Goal: Task Accomplishment & Management: Manage account settings

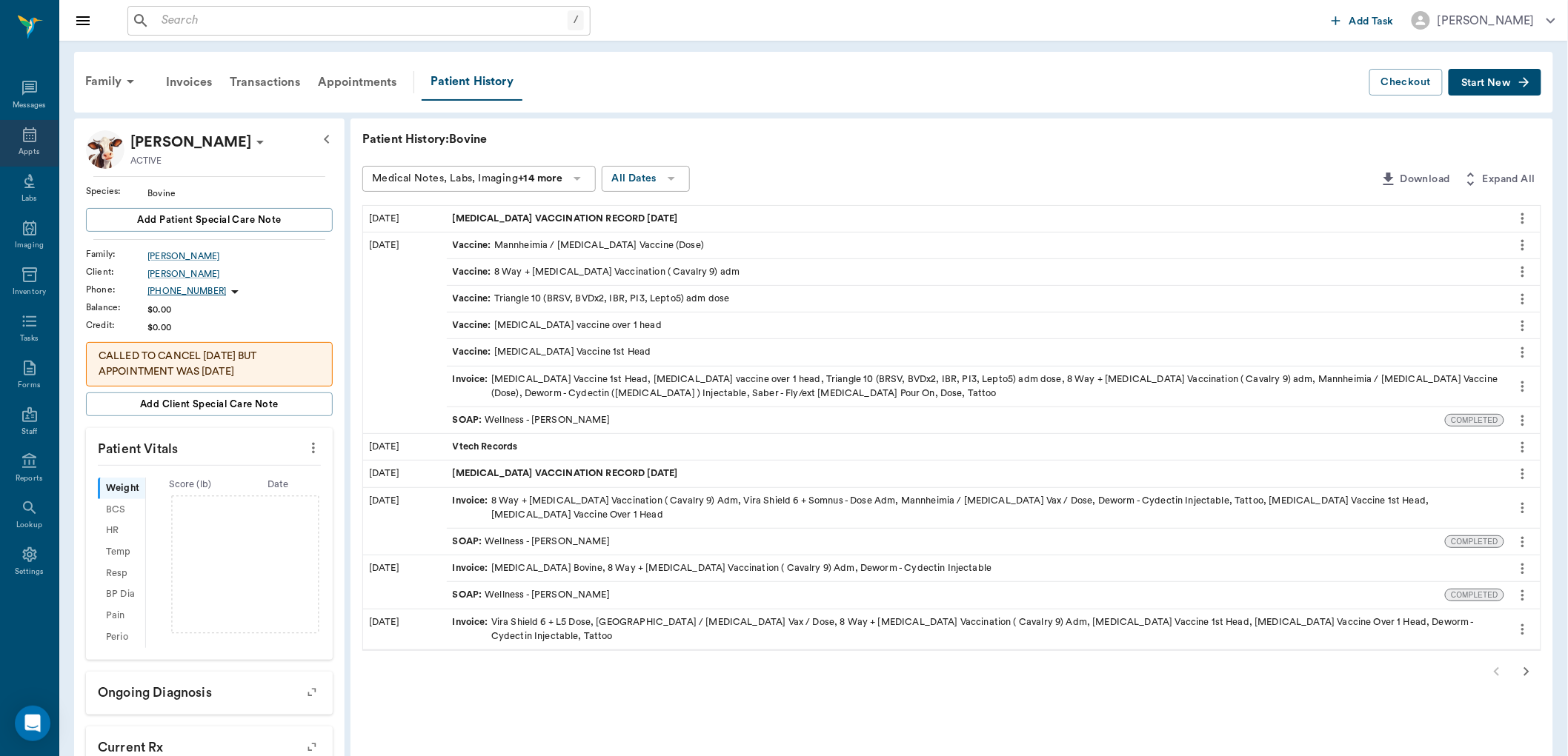
click at [24, 138] on icon at bounding box center [30, 135] width 18 height 18
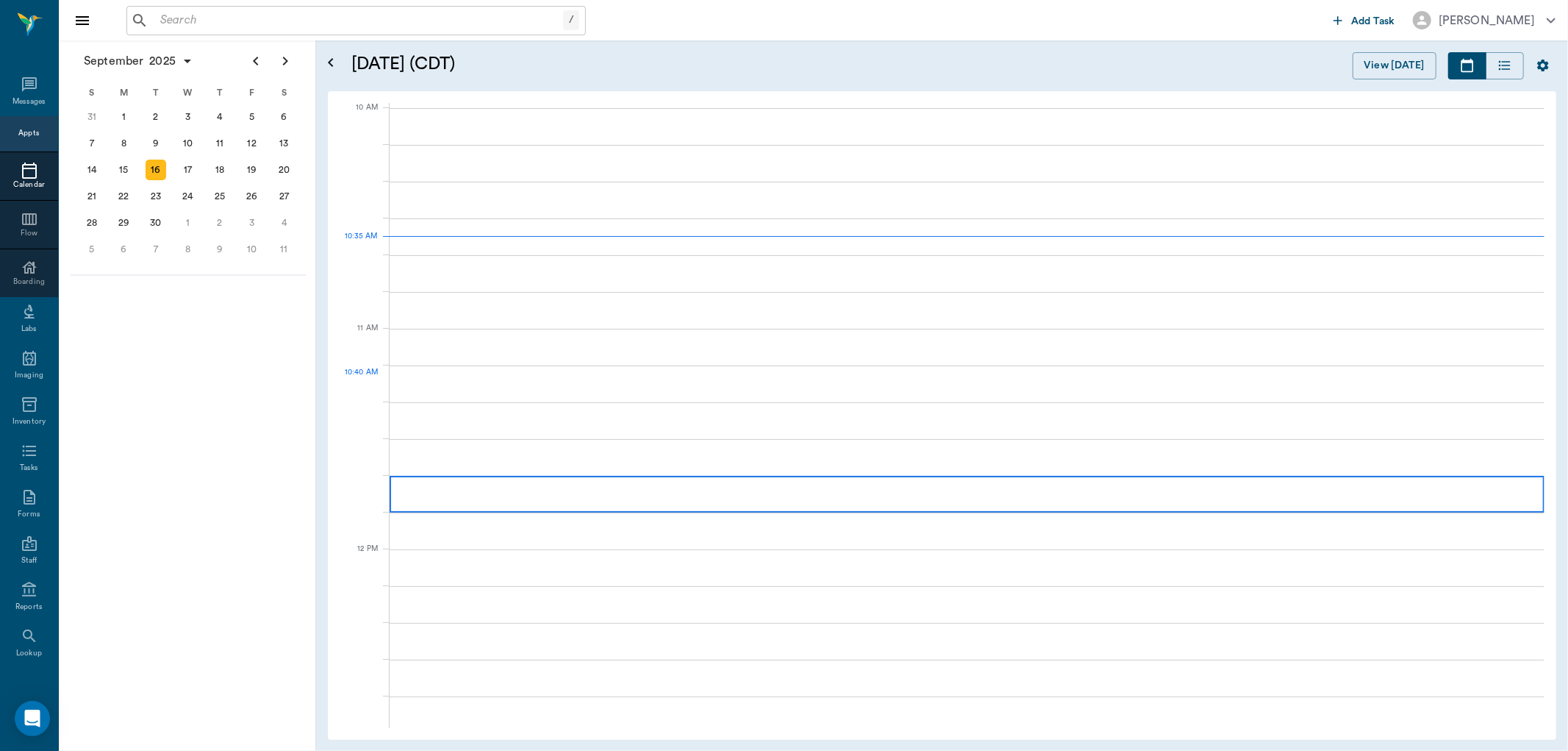
scroll to position [442, 0]
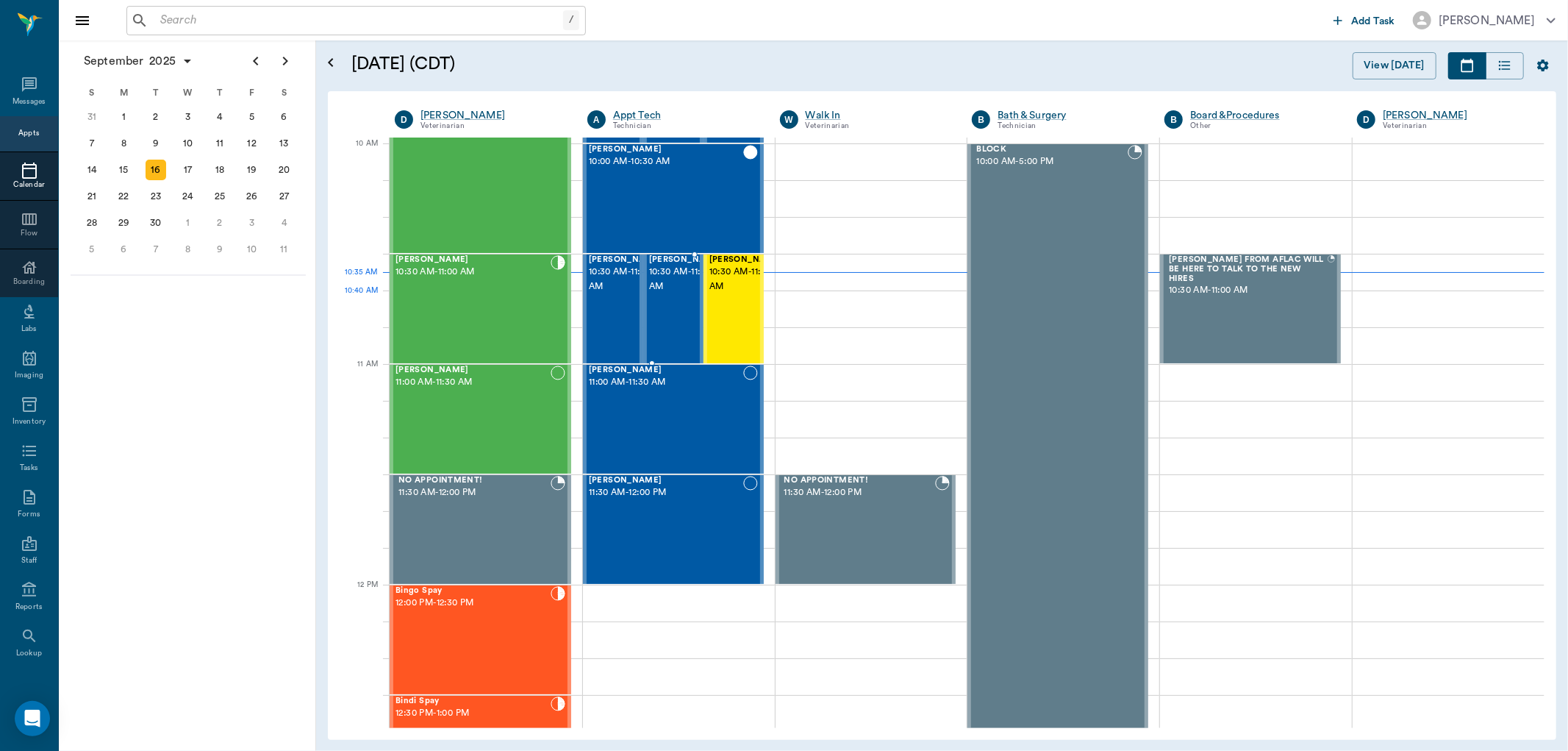
click at [672, 294] on span "10:30 AM - 11:00 AM" at bounding box center [686, 279] width 73 height 29
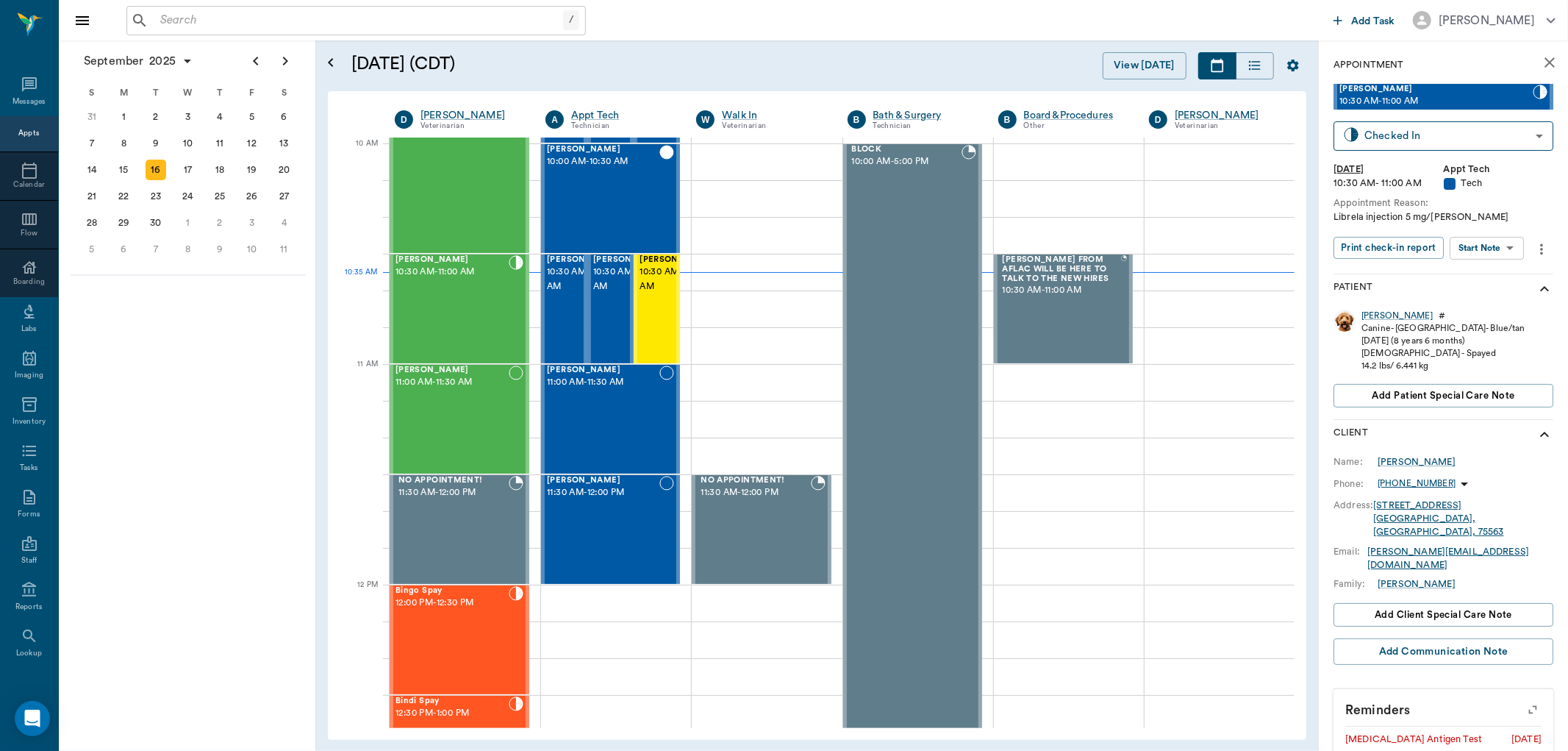
click at [1487, 261] on div "[PERSON_NAME] 10:30 AM - 11:00 AM Checked In CHECKED_IN ​ [DATE] 10:30 AM - 11:…" at bounding box center [1444, 178] width 220 height 189
click at [1489, 246] on body "/ ​ Add Task [PERSON_NAME] Nectar Messages Appts Calendar Flow Boarding Labs Im…" at bounding box center [784, 376] width 1568 height 751
click at [1482, 281] on button "Start SOAP" at bounding box center [1471, 277] width 50 height 17
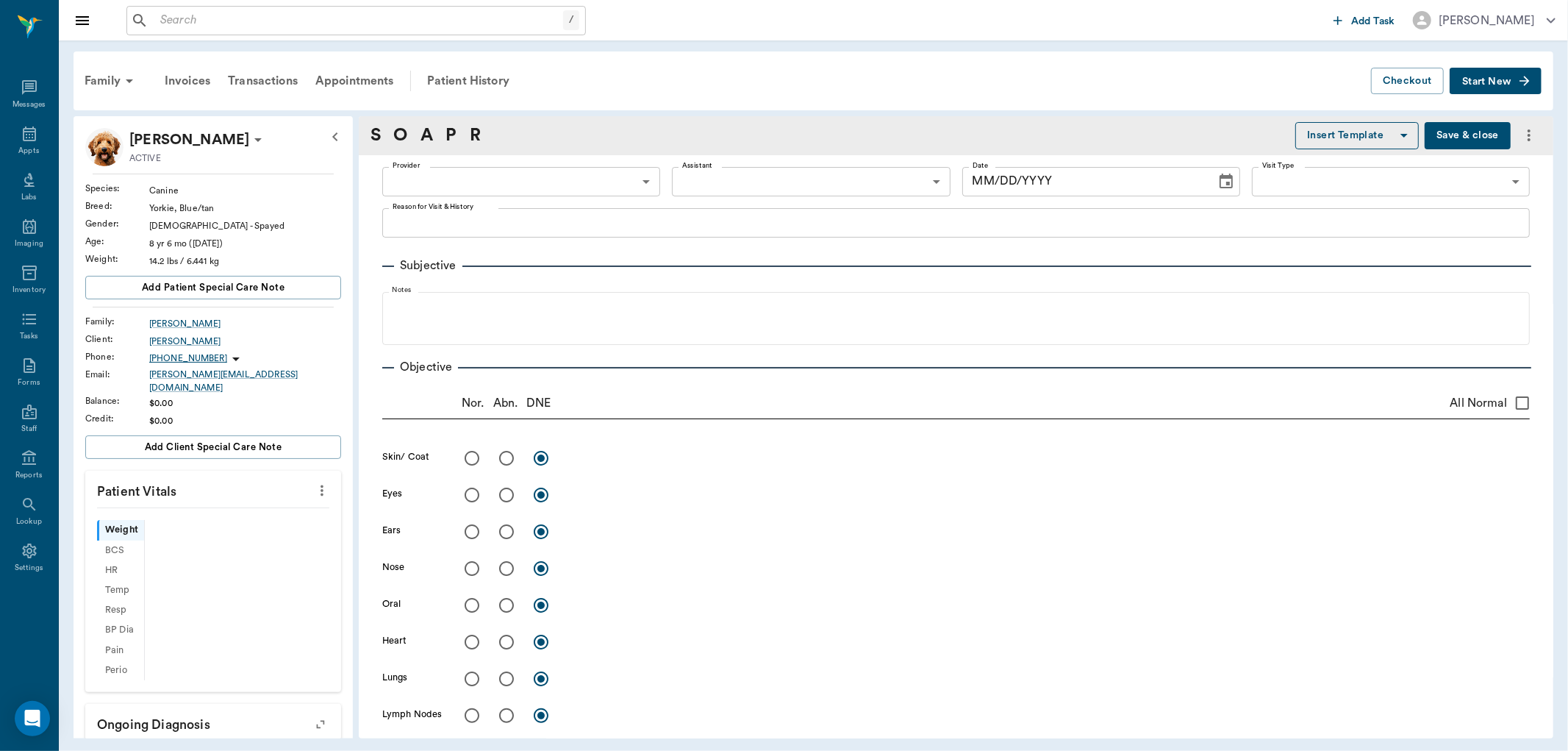
click at [318, 486] on icon "more" at bounding box center [322, 490] width 16 height 18
type input "63ec2f075fda476ae8351a4c"
type input "65d2be4f46e3a538d89b8c1a"
type textarea "Librela injection 5 mg/[PERSON_NAME]"
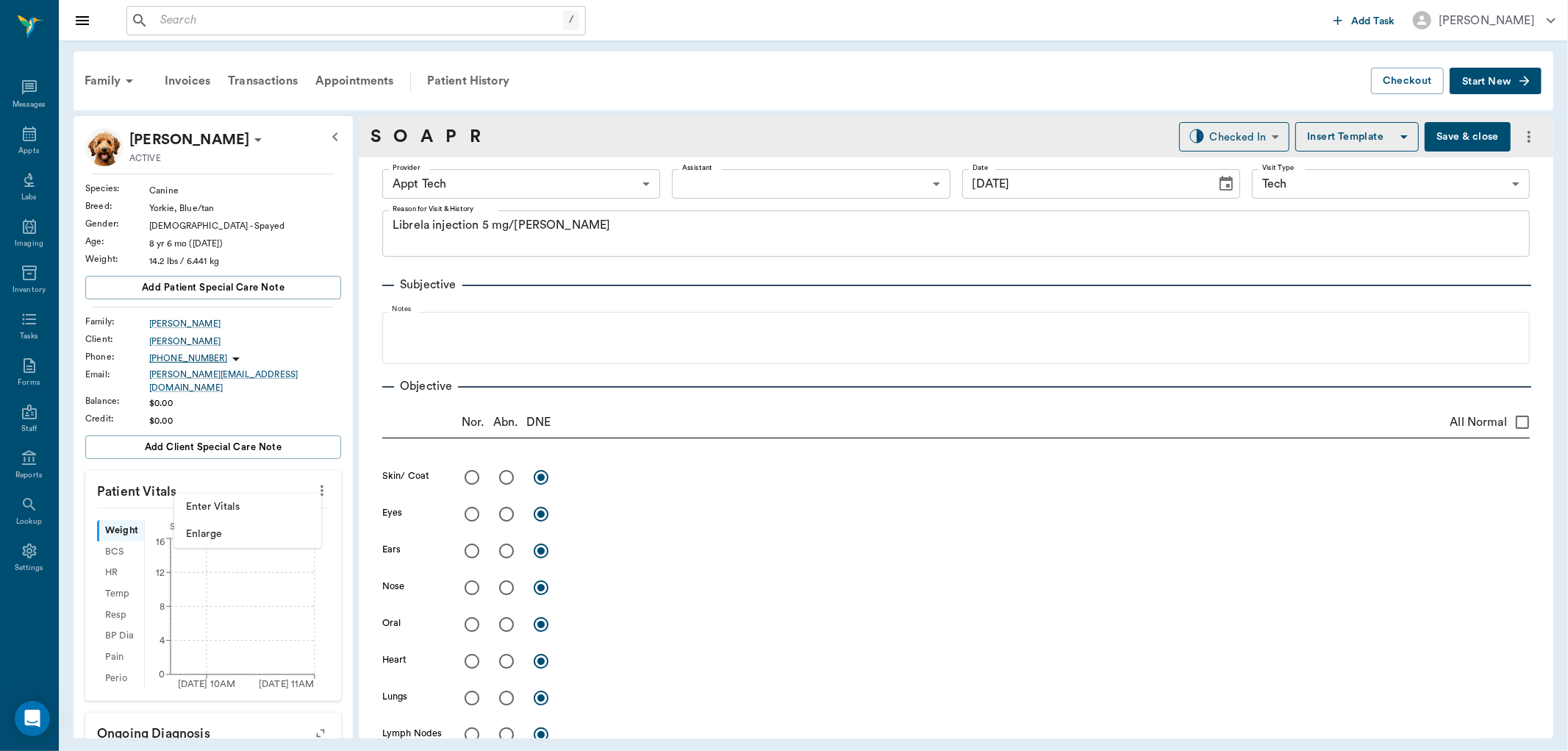
type input "[DATE]"
click at [262, 509] on span "Enter Vitals" at bounding box center [247, 507] width 123 height 15
click at [238, 530] on input "text" at bounding box center [212, 534] width 128 height 29
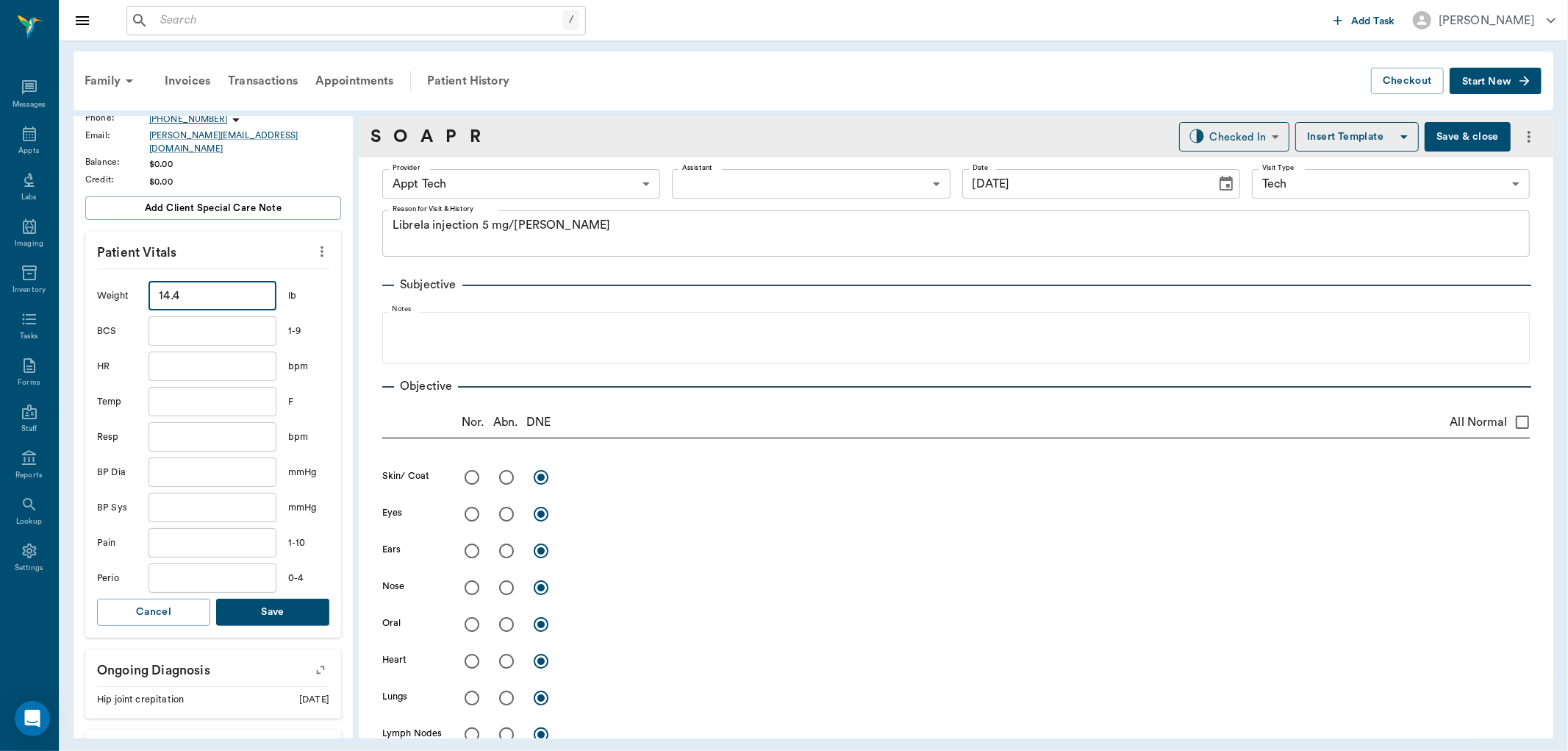
scroll to position [245, 0]
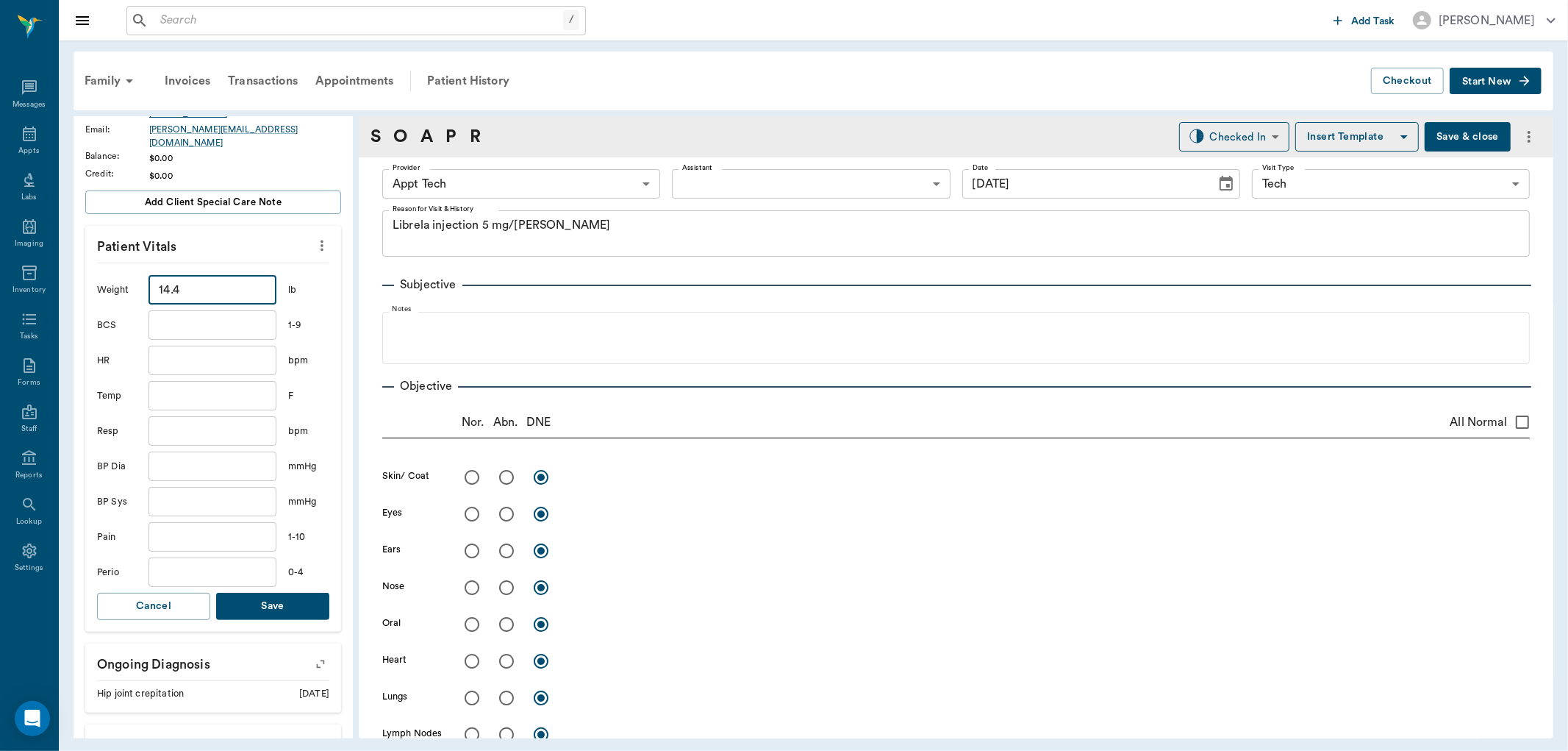
type input "14.4"
click at [253, 598] on button "Save" at bounding box center [272, 607] width 113 height 27
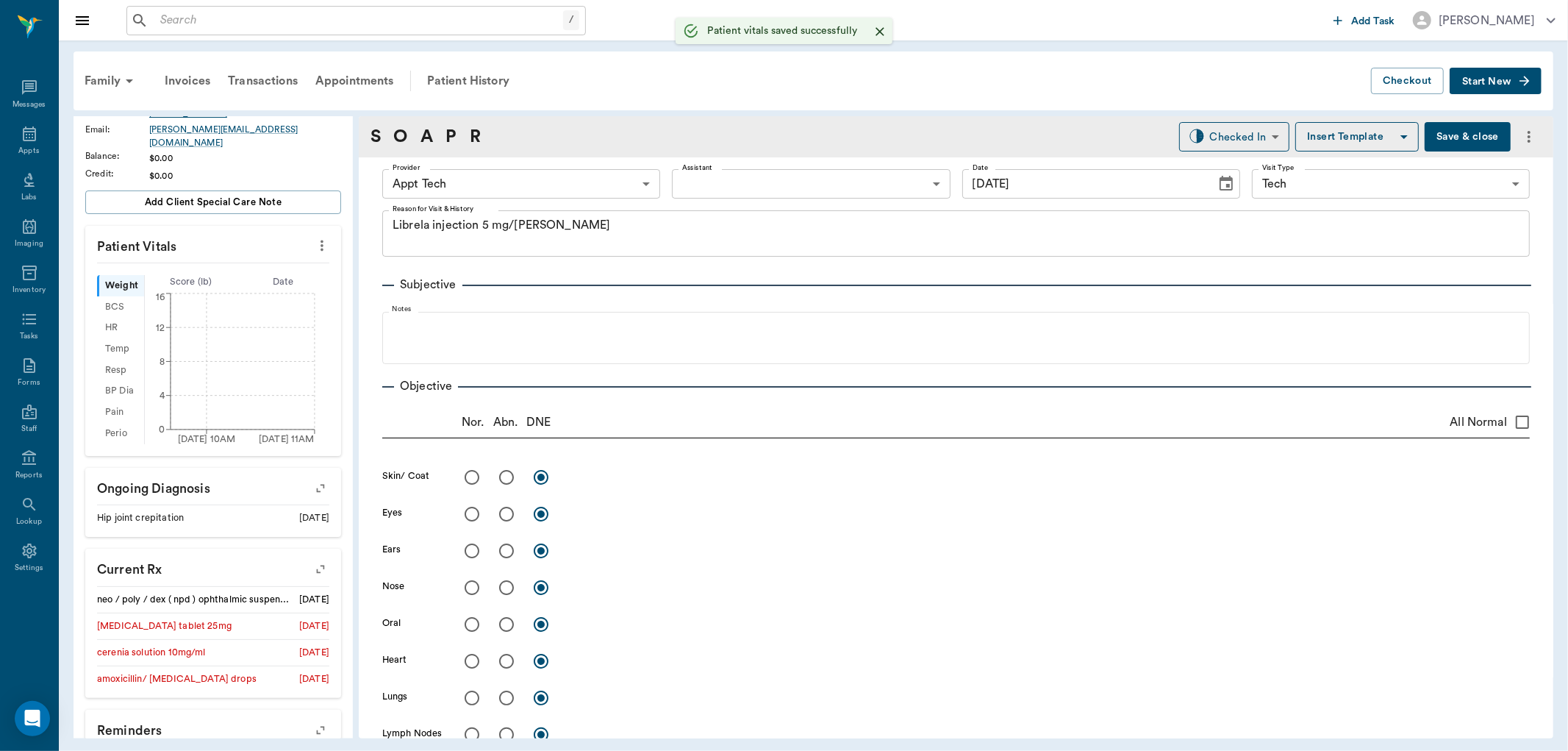
click at [535, 178] on body "/ ​ Add Task [PERSON_NAME] Nectar Messages Appts Labs Imaging Inventory Tasks F…" at bounding box center [784, 376] width 1568 height 751
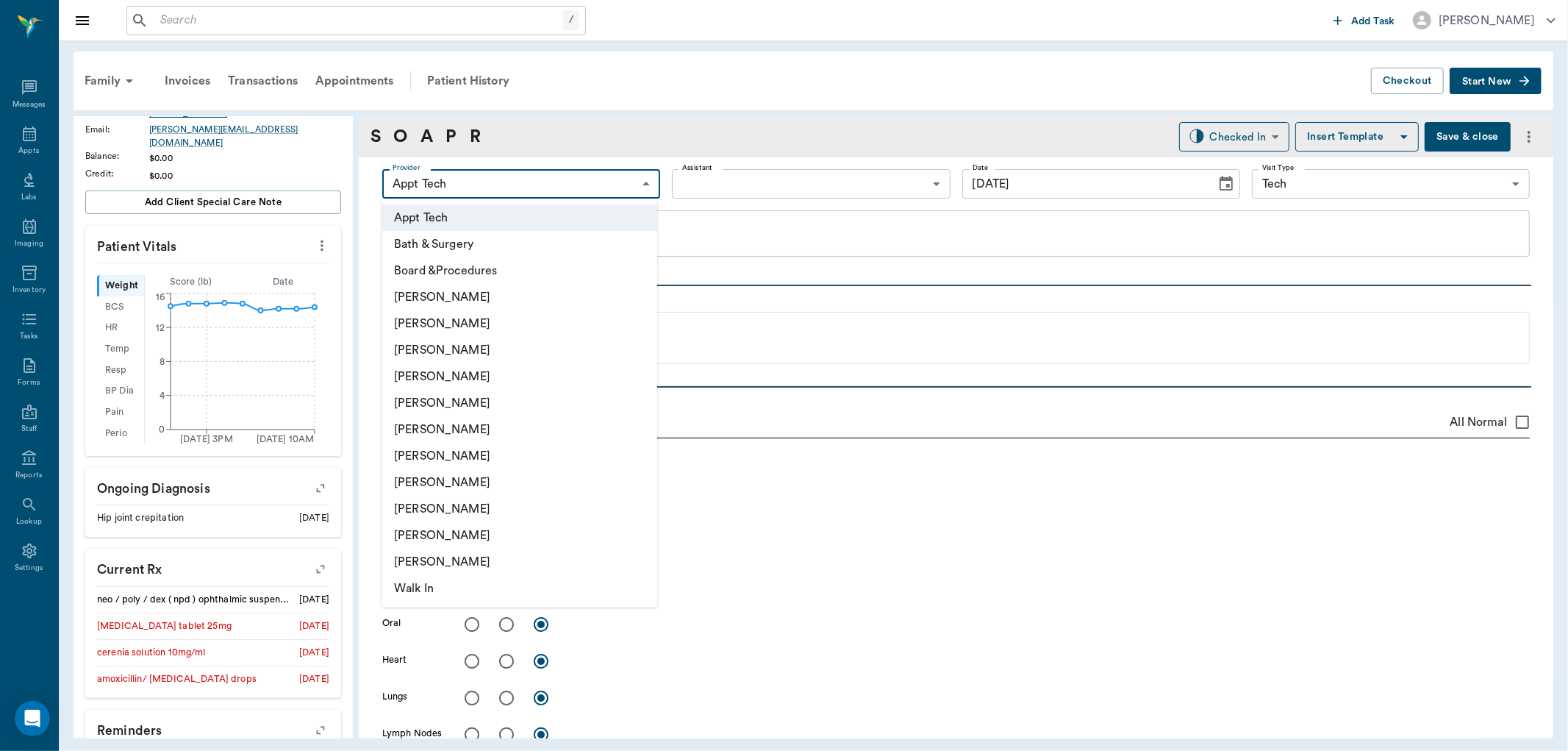
click at [480, 460] on li "[PERSON_NAME]" at bounding box center [519, 456] width 275 height 26
type input "682b670d8bdc6f7f8feef3db"
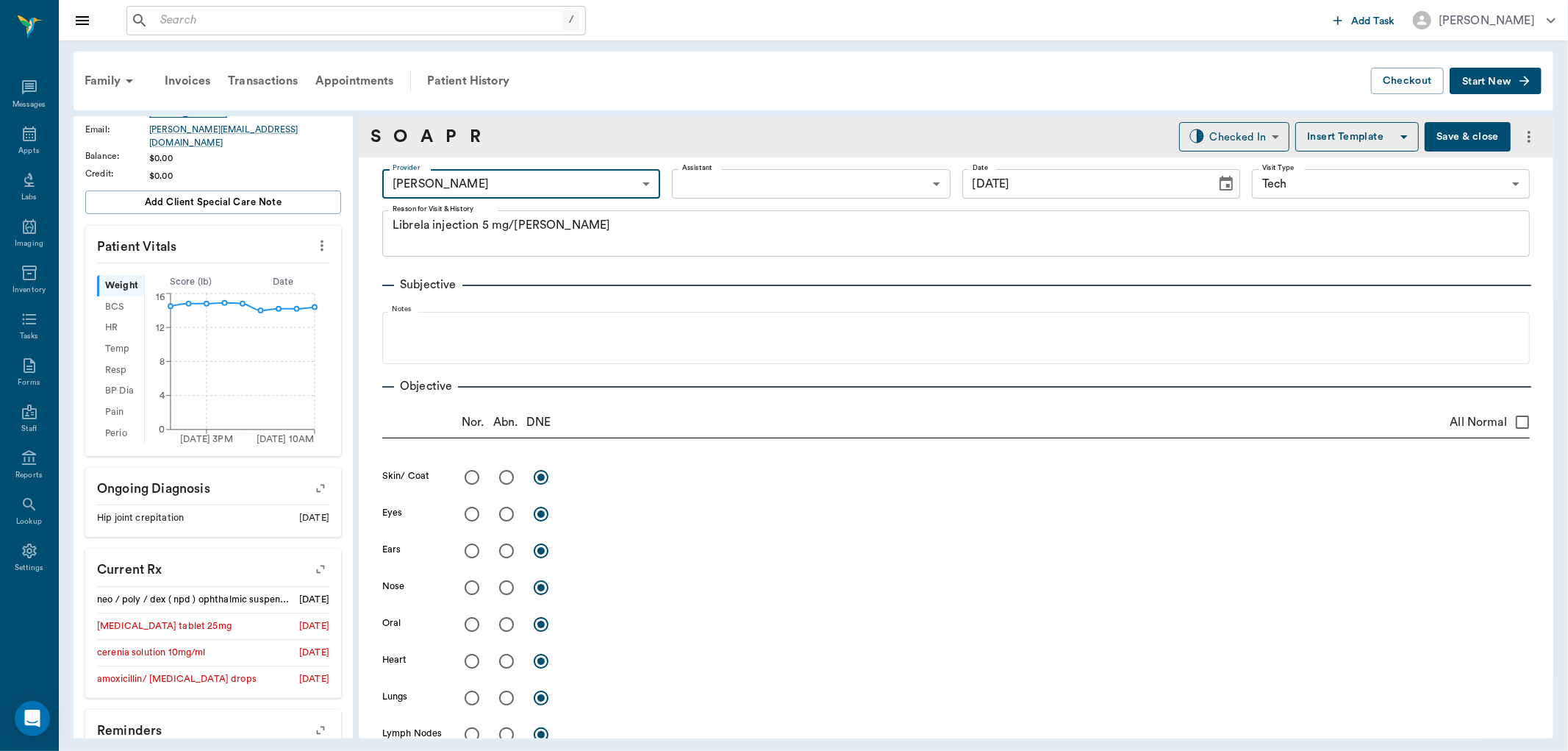
click at [759, 186] on body "/ ​ Add Task [PERSON_NAME] Nectar Messages Appts Labs Imaging Inventory Tasks F…" at bounding box center [784, 376] width 1568 height 751
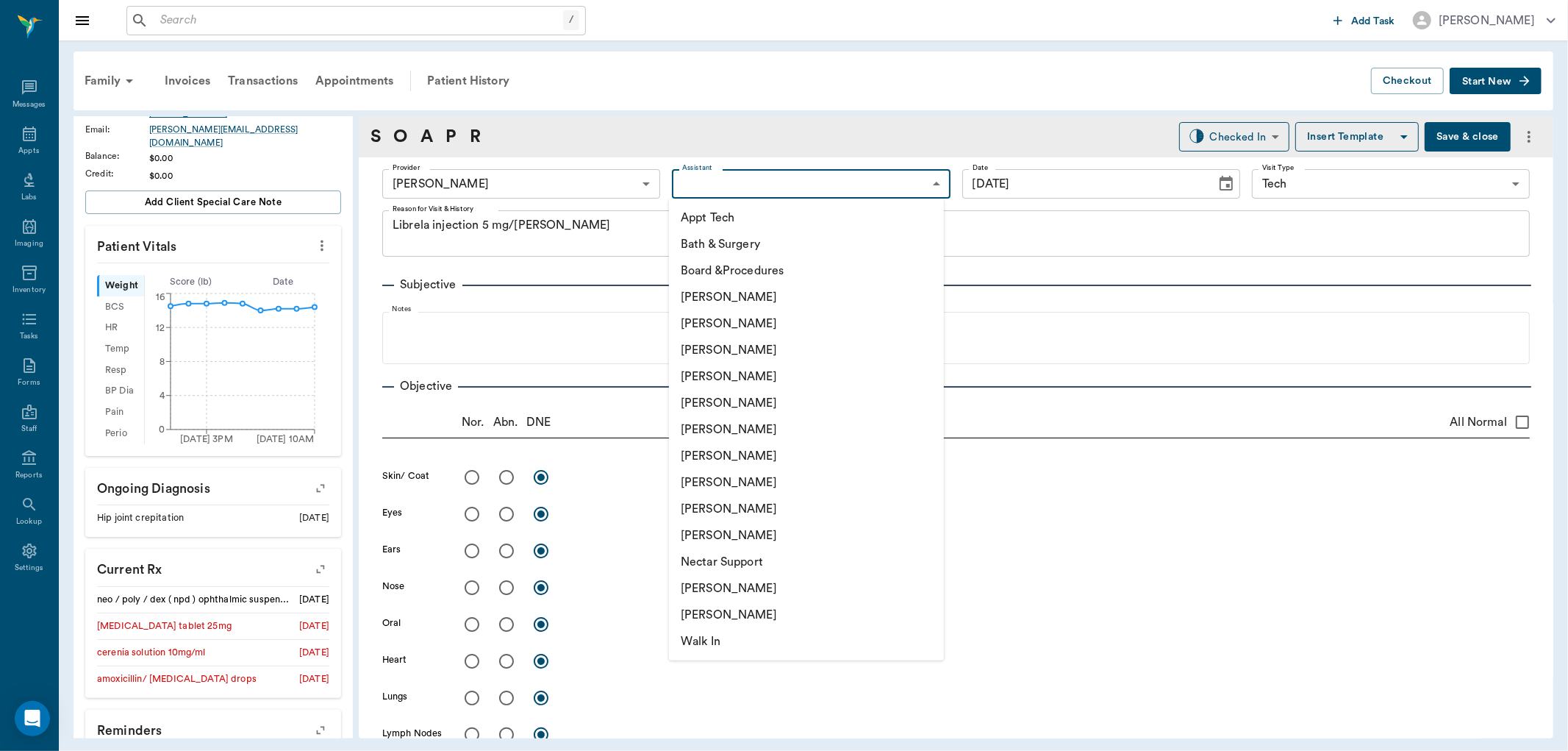
click at [759, 211] on li "Appt Tech" at bounding box center [806, 218] width 275 height 26
type input "63ec2f075fda476ae8351a4c"
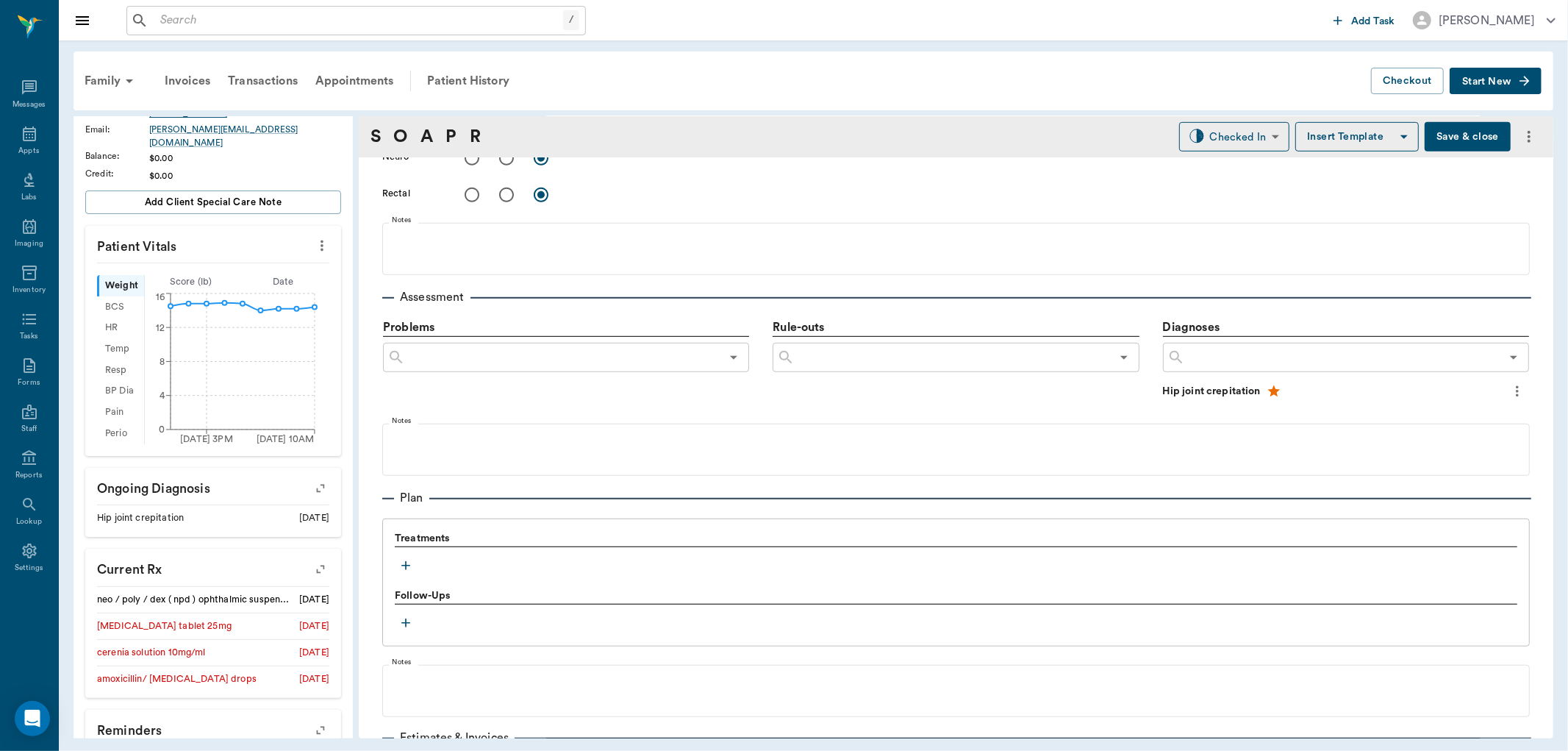
scroll to position [817, 0]
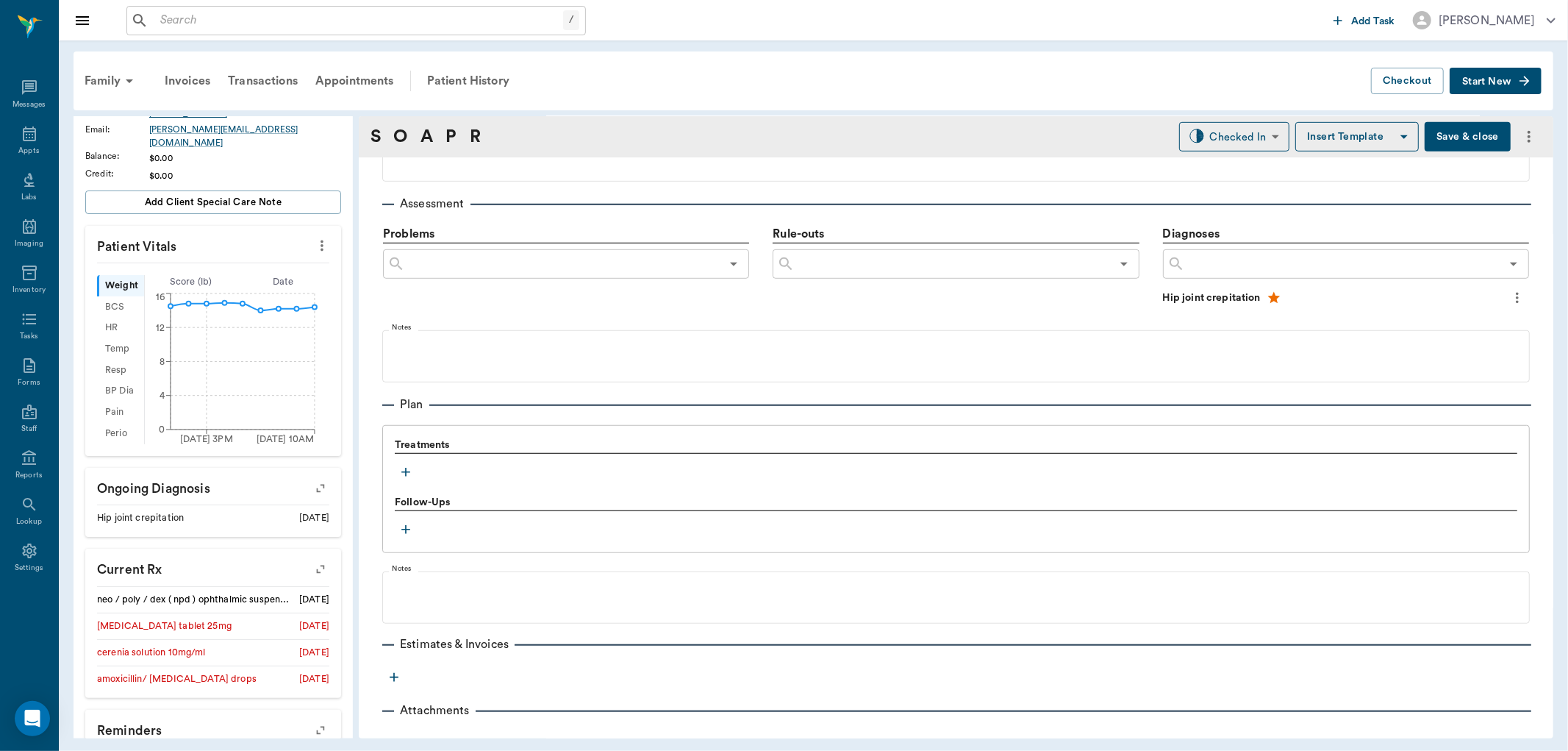
click at [405, 469] on icon "button" at bounding box center [406, 472] width 14 height 14
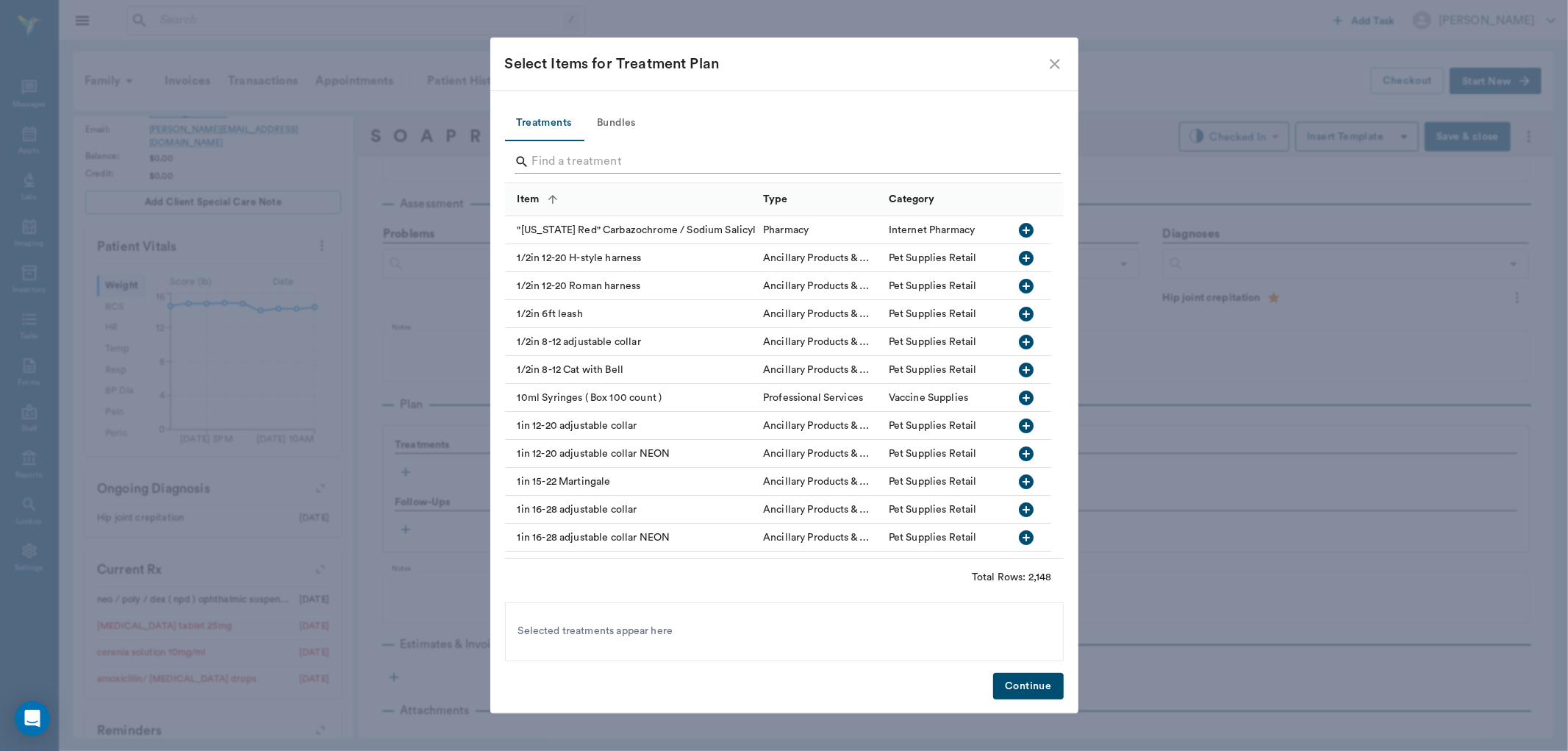
click at [570, 160] on input "Search" at bounding box center [786, 162] width 507 height 24
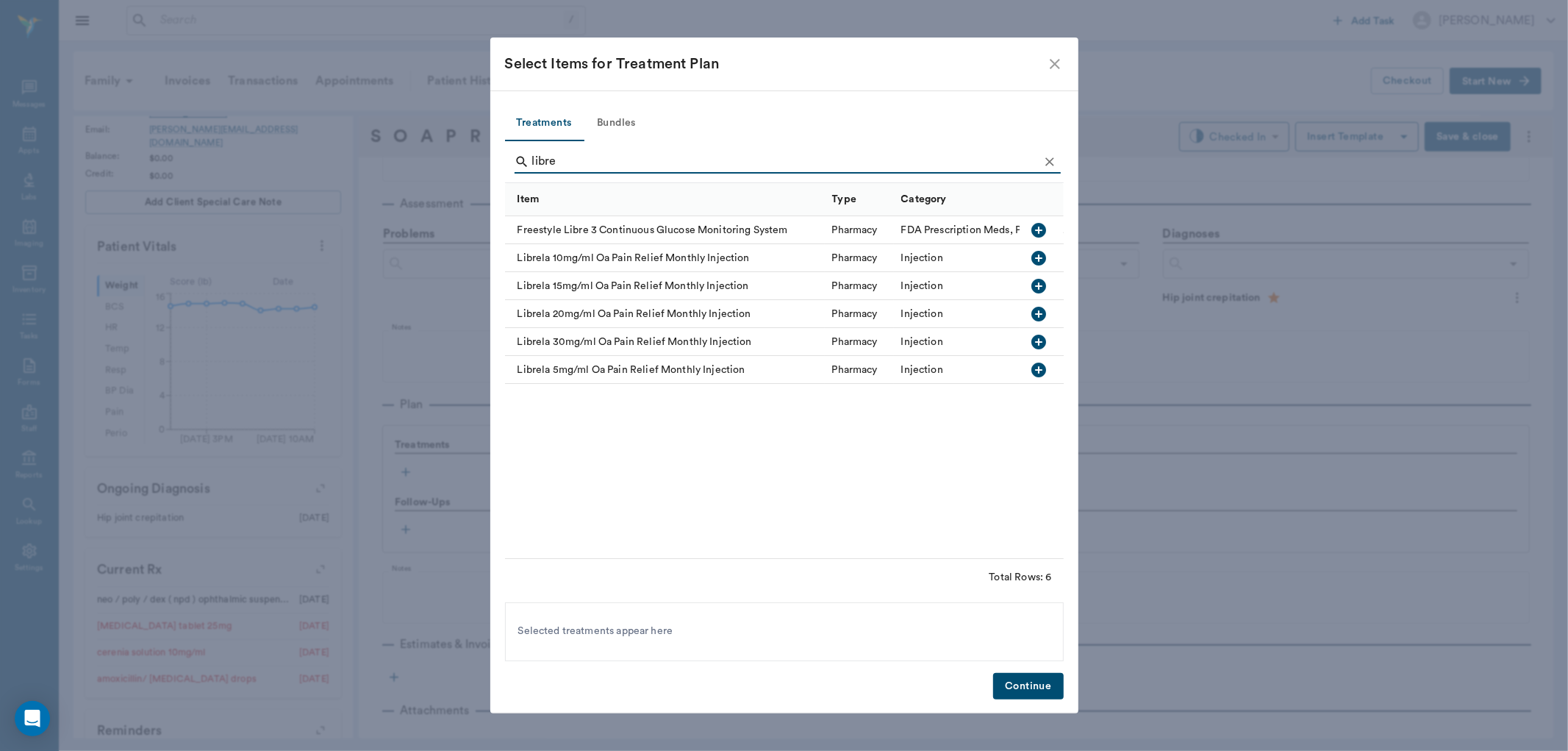
type input "libre"
click at [1037, 367] on icon "button" at bounding box center [1039, 370] width 14 height 14
click at [1018, 680] on button "Continue" at bounding box center [1029, 686] width 70 height 27
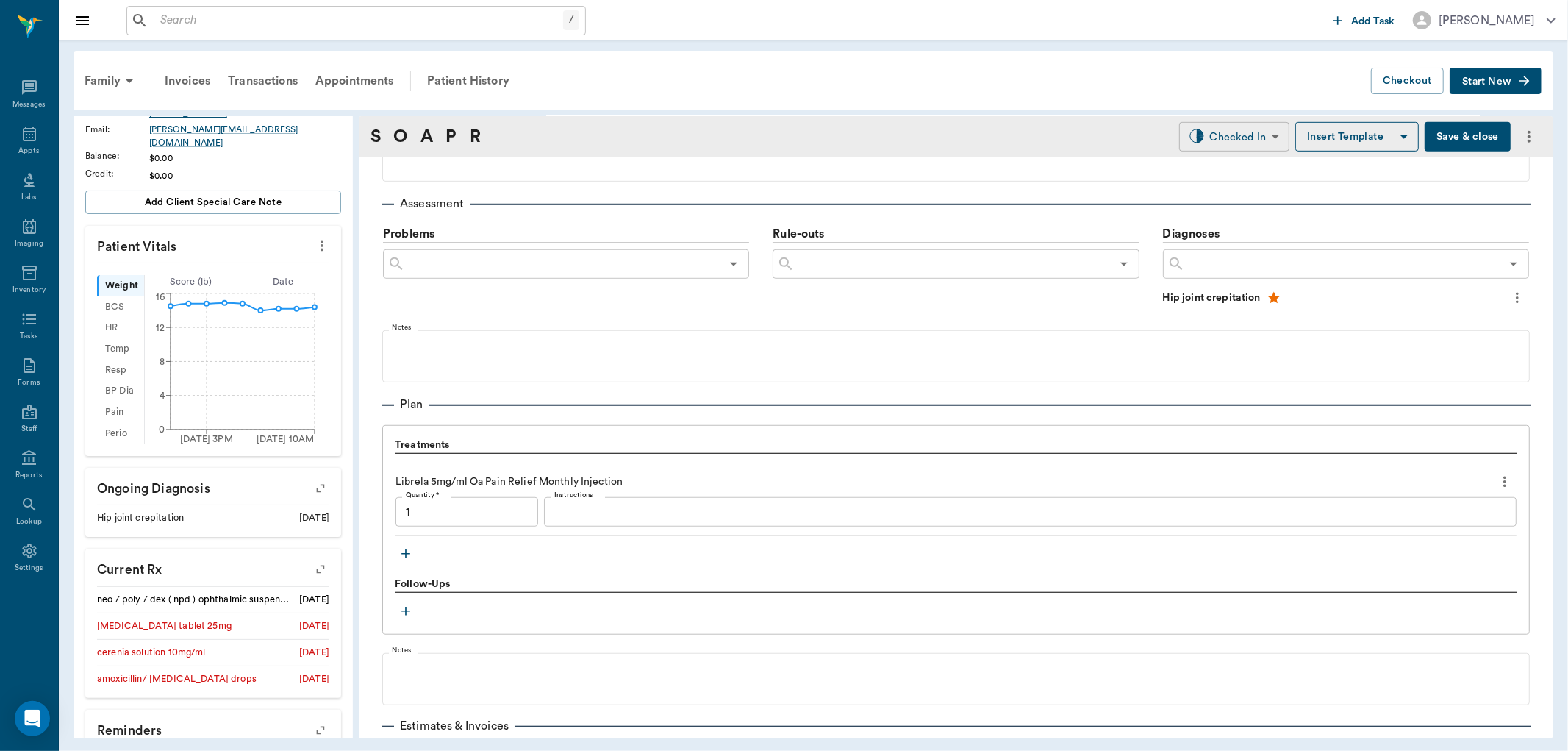
click at [1253, 124] on body "/ ​ Add Task [PERSON_NAME] Nectar Messages Appts Labs Imaging Inventory Tasks F…" at bounding box center [784, 376] width 1568 height 751
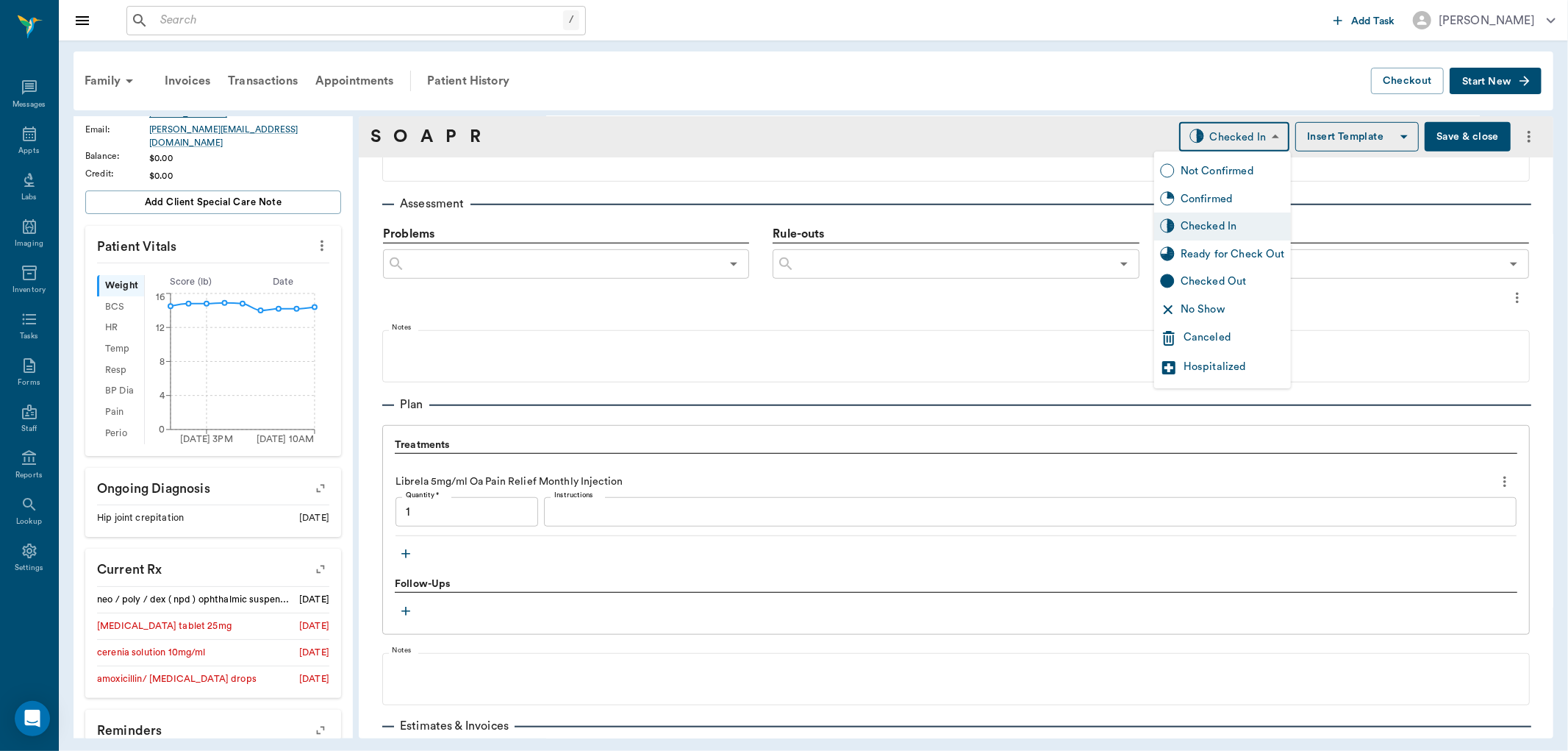
click at [1247, 263] on div "Ready for Check Out" at bounding box center [1223, 254] width 137 height 28
type input "READY_TO_CHECKOUT"
type input "1.00"
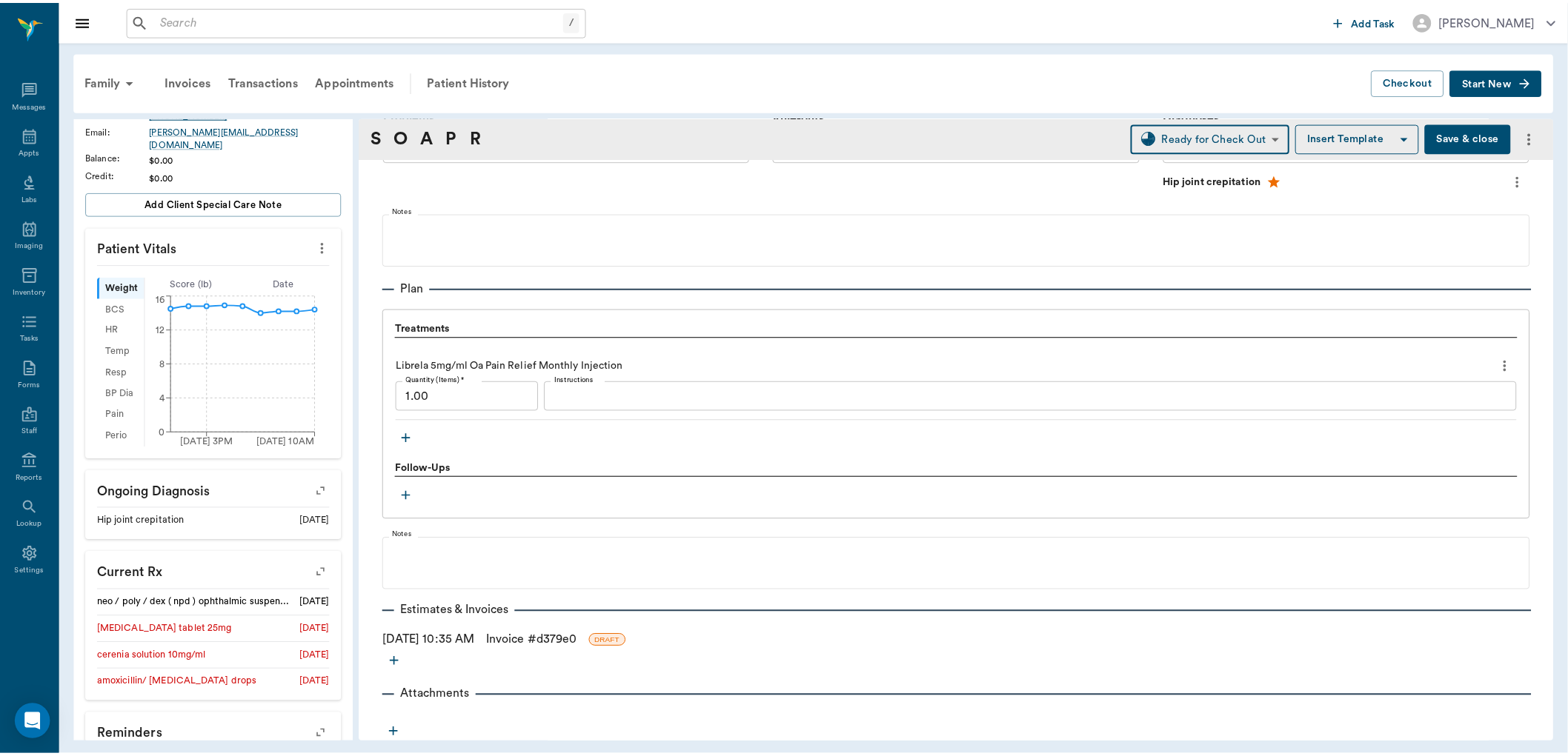
scroll to position [945, 0]
click at [530, 632] on link "Invoice # d379e0" at bounding box center [536, 639] width 92 height 18
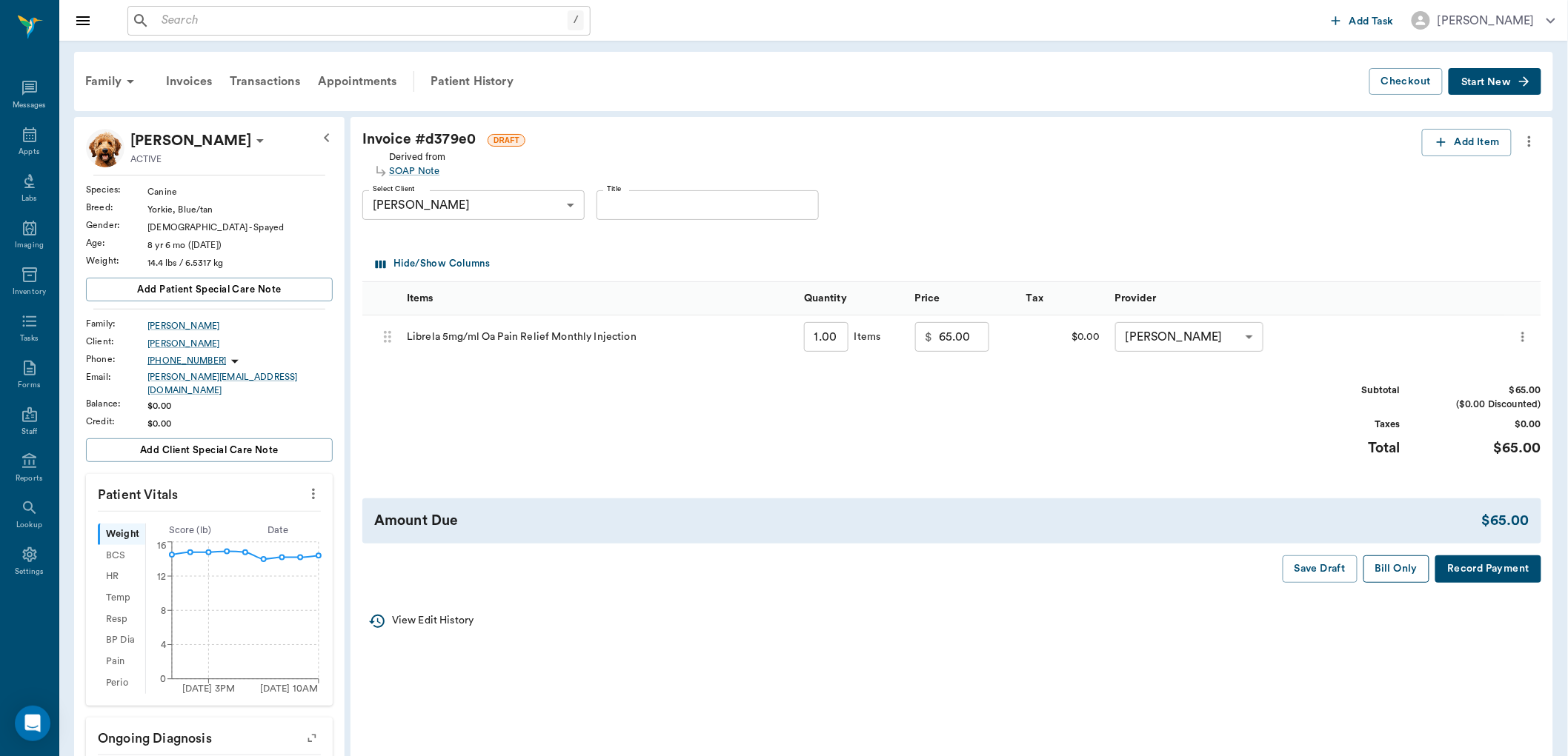
click at [1399, 567] on button "Bill Only" at bounding box center [1396, 569] width 67 height 27
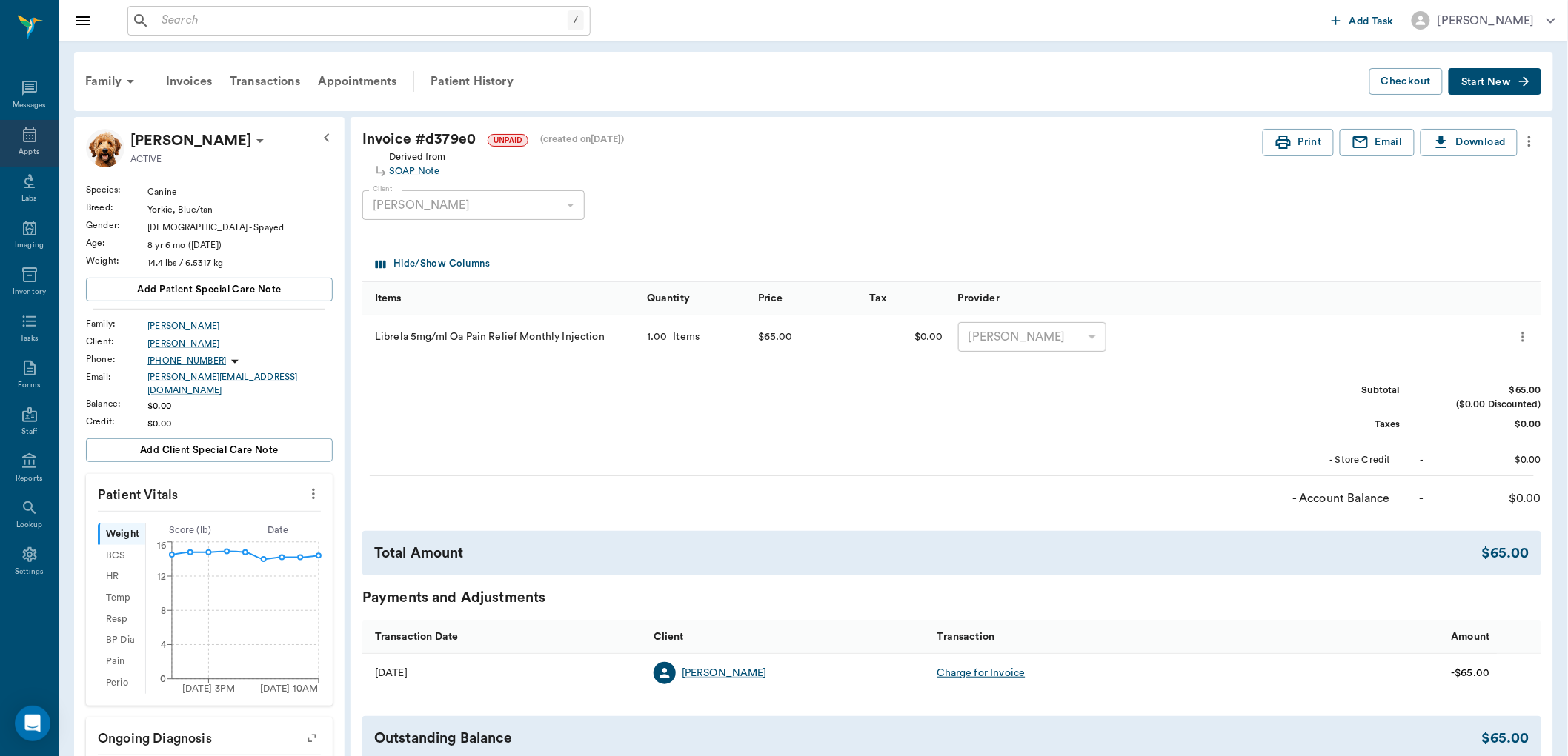
click at [24, 133] on icon at bounding box center [30, 135] width 14 height 14
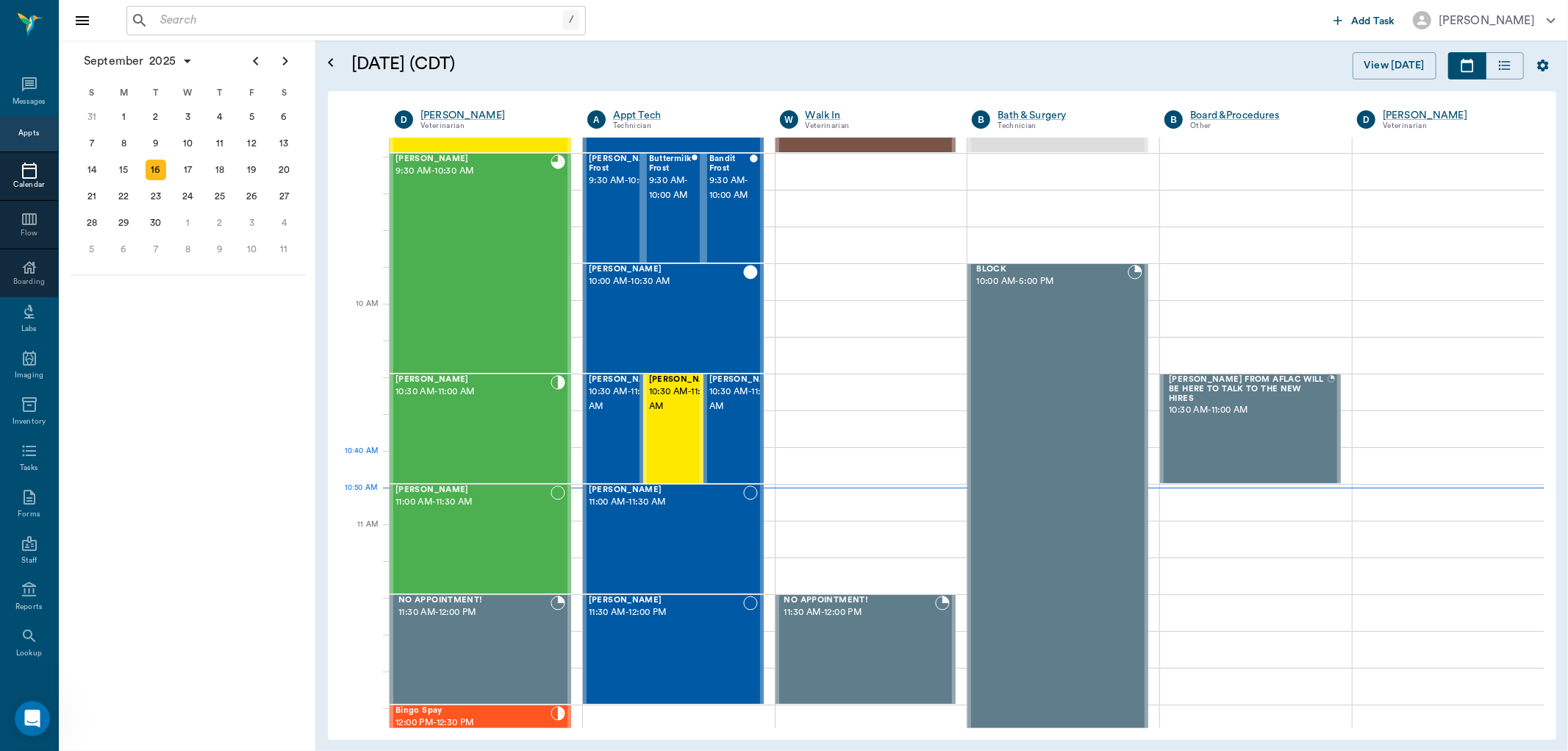
scroll to position [281, 0]
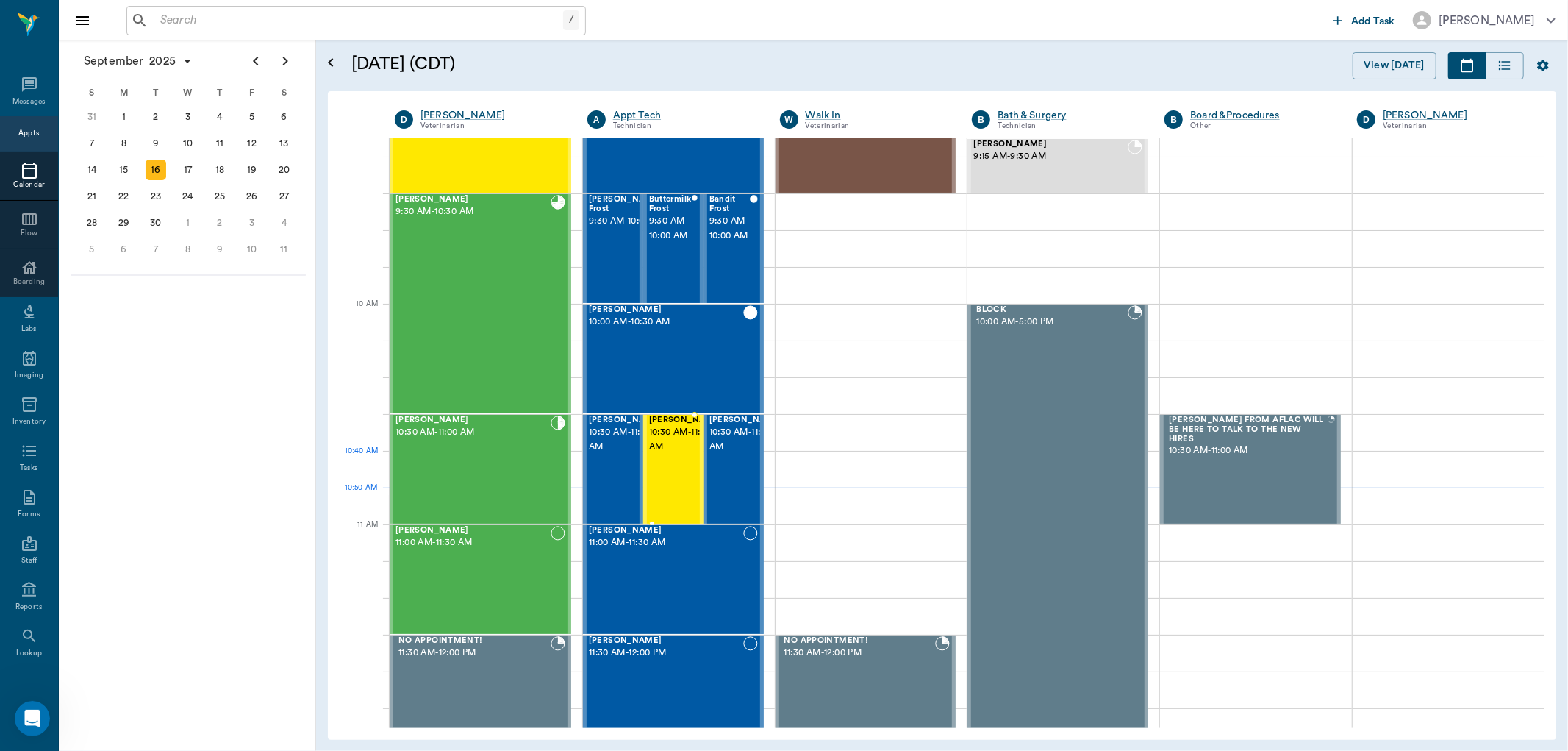
click at [669, 454] on span "10:30 AM - 11:00 AM" at bounding box center [686, 439] width 73 height 29
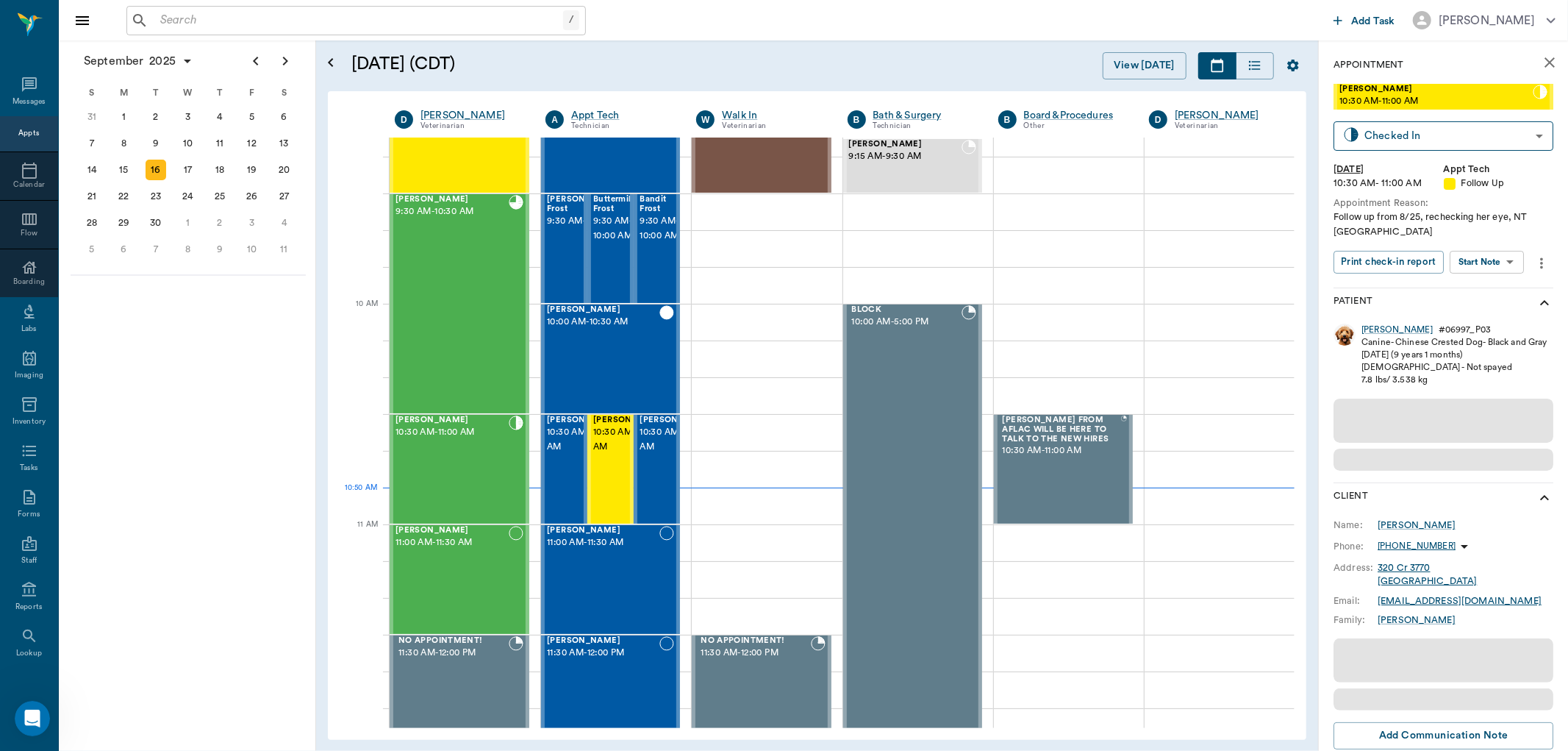
click at [1501, 260] on body "/ ​ Add Task [PERSON_NAME] Nectar Messages Appts Calendar Flow Boarding Labs Im…" at bounding box center [784, 376] width 1568 height 751
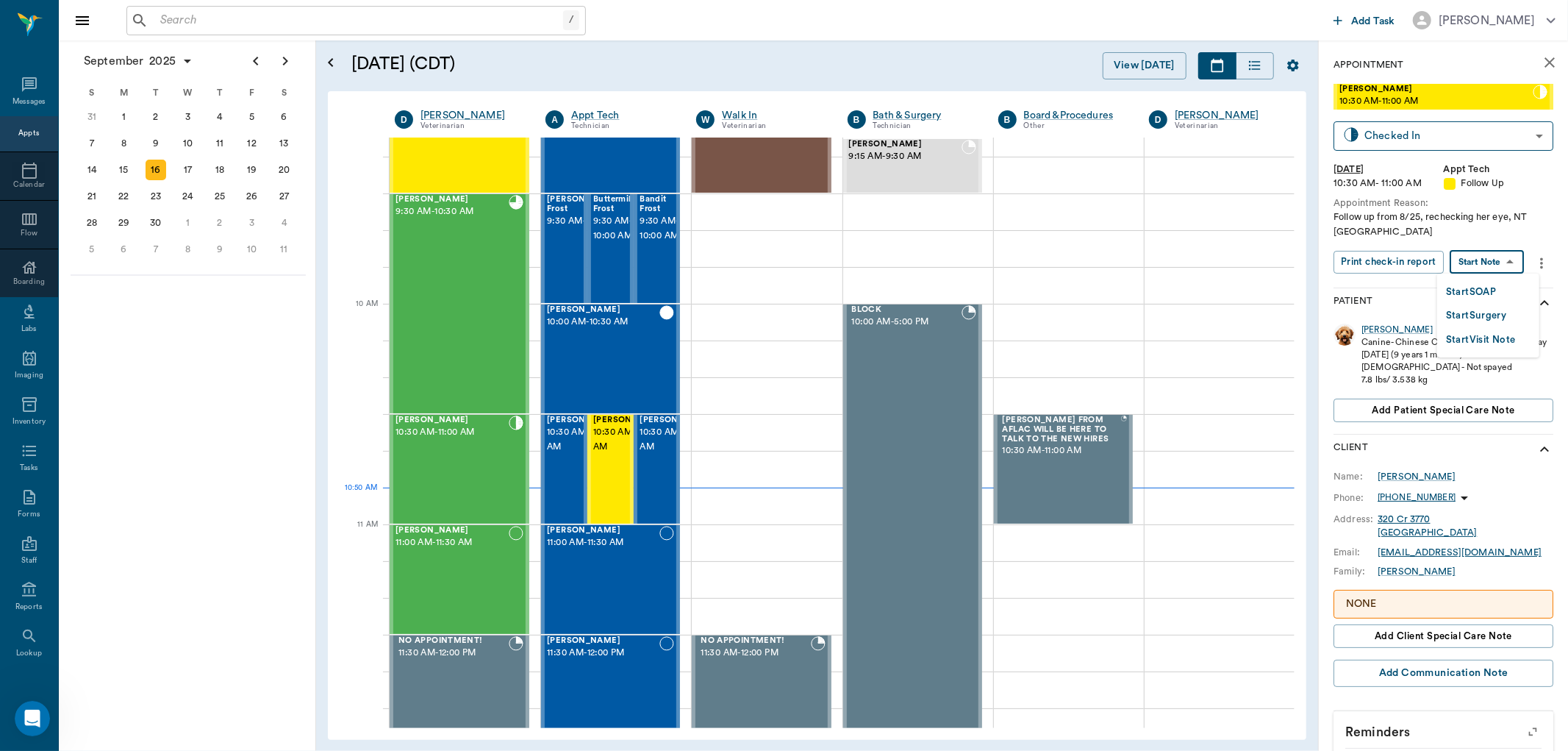
click at [1472, 293] on button "Start SOAP" at bounding box center [1471, 292] width 50 height 17
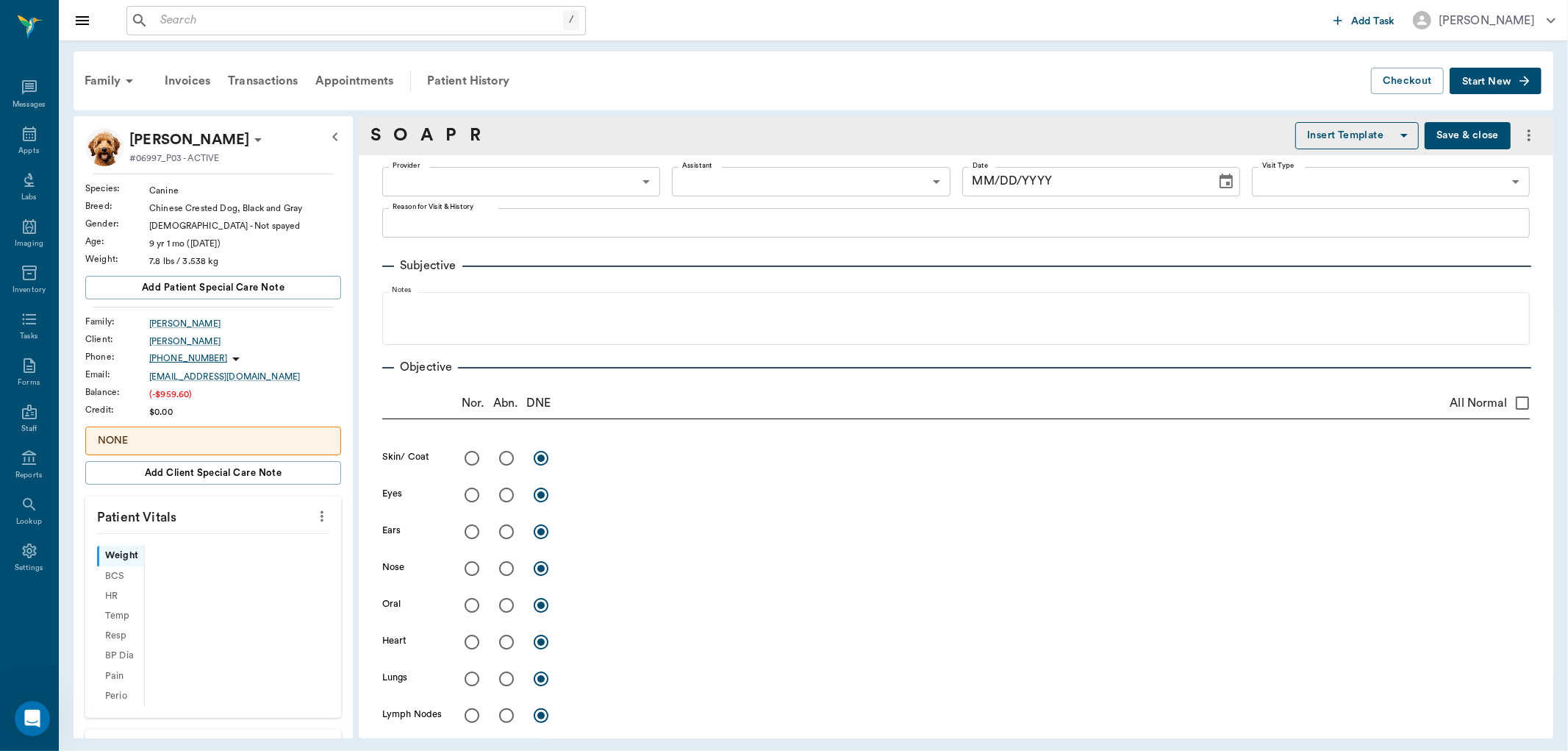
type input "63ec2f075fda476ae8351a4c"
type input "65d2be4f46e3a538d89b8c16"
type textarea "Follow up from 8/25, rechecking her eye, NT [GEOGRAPHIC_DATA]"
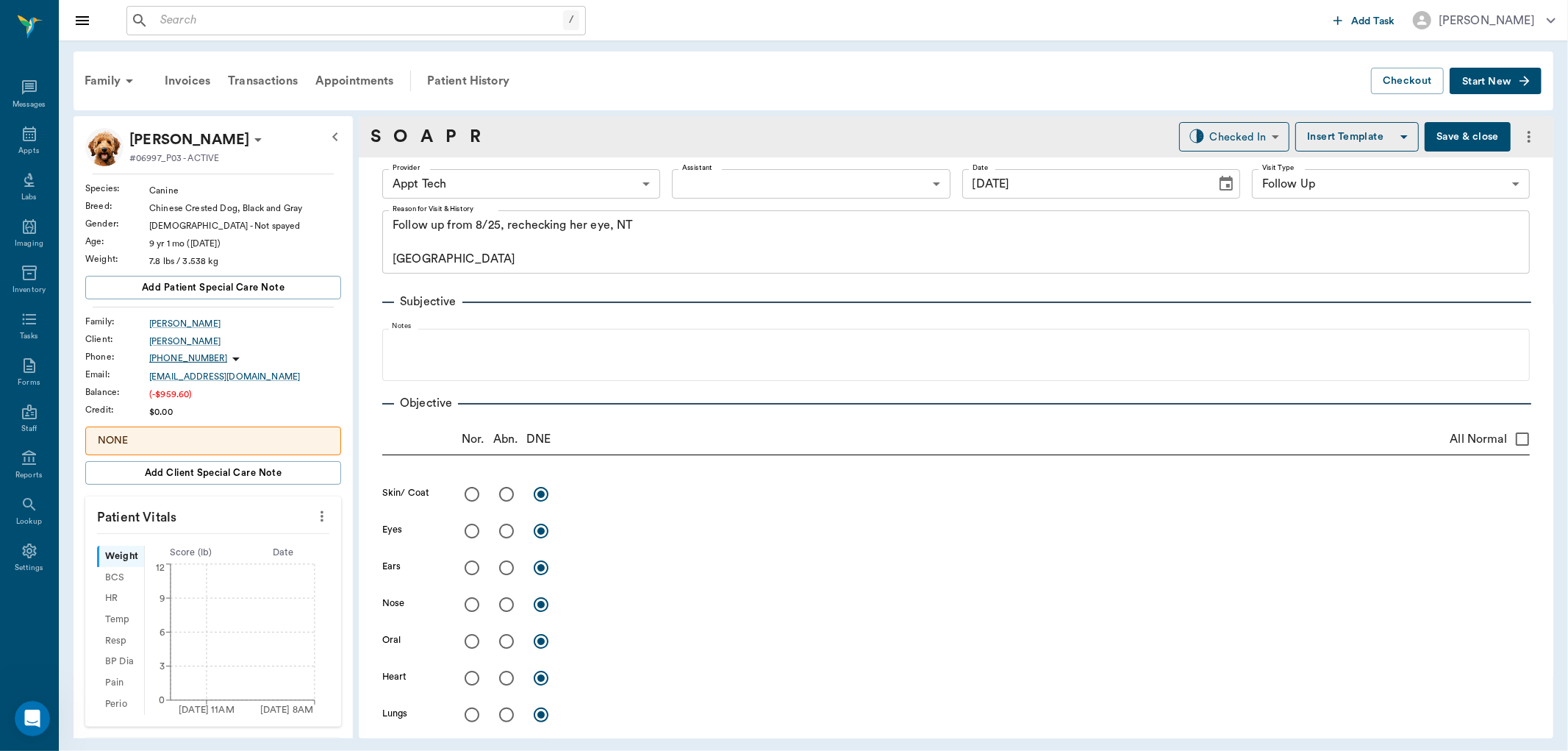
type input "[DATE]"
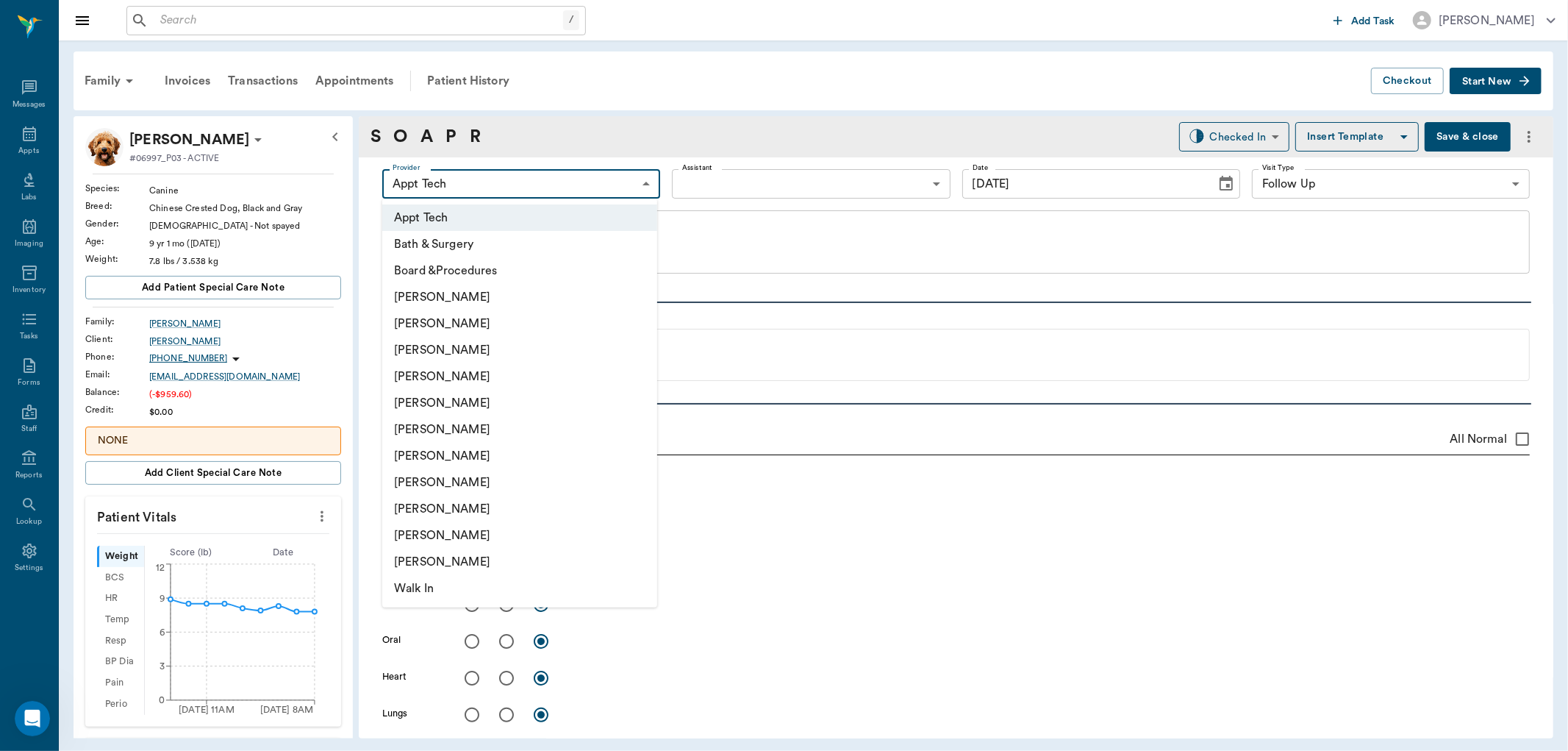
click at [526, 187] on body "/ ​ Add Task [PERSON_NAME] Nectar Messages Appts Labs Imaging Inventory Tasks F…" at bounding box center [784, 376] width 1568 height 751
click at [425, 373] on li "[PERSON_NAME]" at bounding box center [519, 376] width 275 height 26
type input "63ec2f075fda476ae8351a4d"
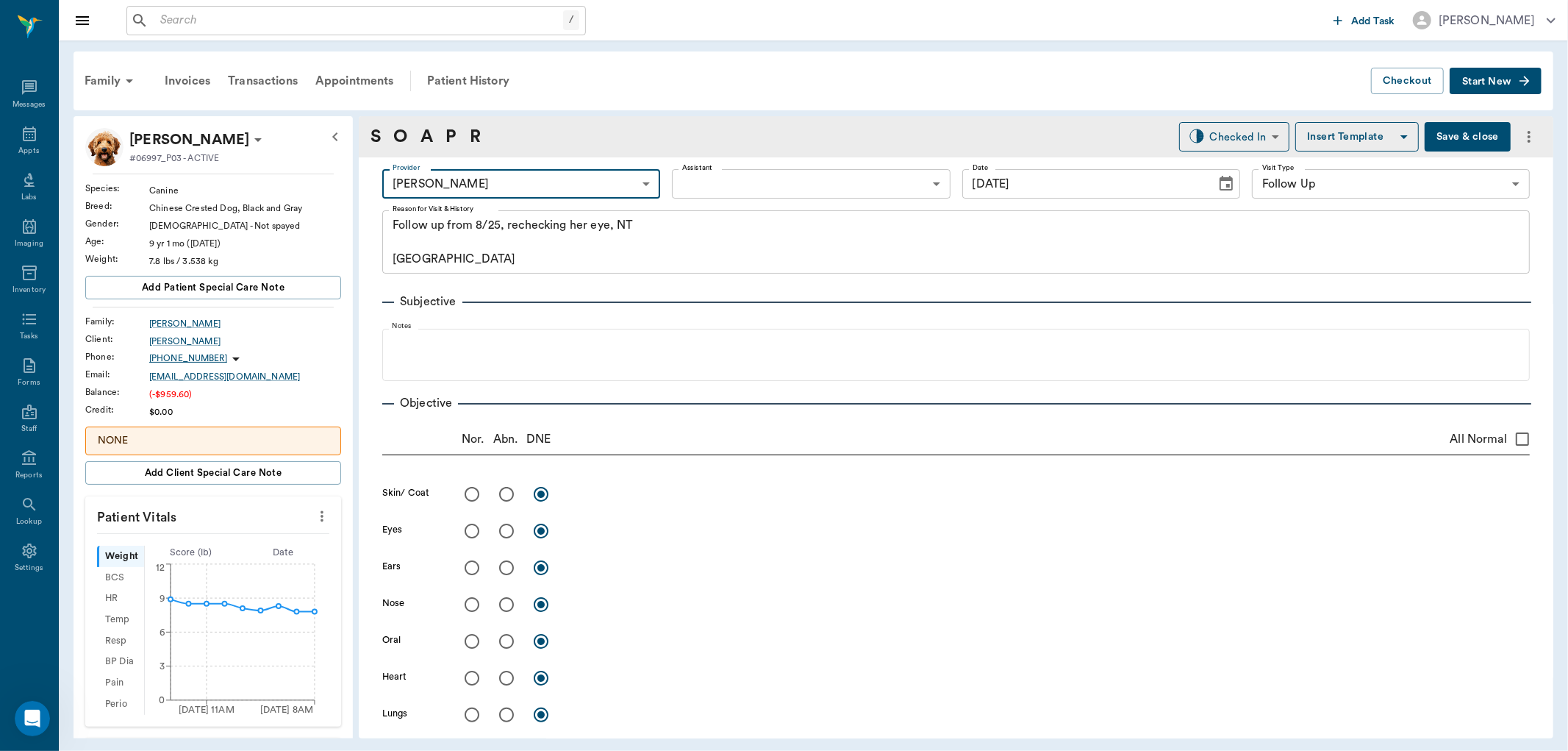
click at [314, 522] on icon "more" at bounding box center [322, 517] width 16 height 18
click at [249, 542] on span "Enter Vitals" at bounding box center [247, 542] width 123 height 15
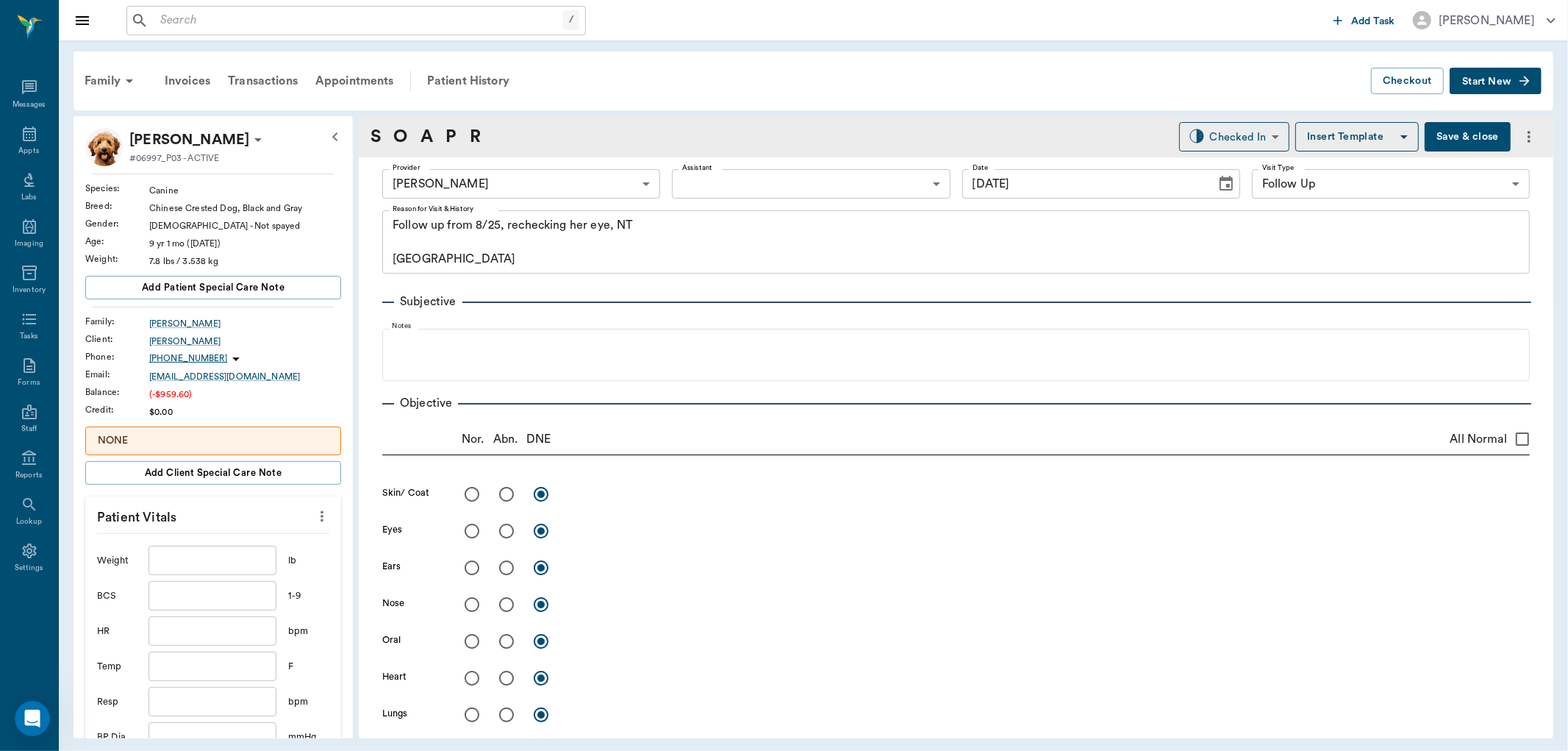
click at [202, 556] on body "/ ​ Add Task [PERSON_NAME] Nectar Messages Appts Labs Imaging Inventory Tasks F…" at bounding box center [784, 376] width 1568 height 751
click at [240, 553] on input "text" at bounding box center [212, 560] width 128 height 29
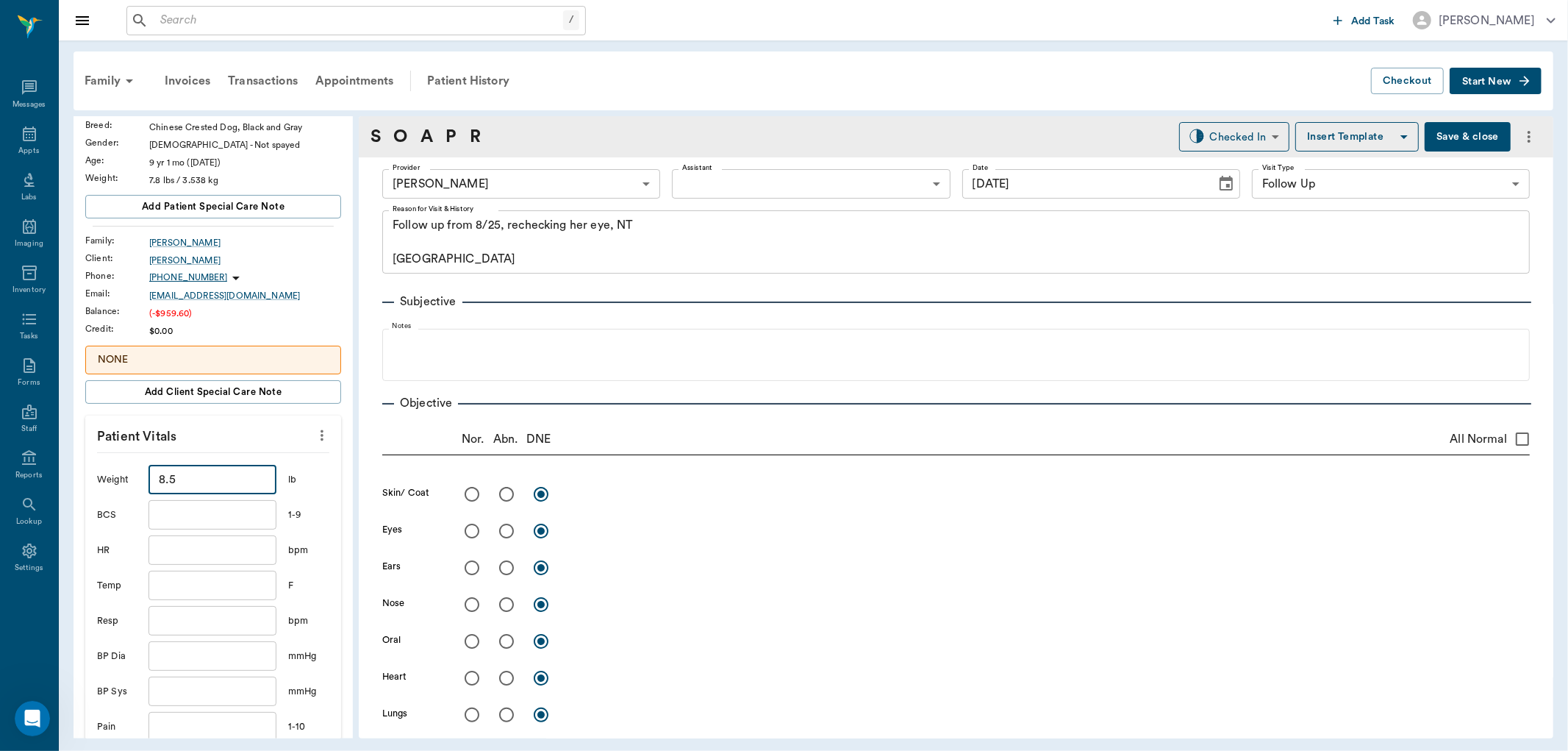
scroll to position [245, 0]
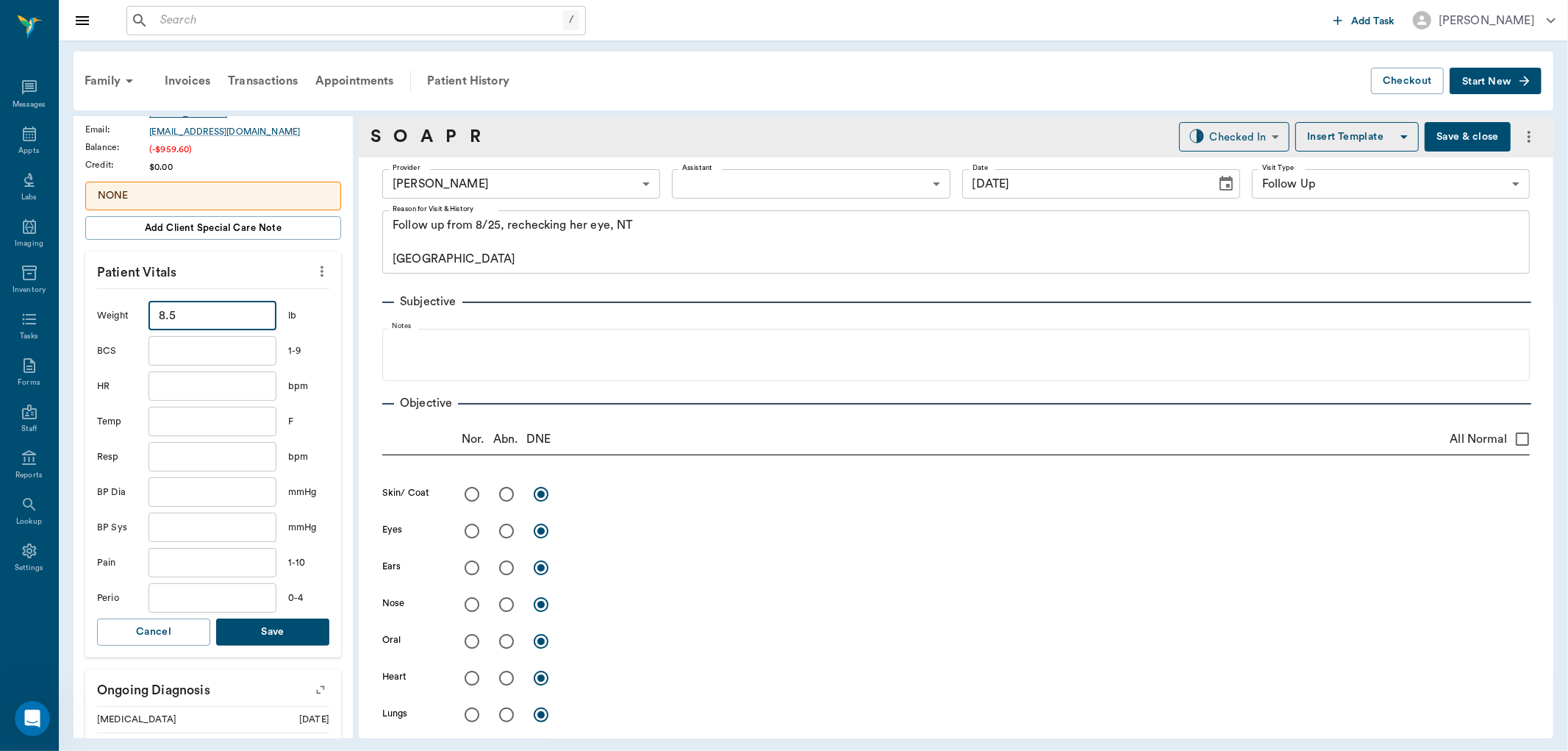
type input "8.5"
click at [245, 631] on button "Save" at bounding box center [272, 632] width 113 height 27
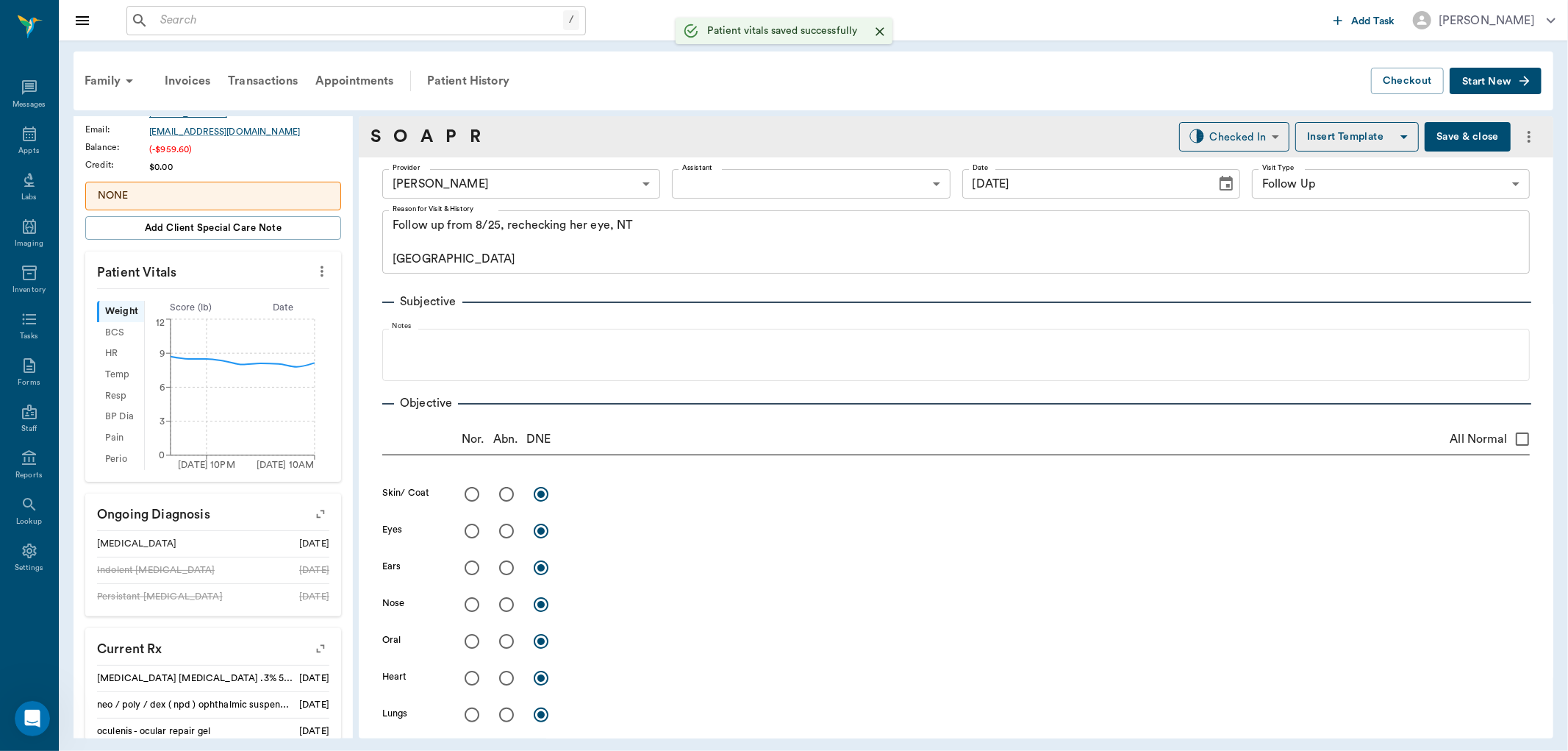
click at [708, 167] on label "Assistant" at bounding box center [697, 167] width 30 height 10
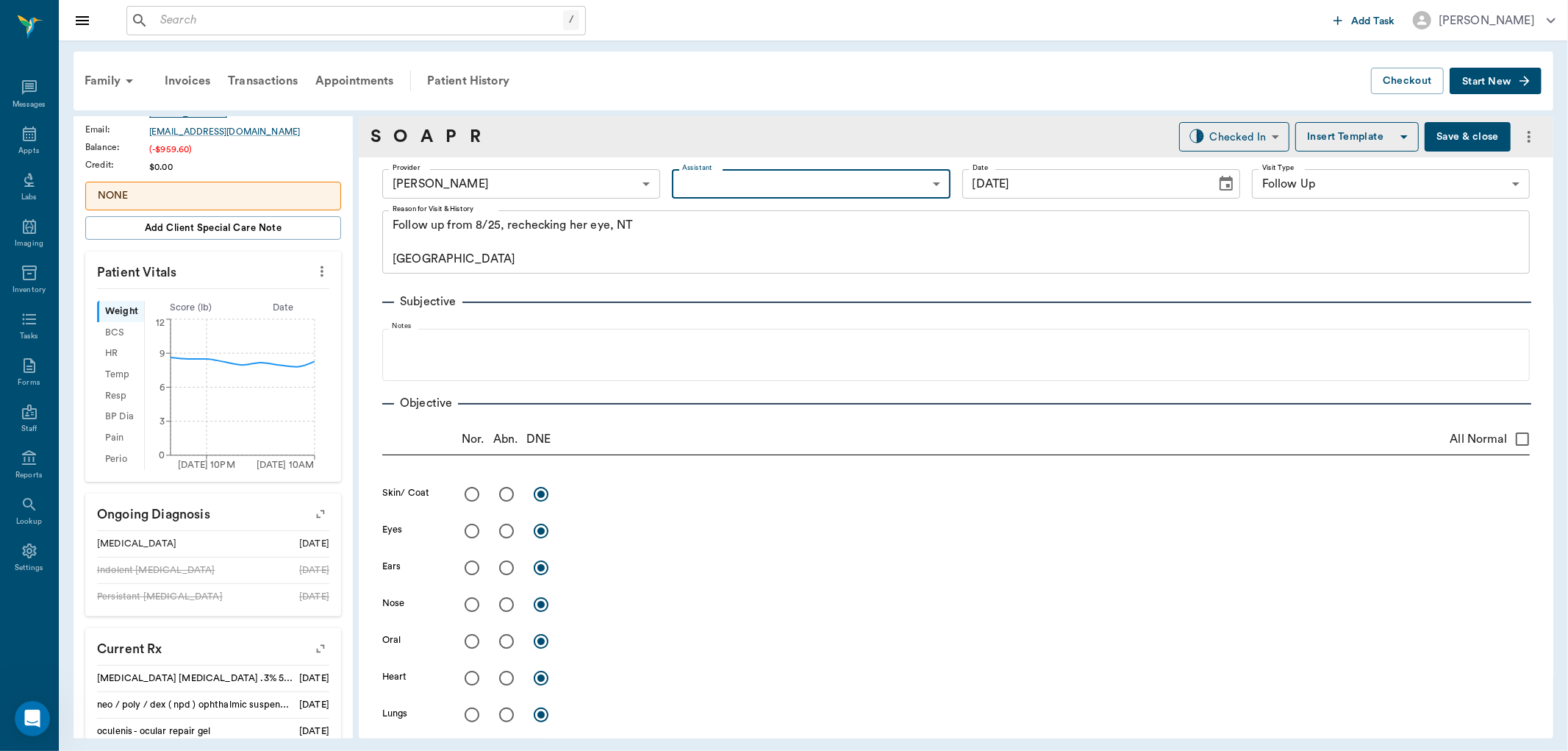
click at [708, 187] on body "/ ​ Add Task [PERSON_NAME] Nectar Messages Appts Labs Imaging Inventory Tasks F…" at bounding box center [784, 376] width 1568 height 751
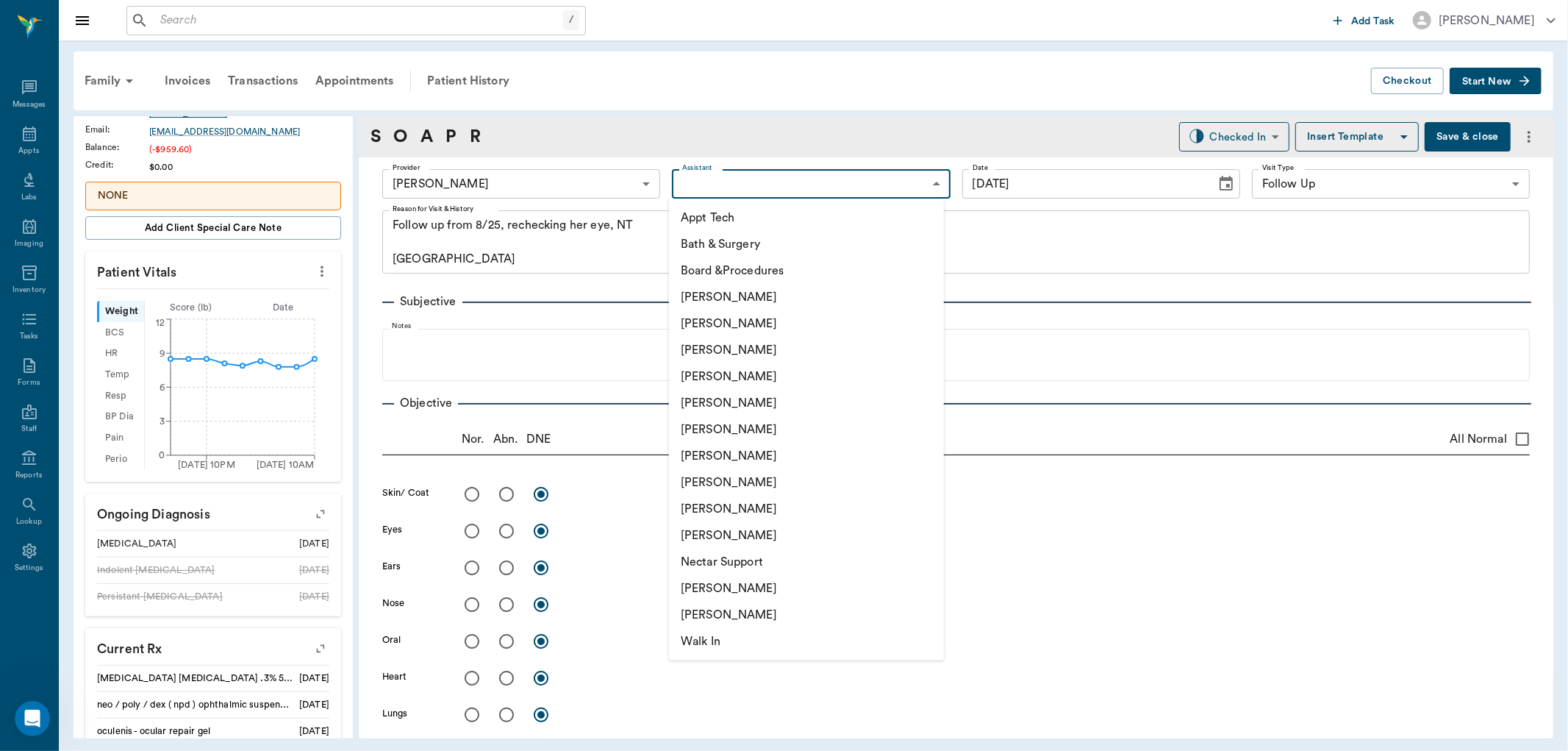
click at [711, 484] on li "[PERSON_NAME]" at bounding box center [806, 482] width 275 height 26
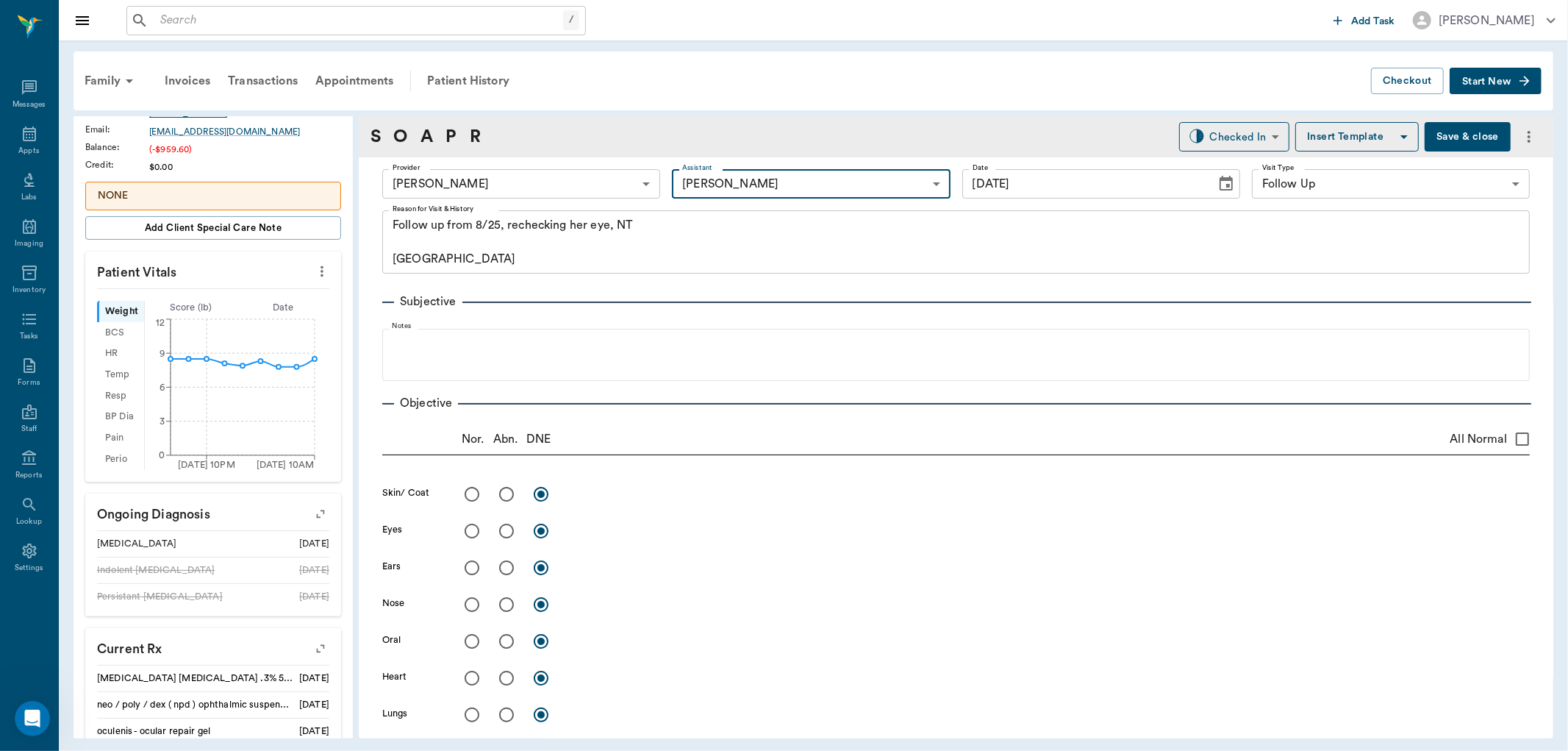
type input "63ec2e7e52e12b0ba117b124"
click at [449, 140] on link "P" at bounding box center [451, 136] width 11 height 26
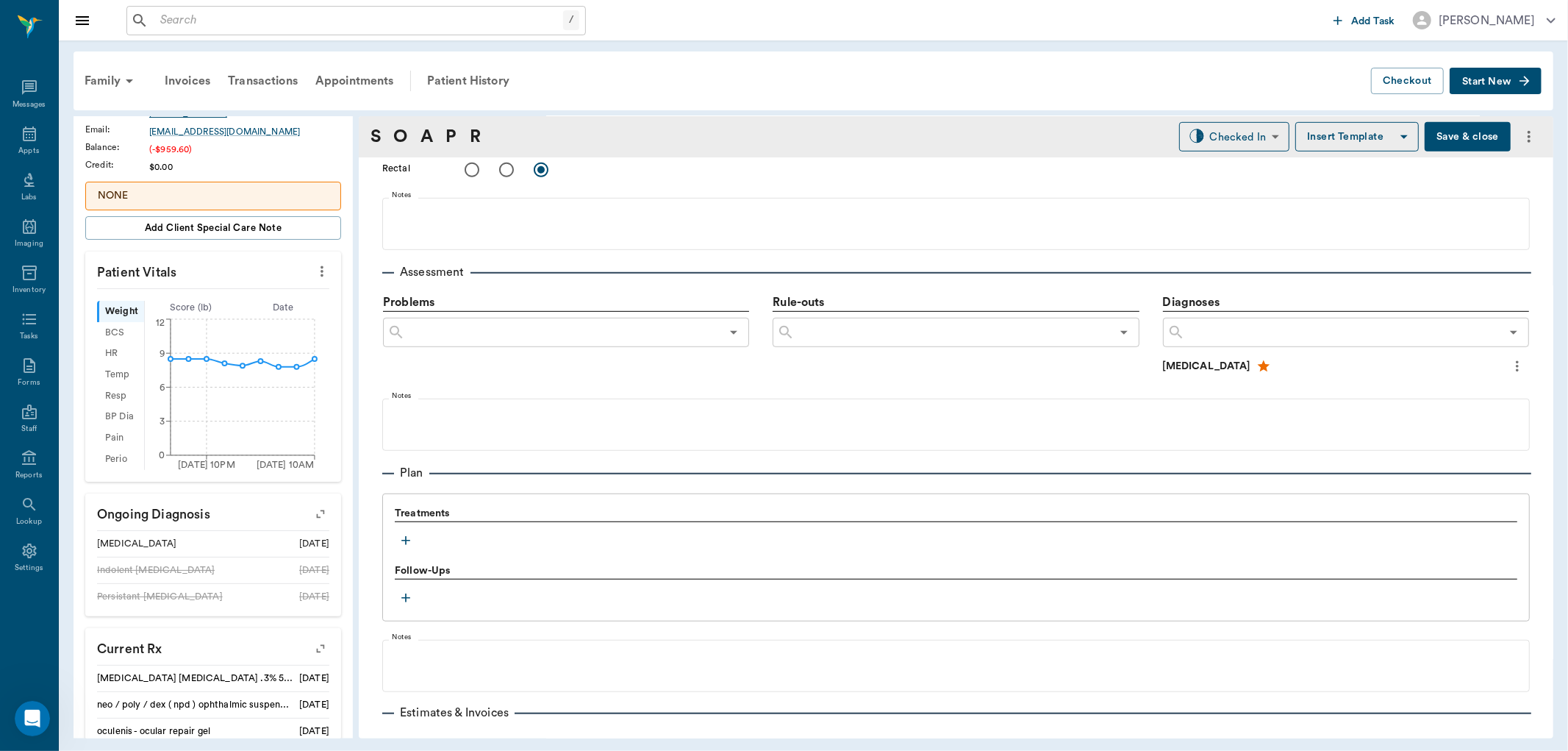
scroll to position [856, 0]
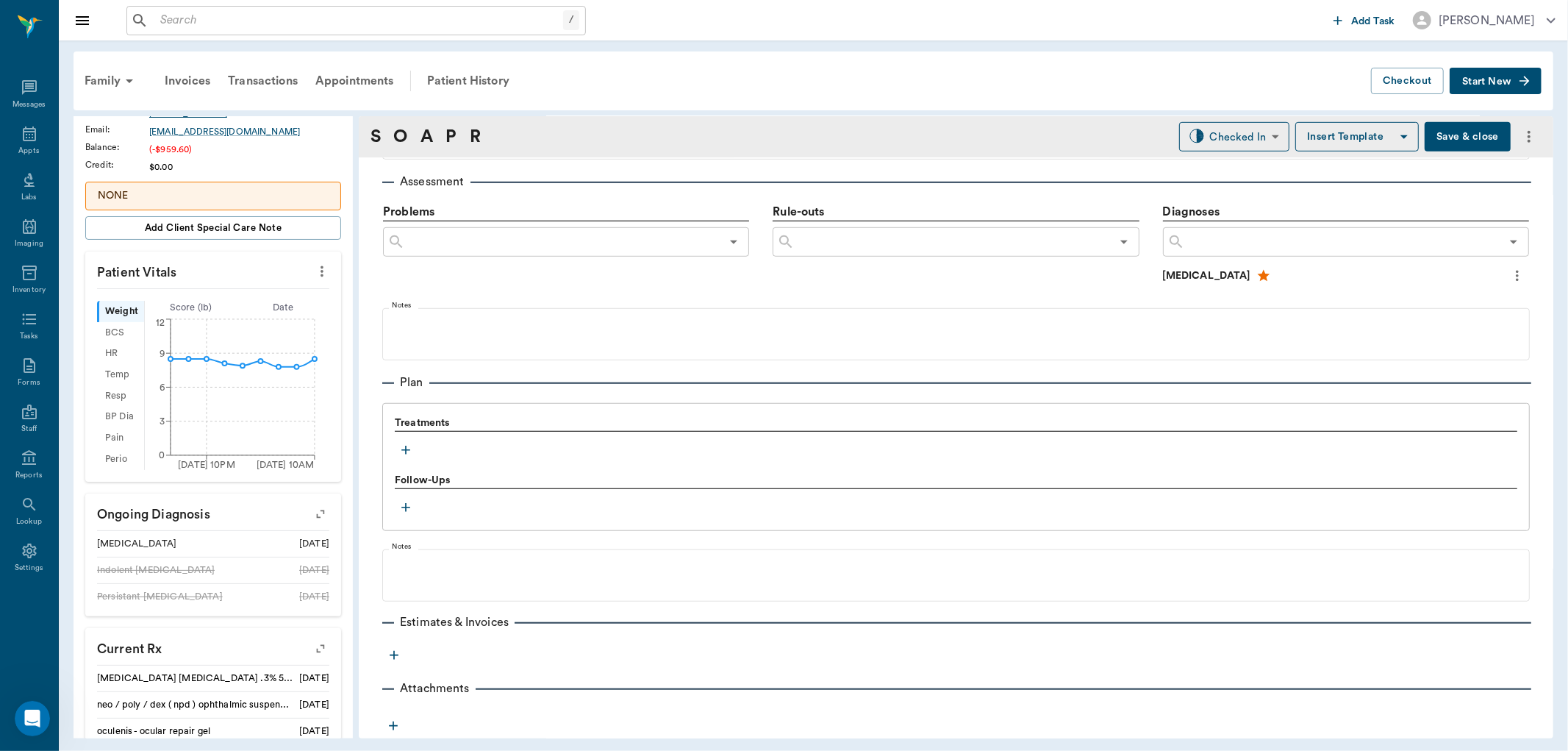
click at [400, 446] on icon "button" at bounding box center [406, 450] width 14 height 14
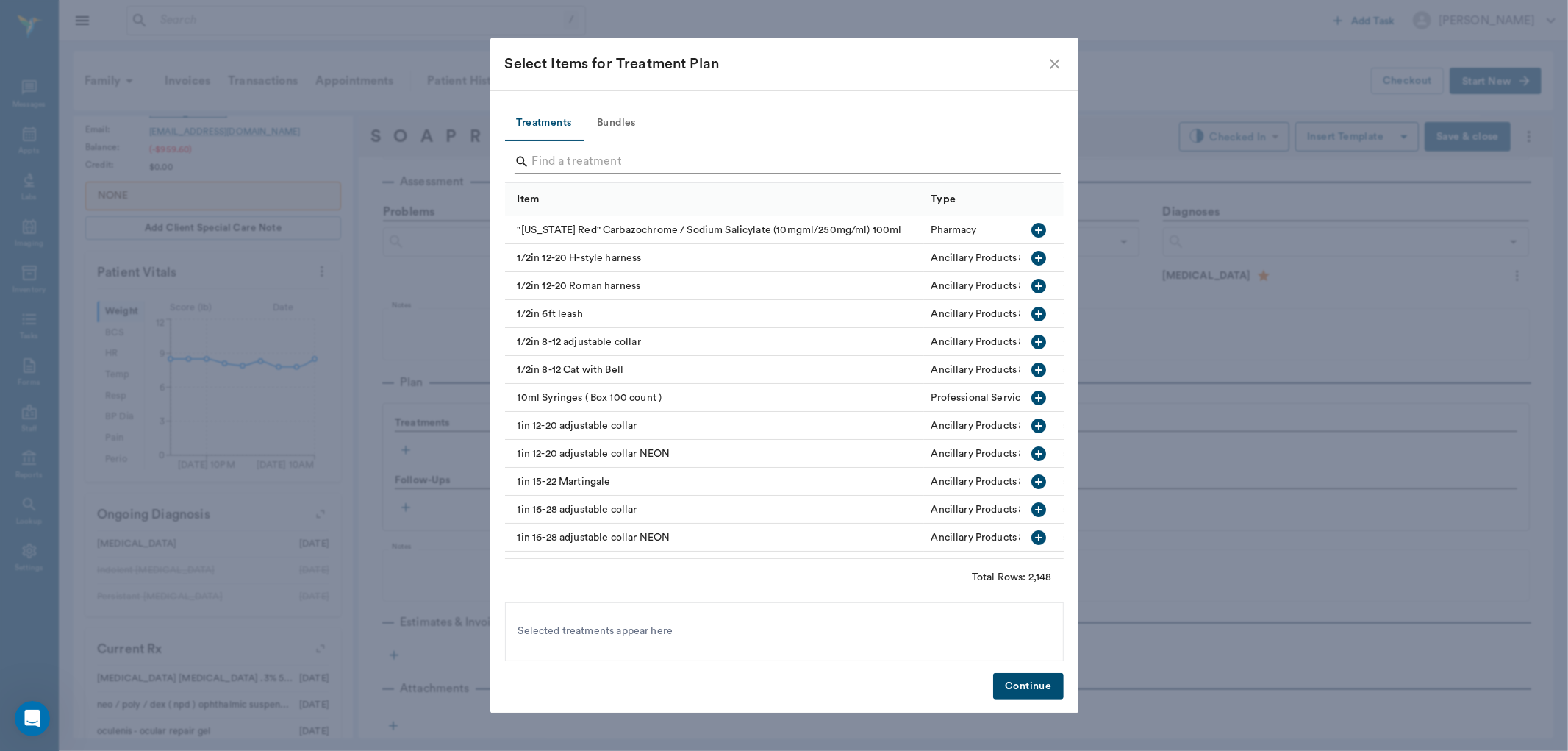
click at [553, 153] on input "Search" at bounding box center [786, 162] width 507 height 24
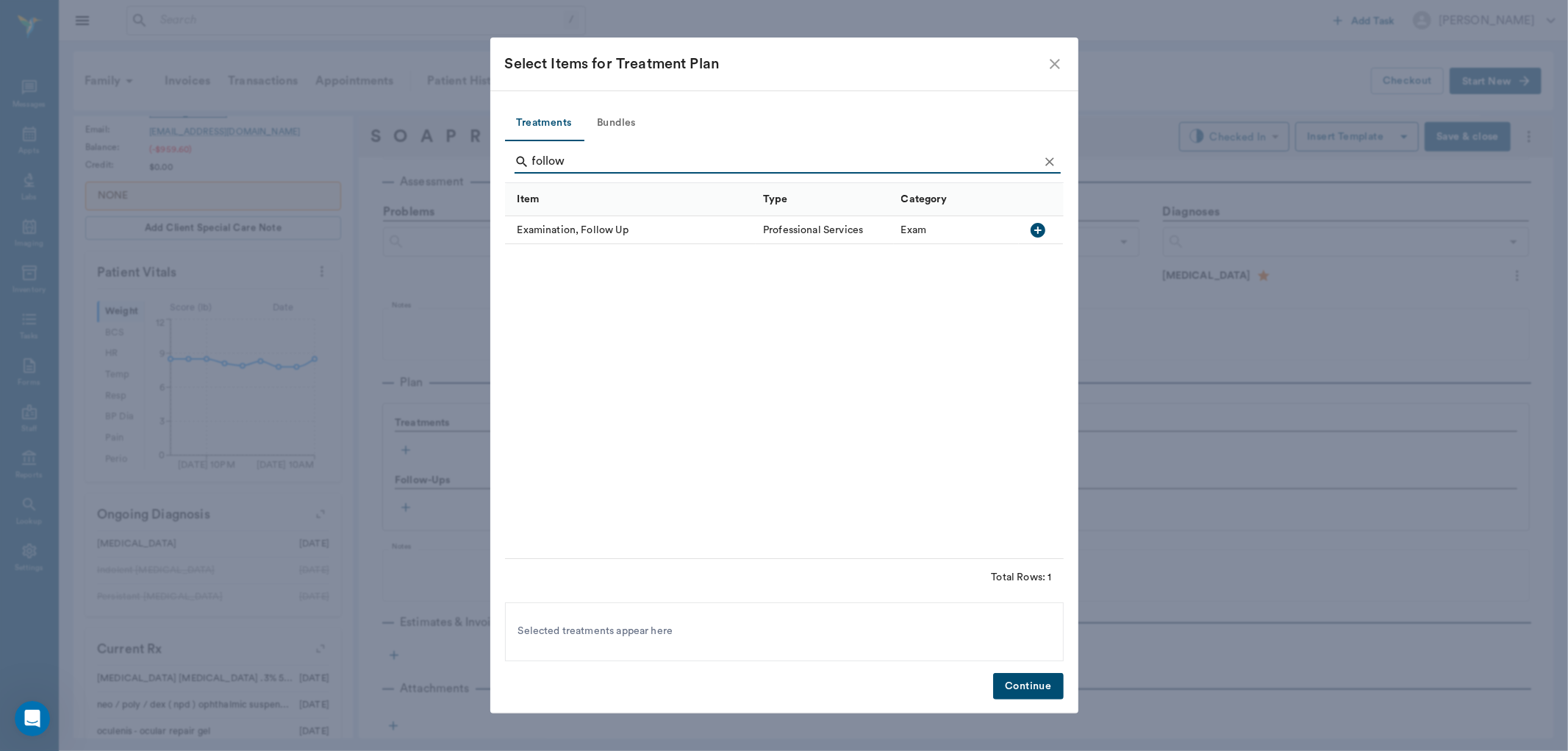
type input "follow"
click at [1038, 230] on icon "button" at bounding box center [1038, 230] width 18 height 18
click at [1016, 677] on button "Continue" at bounding box center [1029, 686] width 70 height 27
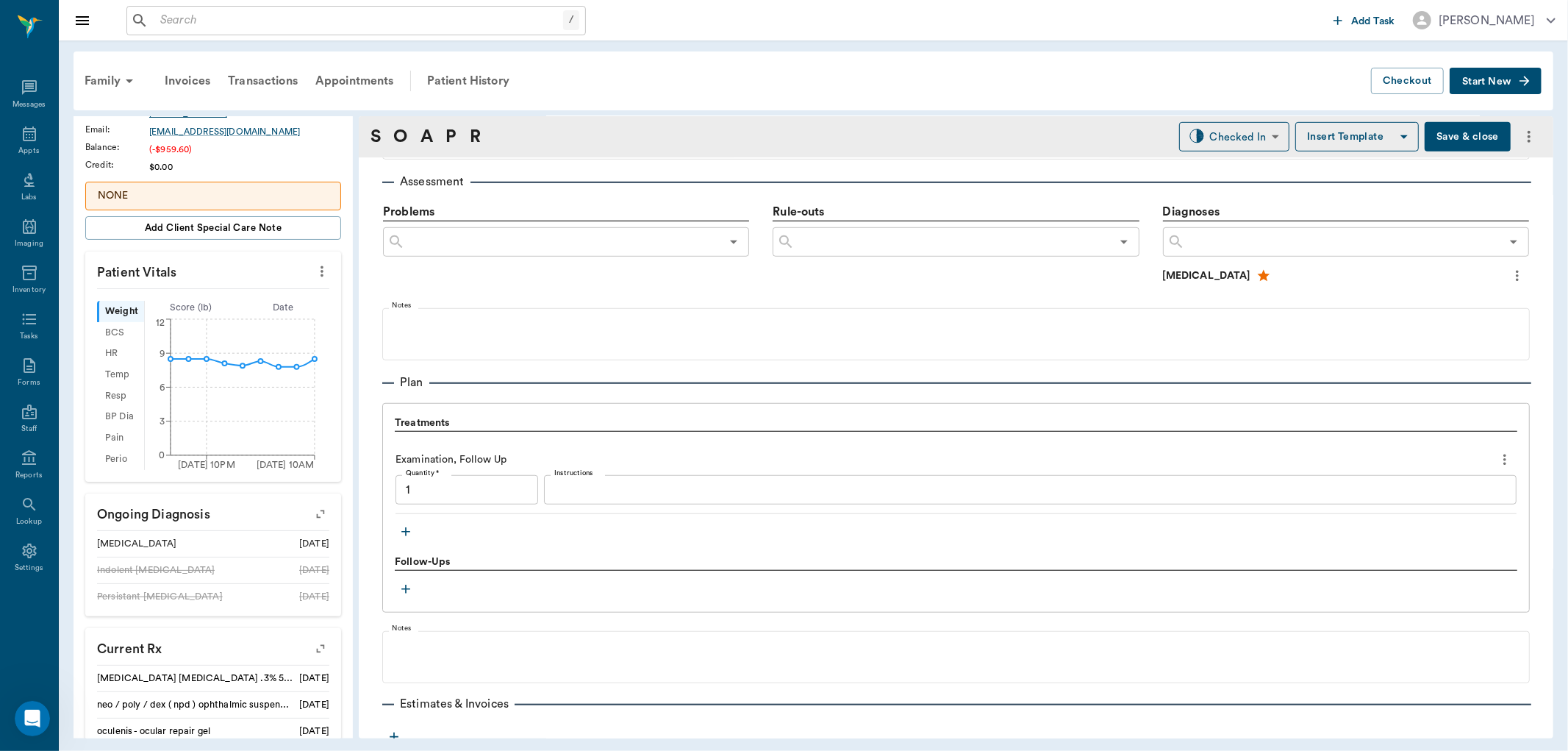
click at [409, 529] on icon "button" at bounding box center [406, 532] width 14 height 14
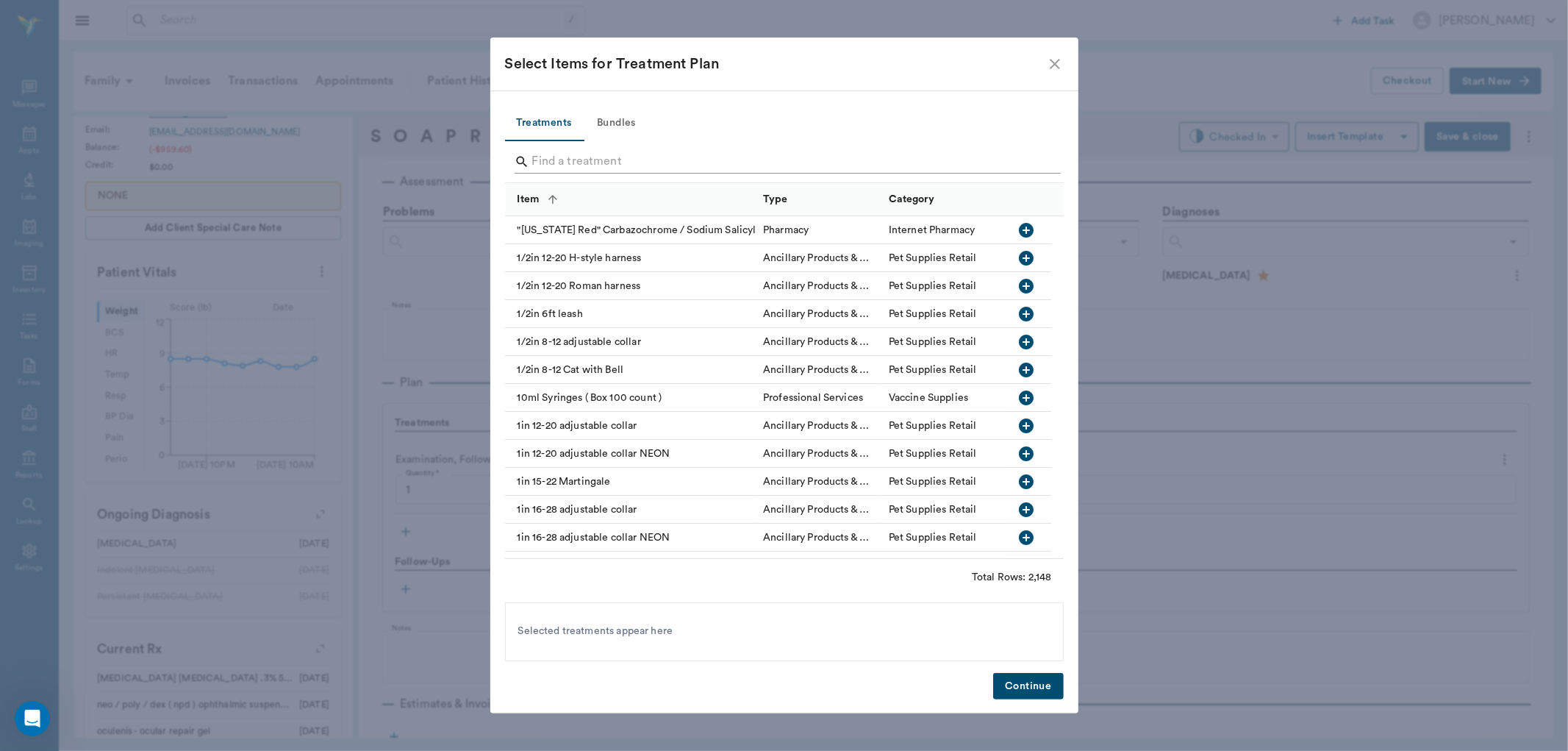
type input "1.00"
click at [568, 163] on input "Search" at bounding box center [786, 162] width 507 height 24
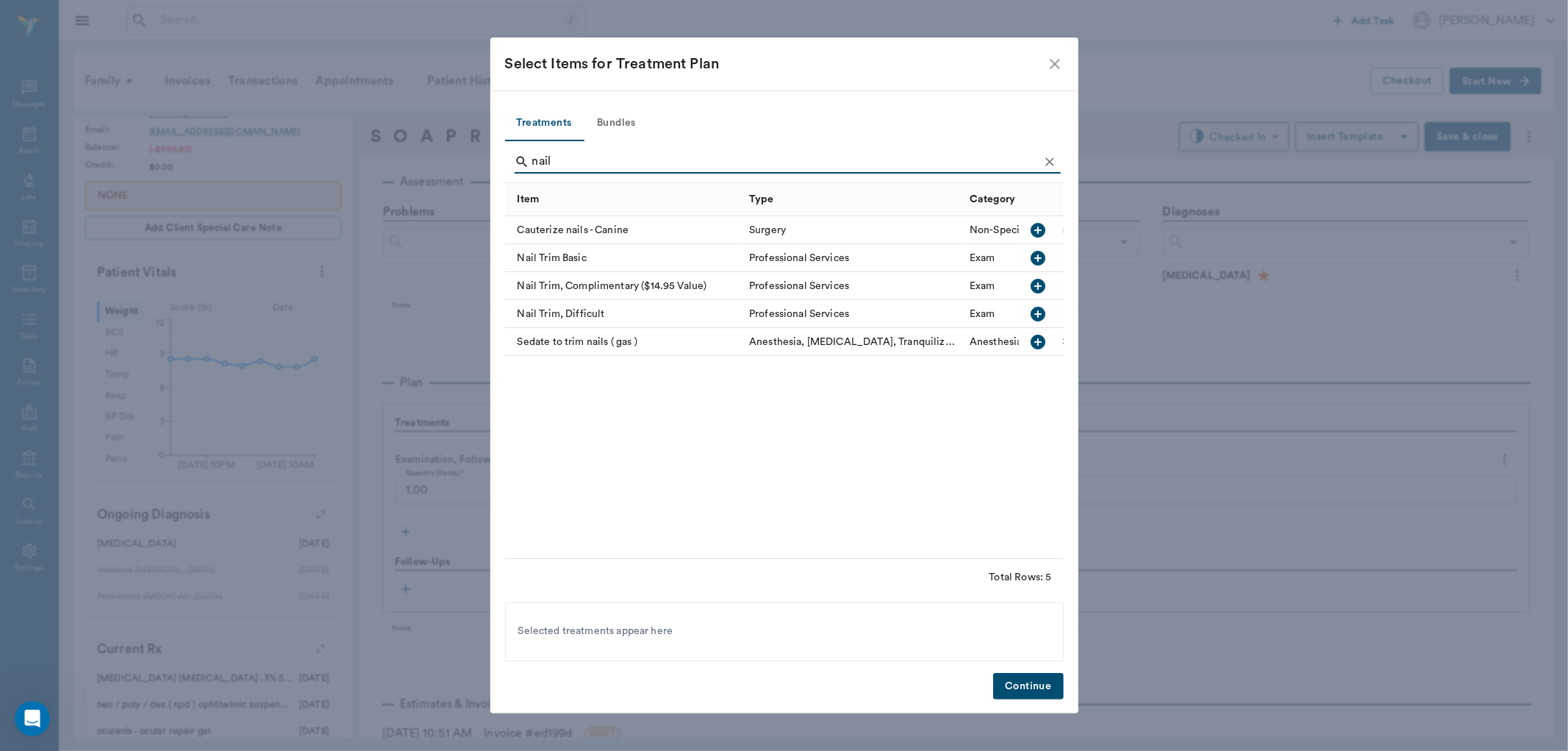
type input "nail"
click at [1037, 258] on icon "button" at bounding box center [1039, 258] width 18 height 18
click at [1042, 686] on button "Continue" at bounding box center [1029, 686] width 70 height 27
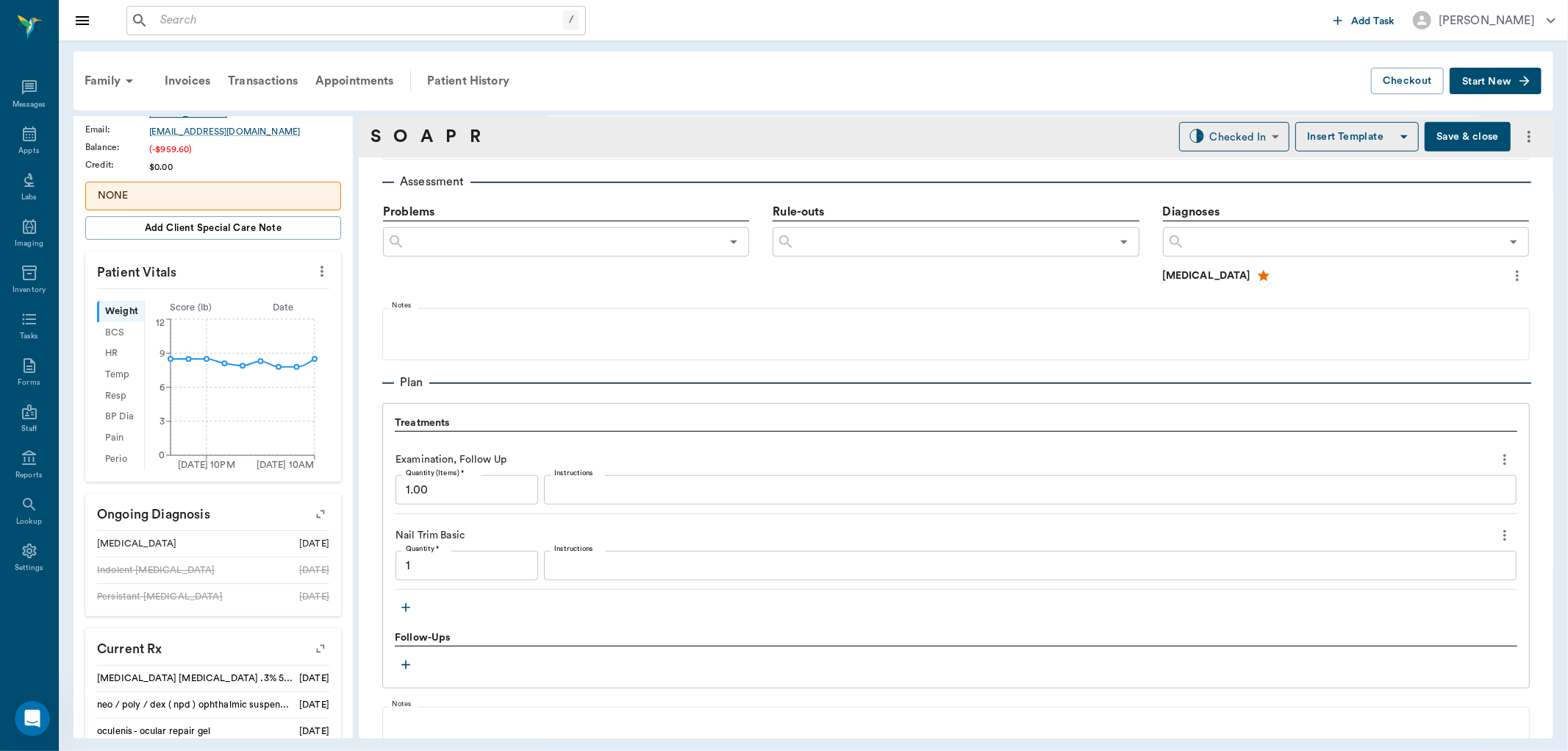
type input "1.00"
click at [400, 604] on icon "button" at bounding box center [406, 607] width 14 height 14
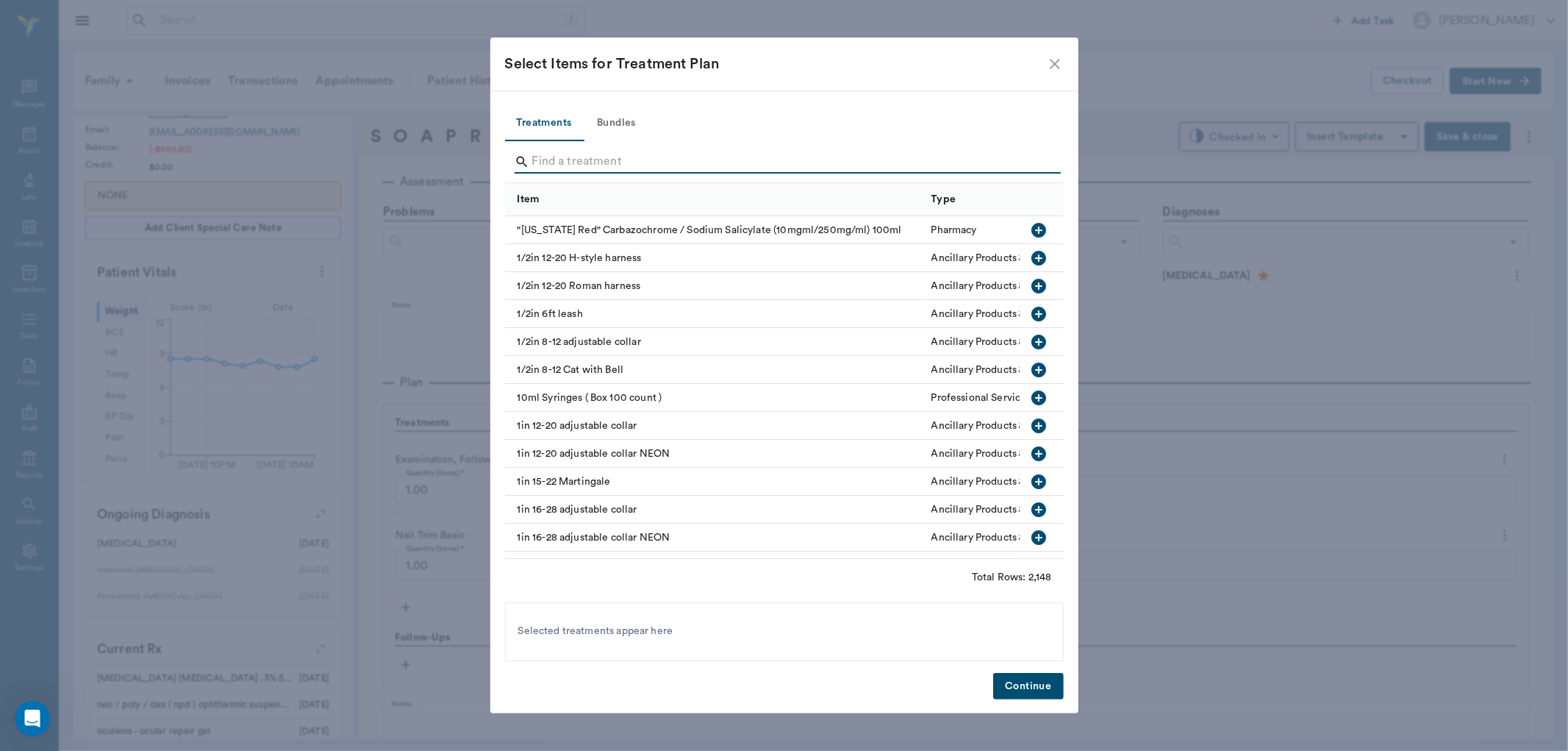
click at [539, 169] on input "Search" at bounding box center [786, 162] width 507 height 24
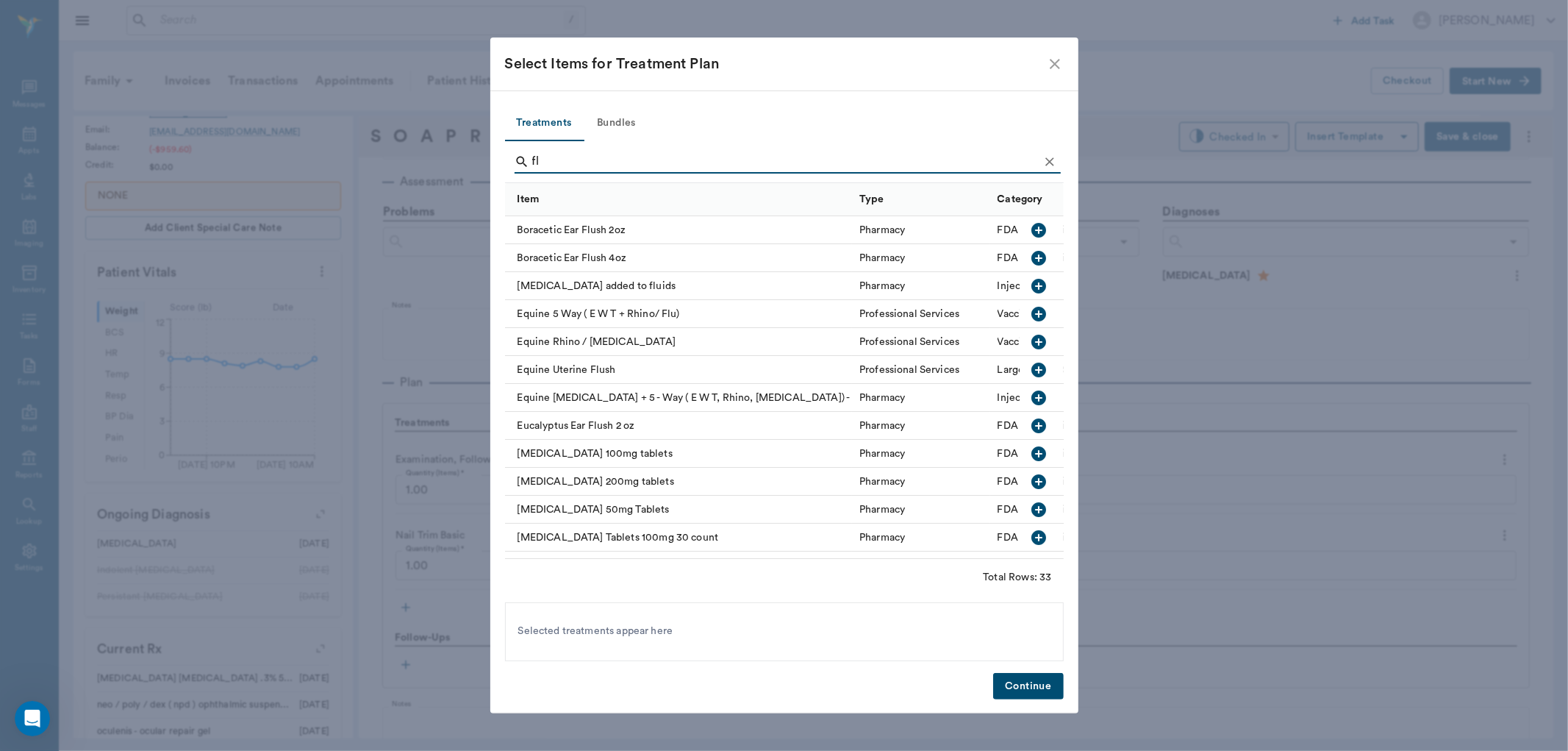
type input "f"
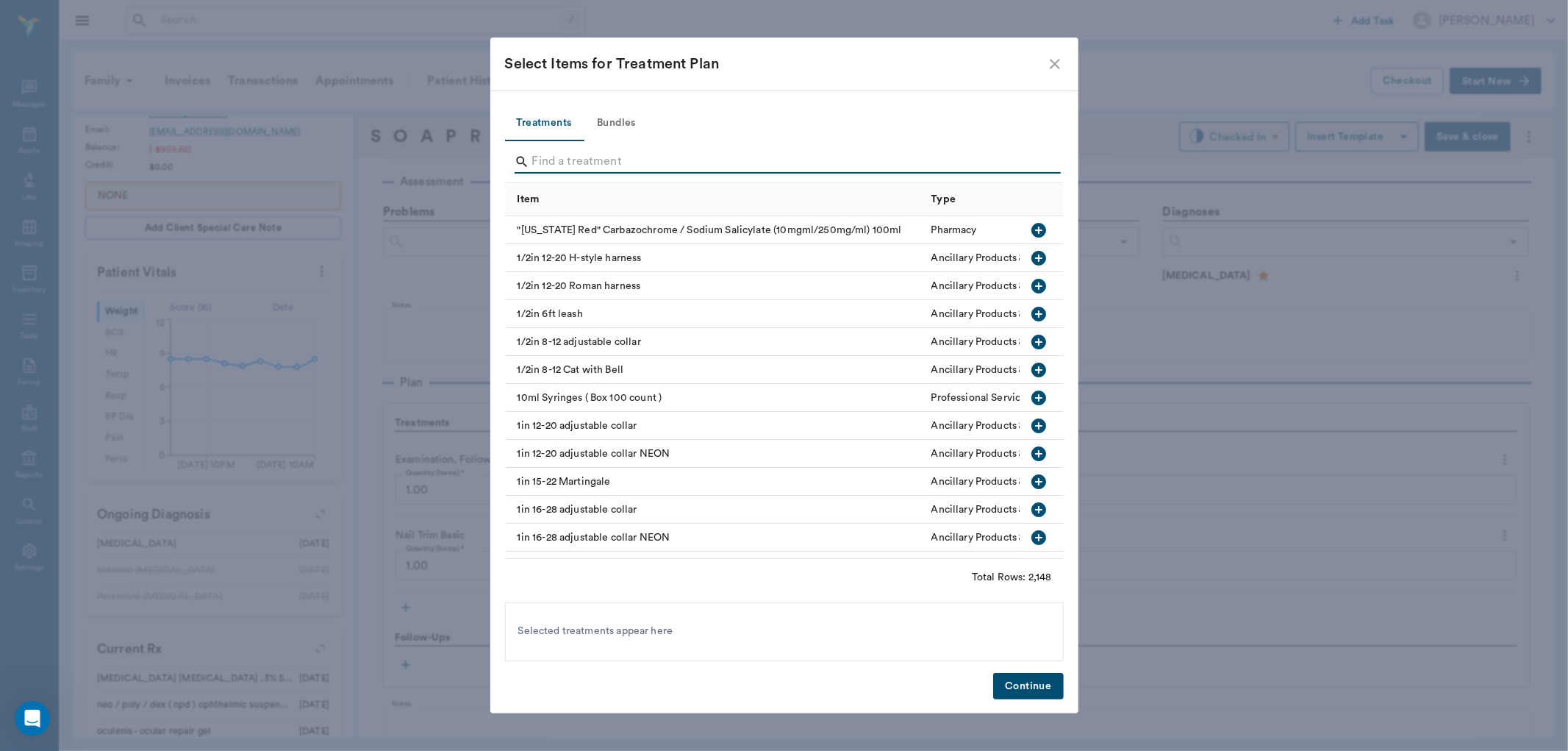
click at [1056, 62] on icon "close" at bounding box center [1055, 64] width 10 height 10
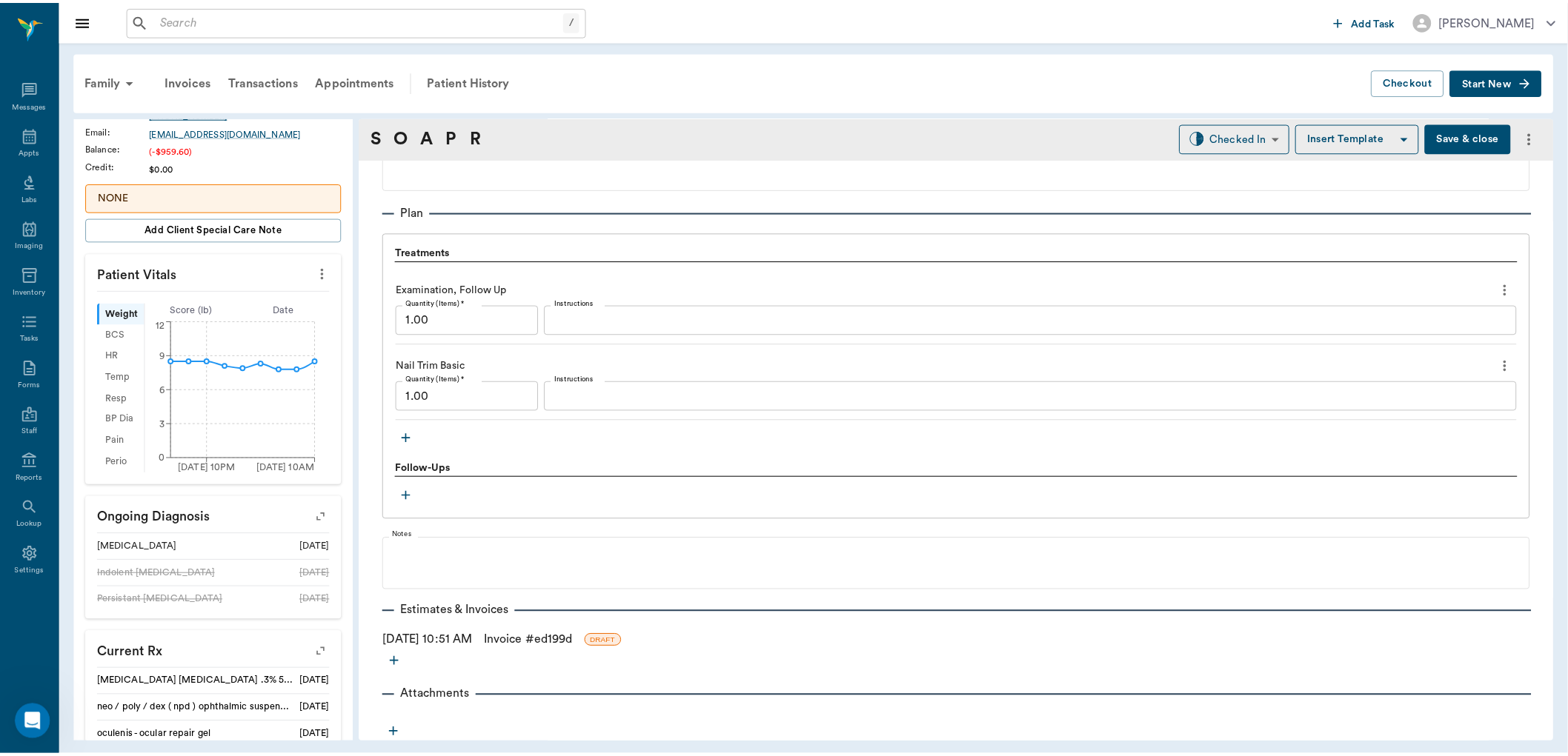
scroll to position [1038, 0]
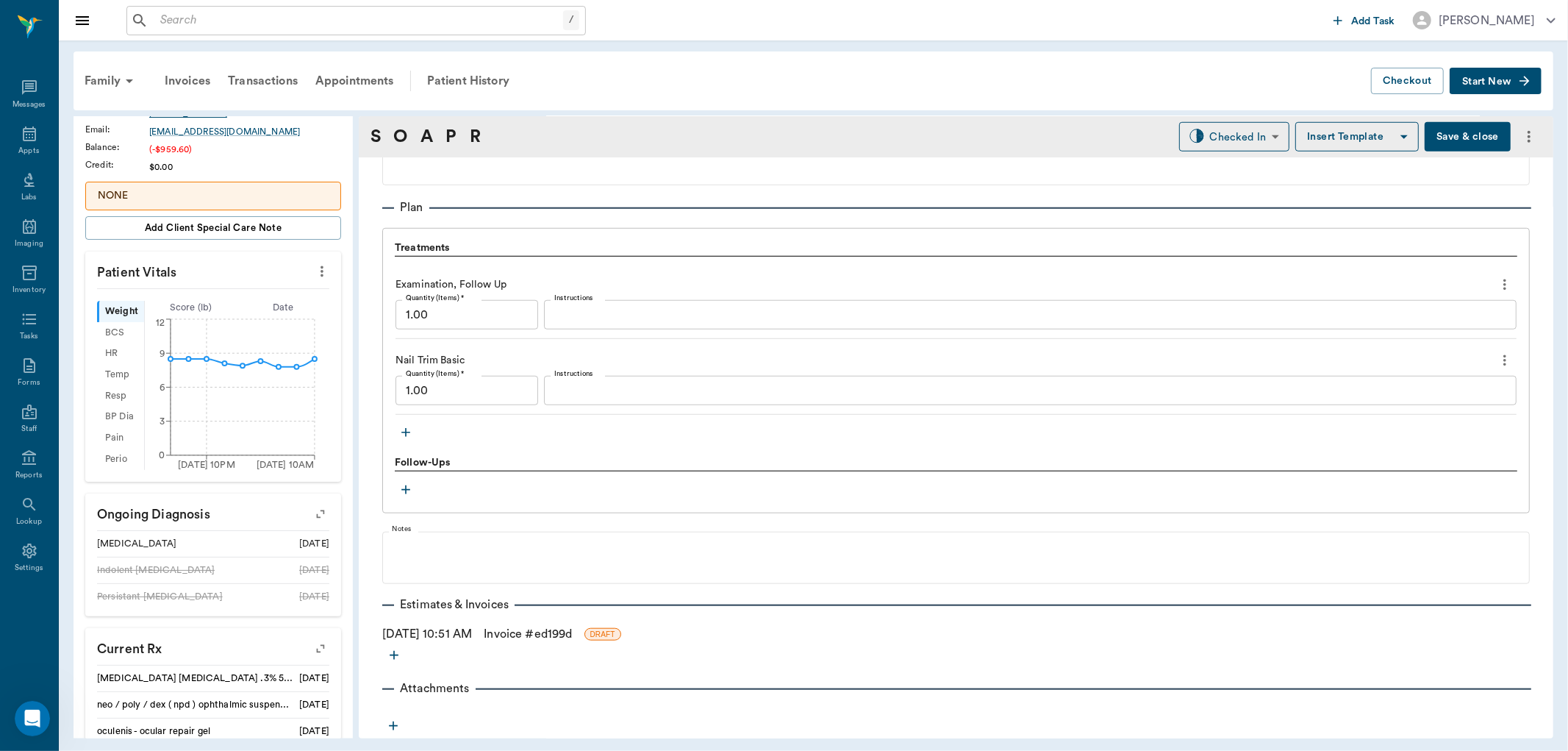
click at [1452, 128] on button "Save & close" at bounding box center [1468, 136] width 86 height 29
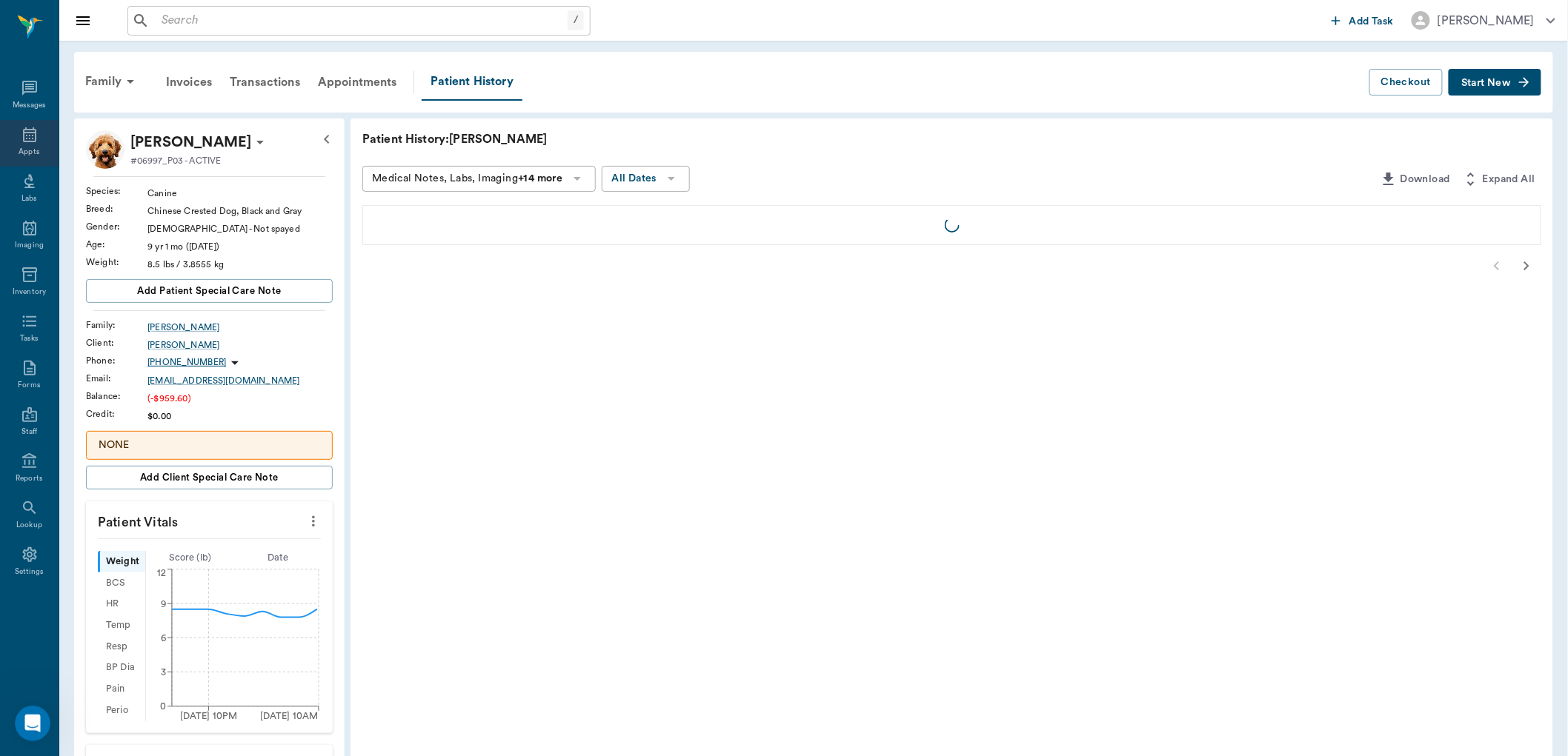
click at [34, 133] on icon at bounding box center [30, 135] width 14 height 14
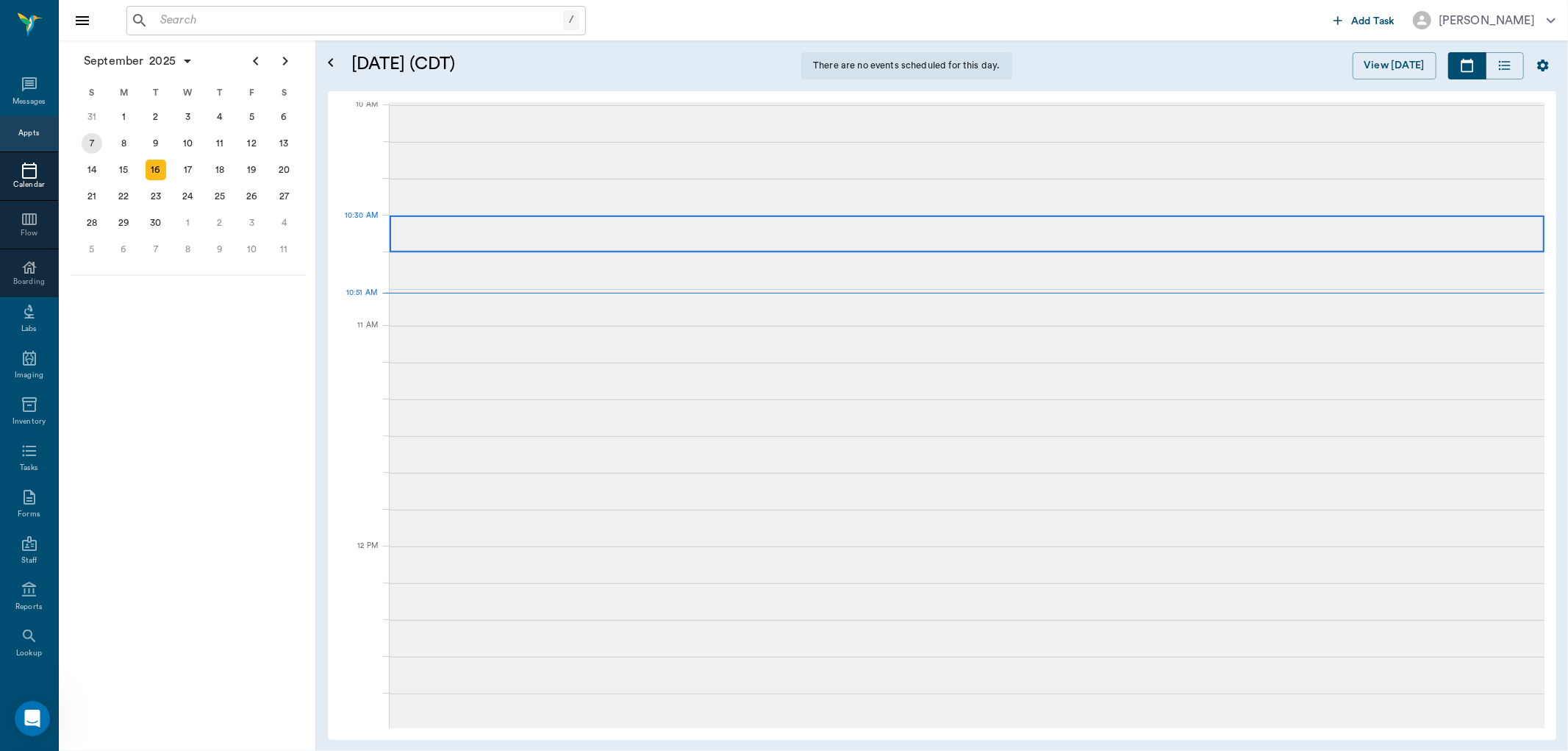
scroll to position [445, 0]
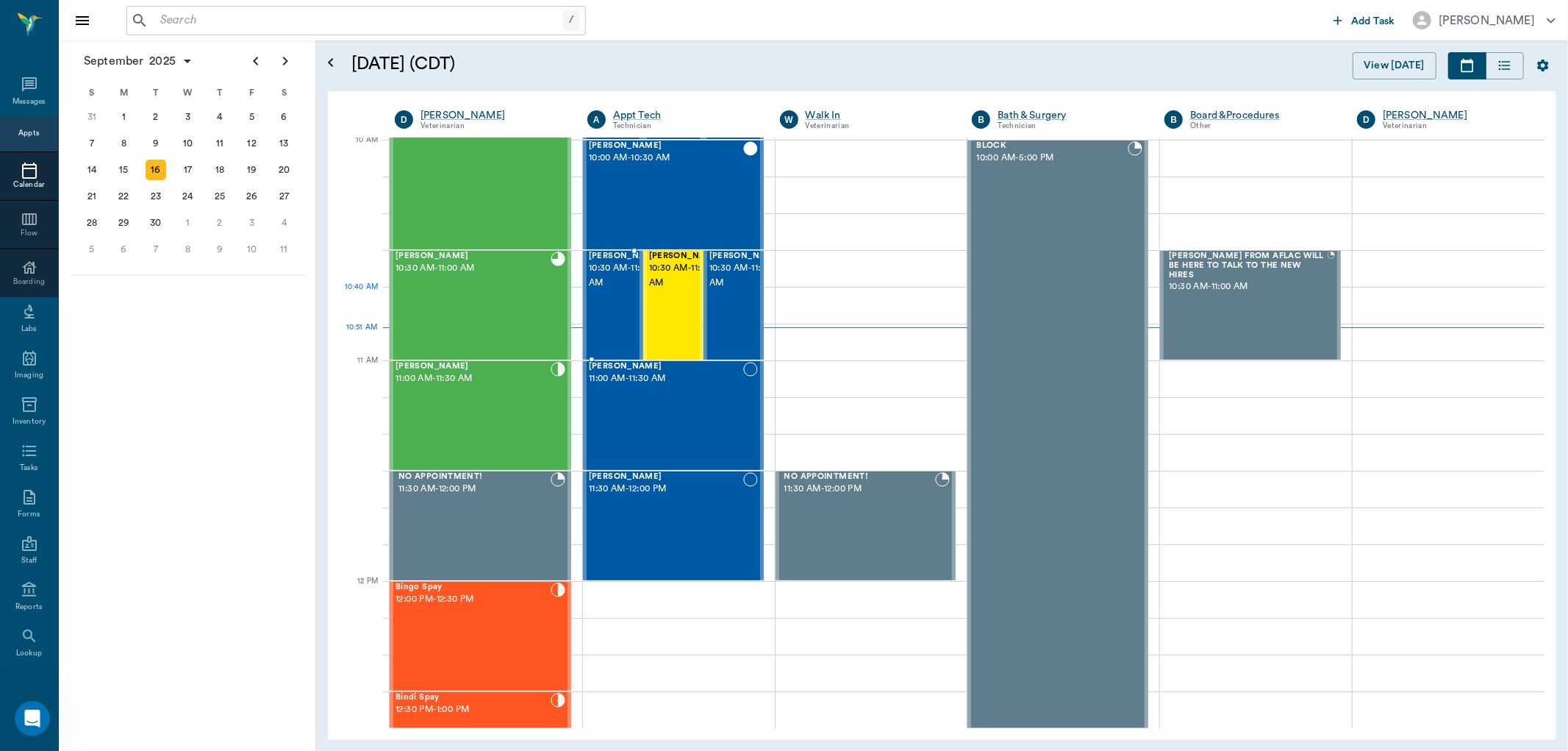
click at [605, 291] on span "10:30 AM - 11:00 AM" at bounding box center [625, 276] width 73 height 29
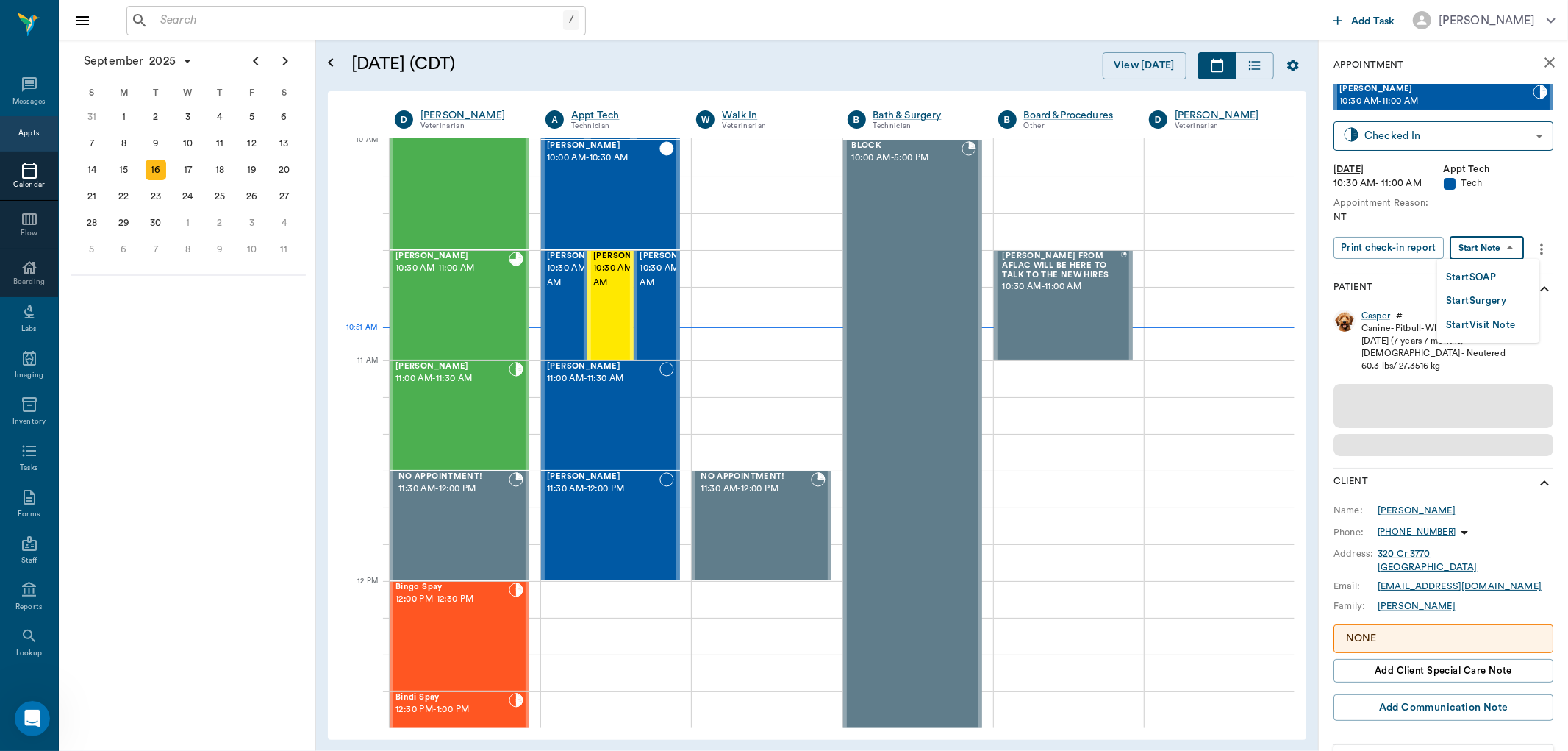
click at [1480, 238] on body "/ ​ Add Task [PERSON_NAME] Nectar Messages Appts Calendar Flow Boarding Labs Im…" at bounding box center [784, 376] width 1568 height 751
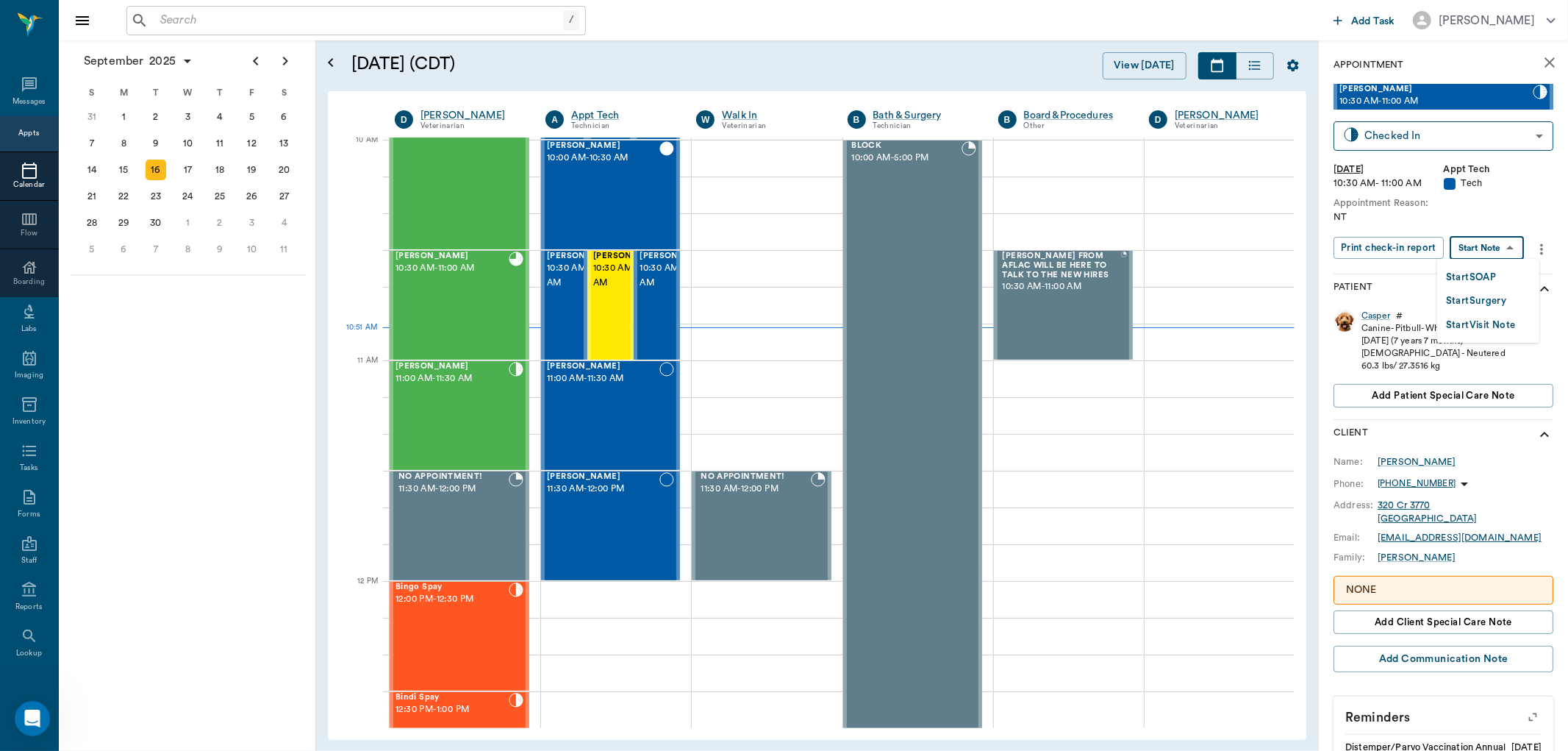
click at [1460, 274] on button "Start SOAP" at bounding box center [1471, 277] width 50 height 17
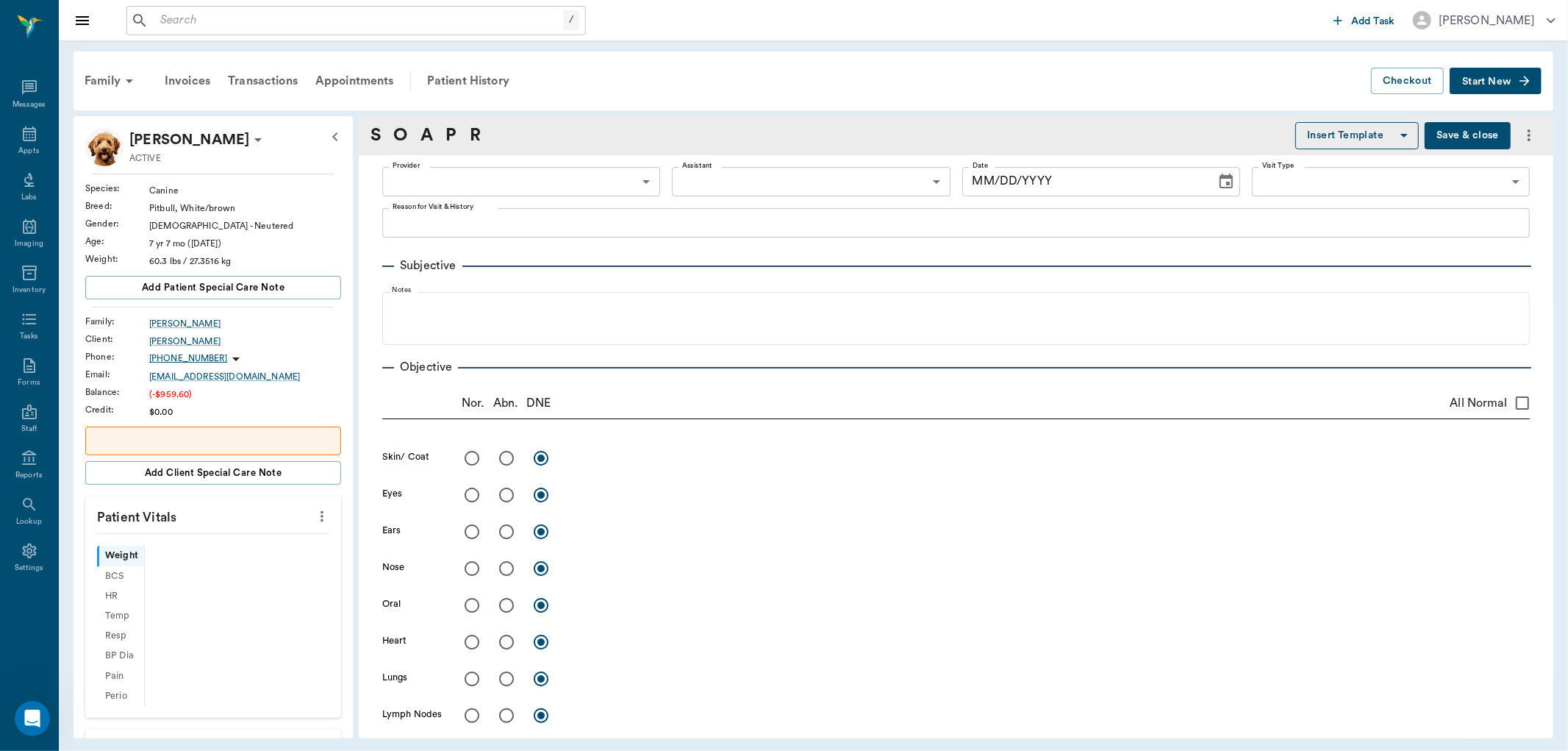
click at [314, 524] on icon "more" at bounding box center [322, 517] width 16 height 18
click at [252, 539] on span "Enter Vitals" at bounding box center [247, 542] width 123 height 15
click at [219, 560] on div at bounding box center [784, 376] width 1568 height 751
click at [216, 562] on div at bounding box center [784, 376] width 1568 height 751
type input "63ec2f075fda476ae8351a4c"
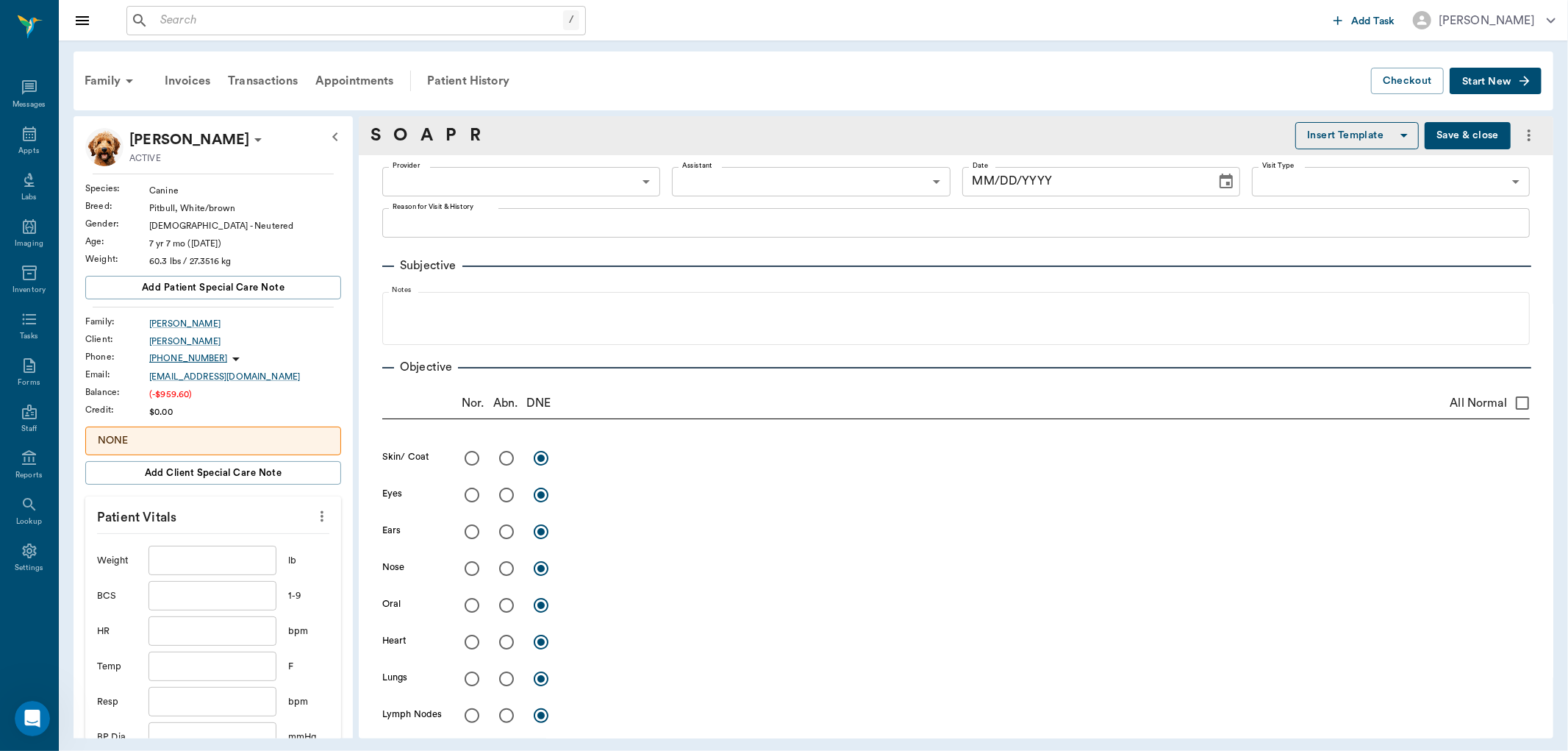
type input "65d2be4f46e3a538d89b8c1a"
type textarea "NT"
type input "[DATE]"
click at [178, 563] on input "text" at bounding box center [212, 560] width 128 height 29
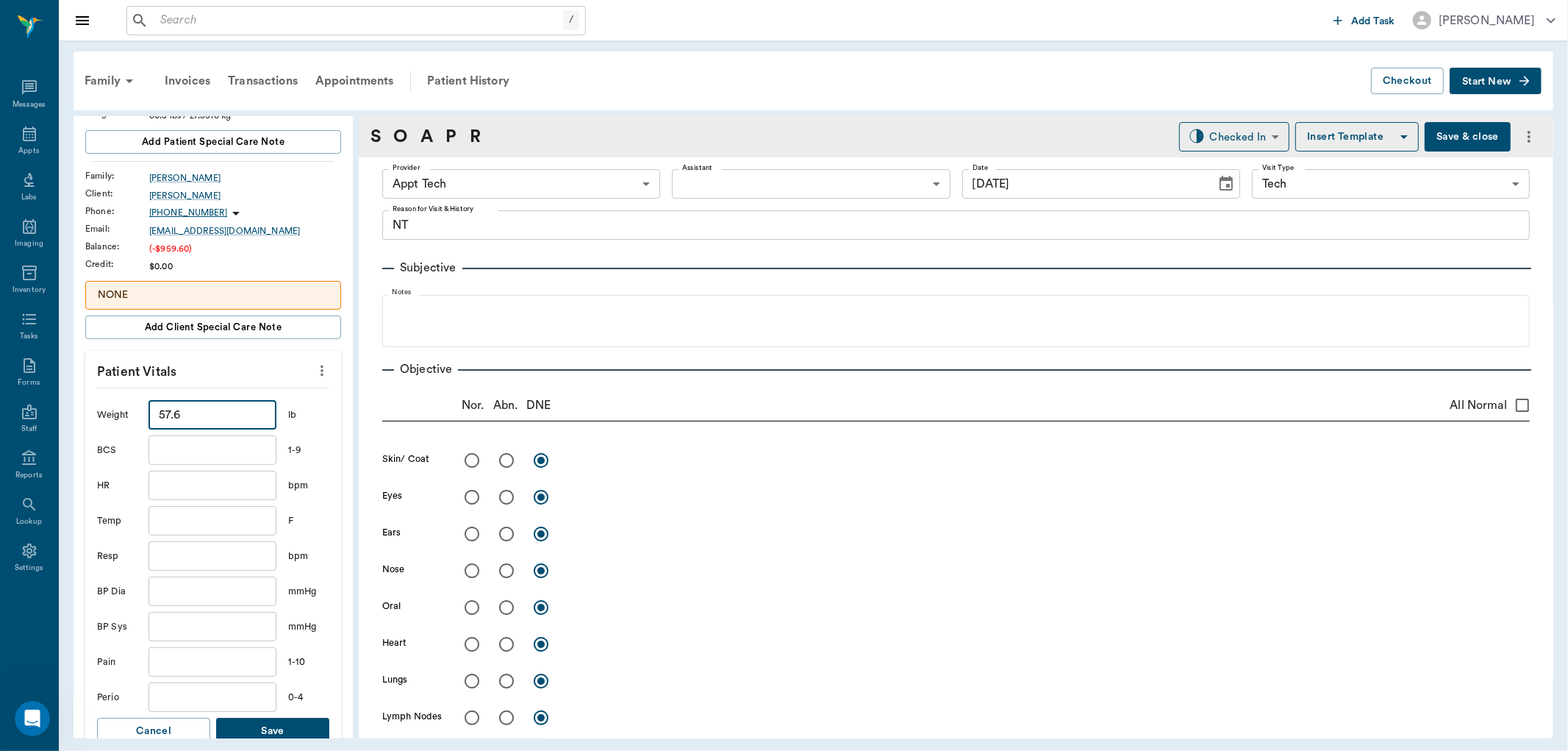
scroll to position [163, 0]
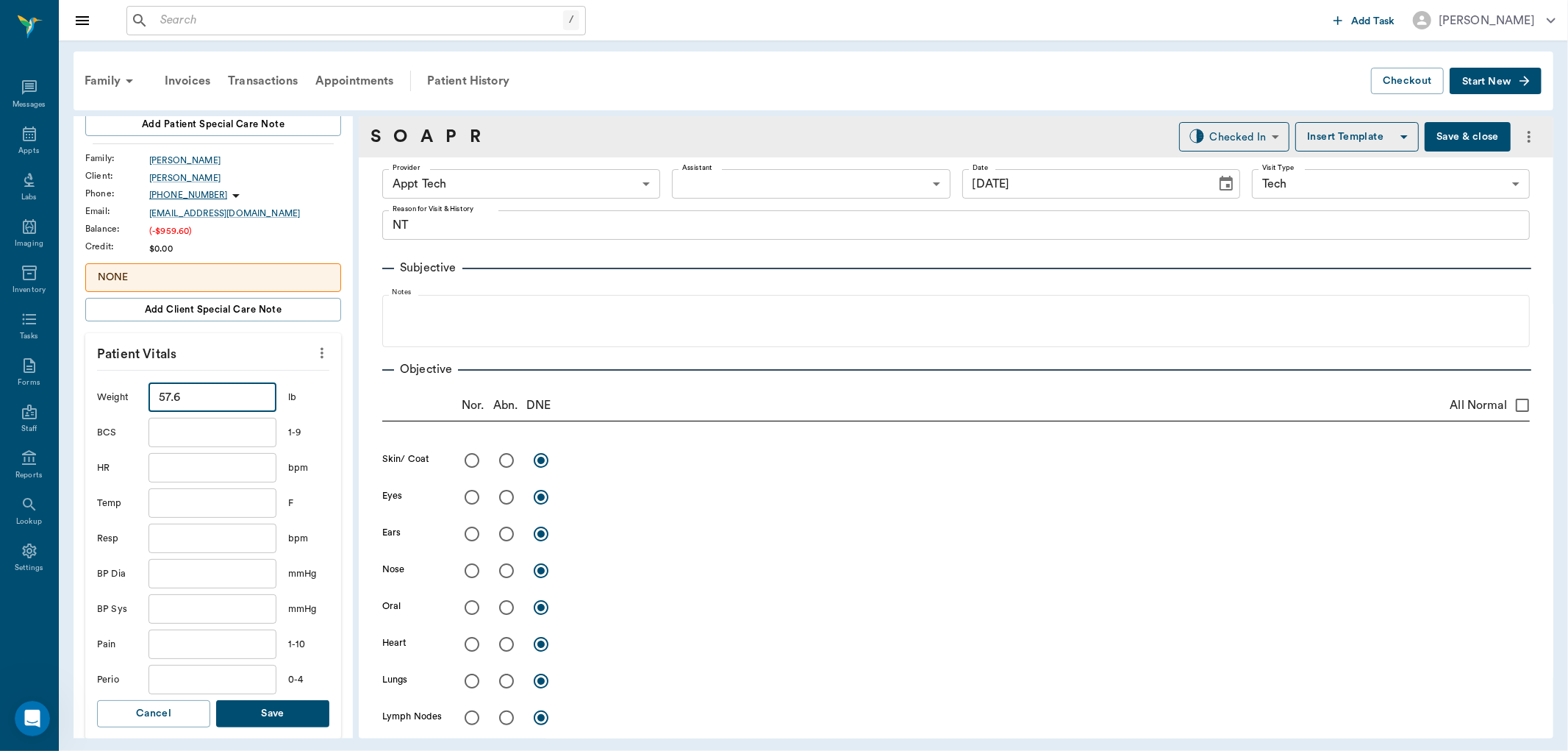
type input "57.6"
click at [283, 710] on button "Save" at bounding box center [272, 714] width 113 height 27
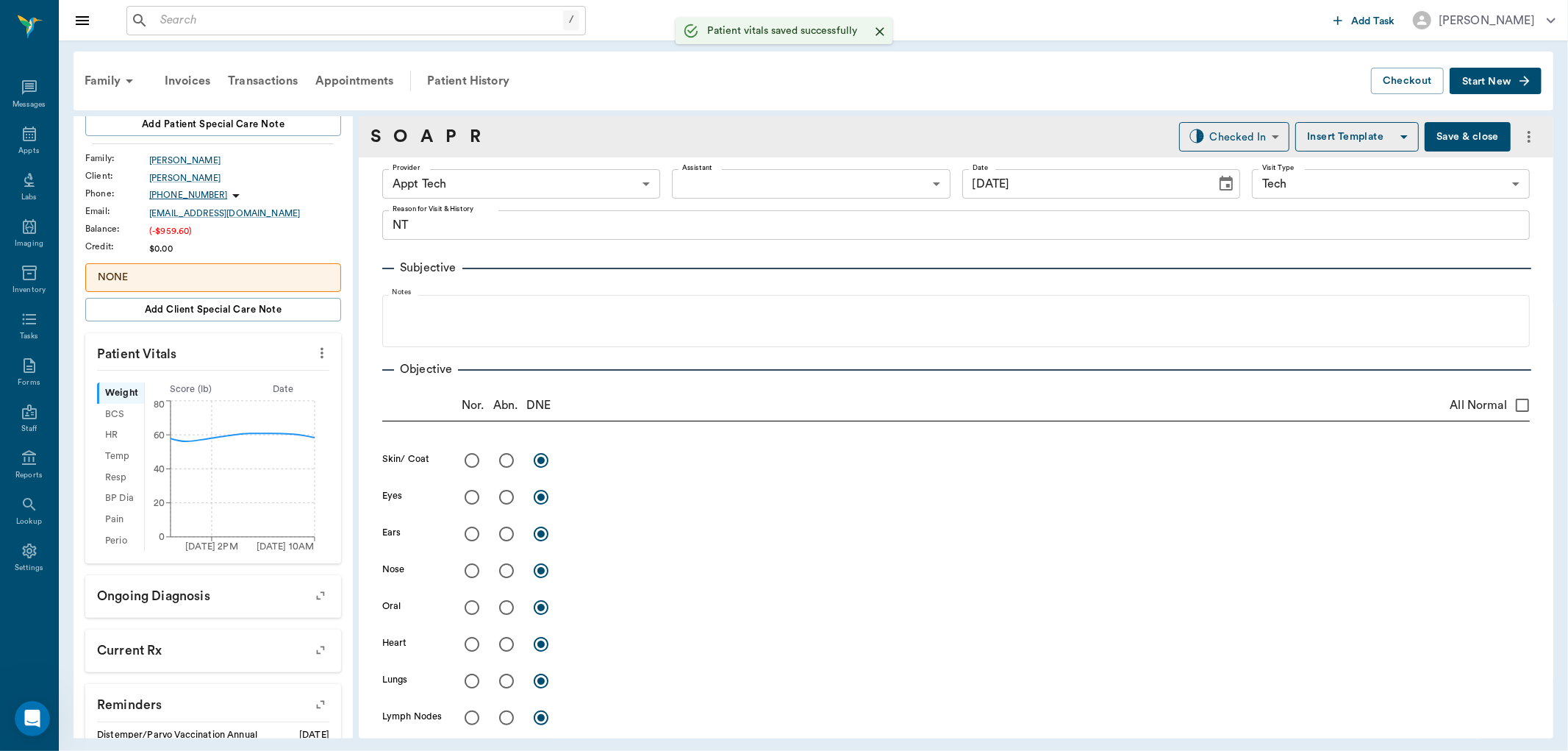
click at [524, 176] on body "/ ​ Add Task [PERSON_NAME] Nectar Messages Appts Labs Imaging Inventory Tasks F…" at bounding box center [784, 376] width 1568 height 751
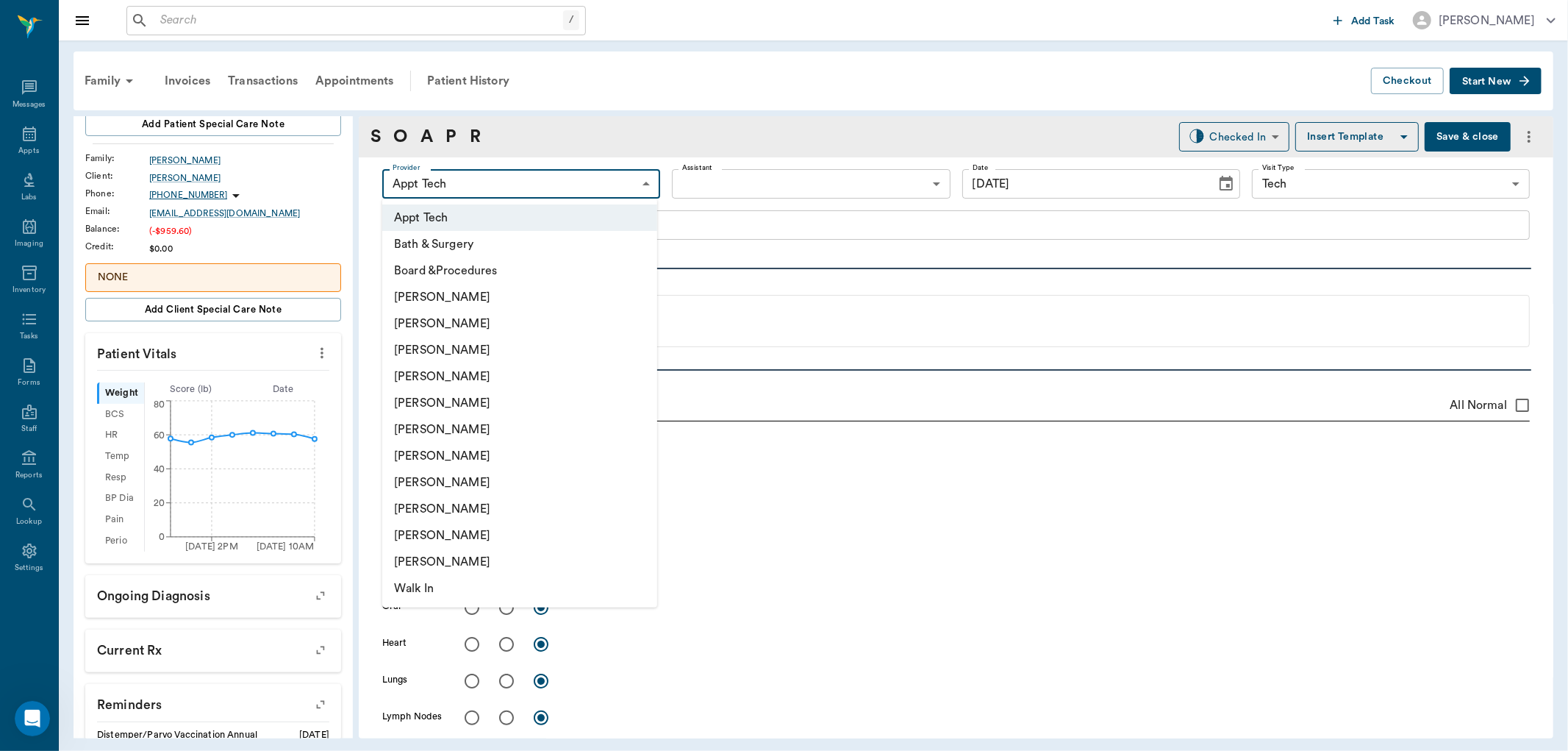
click at [406, 351] on li "[PERSON_NAME]" at bounding box center [519, 350] width 275 height 26
type input "642ef10e332a41444de2bad1"
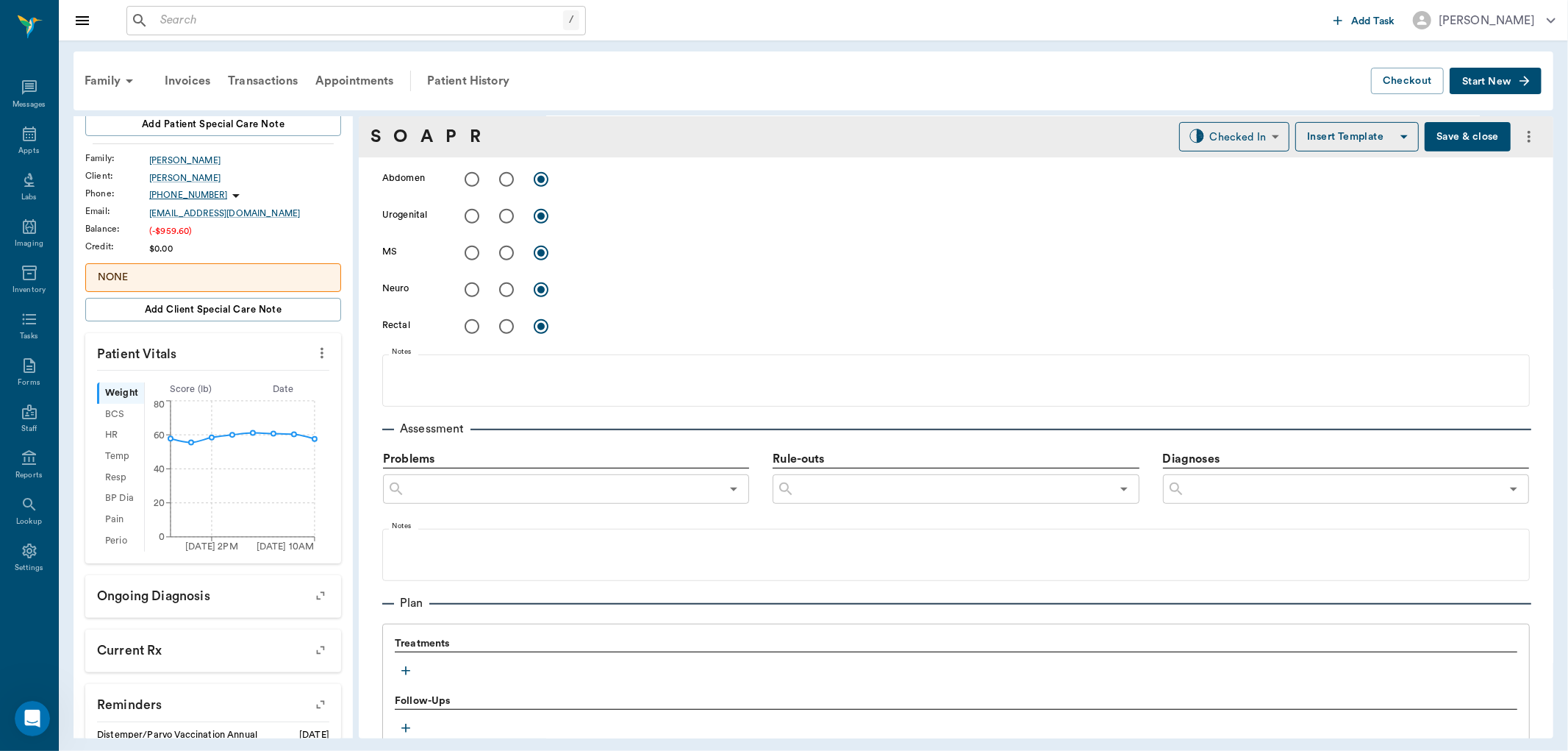
scroll to position [653, 0]
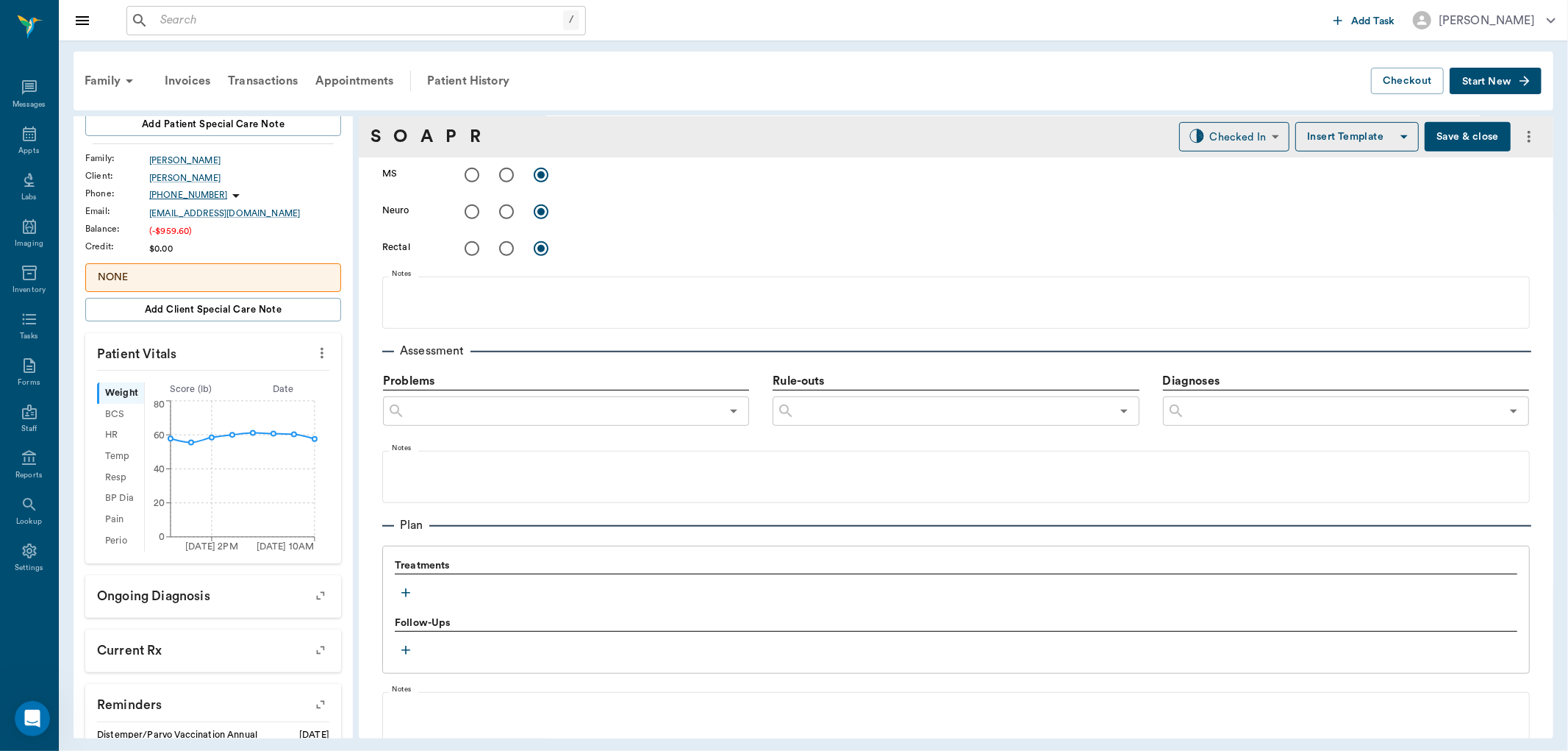
click at [412, 599] on icon "button" at bounding box center [406, 593] width 14 height 14
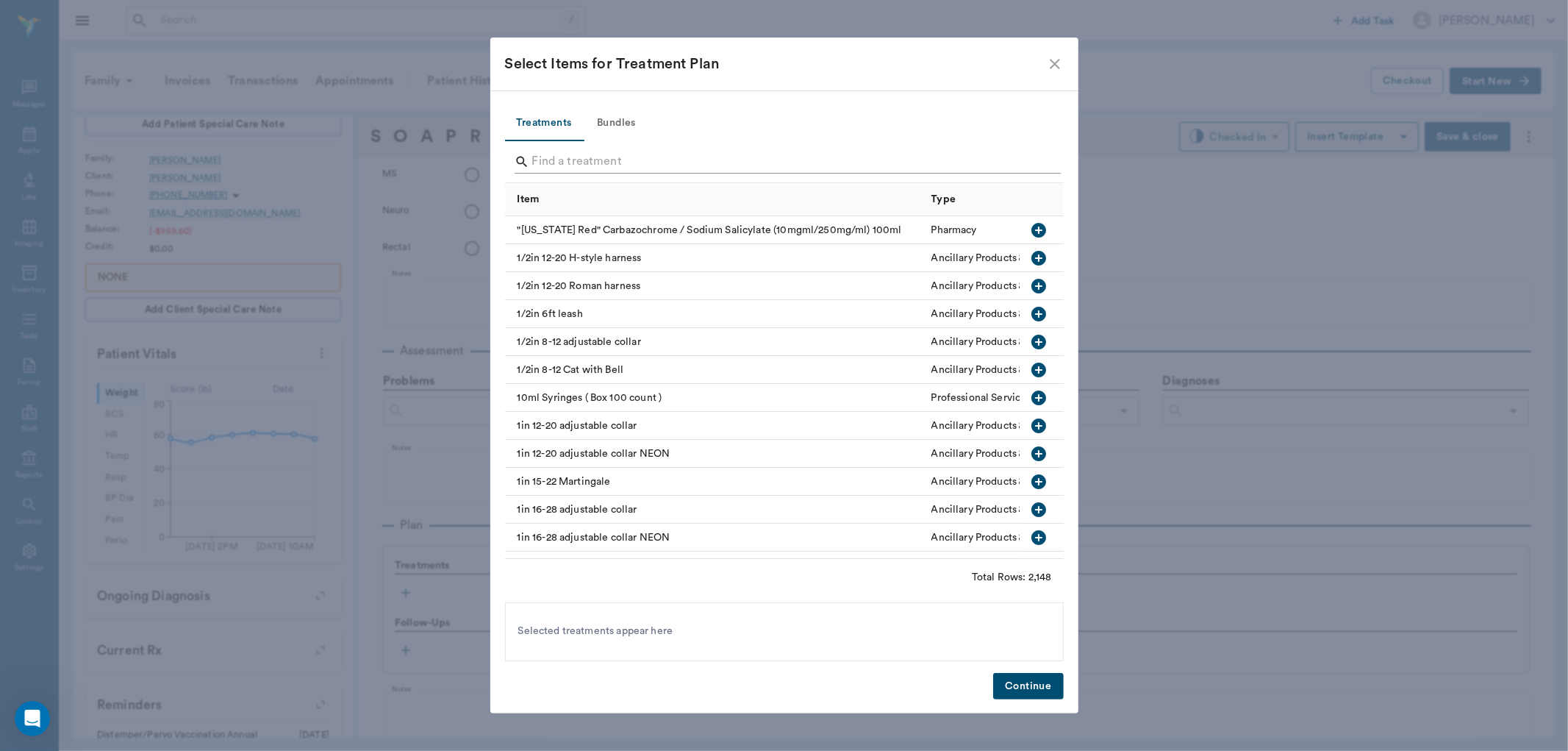
click at [541, 173] on input "Search" at bounding box center [786, 162] width 507 height 24
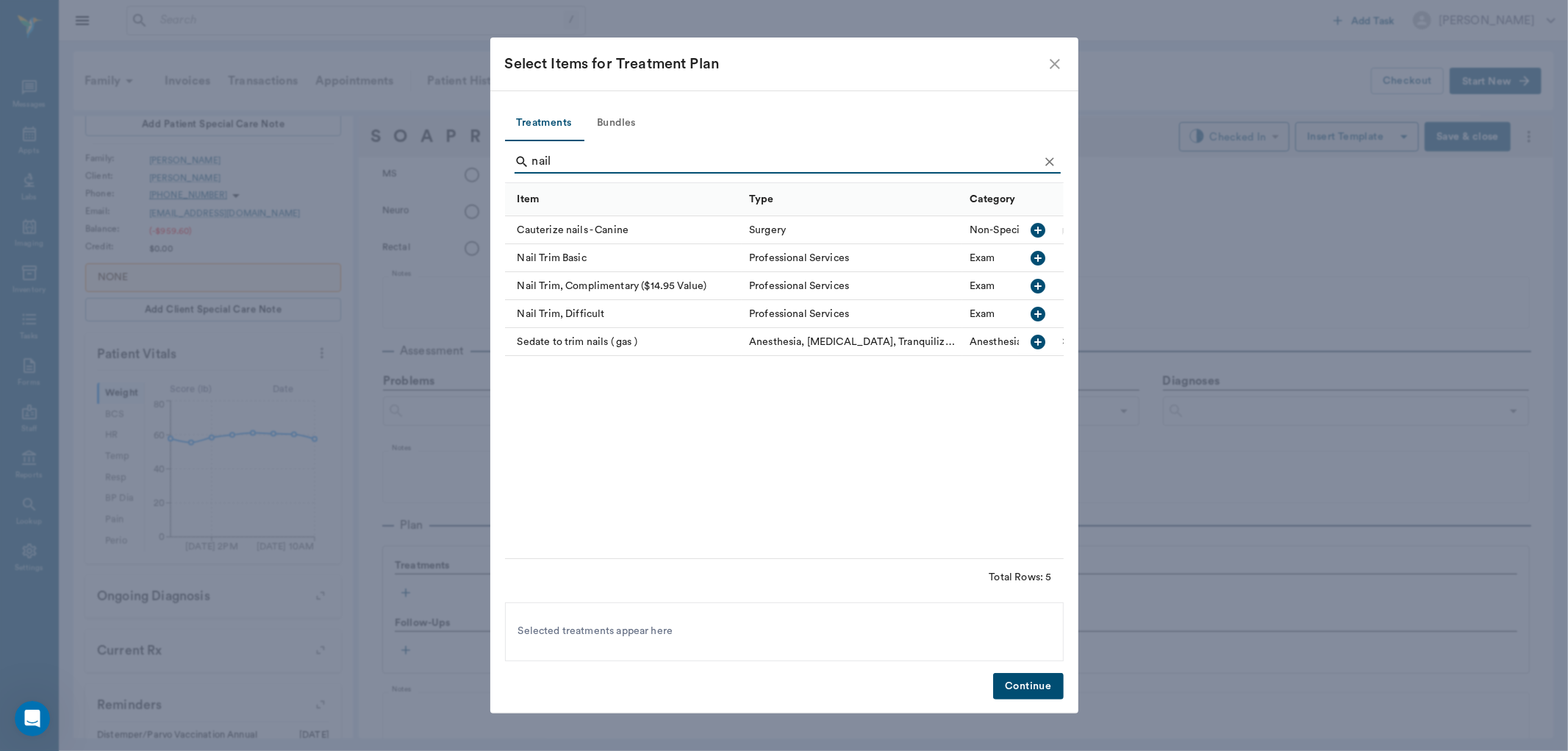
type input "nail"
click at [1033, 258] on icon "button" at bounding box center [1039, 258] width 14 height 14
click at [1018, 680] on button "Continue" at bounding box center [1029, 686] width 70 height 27
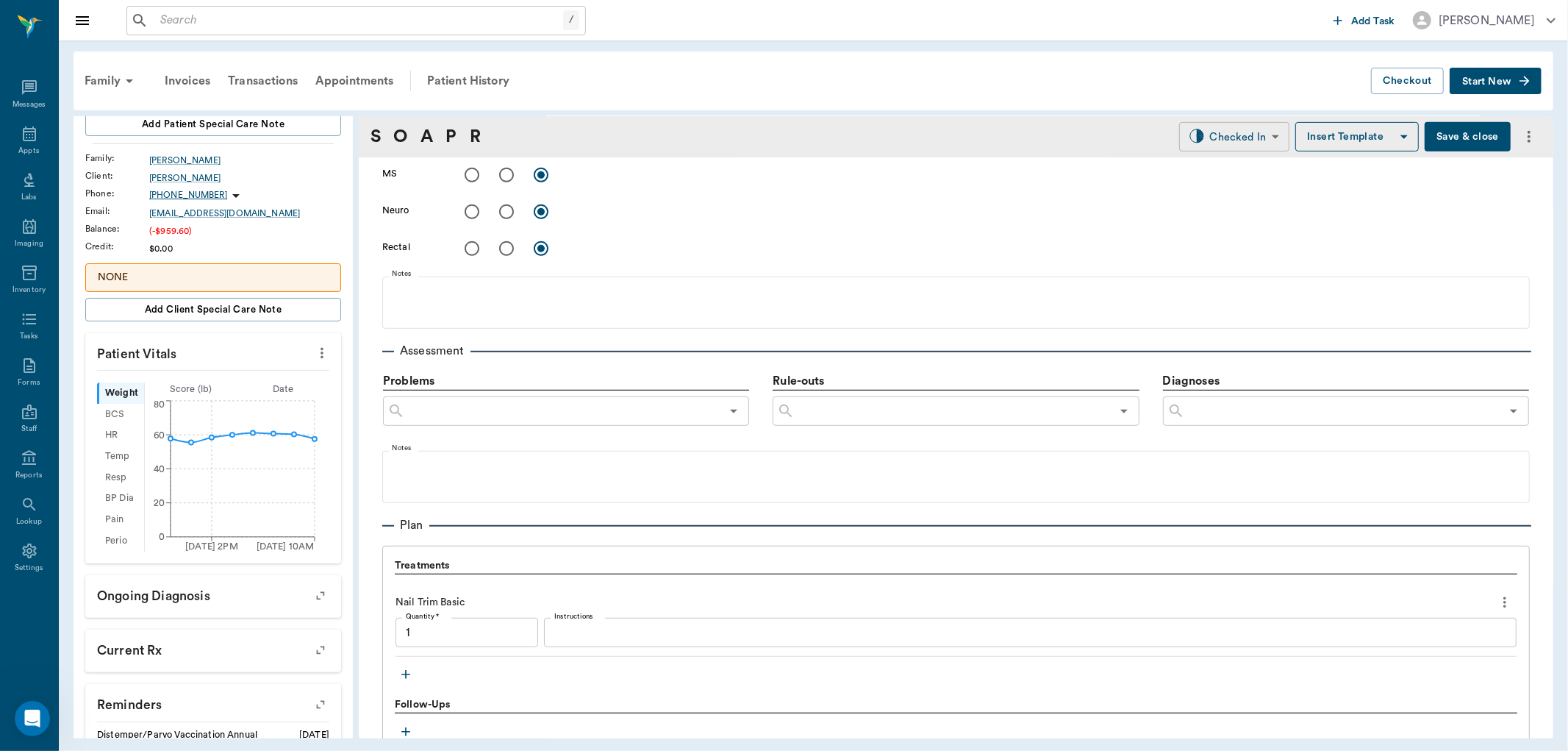
click at [1235, 143] on body "/ ​ Add Task [PERSON_NAME] Nectar Messages Appts Labs Imaging Inventory Tasks F…" at bounding box center [784, 376] width 1568 height 751
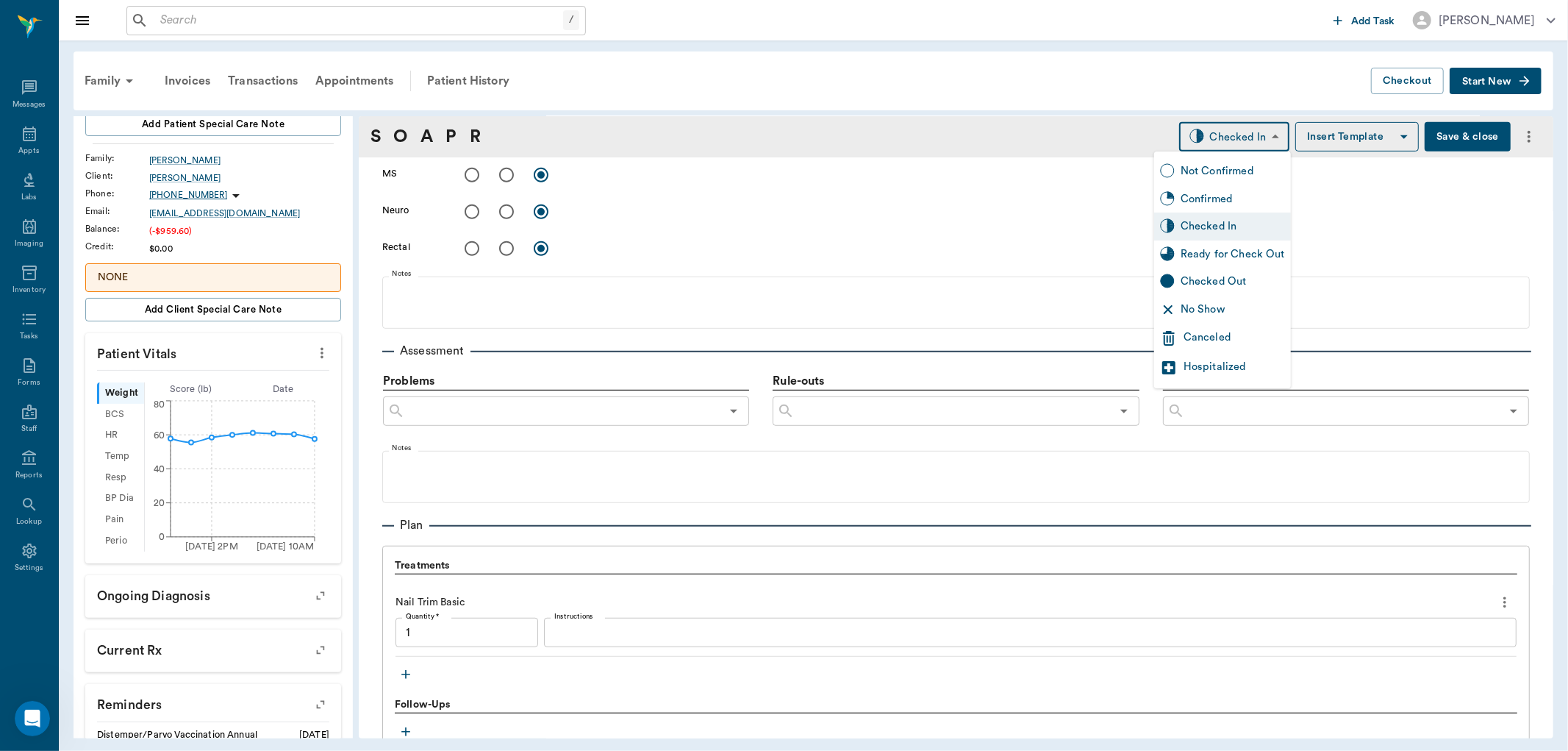
type input "1.00"
click at [1209, 252] on div "Ready for Check Out" at bounding box center [1233, 254] width 104 height 16
type input "READY_TO_CHECKOUT"
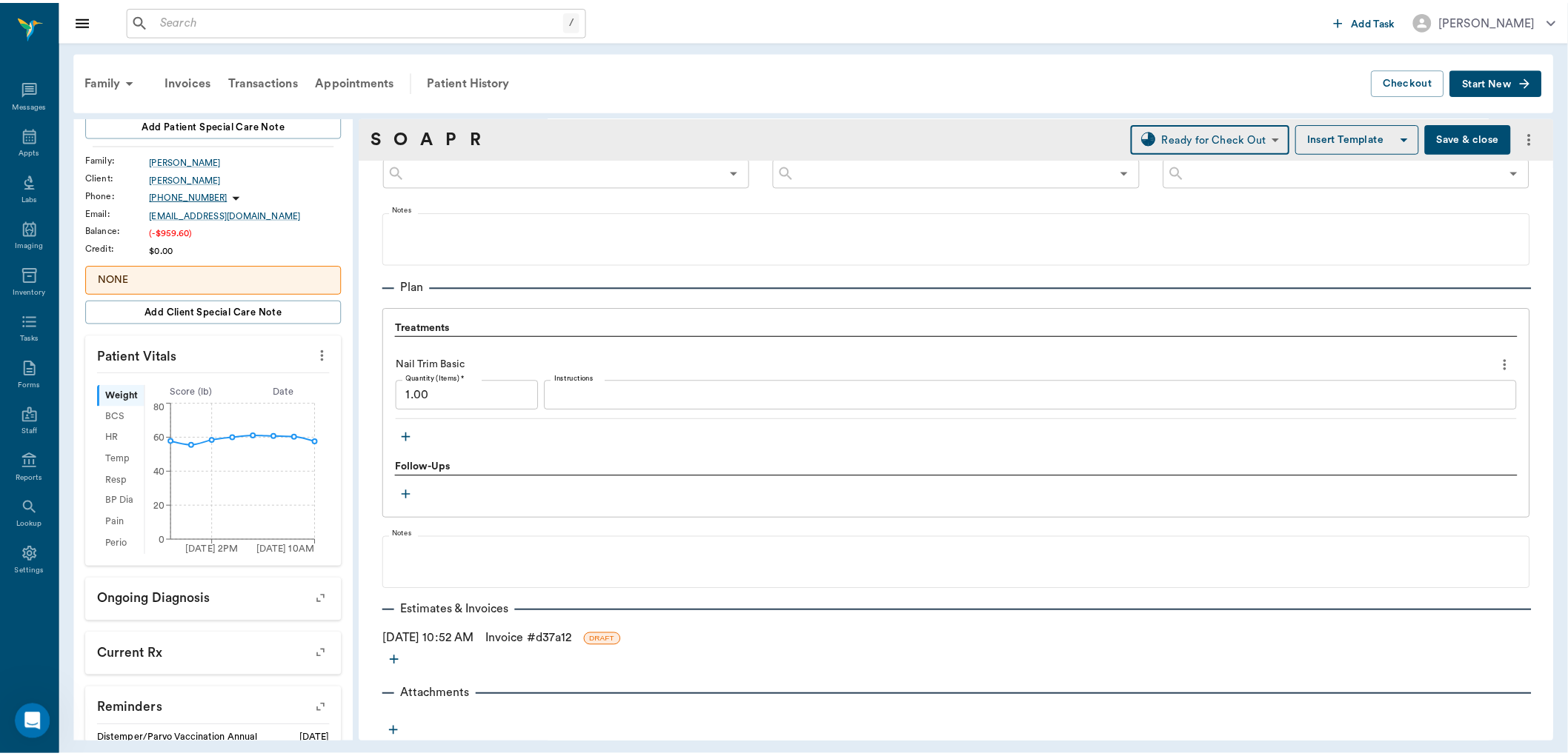
scroll to position [900, 0]
click at [543, 632] on link "Invoice # d37a12" at bounding box center [532, 639] width 87 height 18
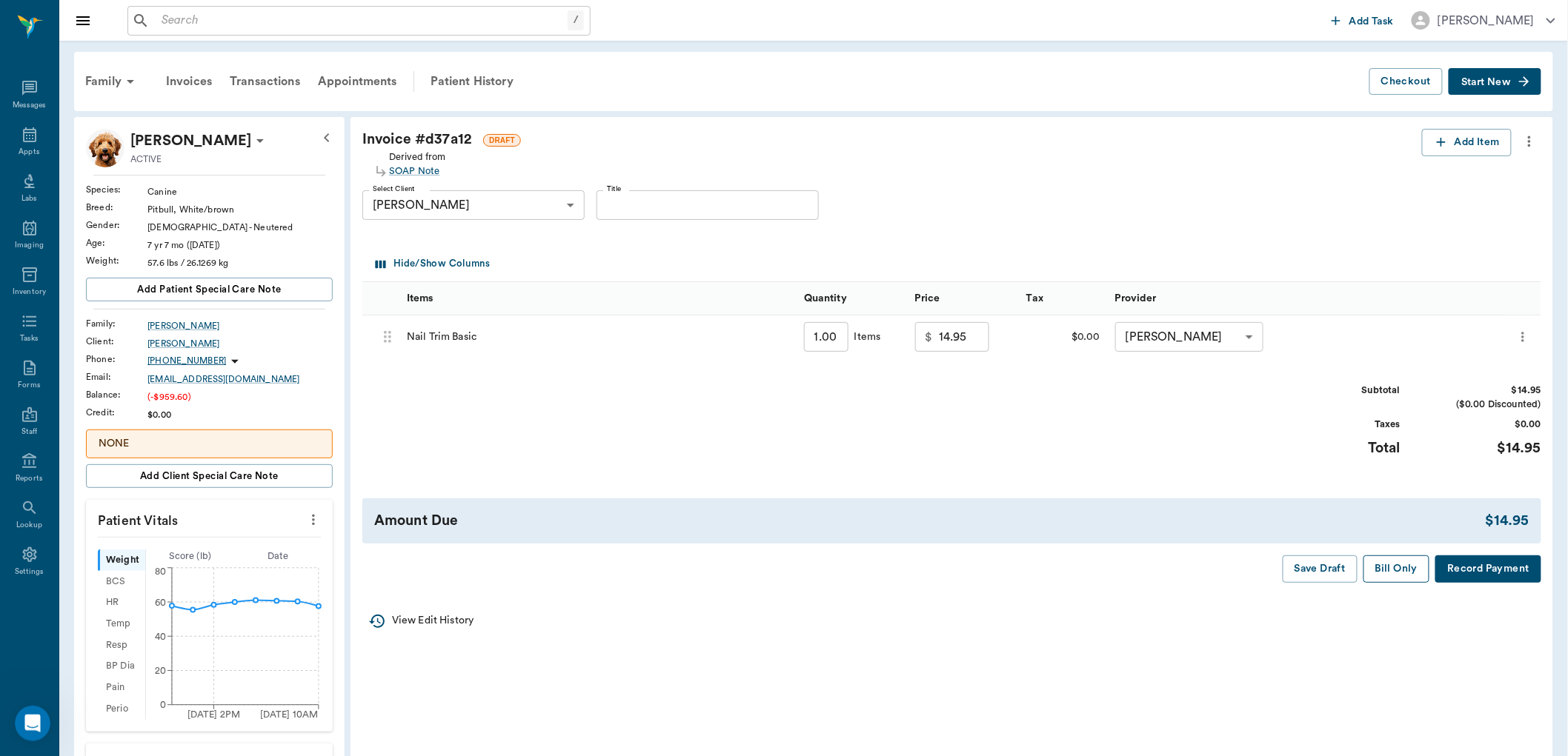
scroll to position [165, 0]
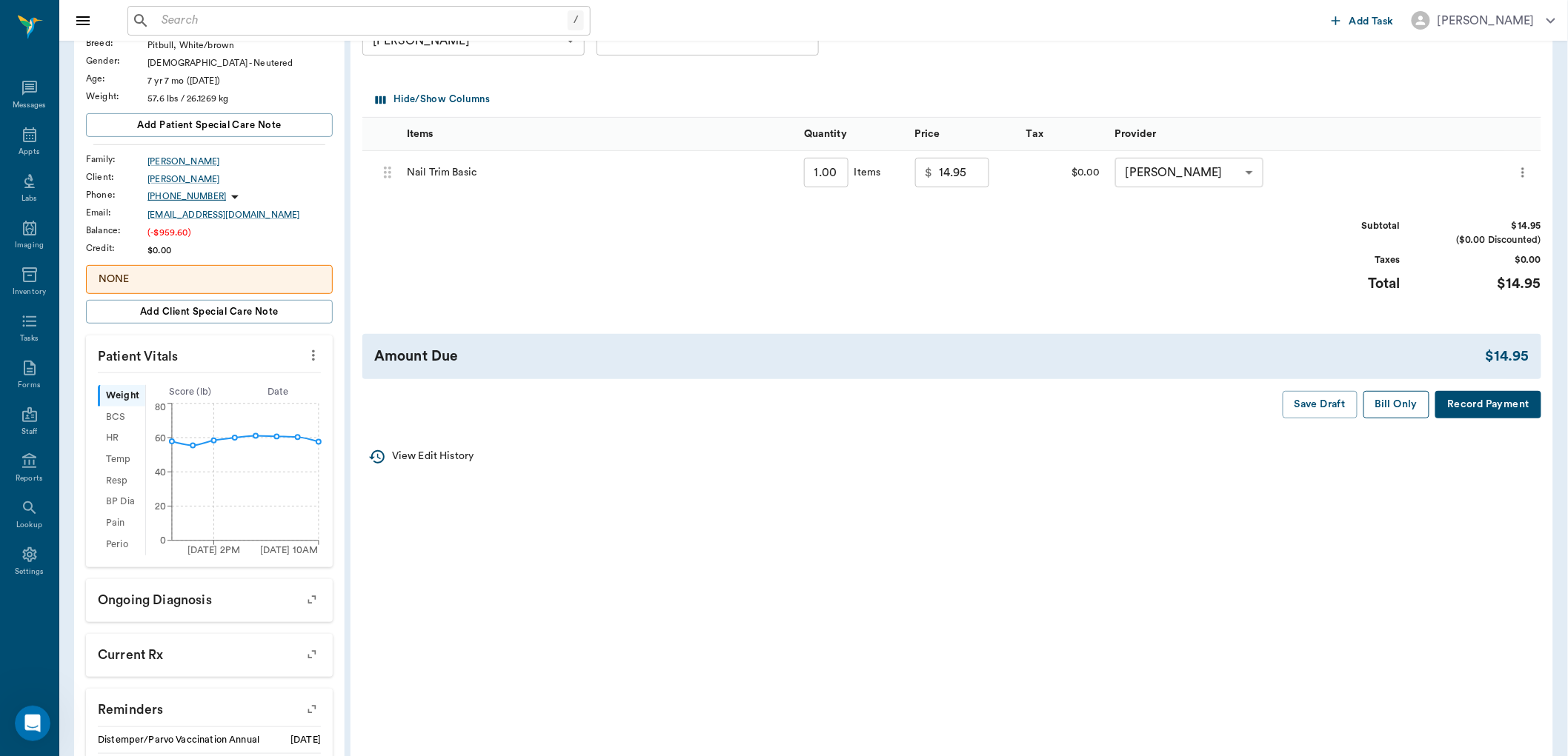
click at [1377, 404] on button "Bill Only" at bounding box center [1396, 404] width 67 height 27
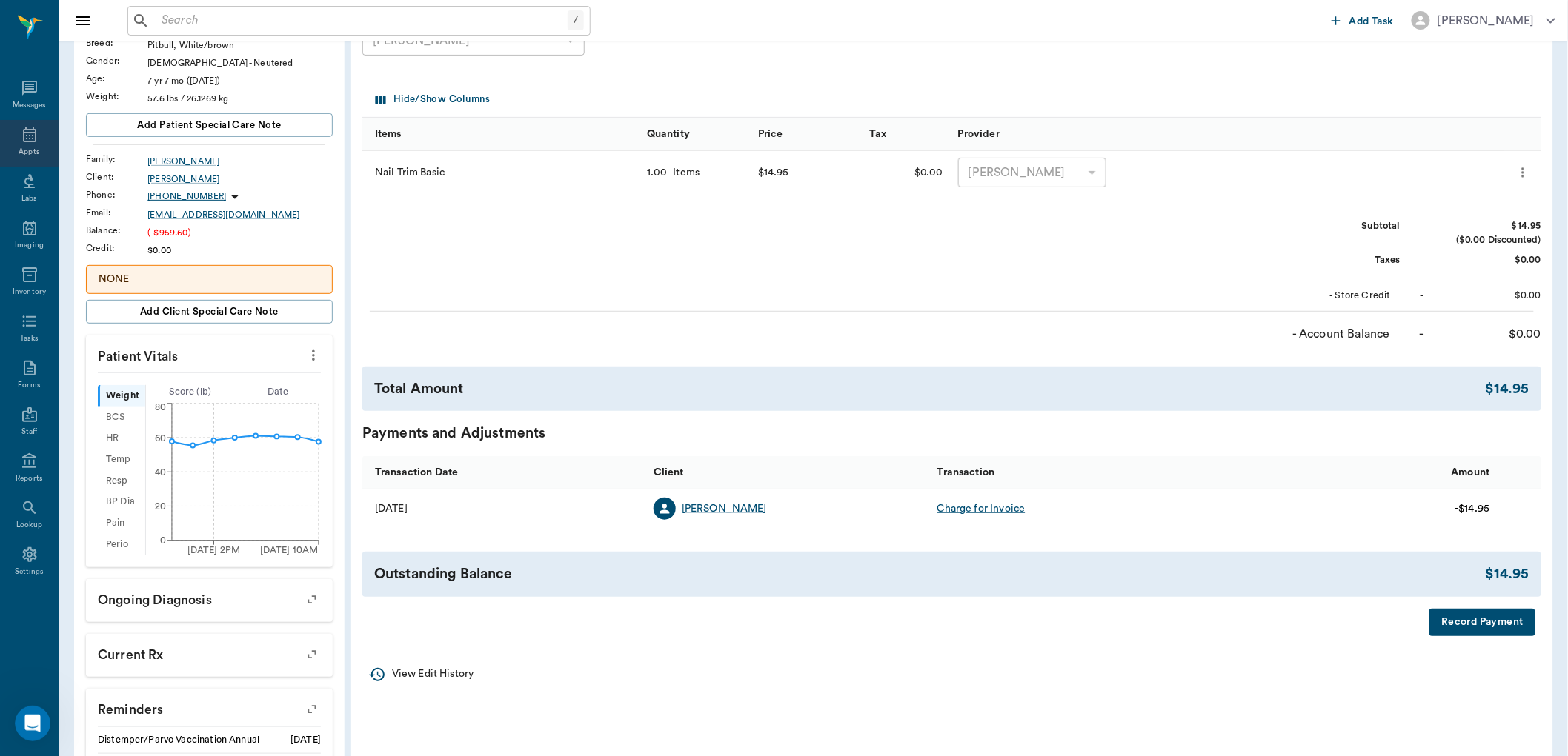
click at [37, 143] on icon at bounding box center [30, 135] width 18 height 18
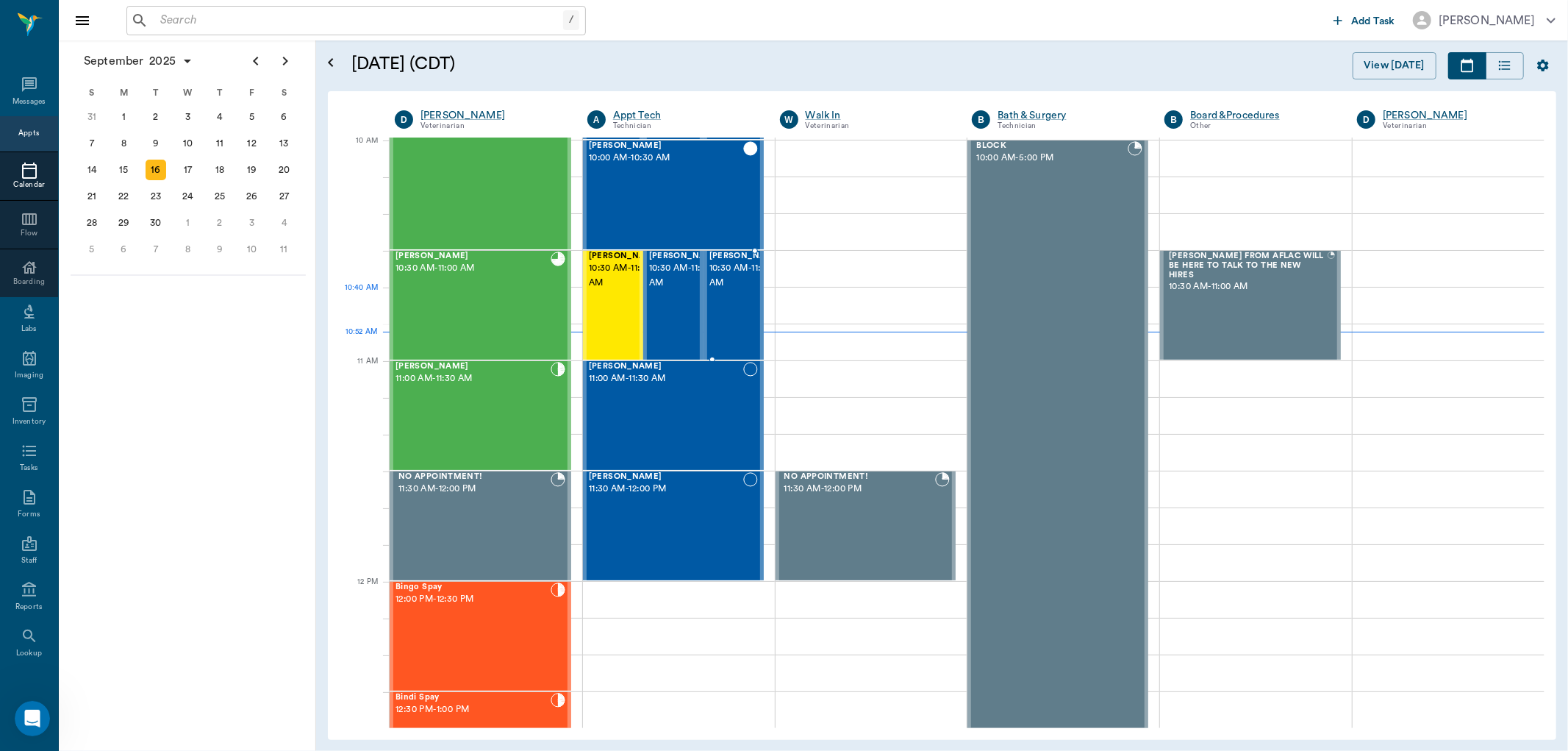
scroll to position [444, 0]
click at [590, 291] on span "10:30 AM - 11:00 AM" at bounding box center [625, 277] width 73 height 29
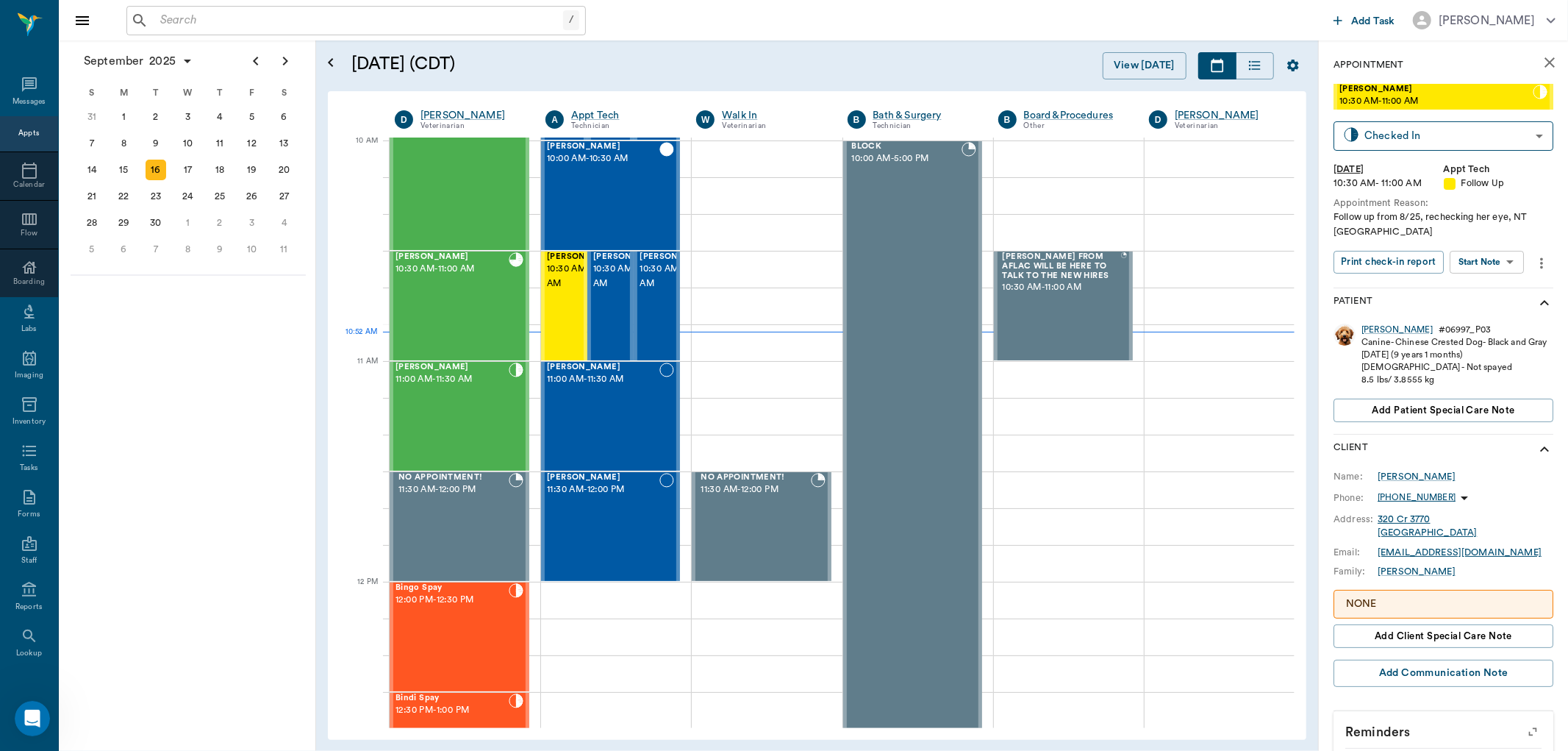
click at [1481, 265] on body "/ ​ Add Task [PERSON_NAME] Nectar Messages Appts Calendar Flow Boarding Labs Im…" at bounding box center [784, 376] width 1568 height 751
click at [1476, 294] on button "View SOAP" at bounding box center [1471, 292] width 50 height 17
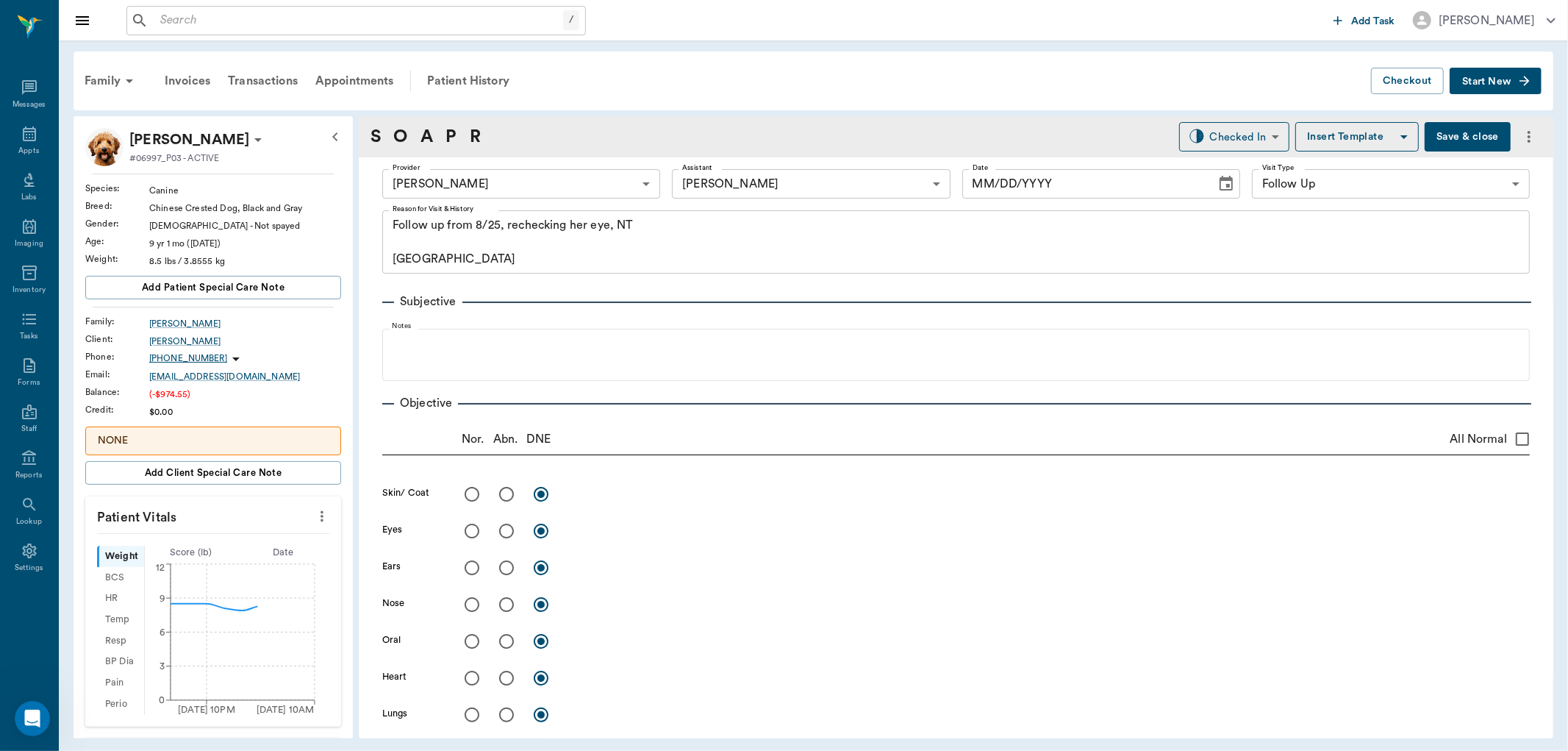
type input "63ec2f075fda476ae8351a4d"
type input "63ec2e7e52e12b0ba117b124"
type input "65d2be4f46e3a538d89b8c16"
type textarea "Follow up from 8/25, rechecking her eye, NT [GEOGRAPHIC_DATA]"
type input "[DATE]"
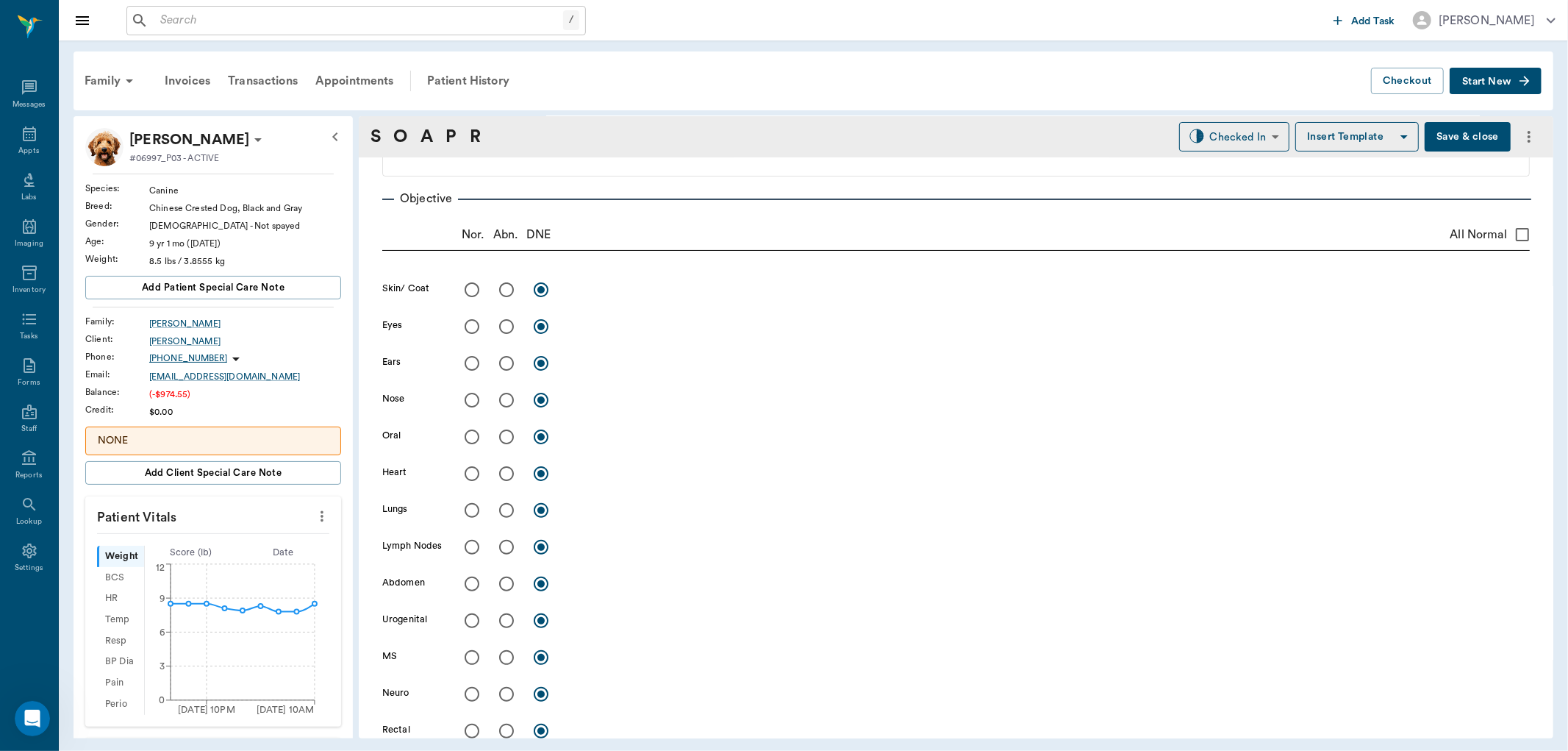
scroll to position [408, 0]
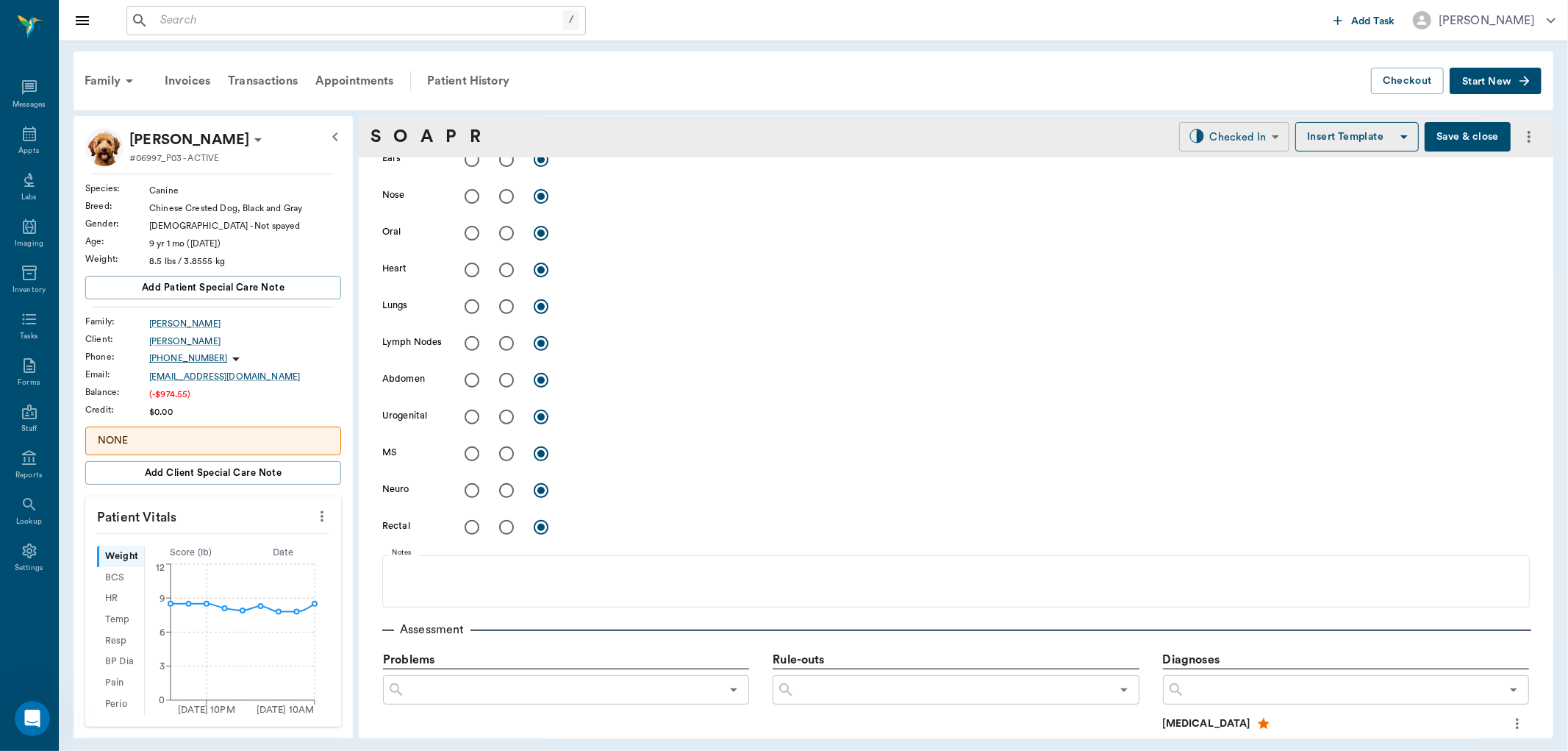
click at [1233, 146] on body "/ ​ Add Task [PERSON_NAME] Nectar Messages Appts Labs Imaging Inventory Tasks F…" at bounding box center [784, 376] width 1568 height 751
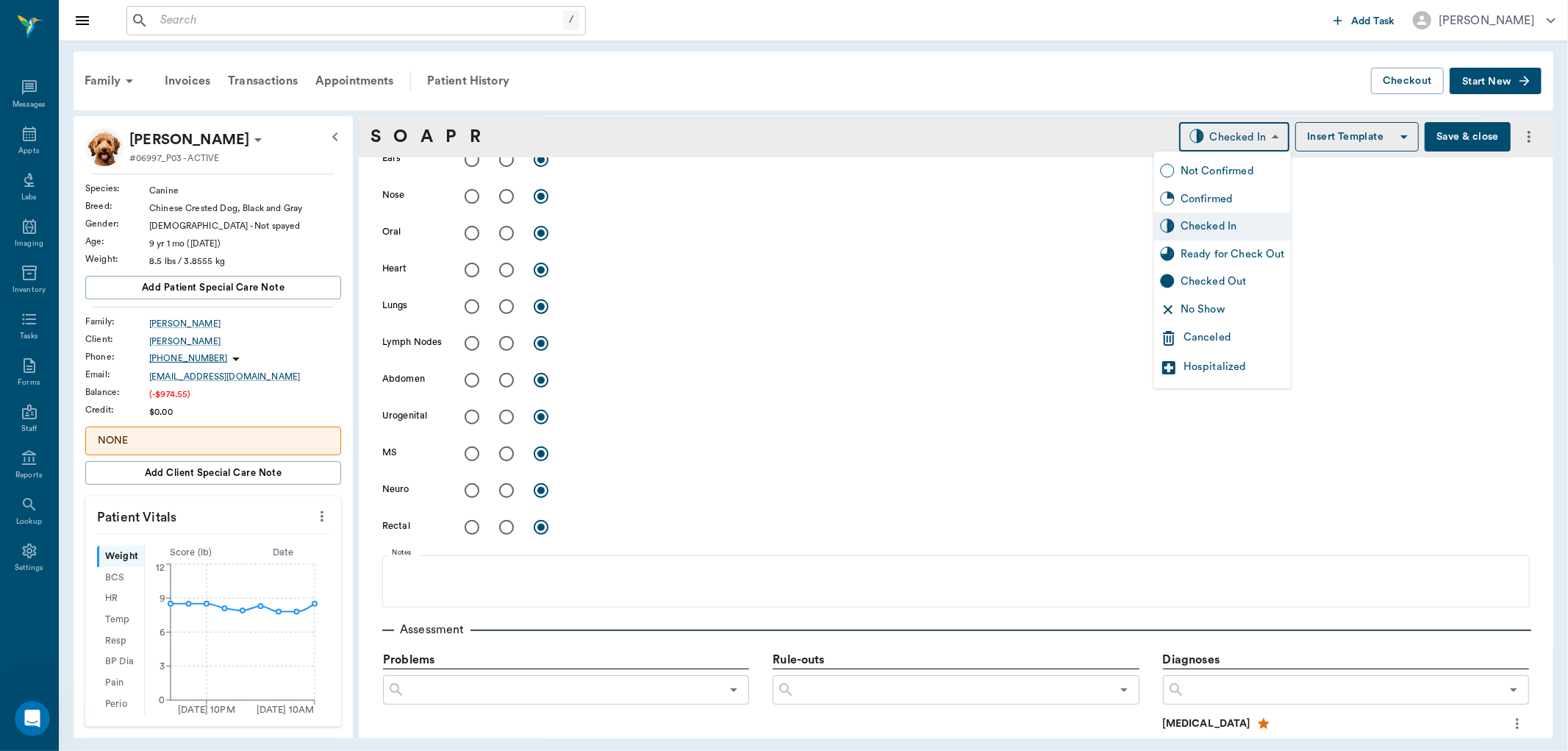
click at [1196, 243] on div "Ready for Check Out" at bounding box center [1223, 254] width 137 height 28
type input "READY_TO_CHECKOUT"
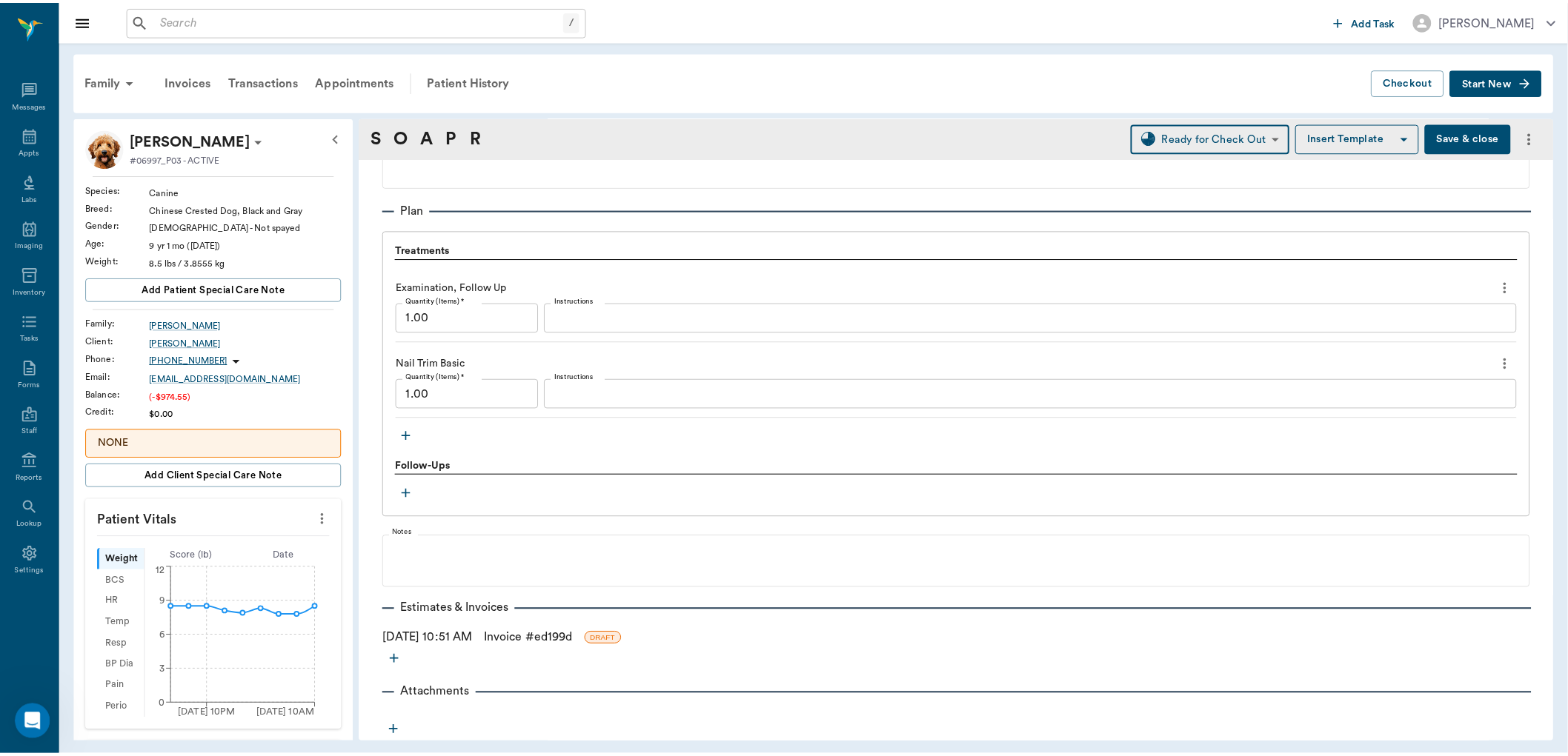
scroll to position [1038, 0]
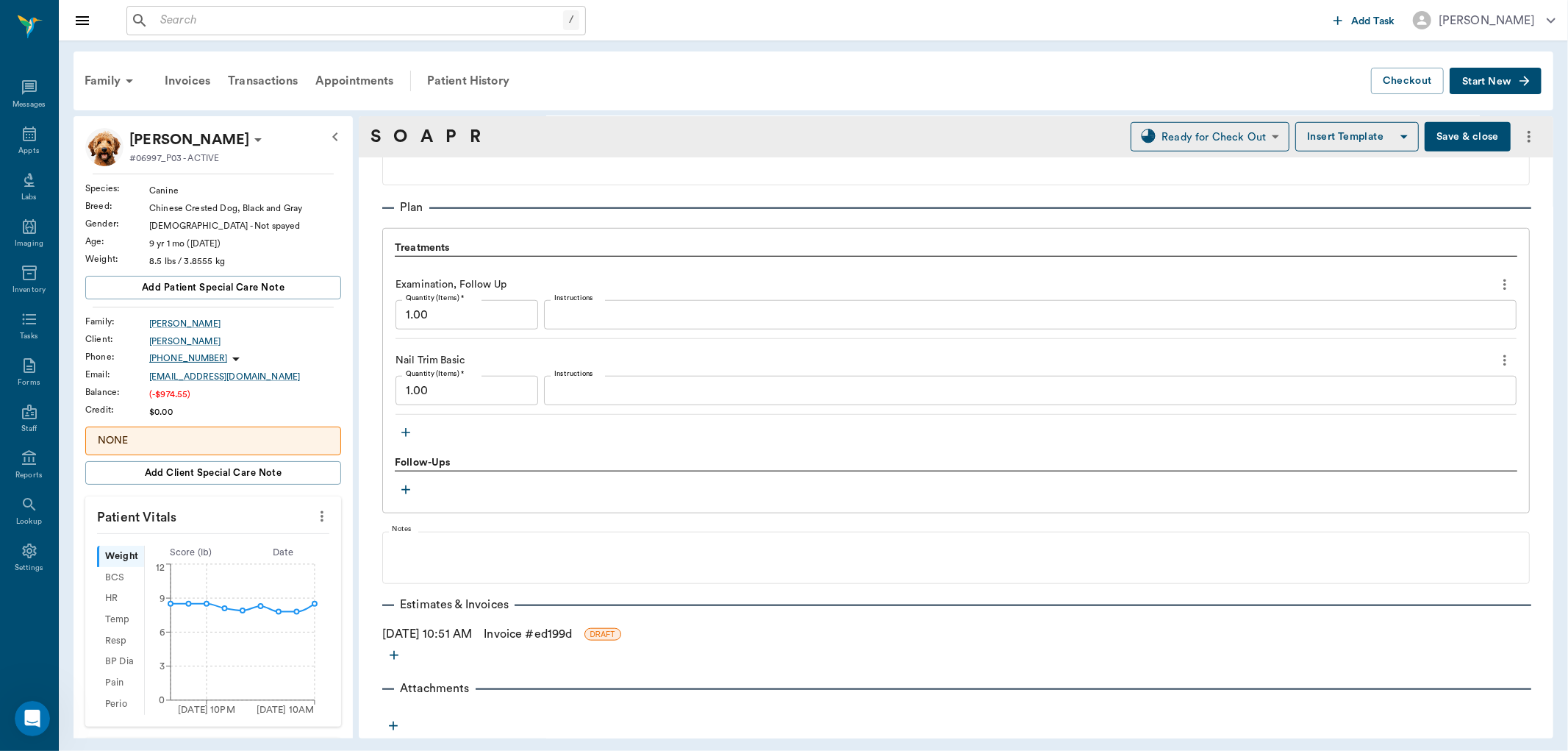
click at [572, 631] on link "Invoice # ed199d" at bounding box center [527, 634] width 88 height 18
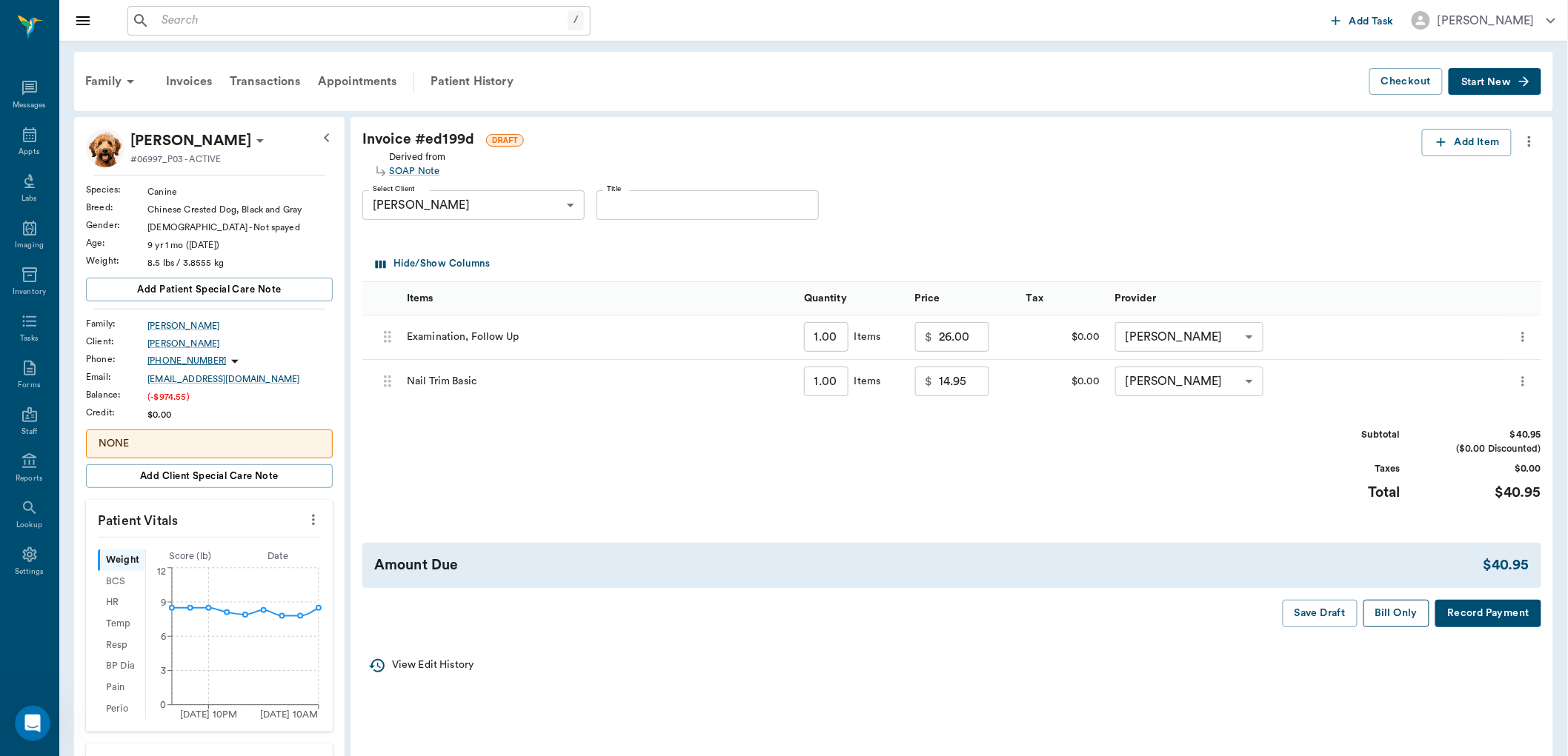
scroll to position [82, 0]
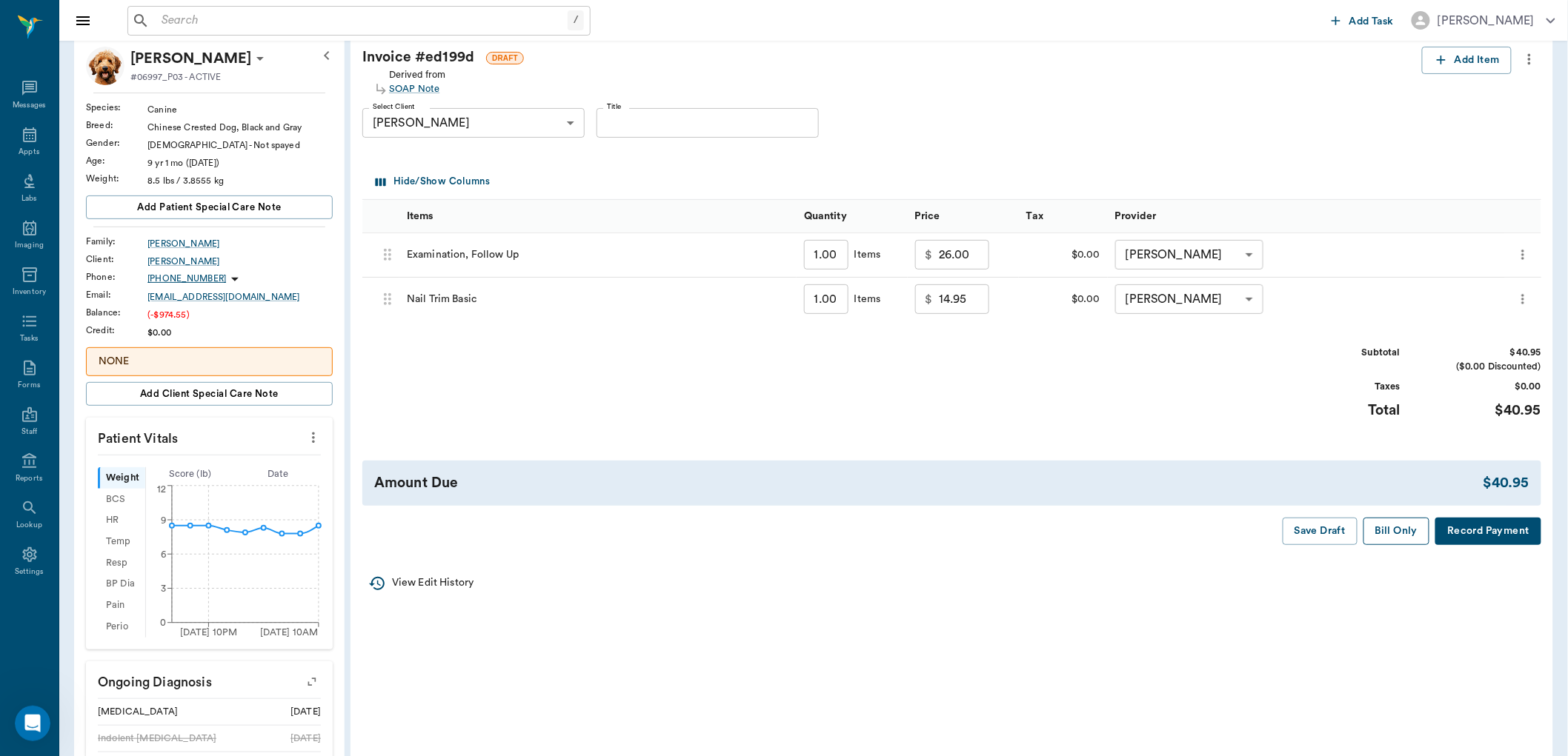
click at [1417, 531] on button "Bill Only" at bounding box center [1396, 531] width 67 height 27
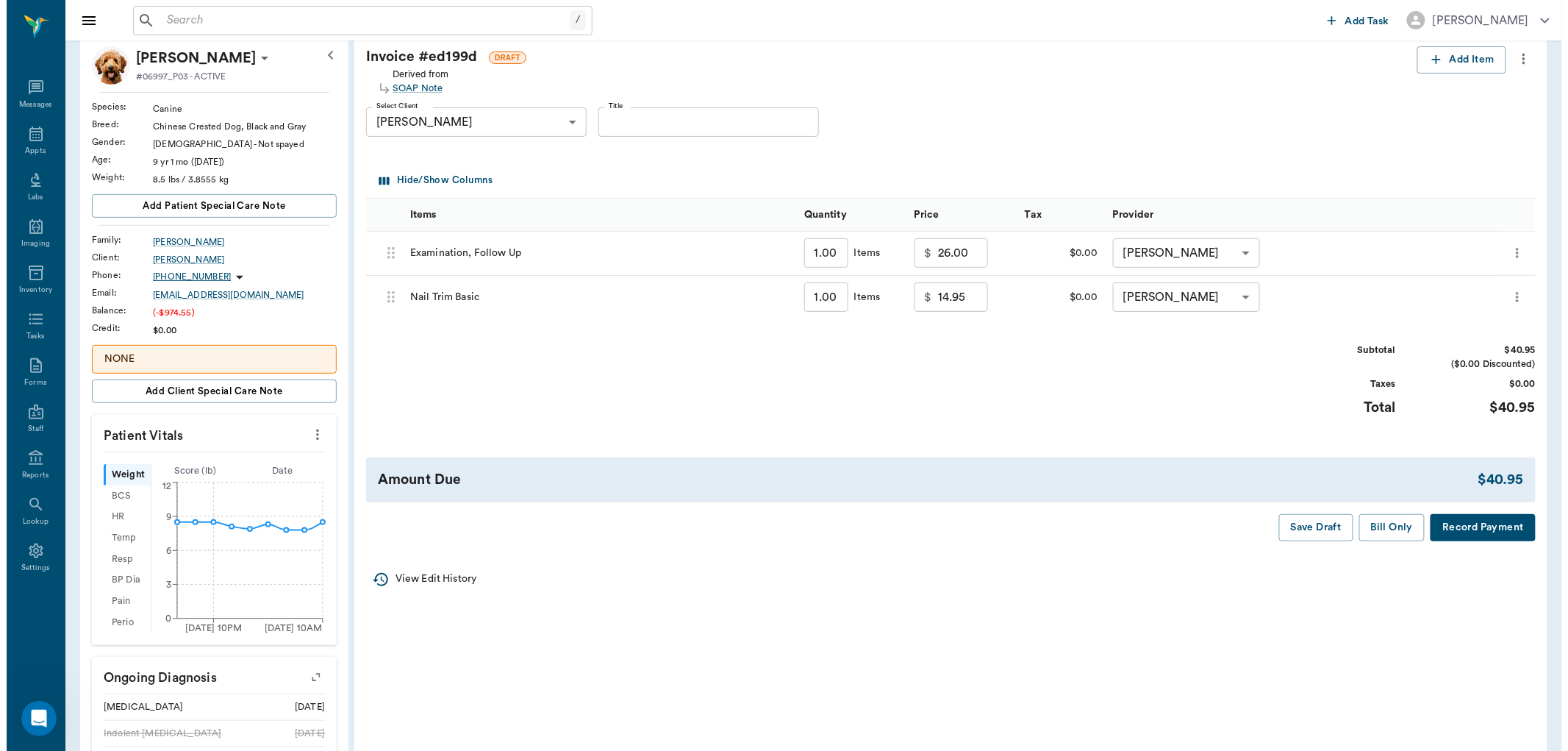
scroll to position [0, 0]
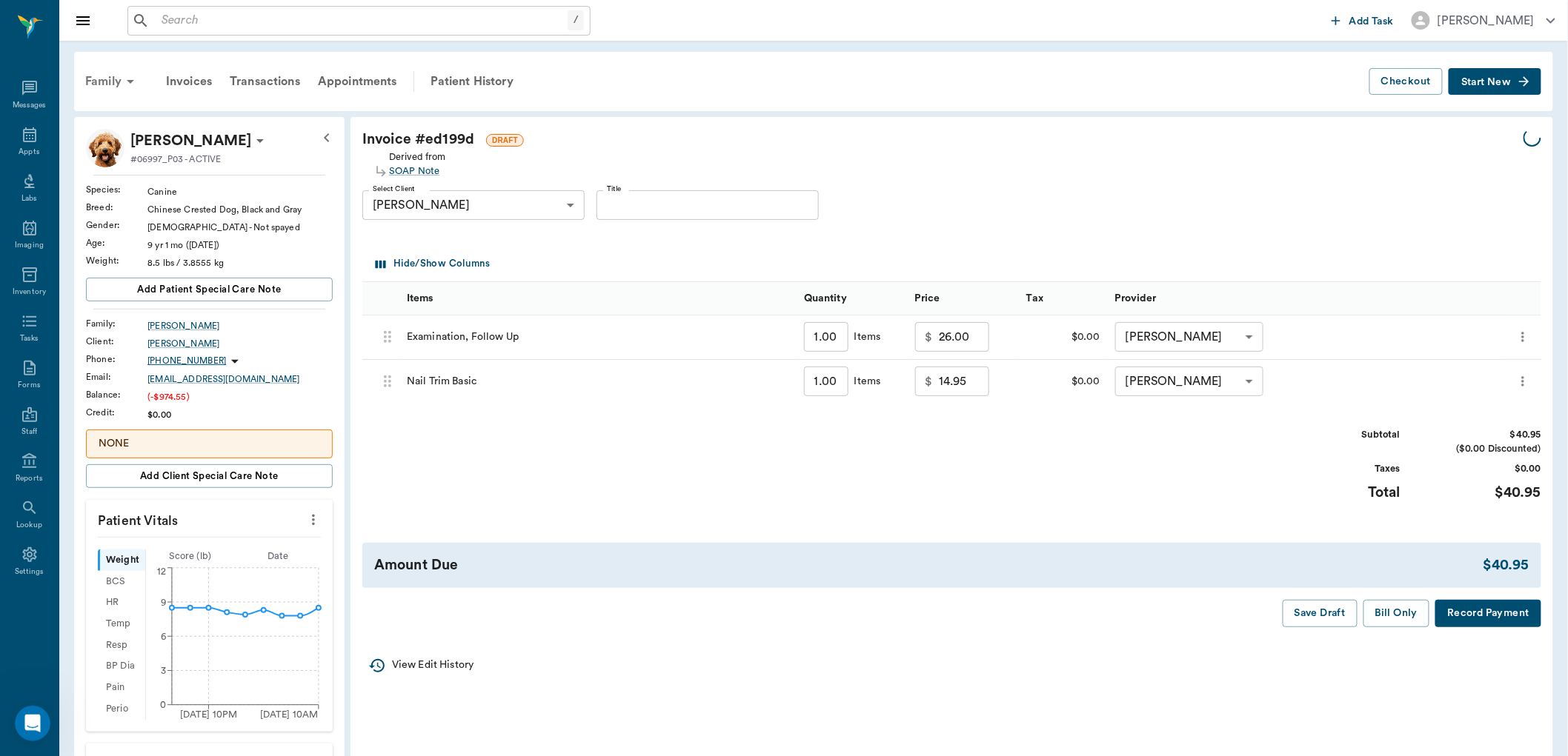
click at [102, 79] on div "Family" at bounding box center [112, 81] width 72 height 35
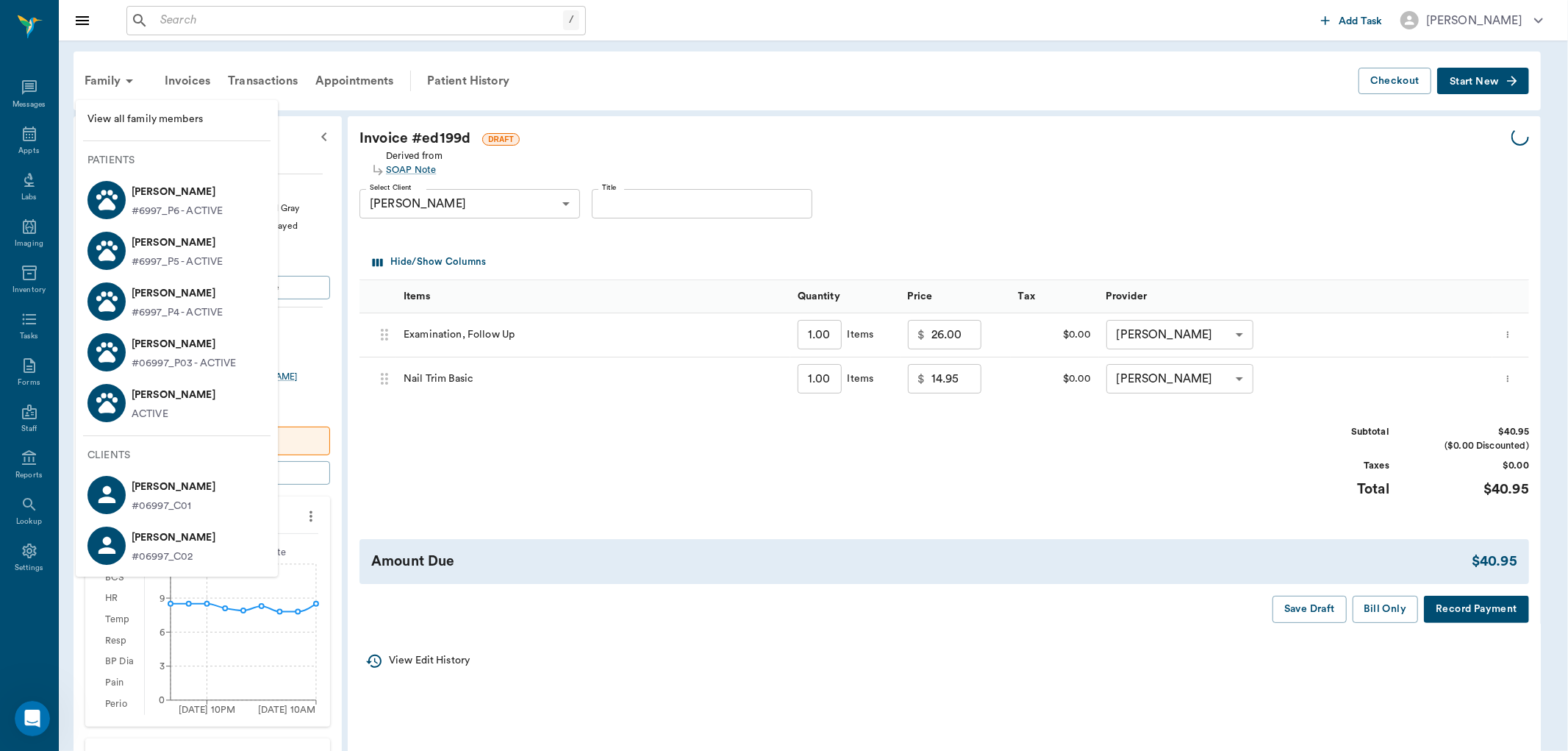
click at [160, 195] on p "[PERSON_NAME]" at bounding box center [177, 192] width 91 height 24
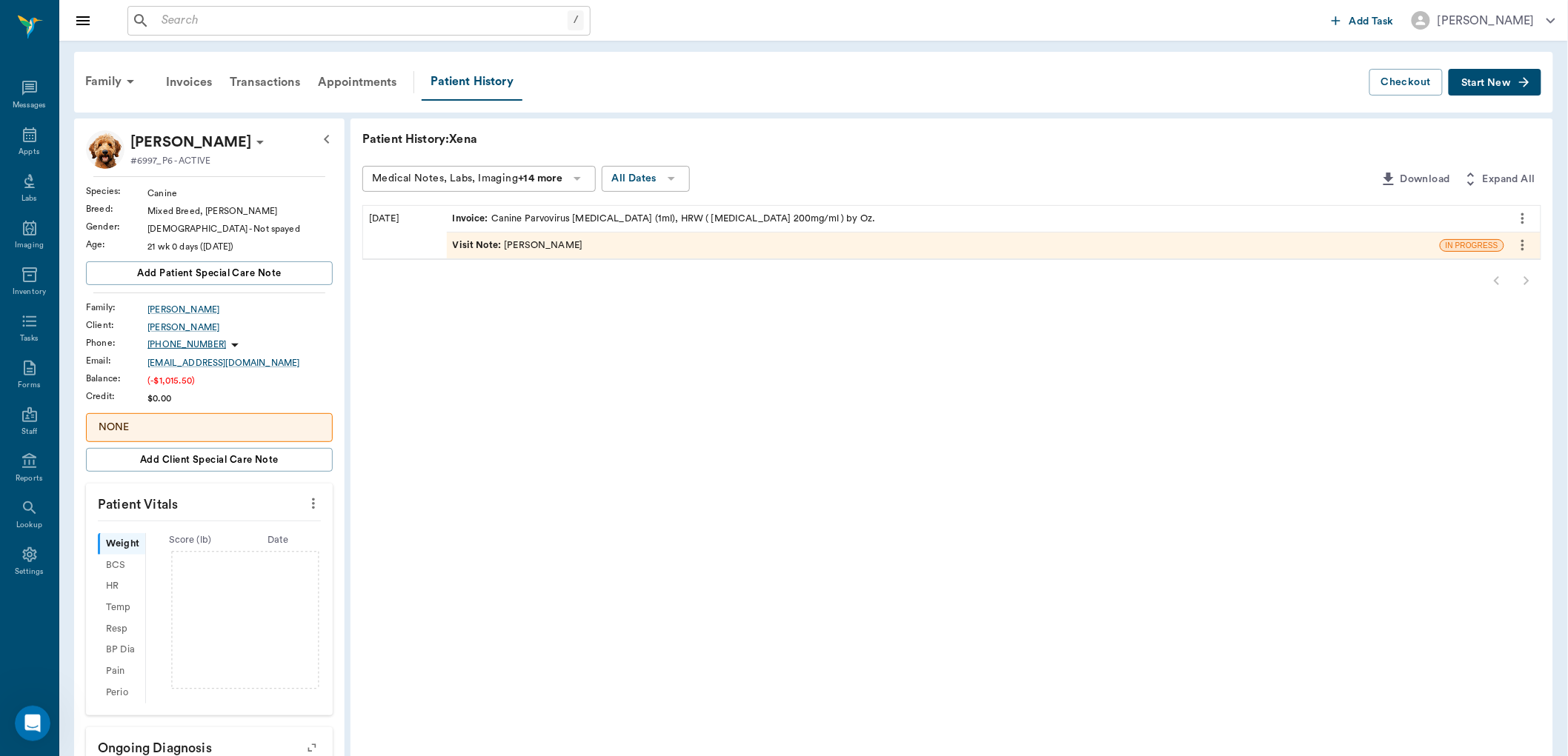
click at [1476, 83] on span "Start New" at bounding box center [1486, 83] width 50 height 0
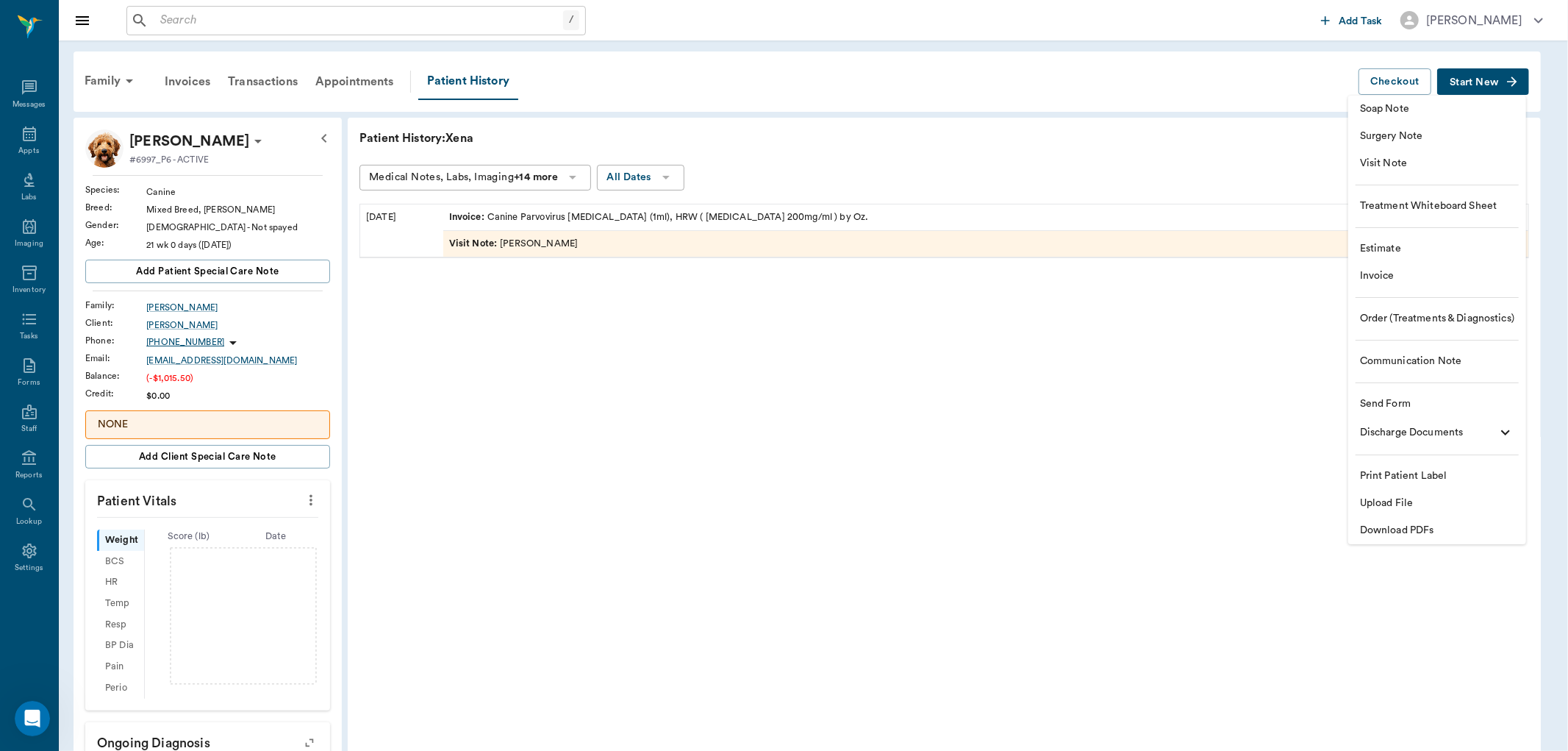
click at [1393, 165] on span "Visit Note" at bounding box center [1437, 163] width 155 height 15
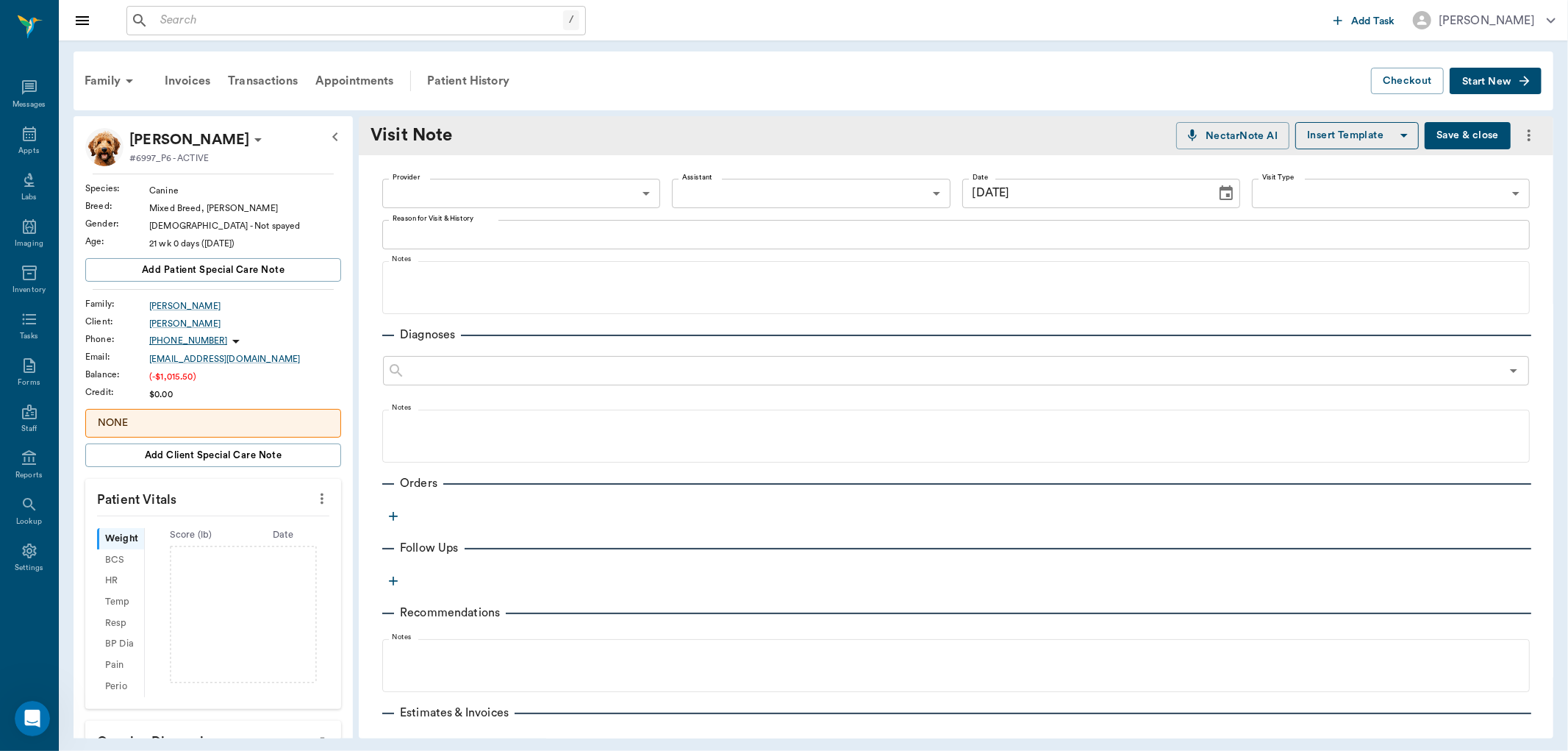
type input "[DATE]"
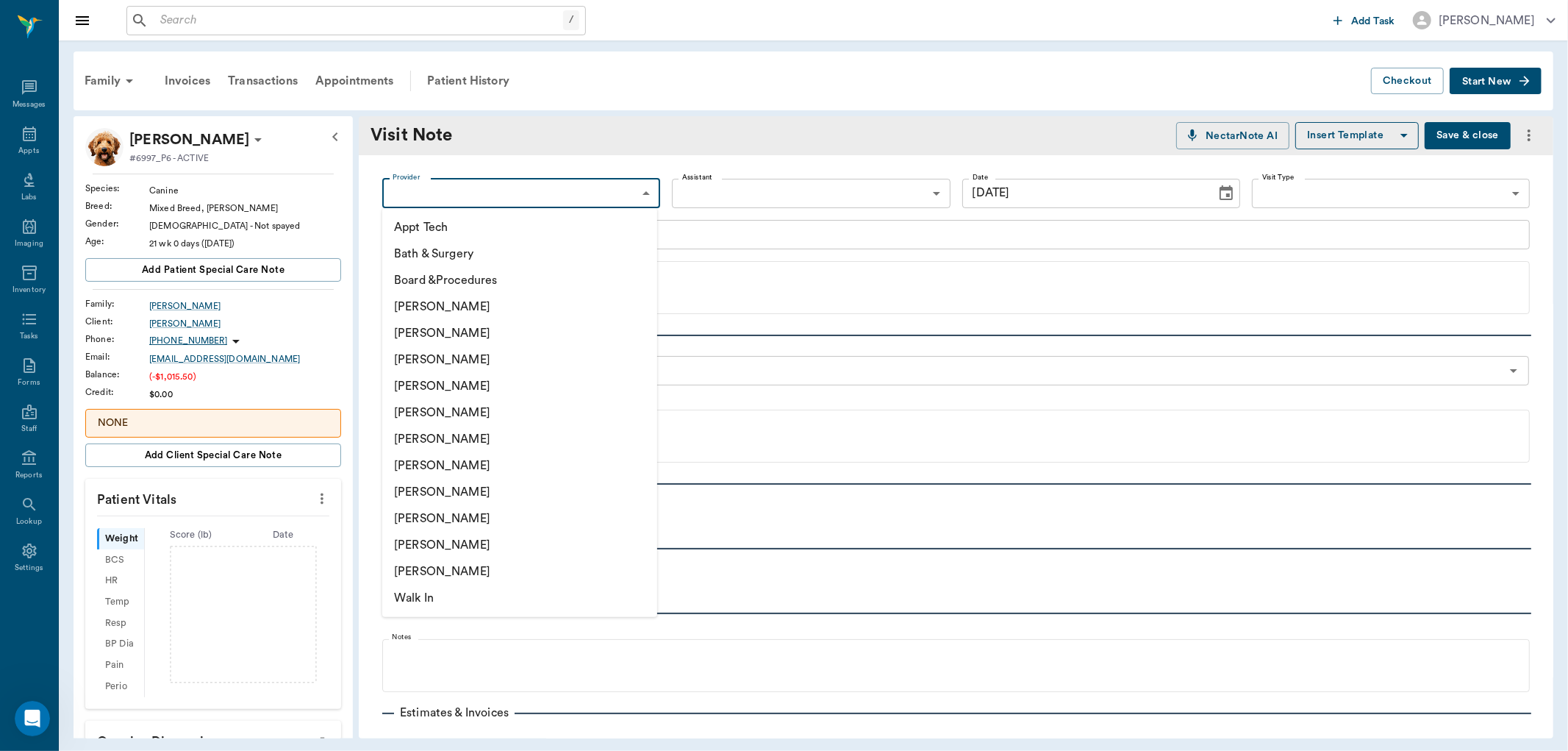
click at [505, 194] on body "/ ​ Add Task [PERSON_NAME] Nectar Messages Appts Labs Imaging Inventory Tasks F…" at bounding box center [784, 376] width 1568 height 751
click at [434, 489] on li "[PERSON_NAME]" at bounding box center [519, 492] width 275 height 26
type input "63ec2e7e52e12b0ba117b124"
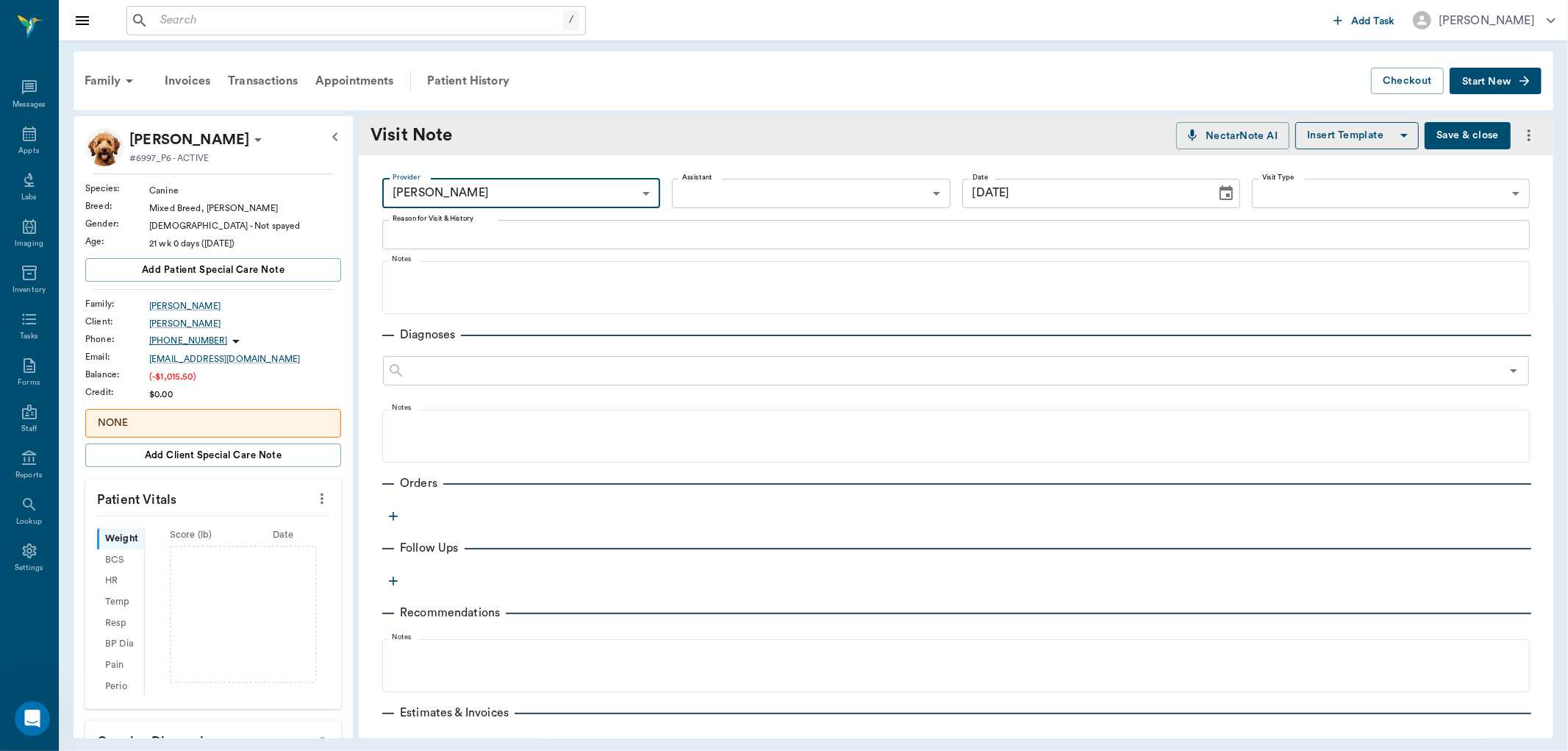
click at [472, 238] on textarea "Reason for Visit & History" at bounding box center [956, 234] width 1127 height 17
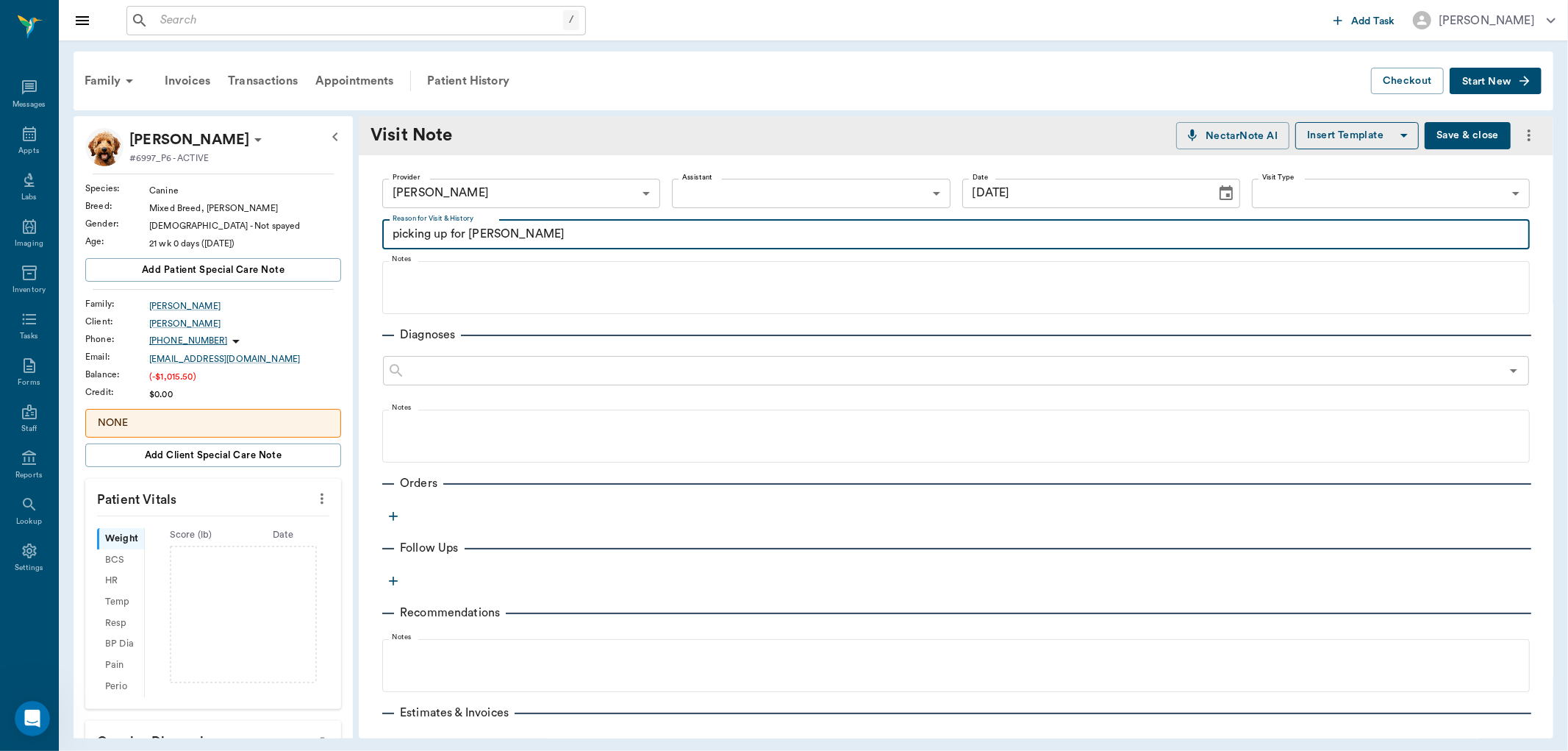
type textarea "picking up for [PERSON_NAME]"
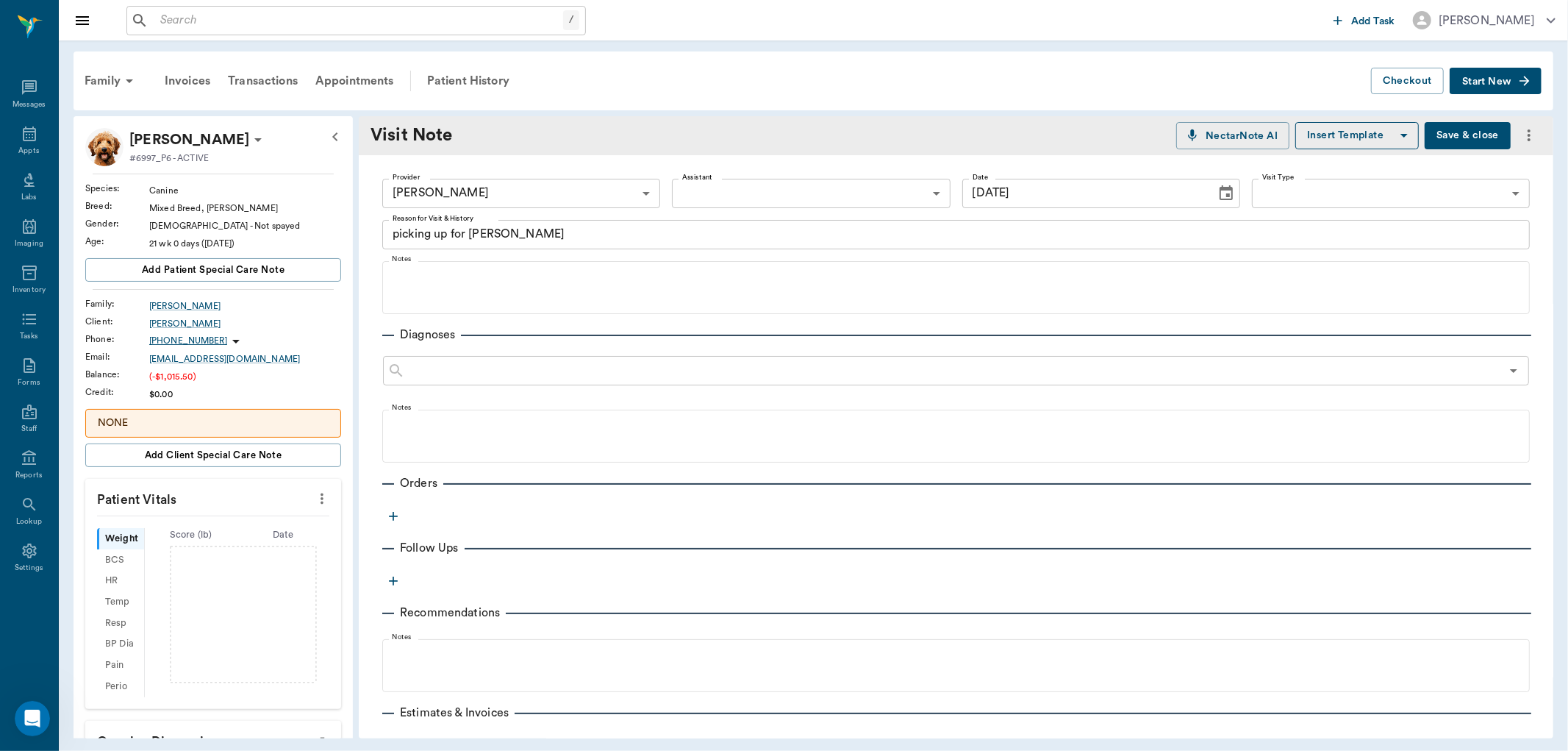
click at [395, 510] on icon "button" at bounding box center [393, 517] width 14 height 14
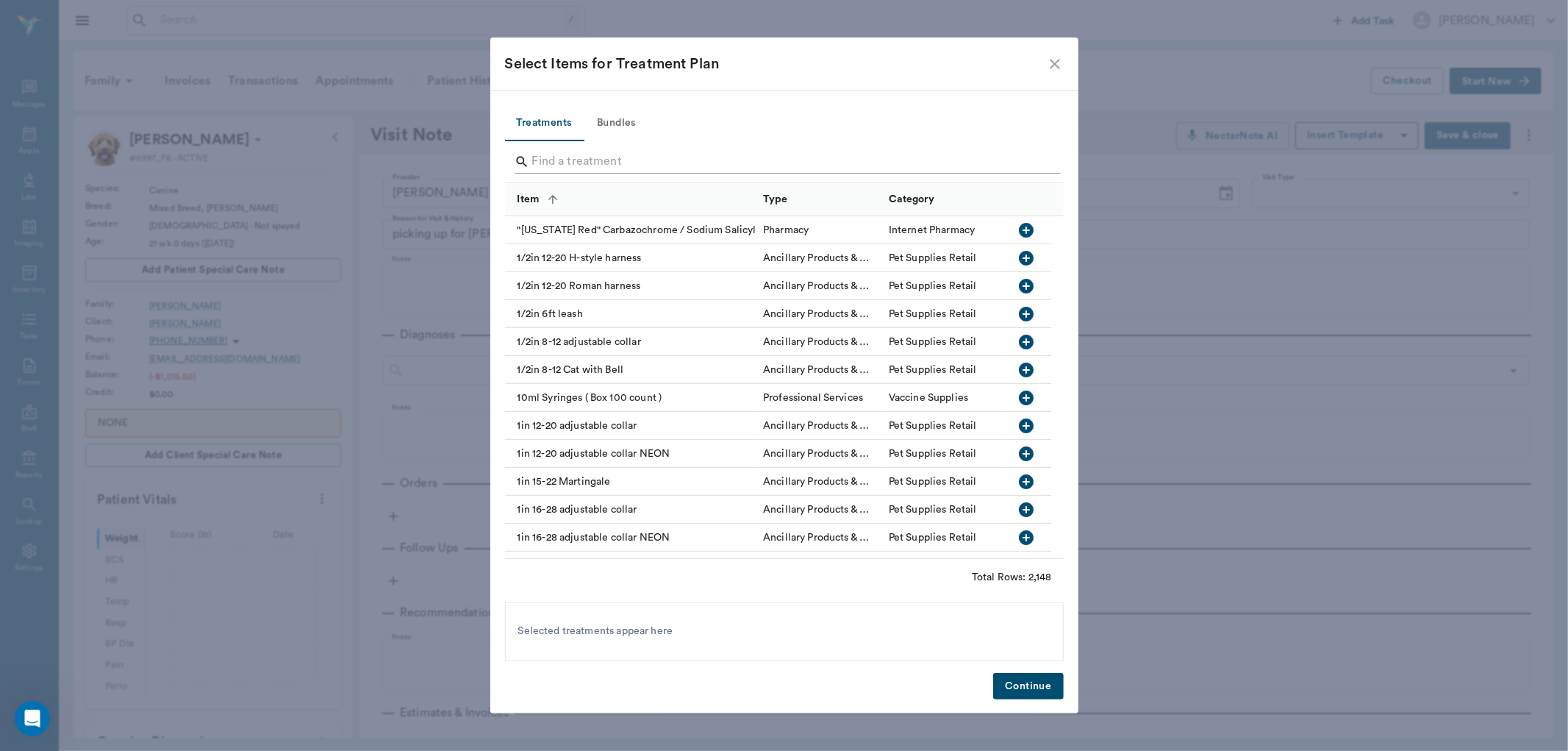
click at [560, 167] on input "Search" at bounding box center [786, 162] width 507 height 24
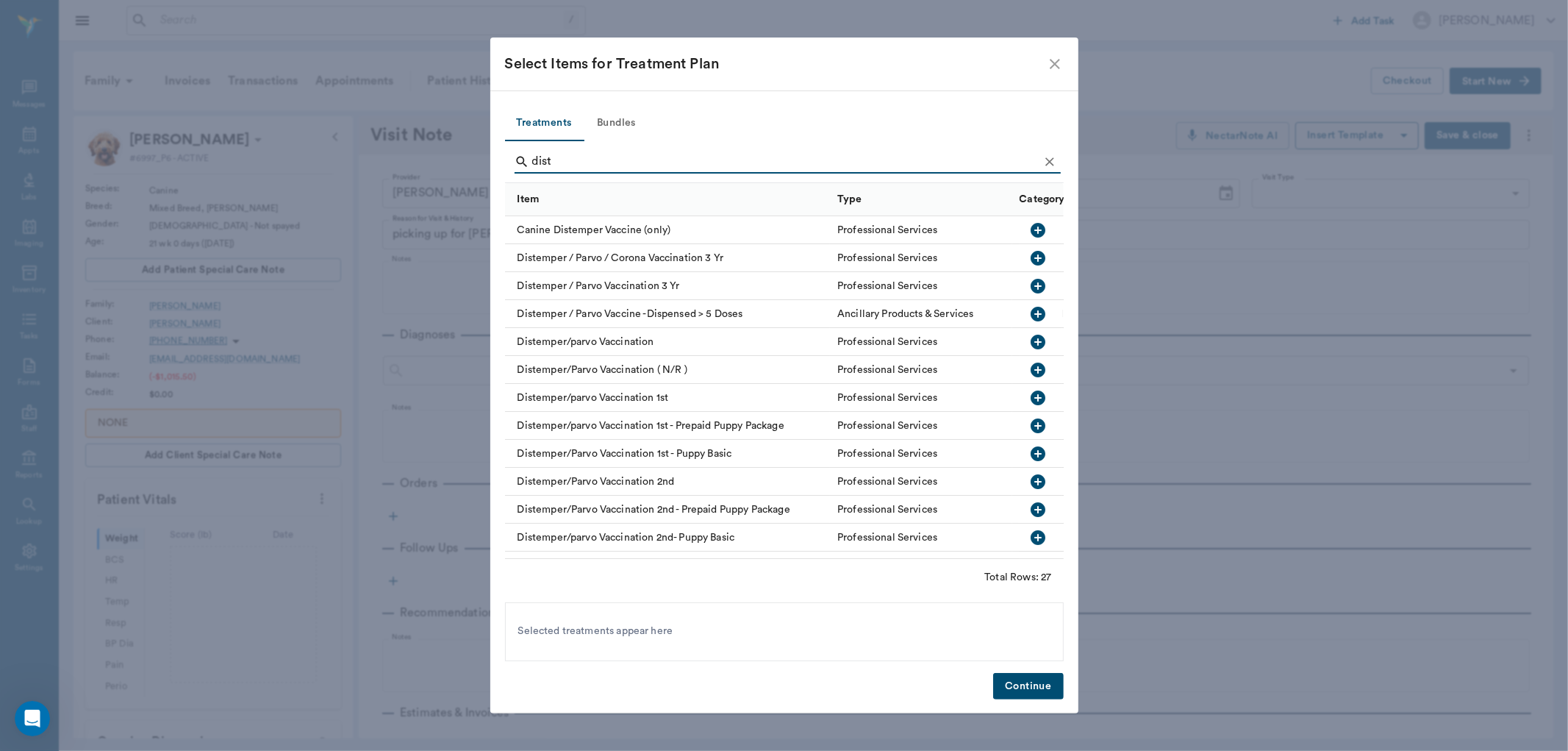
type input "dist"
click at [1032, 399] on icon "button" at bounding box center [1039, 398] width 14 height 14
click at [1025, 678] on button "Continue" at bounding box center [1029, 686] width 70 height 27
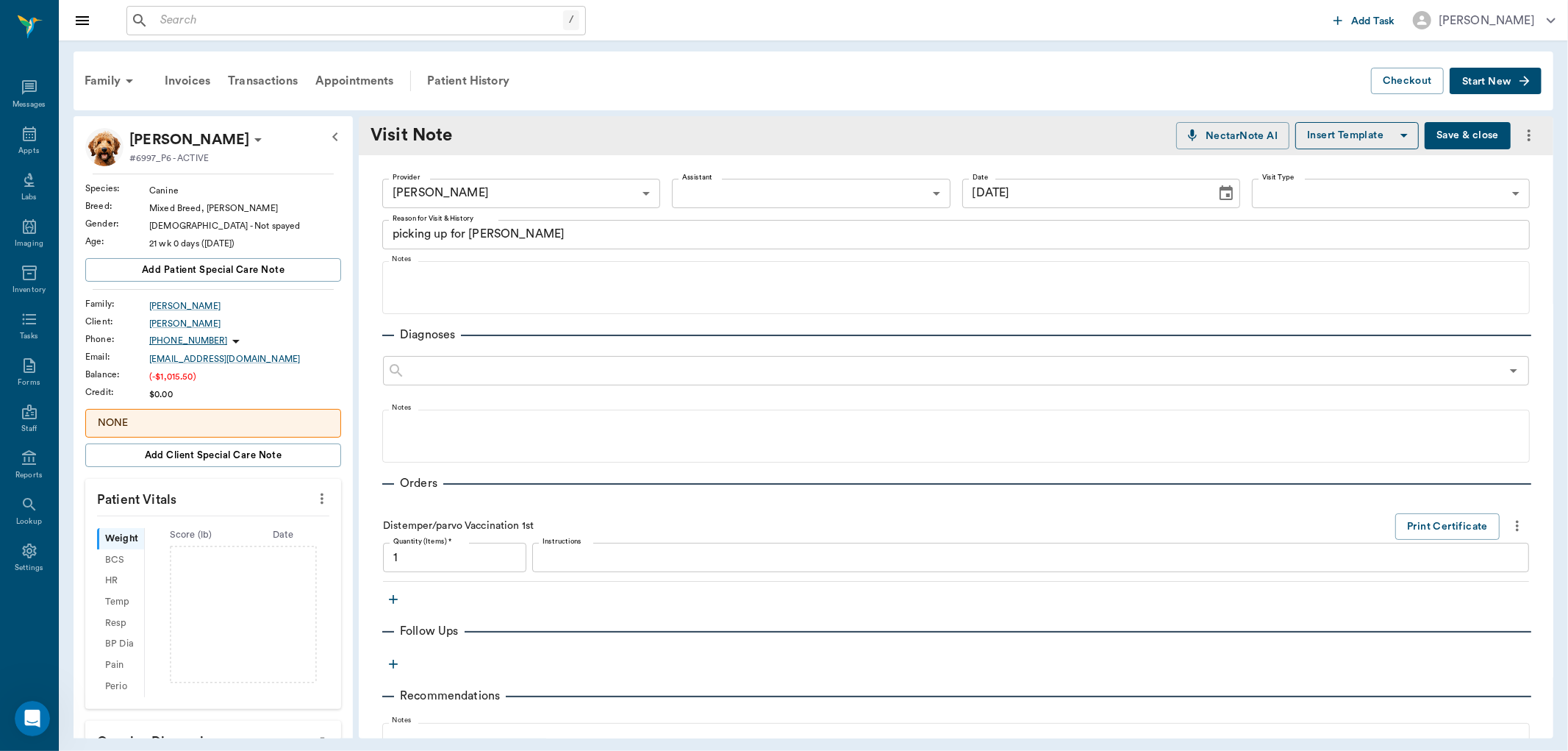
type input "1.00"
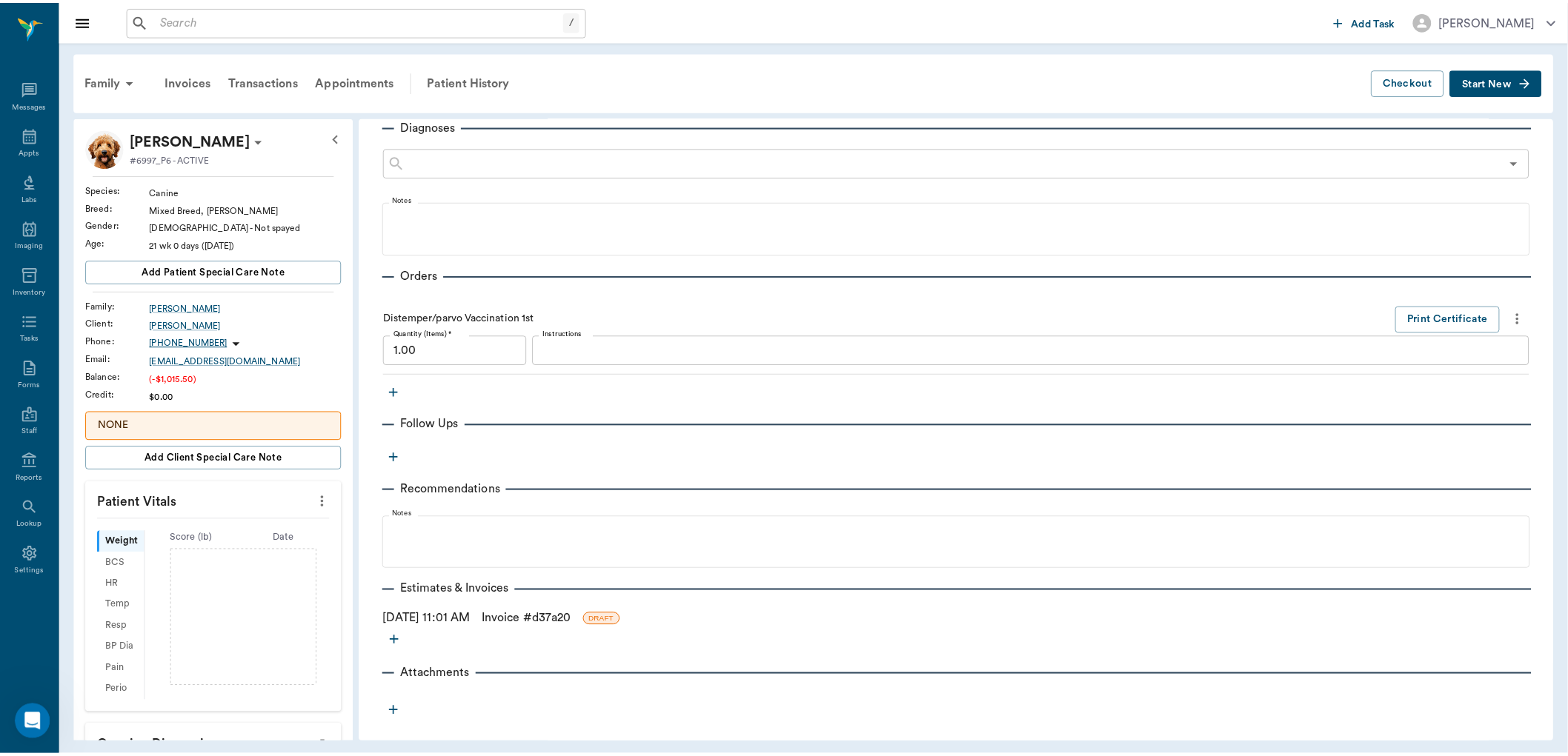
scroll to position [216, 0]
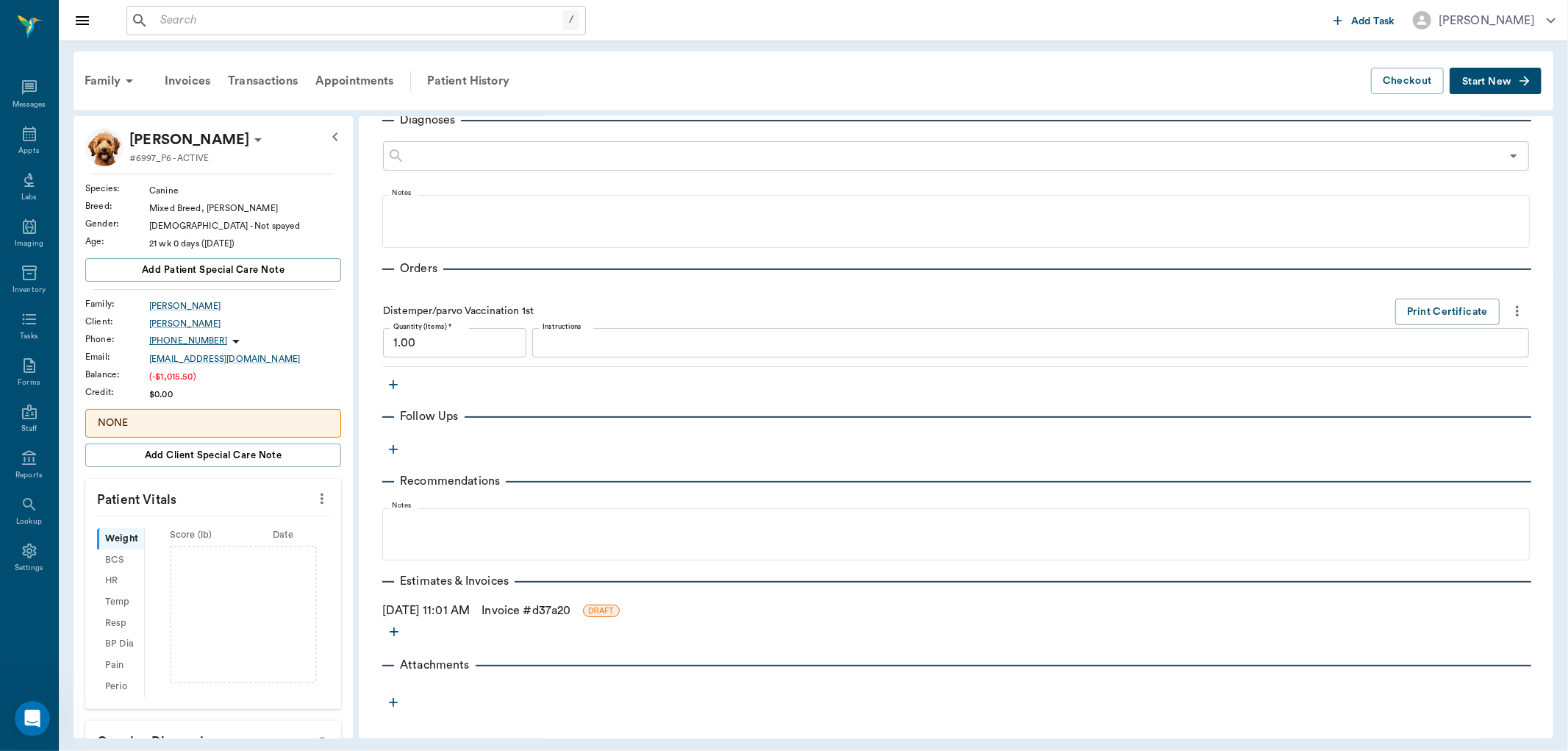
click at [570, 606] on link "Invoice # d37a20" at bounding box center [526, 611] width 89 height 18
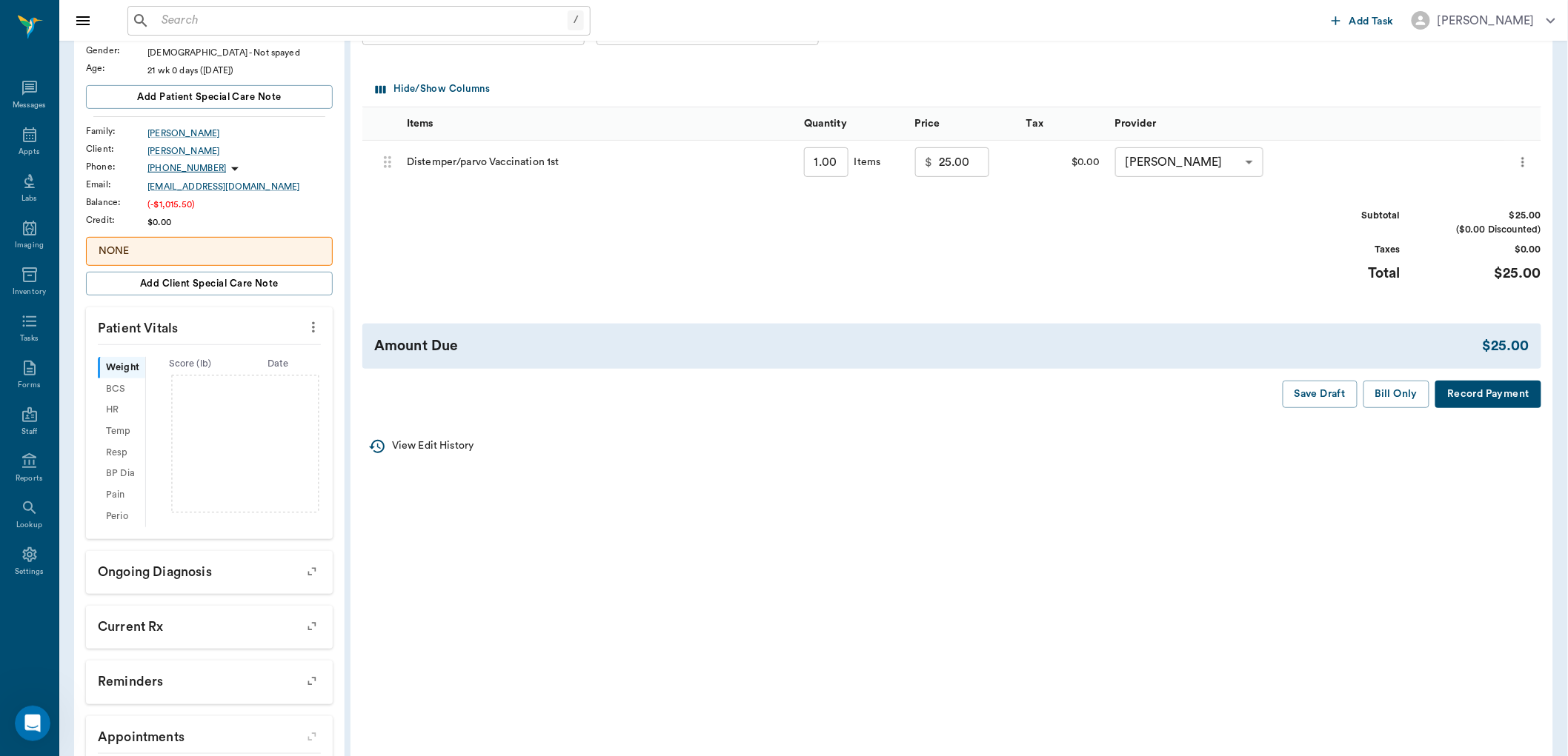
scroll to position [258, 0]
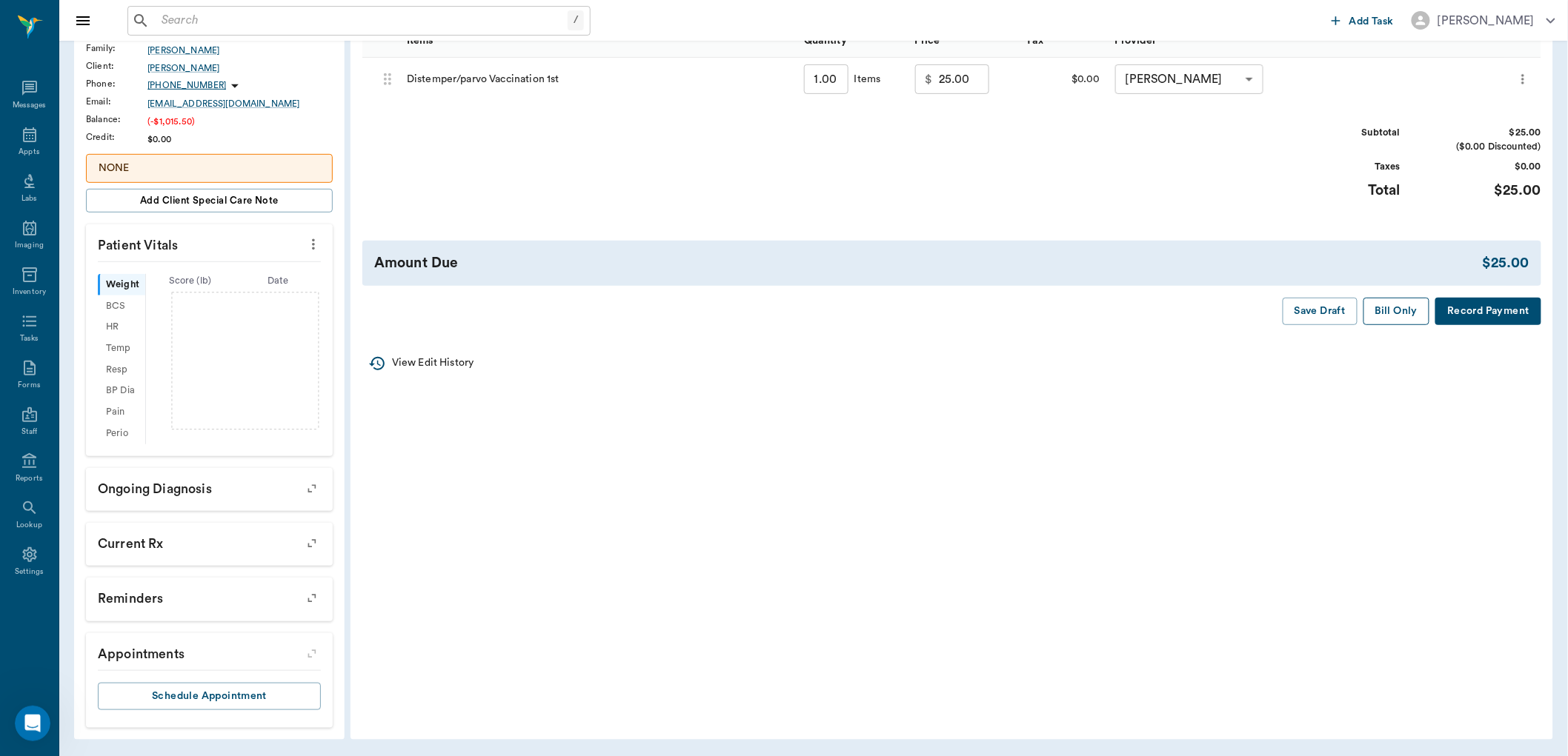
click at [1399, 310] on button "Bill Only" at bounding box center [1396, 311] width 67 height 27
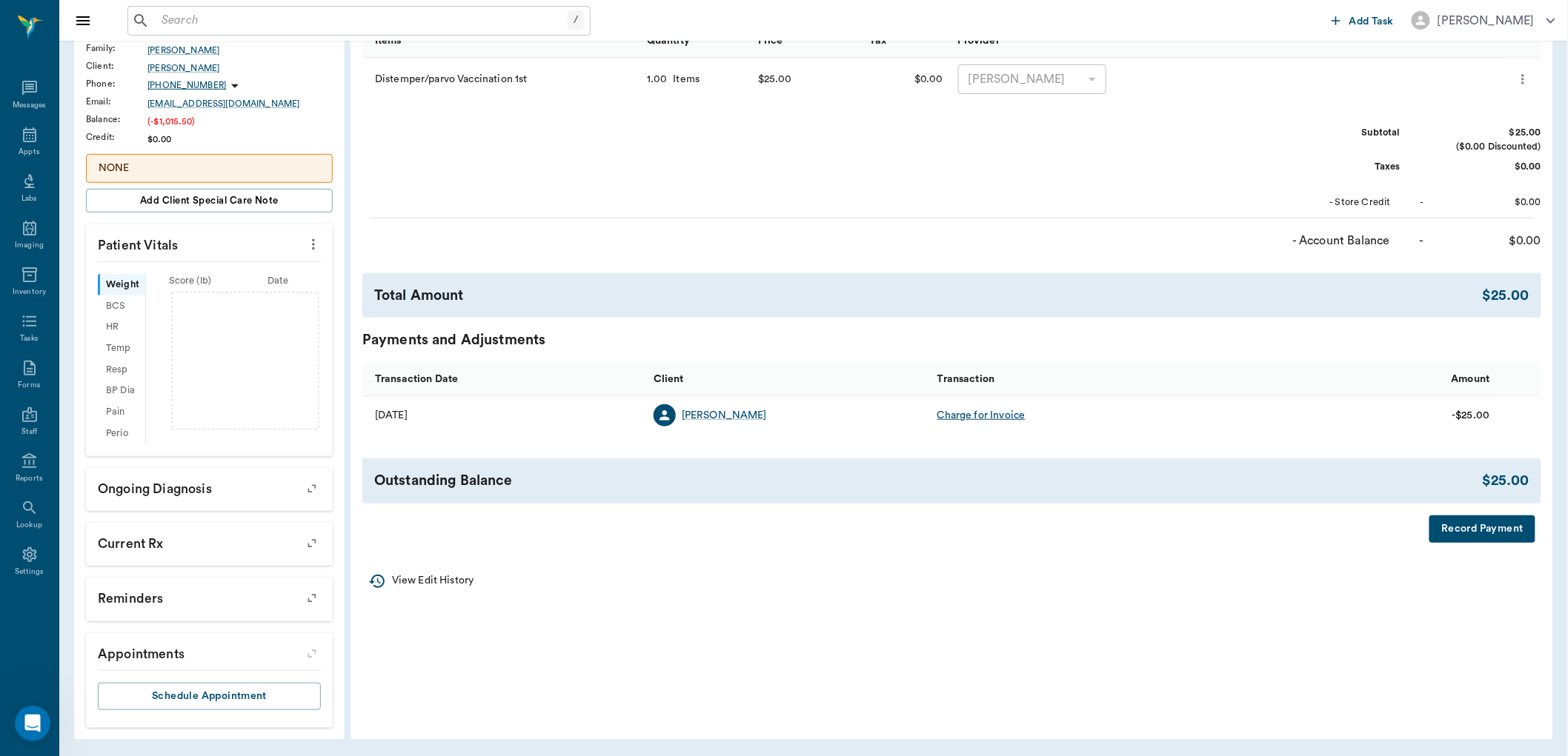
scroll to position [11, 0]
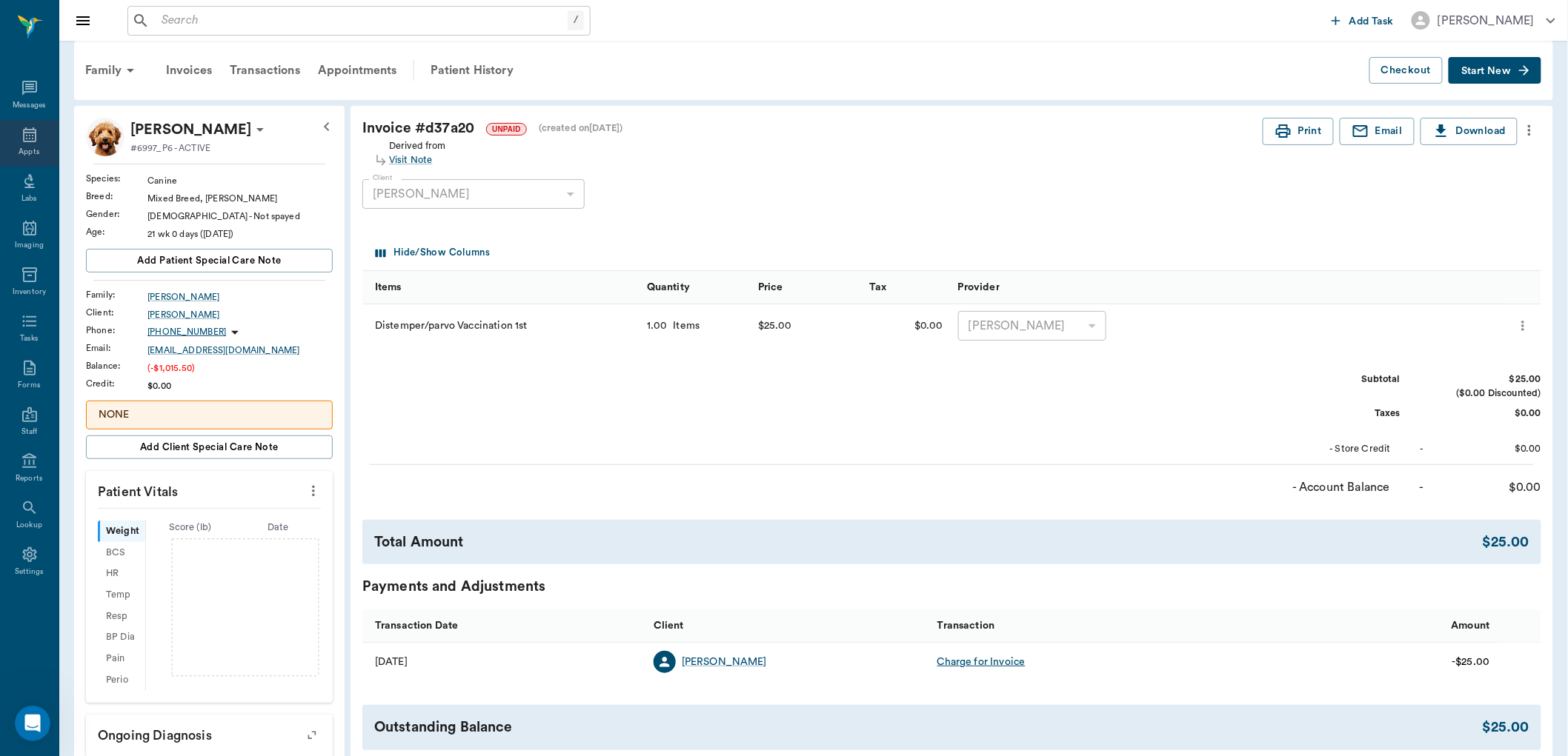
click at [39, 144] on div "Appts" at bounding box center [29, 144] width 59 height 47
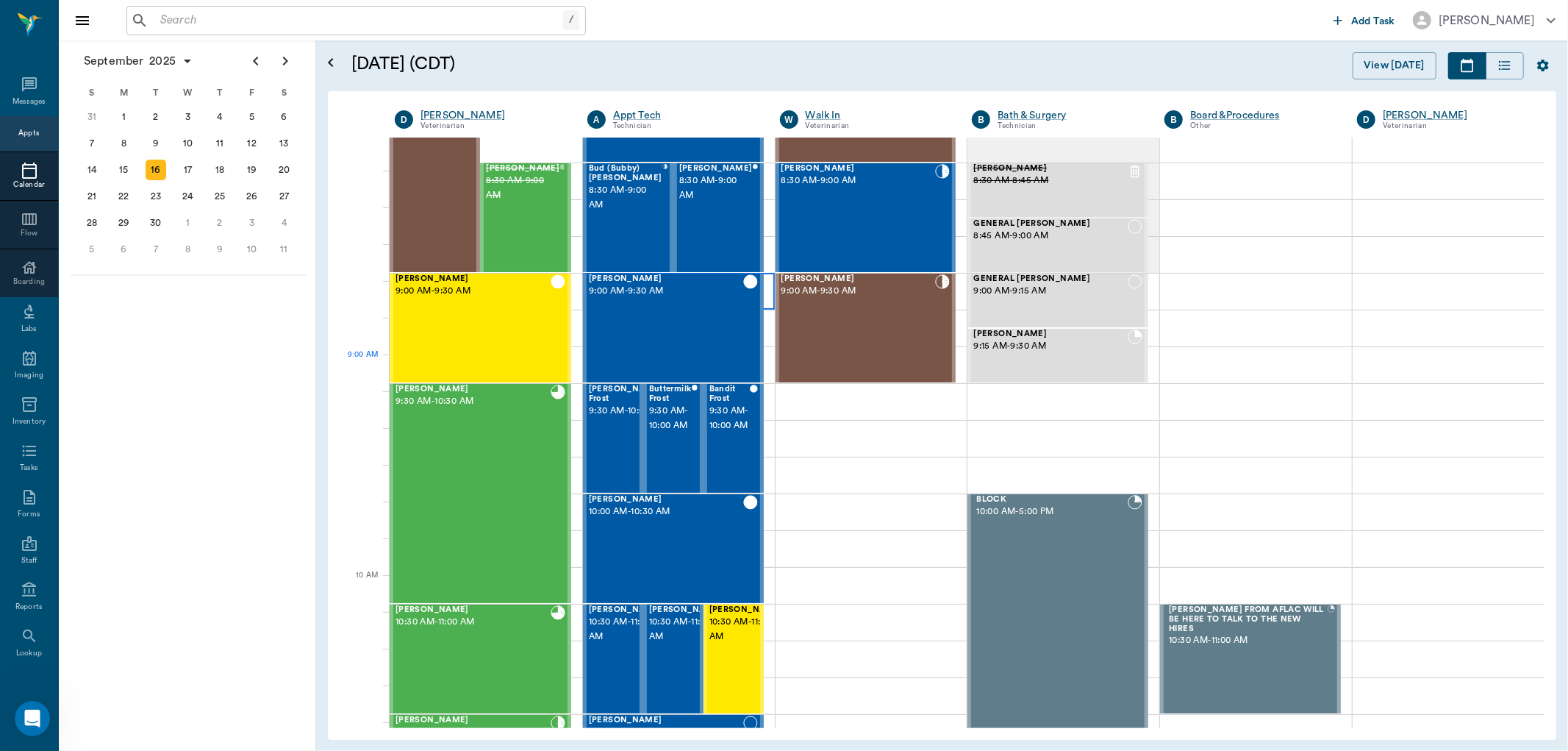
scroll to position [10, 0]
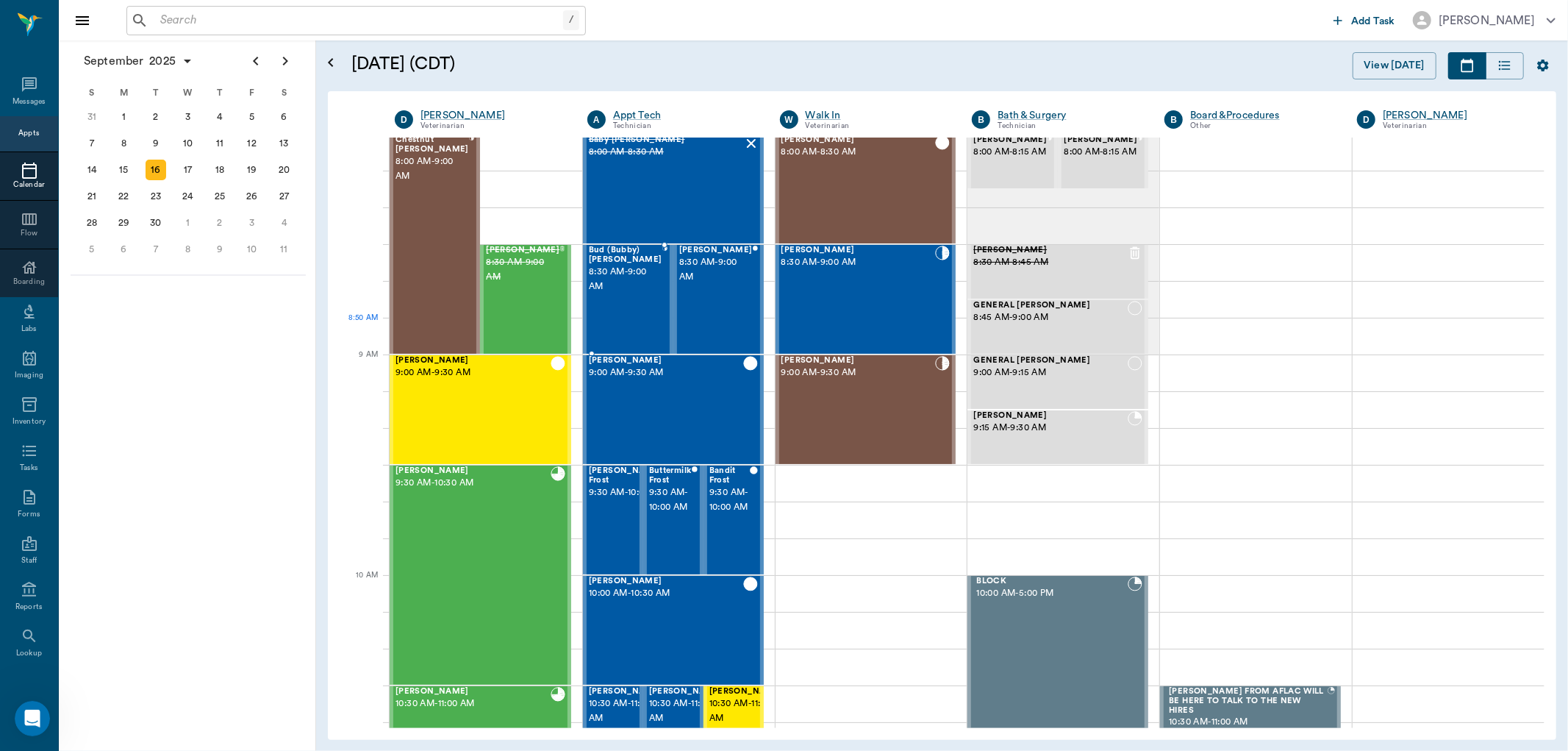
click at [622, 322] on div "[PERSON_NAME] (Bubby) [PERSON_NAME] 8:30 AM - 9:00 AM" at bounding box center [625, 299] width 73 height 108
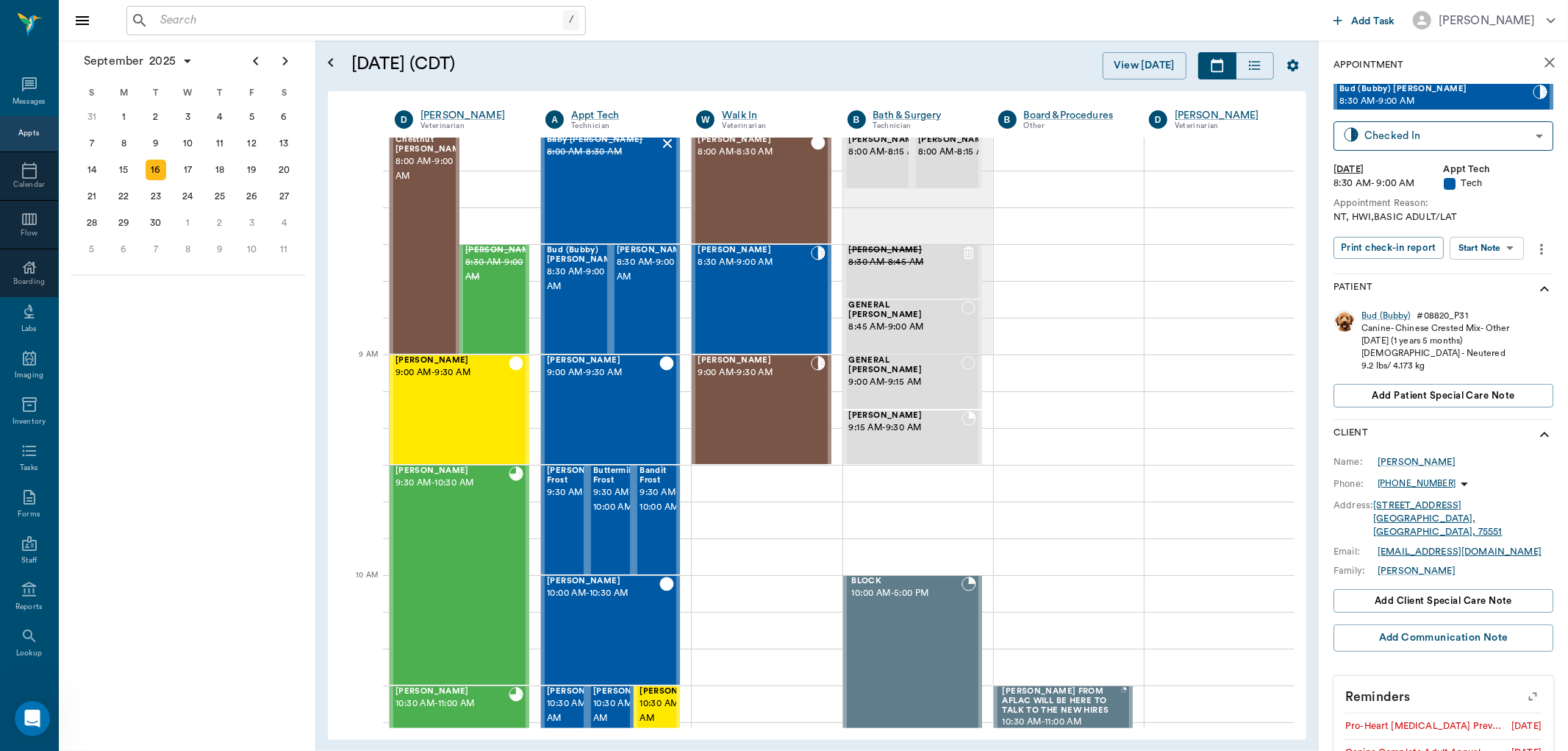
click at [1508, 239] on body "/ ​ Add Task [PERSON_NAME] Nectar Messages Appts Calendar Flow Boarding Labs Im…" at bounding box center [784, 376] width 1568 height 751
click at [1502, 269] on li "Start SOAP" at bounding box center [1488, 277] width 102 height 24
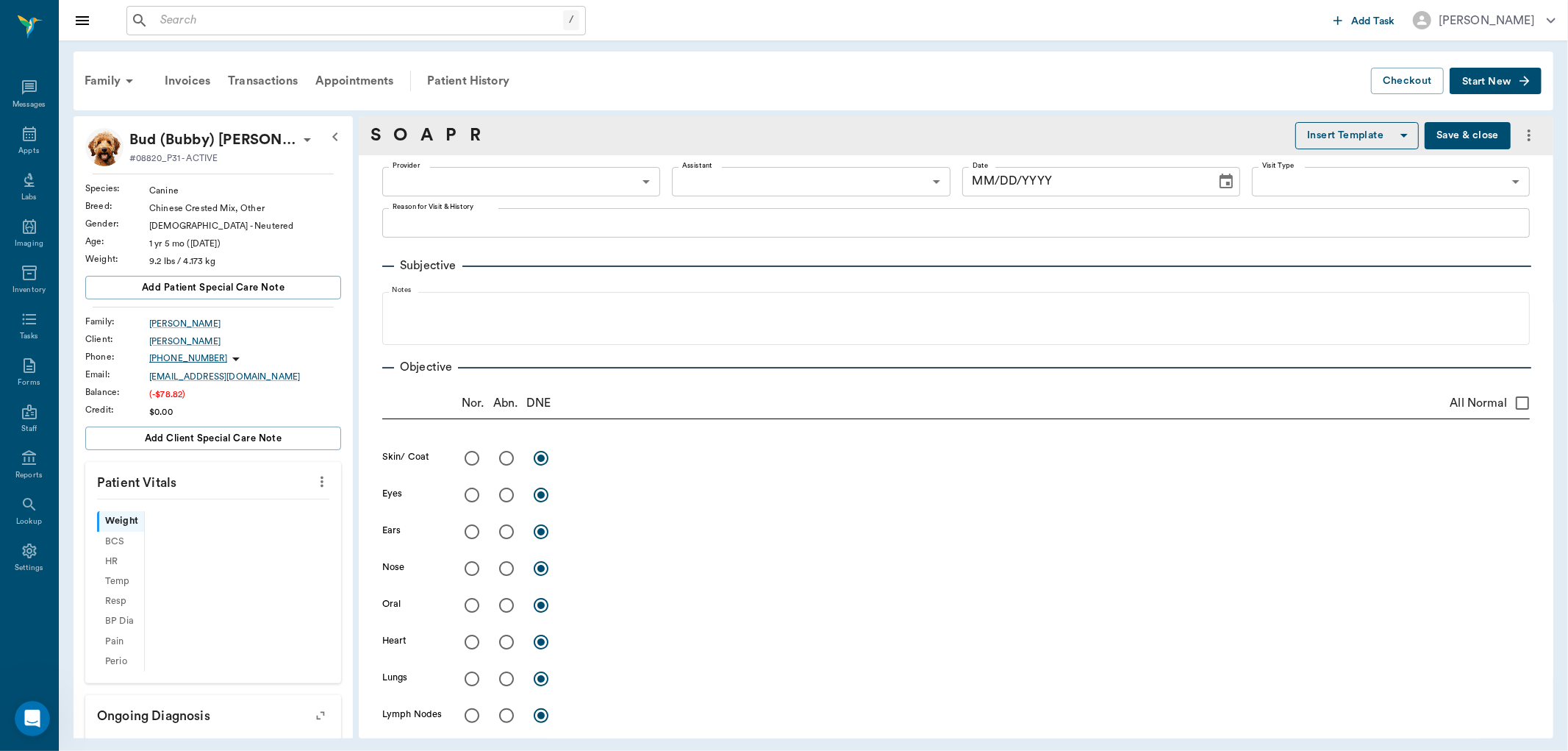
click at [314, 482] on icon "more" at bounding box center [322, 482] width 16 height 18
click at [282, 505] on span "Enter Vitals" at bounding box center [247, 507] width 123 height 15
click at [210, 517] on div at bounding box center [784, 376] width 1568 height 751
click at [208, 523] on div at bounding box center [784, 376] width 1568 height 751
type input "63ec2f075fda476ae8351a4c"
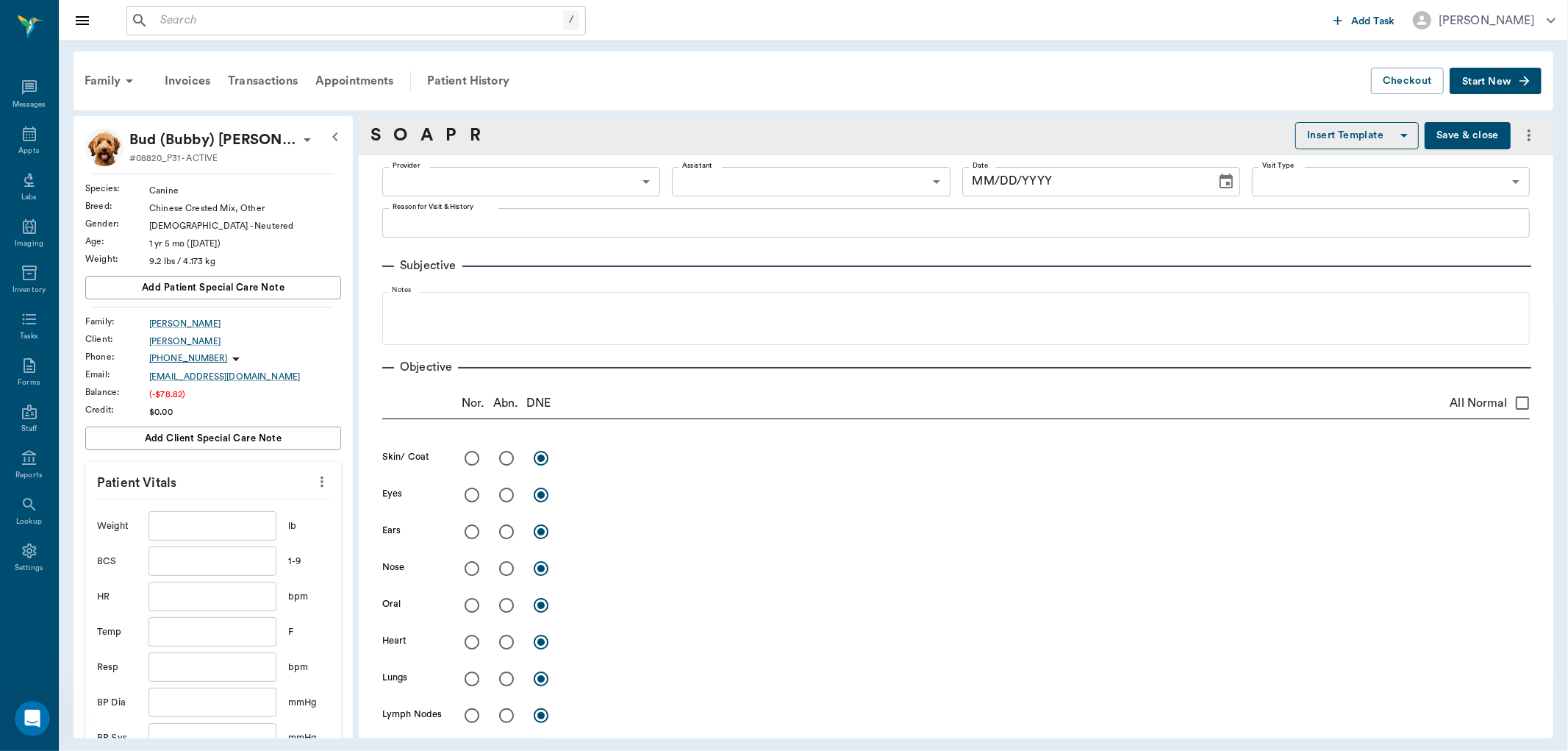
type input "65d2be4f46e3a538d89b8c1a"
type textarea "NT, HWI,BASIC ADULT/LAT"
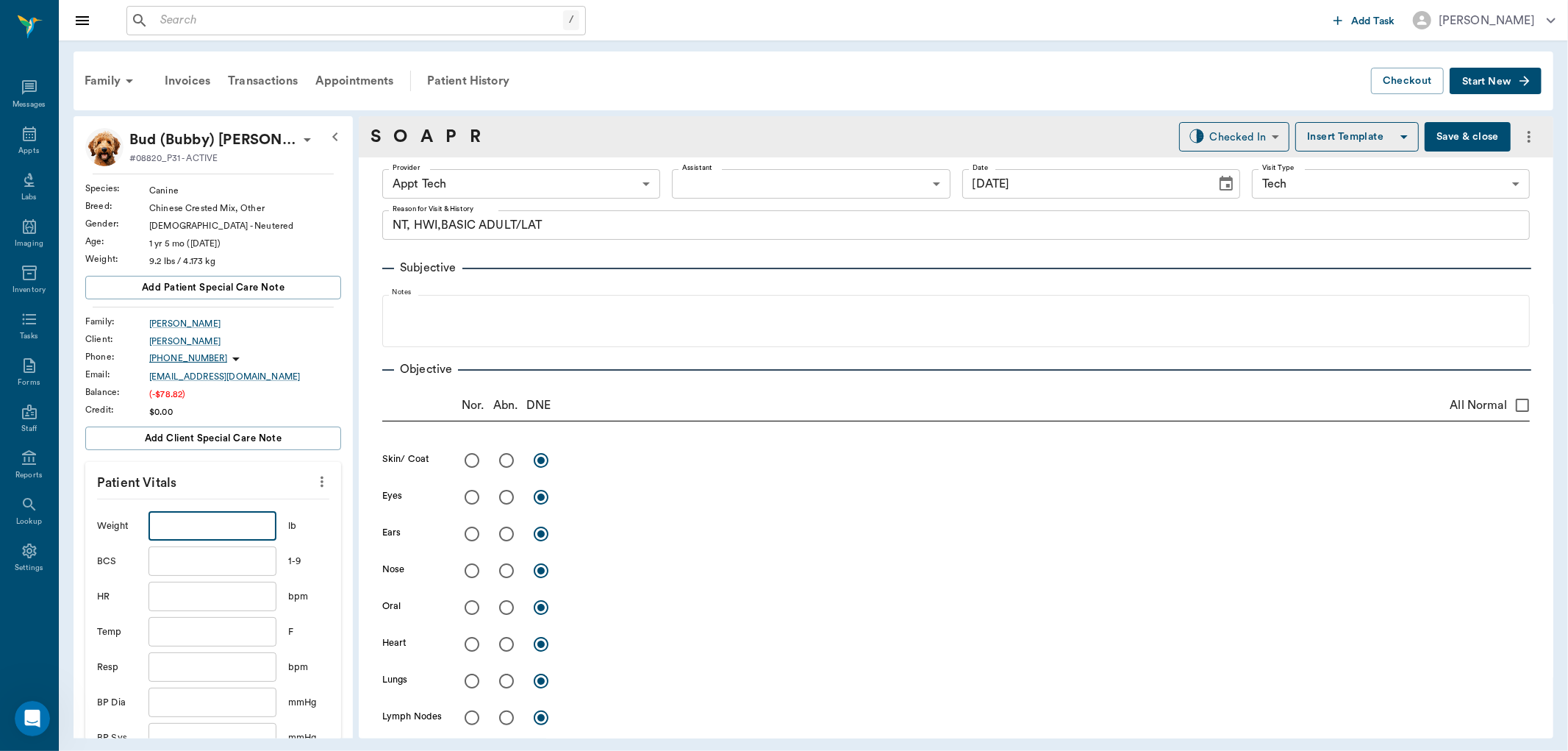
type input "[DATE]"
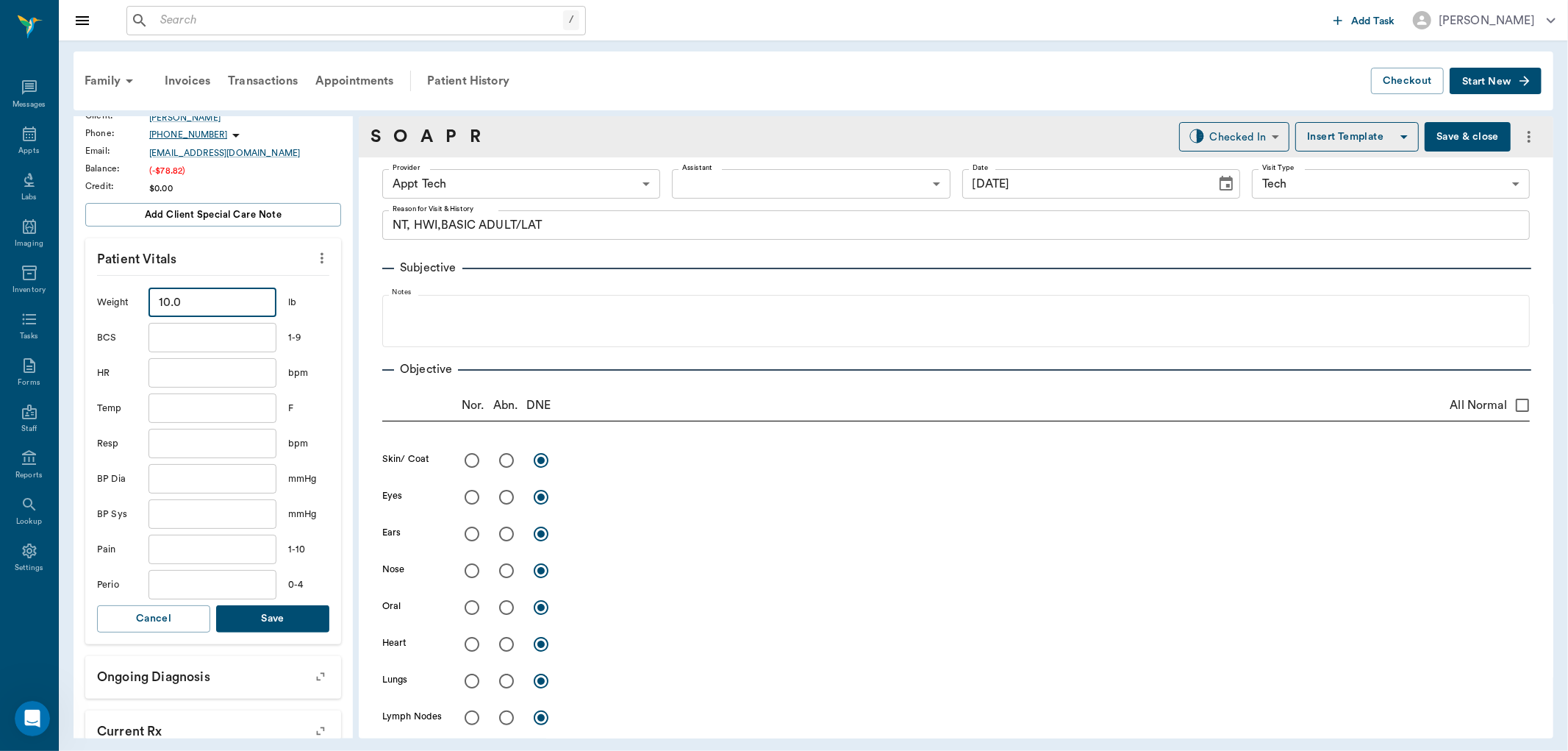
scroll to position [245, 0]
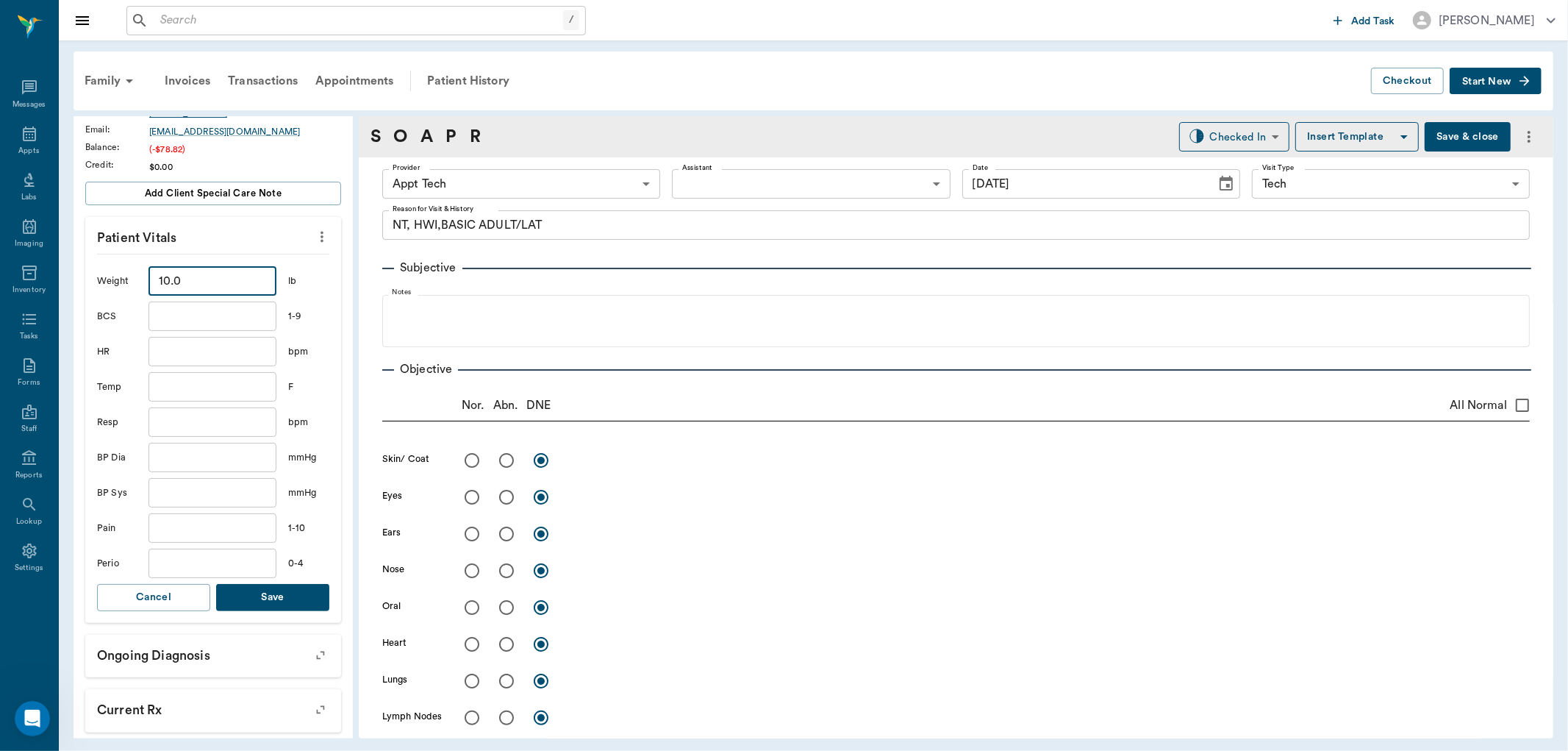
type input "10"
click at [278, 606] on button "Save" at bounding box center [272, 598] width 113 height 27
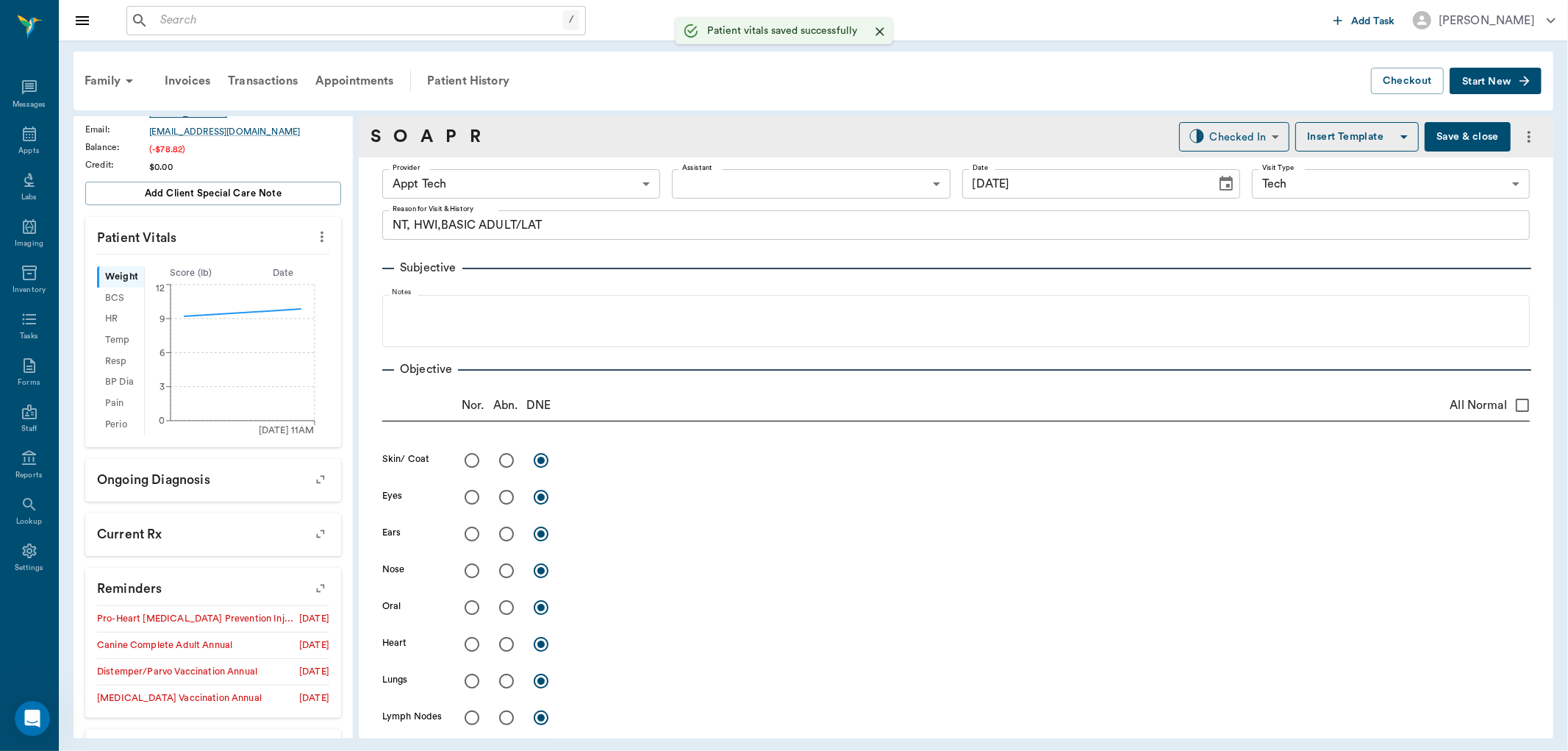
click at [575, 187] on body "/ ​ Add Task Dr. Bert Ellsworth Nectar Messages Appts Labs Imaging Inventory Ta…" at bounding box center [784, 376] width 1568 height 751
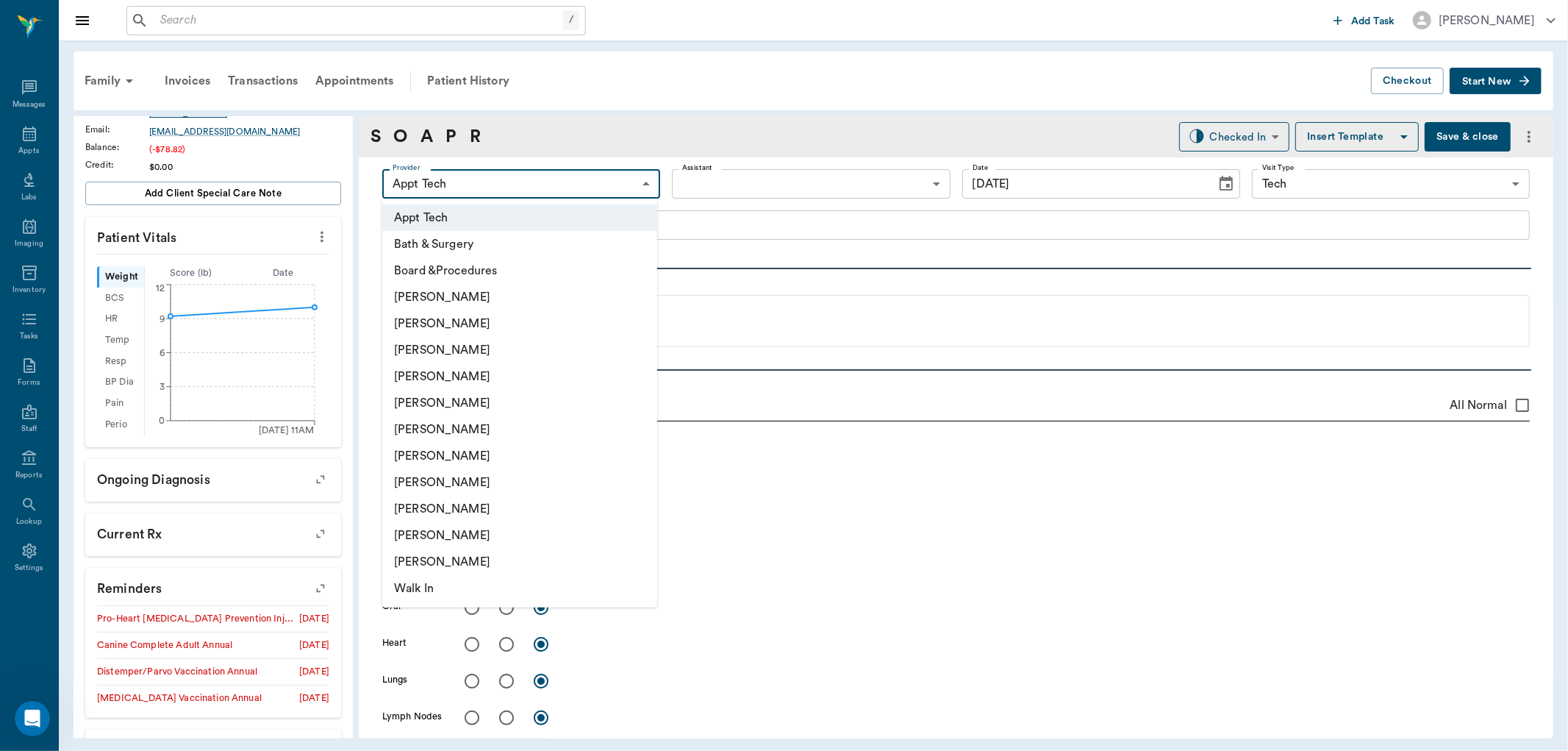
click at [529, 459] on li "[PERSON_NAME]" at bounding box center [519, 456] width 275 height 26
type input "682b670d8bdc6f7f8feef3db"
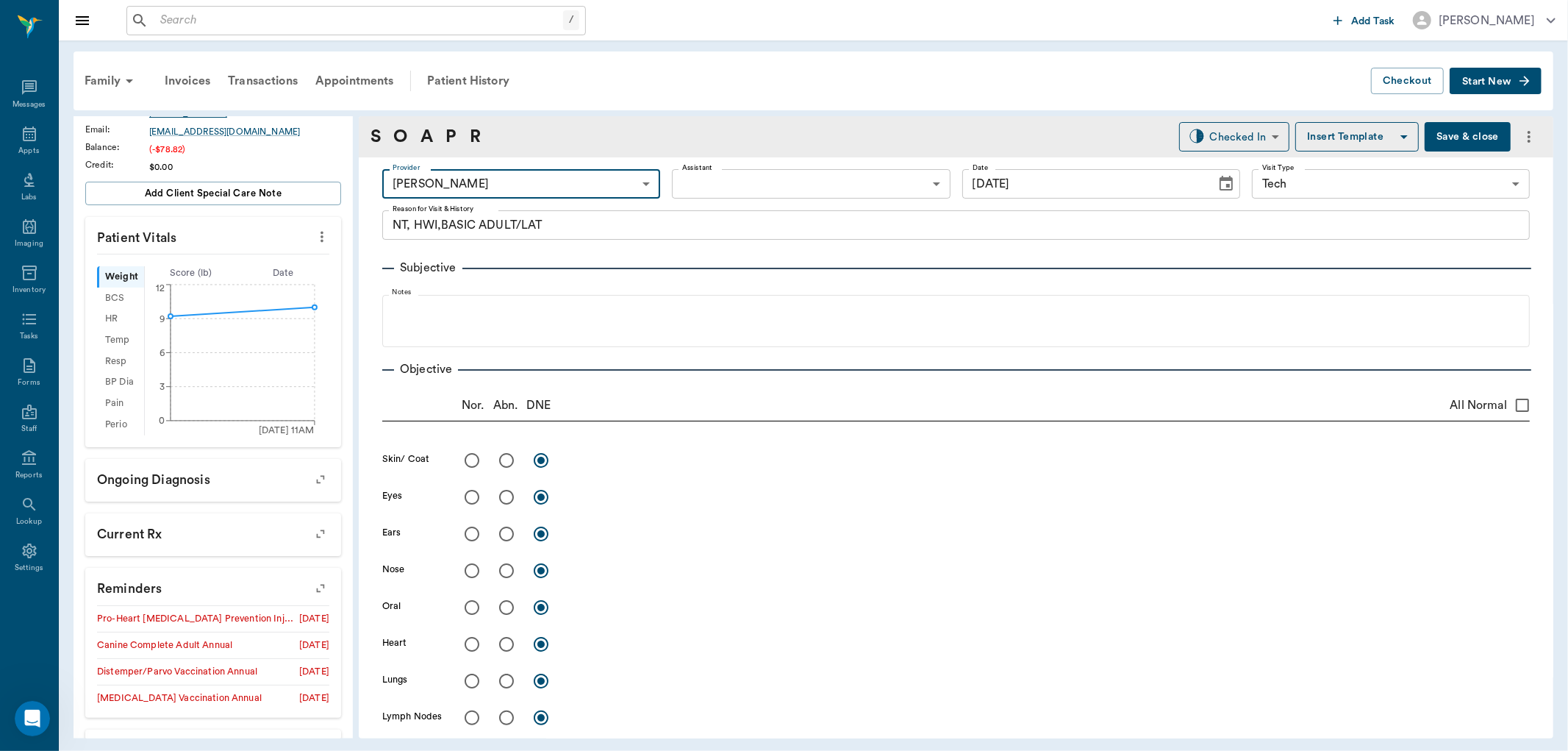
click at [806, 183] on body "/ ​ Add Task Dr. Bert Ellsworth Nectar Messages Appts Labs Imaging Inventory Ta…" at bounding box center [784, 376] width 1568 height 751
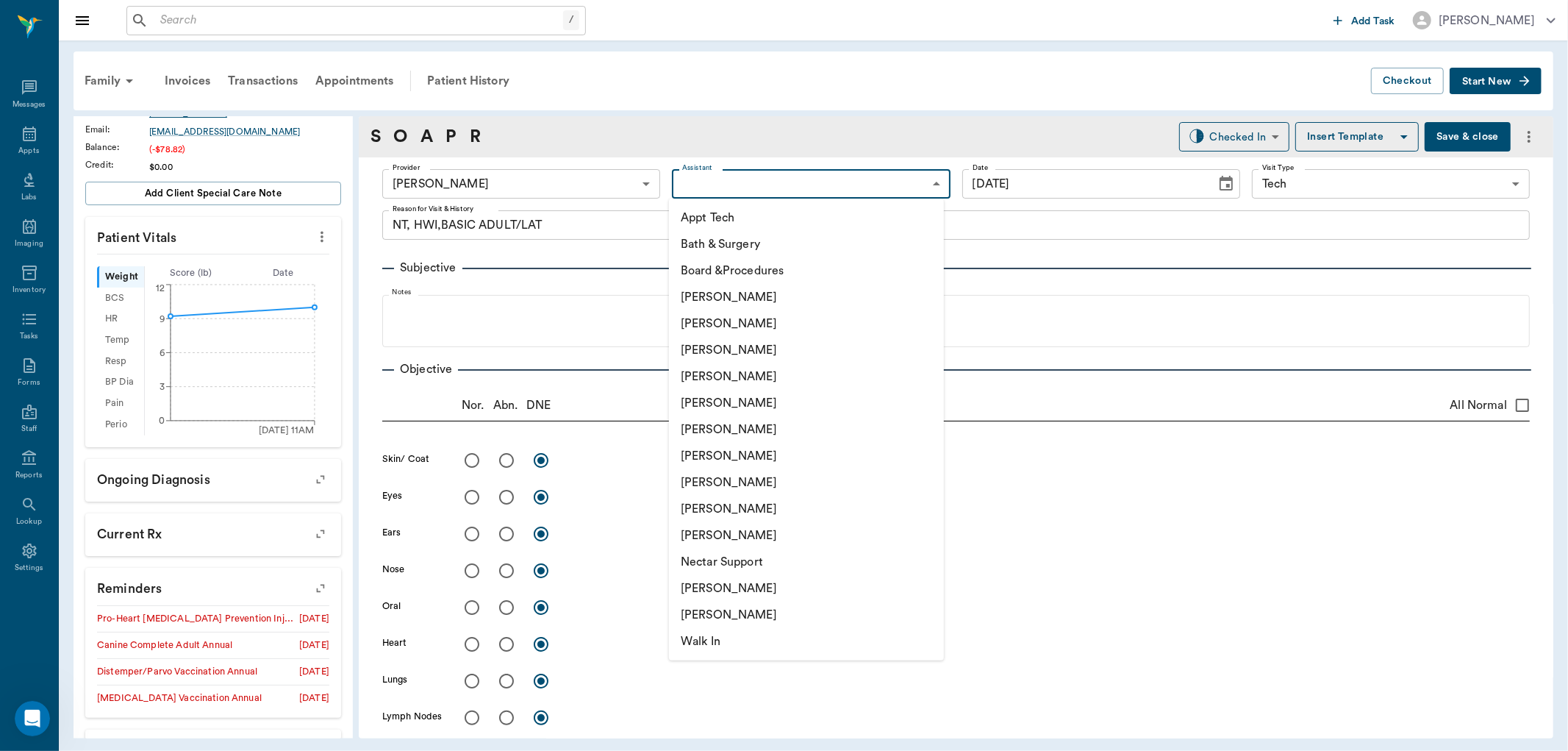
click at [784, 216] on li "Appt Tech" at bounding box center [806, 218] width 275 height 26
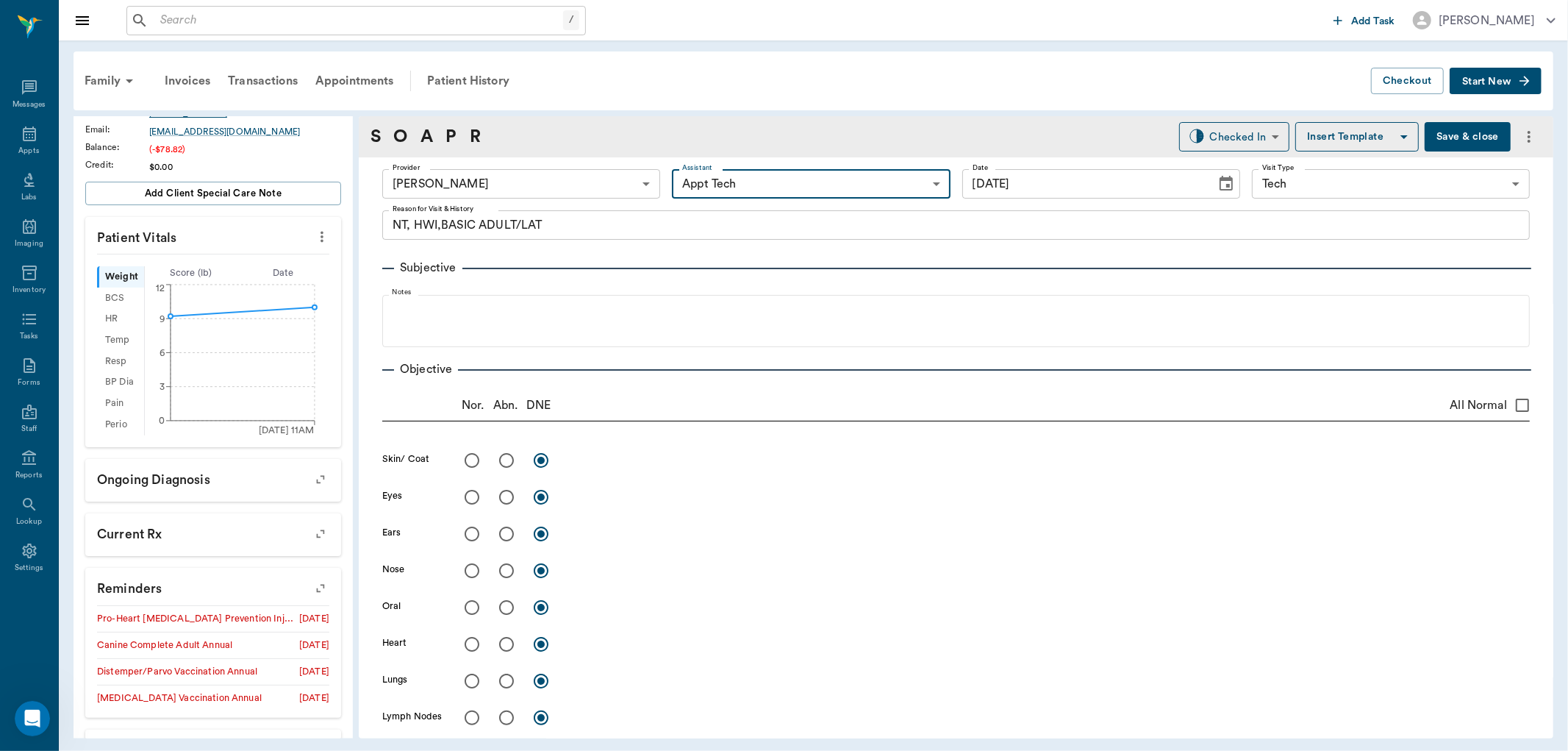
click at [715, 179] on body "/ ​ Add Task Dr. Bert Ellsworth Nectar Messages Appts Labs Imaging Inventory Ta…" at bounding box center [784, 376] width 1568 height 751
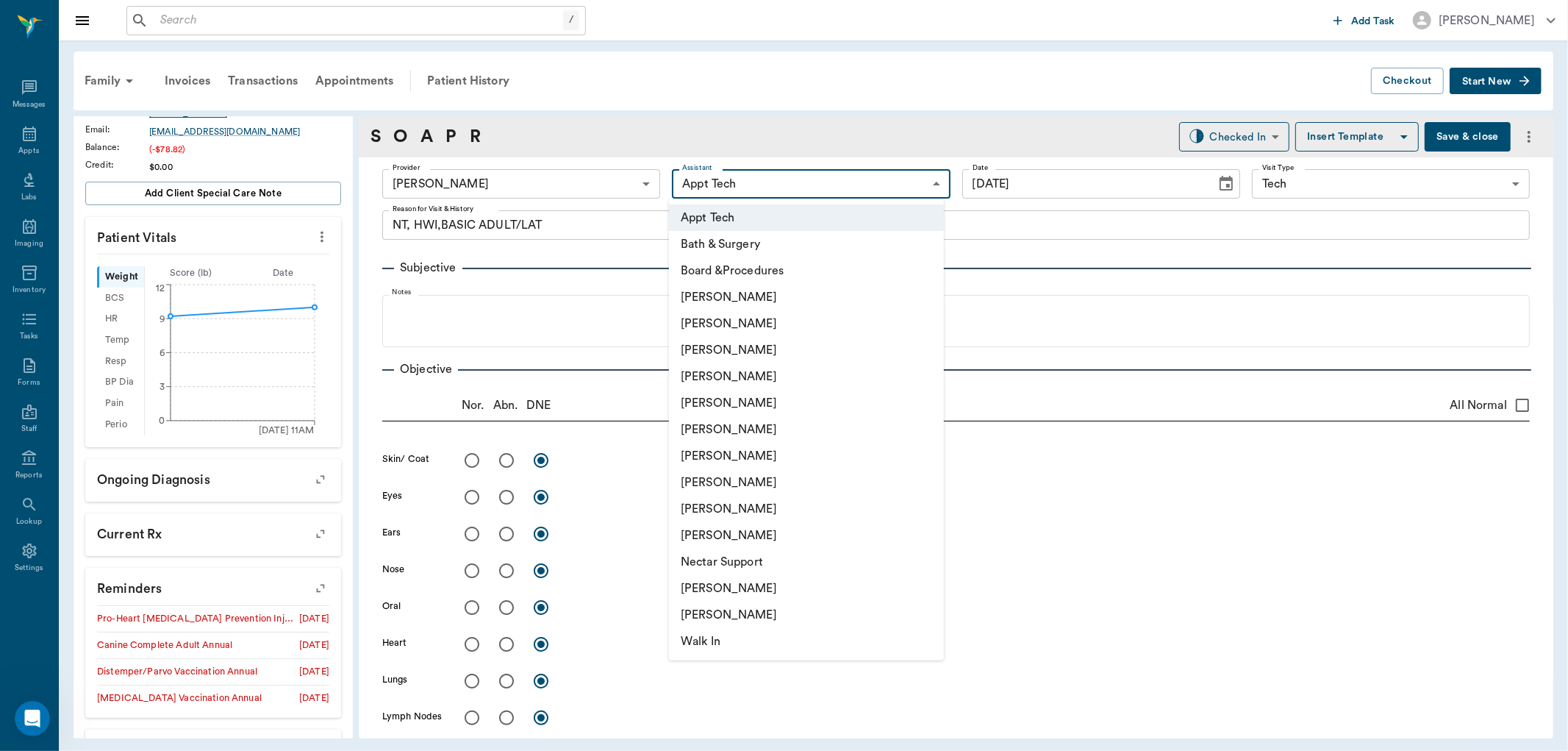
click at [788, 498] on li "[PERSON_NAME]" at bounding box center [806, 509] width 275 height 26
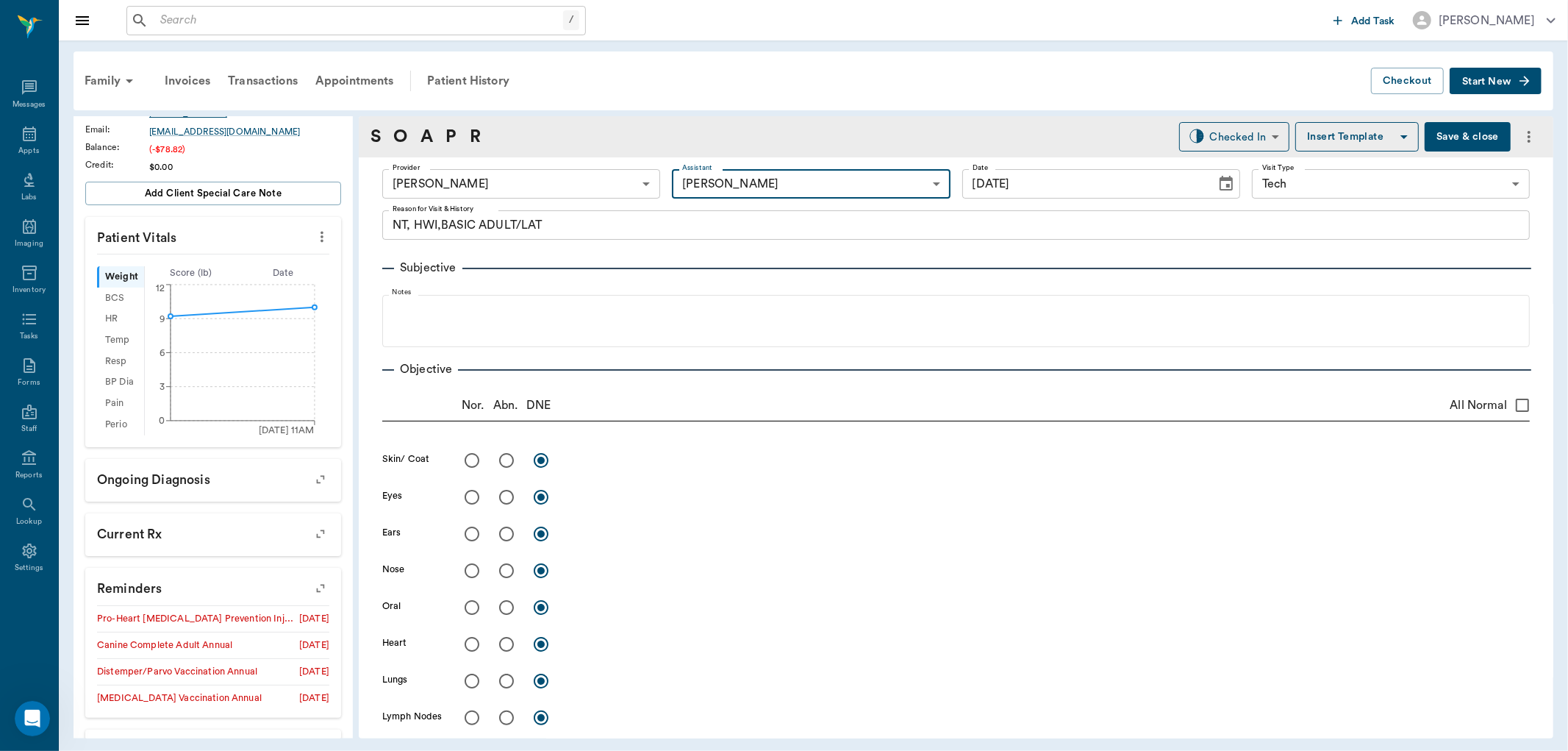
type input "63ec2ede52e12b0ba117d0d7"
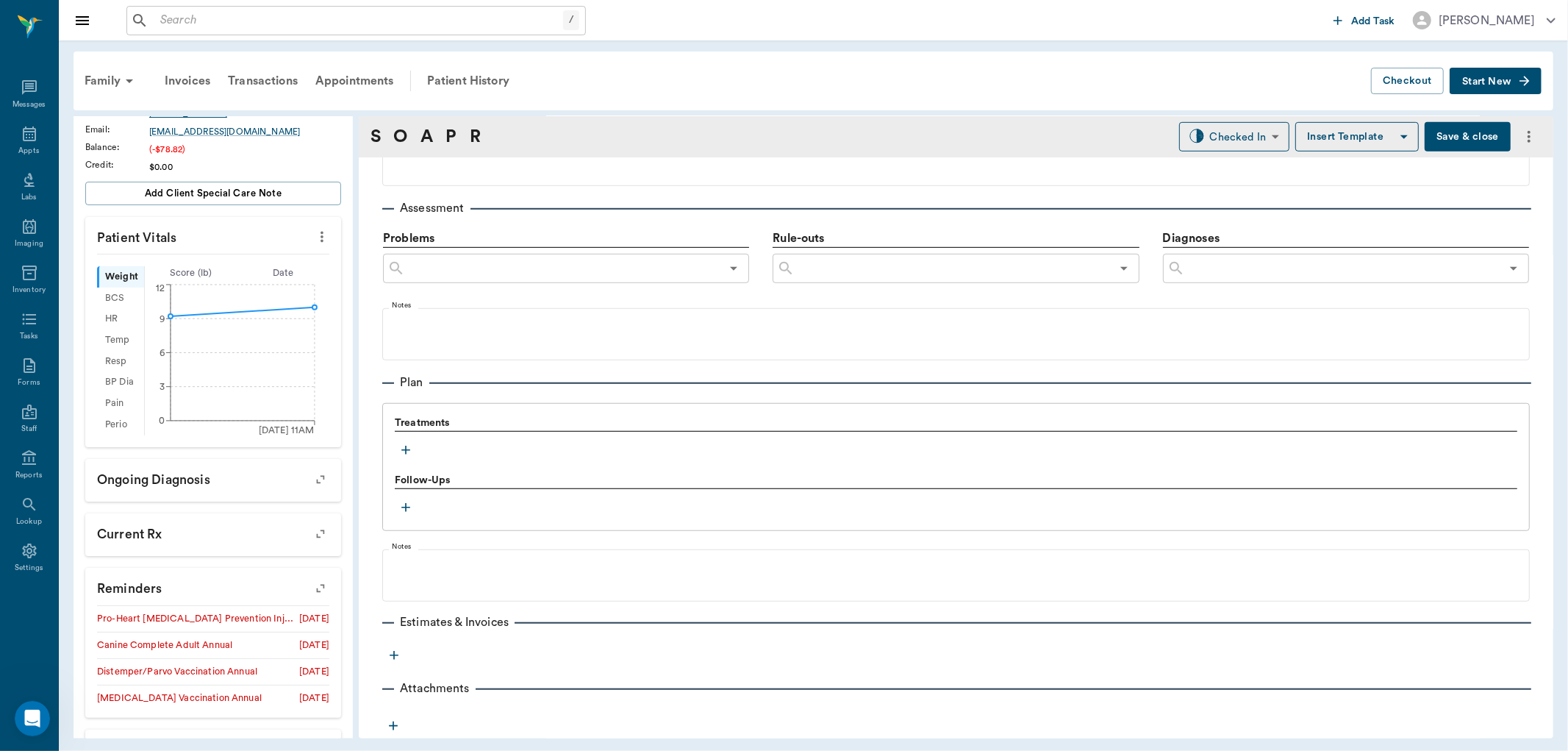
click at [405, 456] on icon "button" at bounding box center [406, 450] width 14 height 14
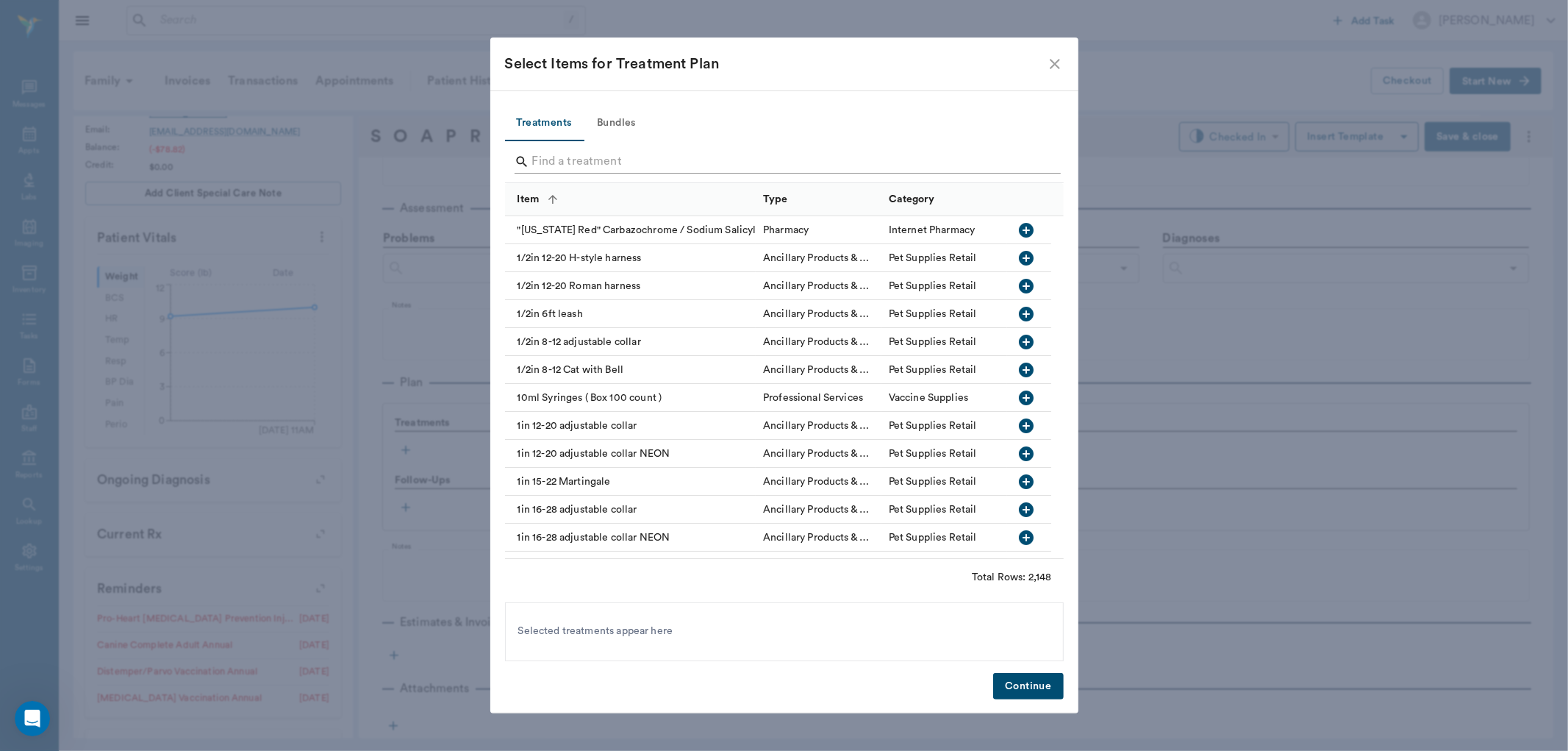
click at [613, 162] on input "Search" at bounding box center [786, 162] width 507 height 24
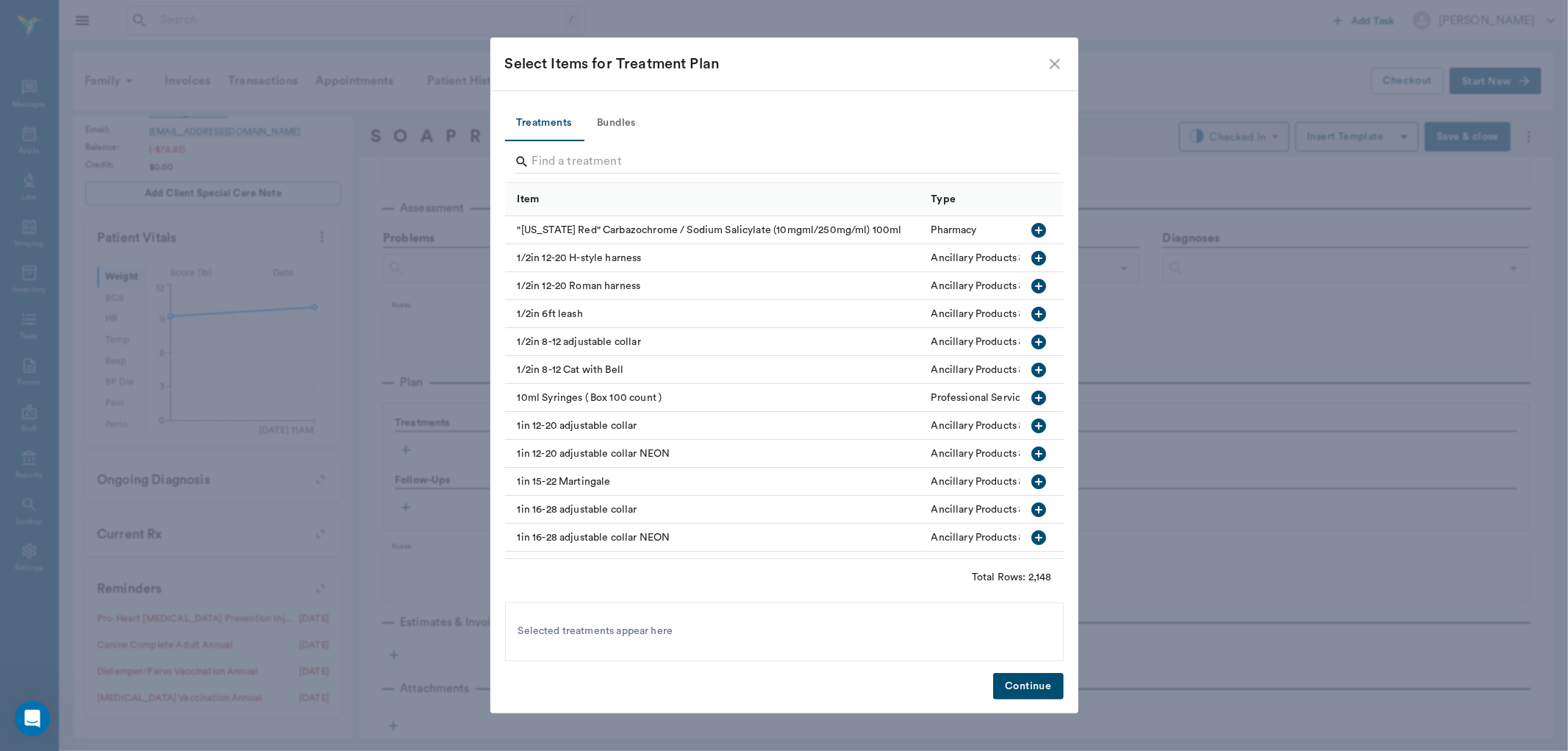
click at [620, 121] on button "Bundles" at bounding box center [617, 124] width 66 height 35
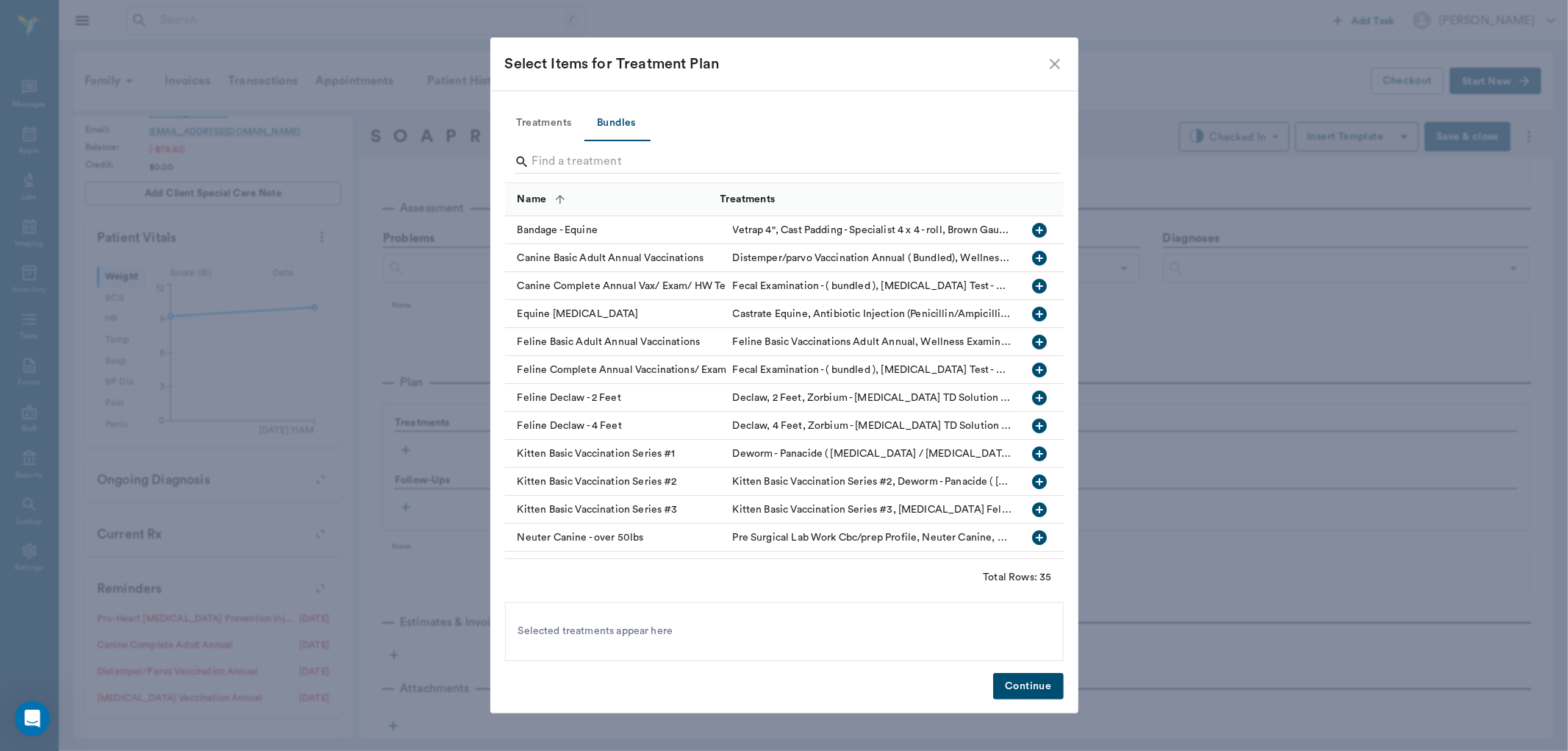
click at [620, 163] on input "Search" at bounding box center [786, 162] width 507 height 24
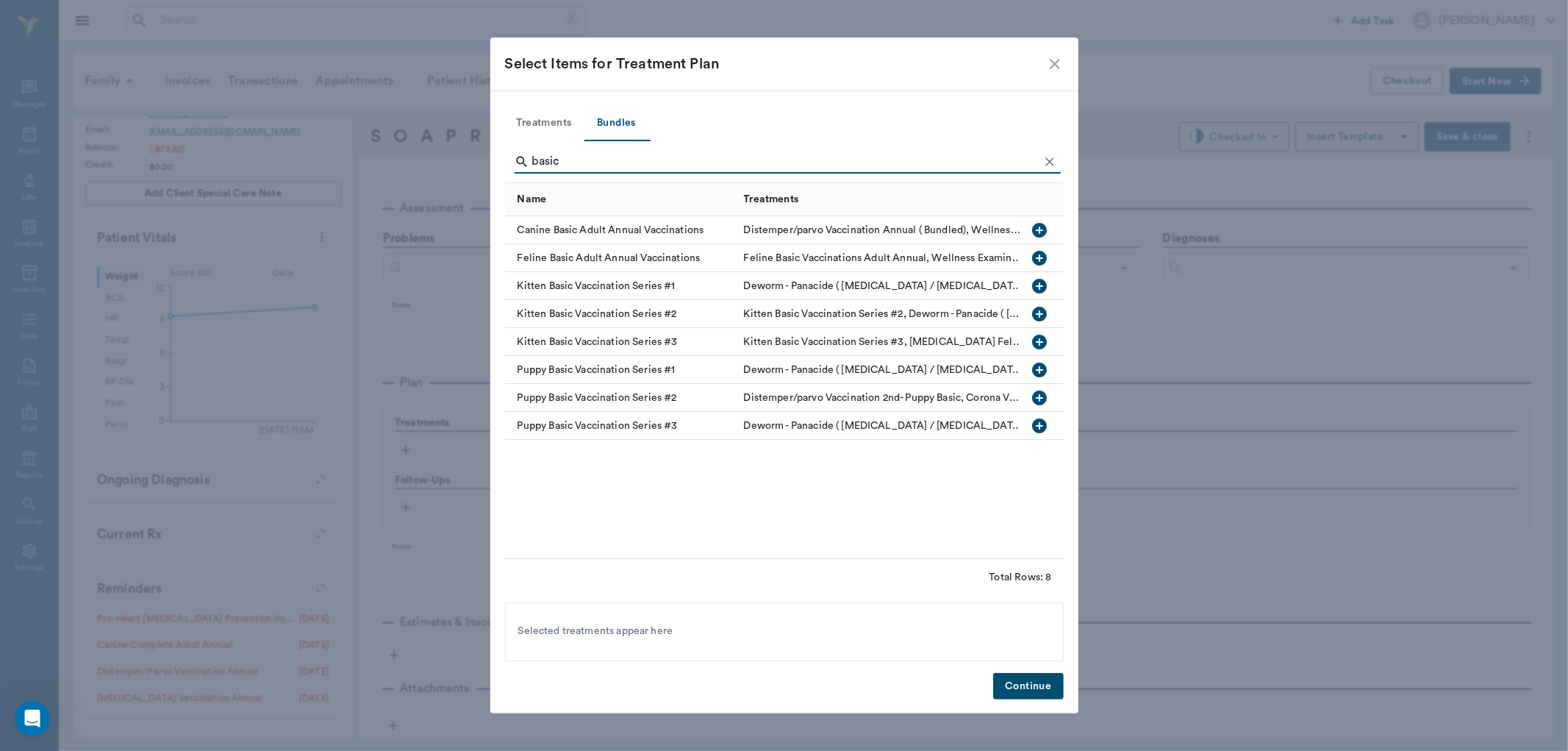
type input "basic"
click at [1044, 226] on icon "button" at bounding box center [1040, 230] width 14 height 14
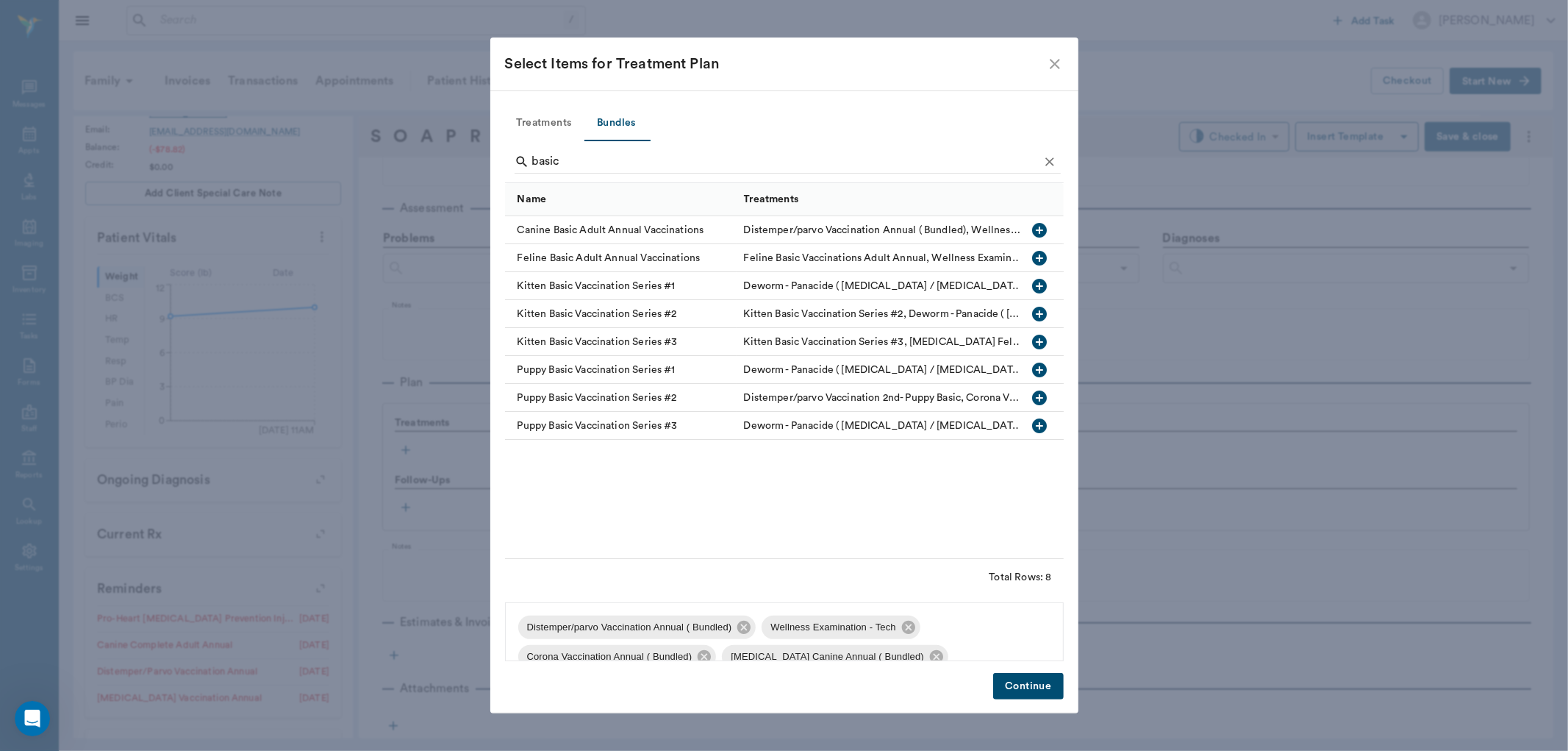
scroll to position [108, 0]
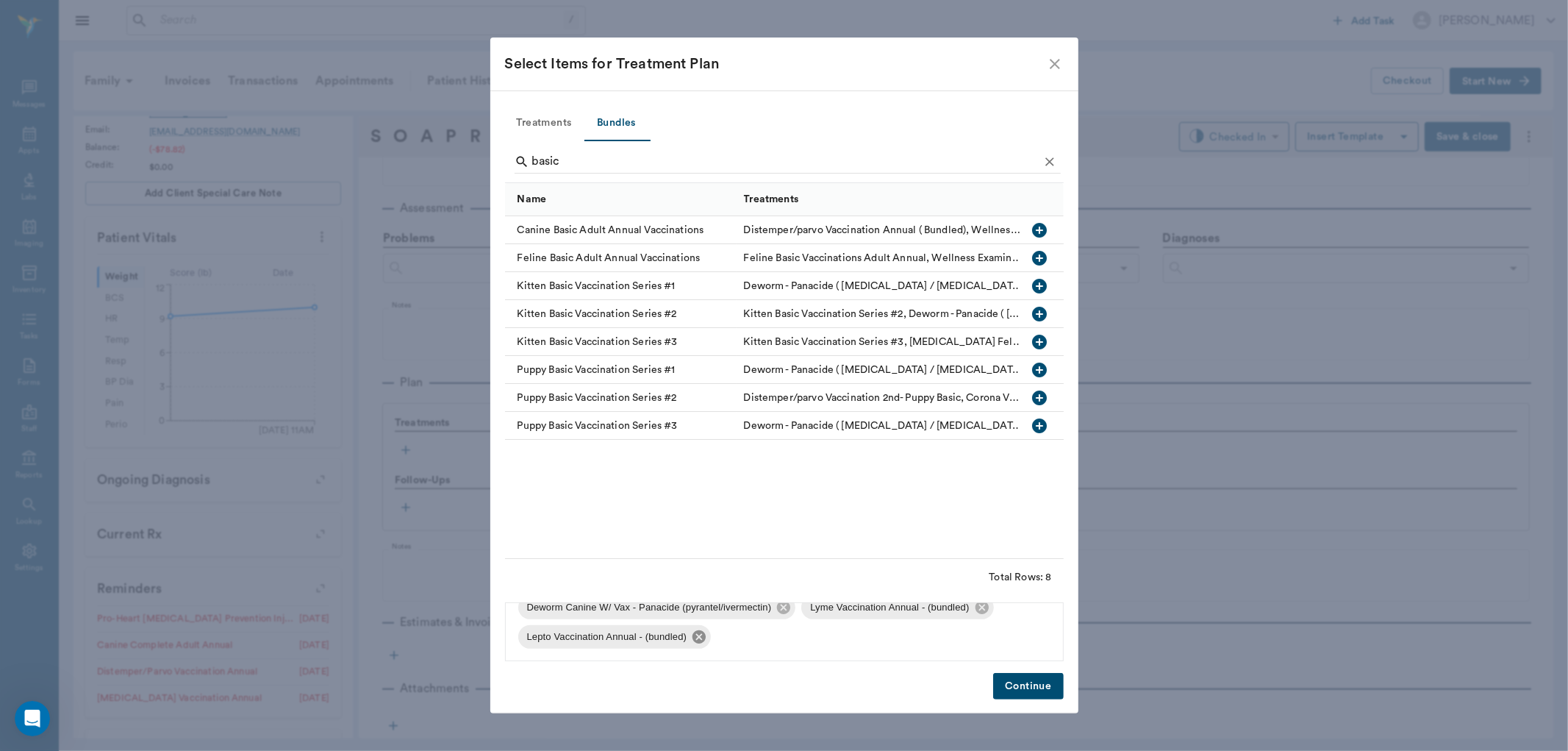
click at [700, 641] on icon at bounding box center [699, 637] width 14 height 14
click at [978, 635] on icon at bounding box center [982, 637] width 14 height 14
click at [1045, 678] on button "Continue" at bounding box center [1029, 686] width 70 height 27
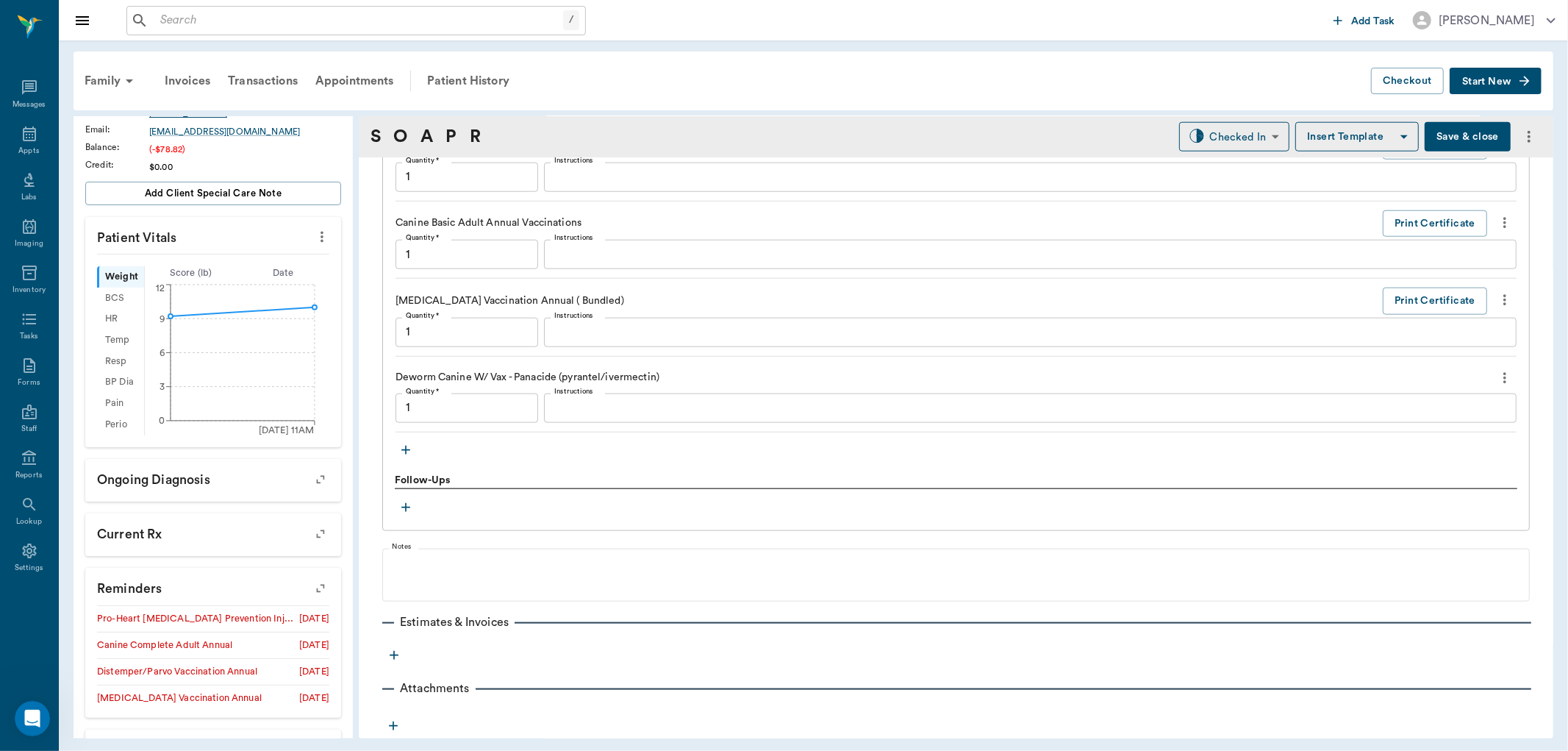
scroll to position [0, 0]
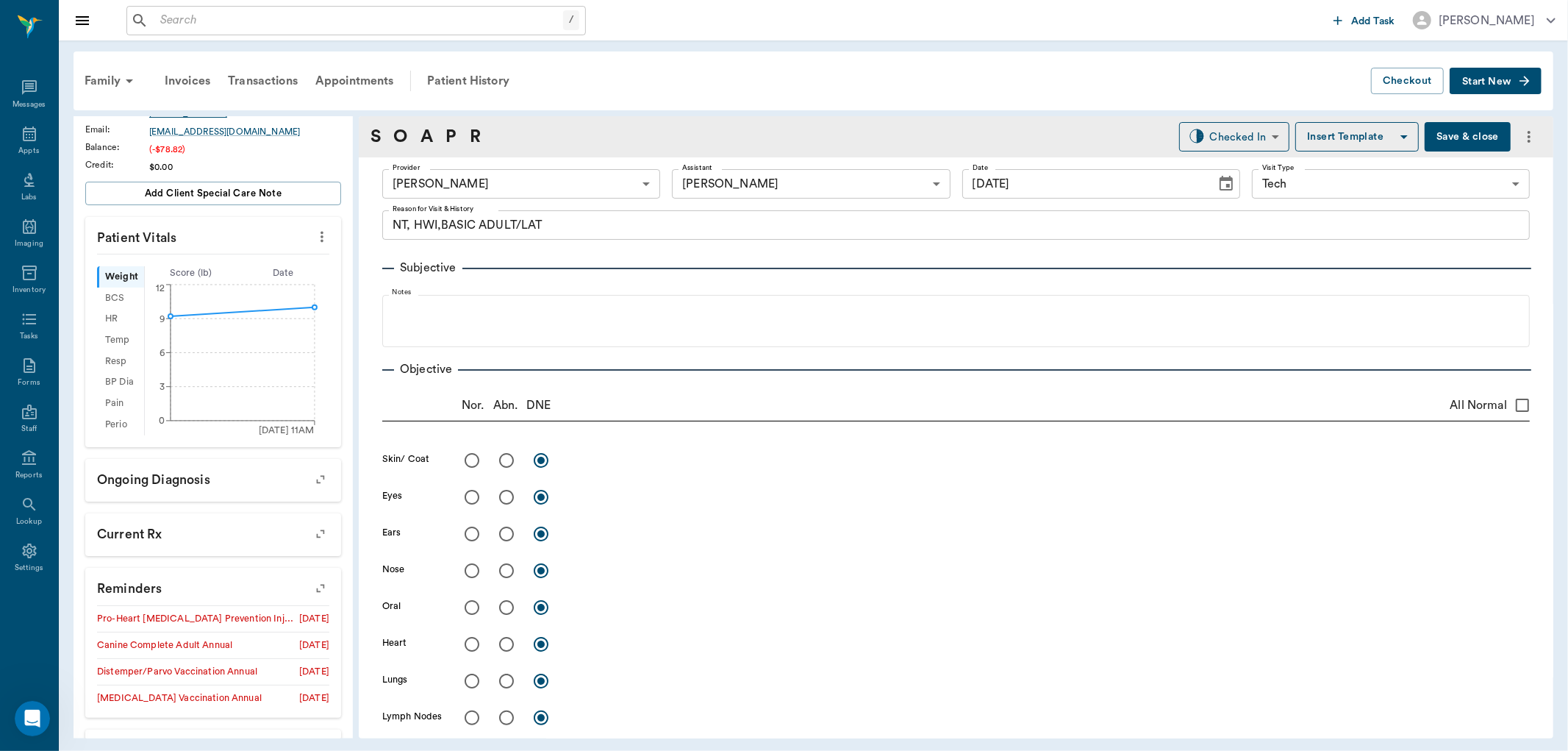
type input "1.00"
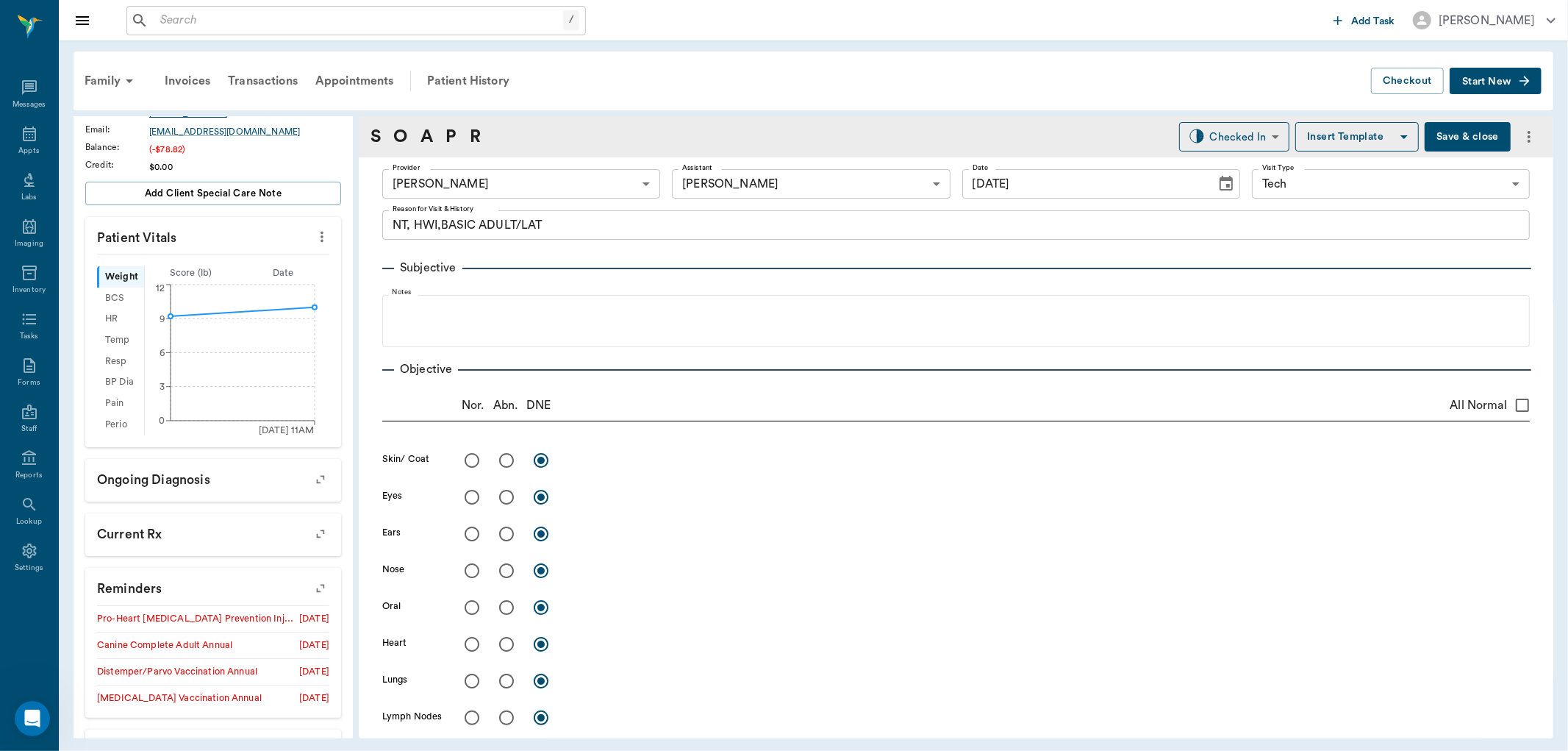
type input "1.00"
drag, startPoint x: 1558, startPoint y: 221, endPoint x: 1560, endPoint y: 196, distance: 25.1
click at [1560, 200] on div "Family Invoices Transactions Appointments Patient History Checkout Start New Bu…" at bounding box center [813, 395] width 1510 height 710
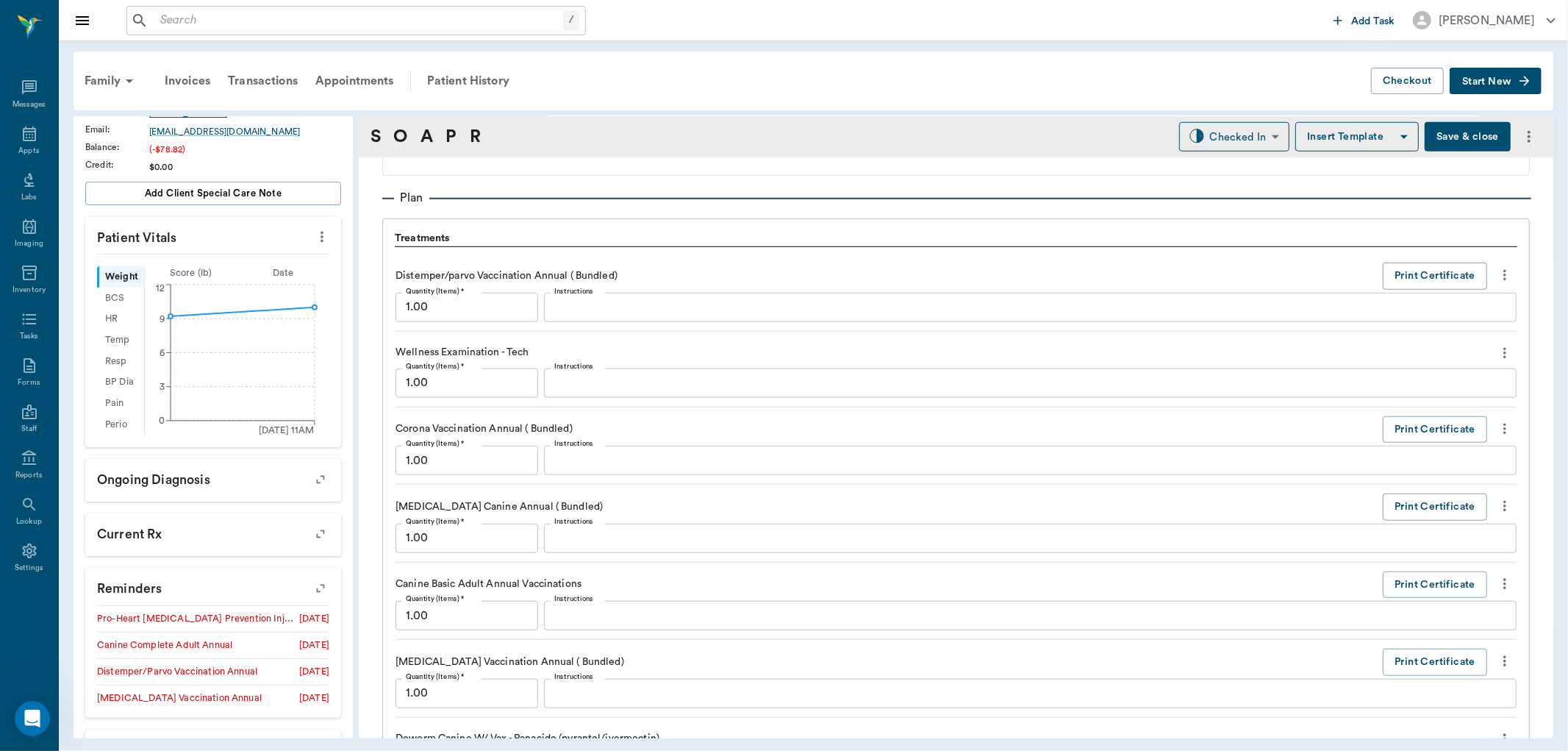
scroll to position [1307, 0]
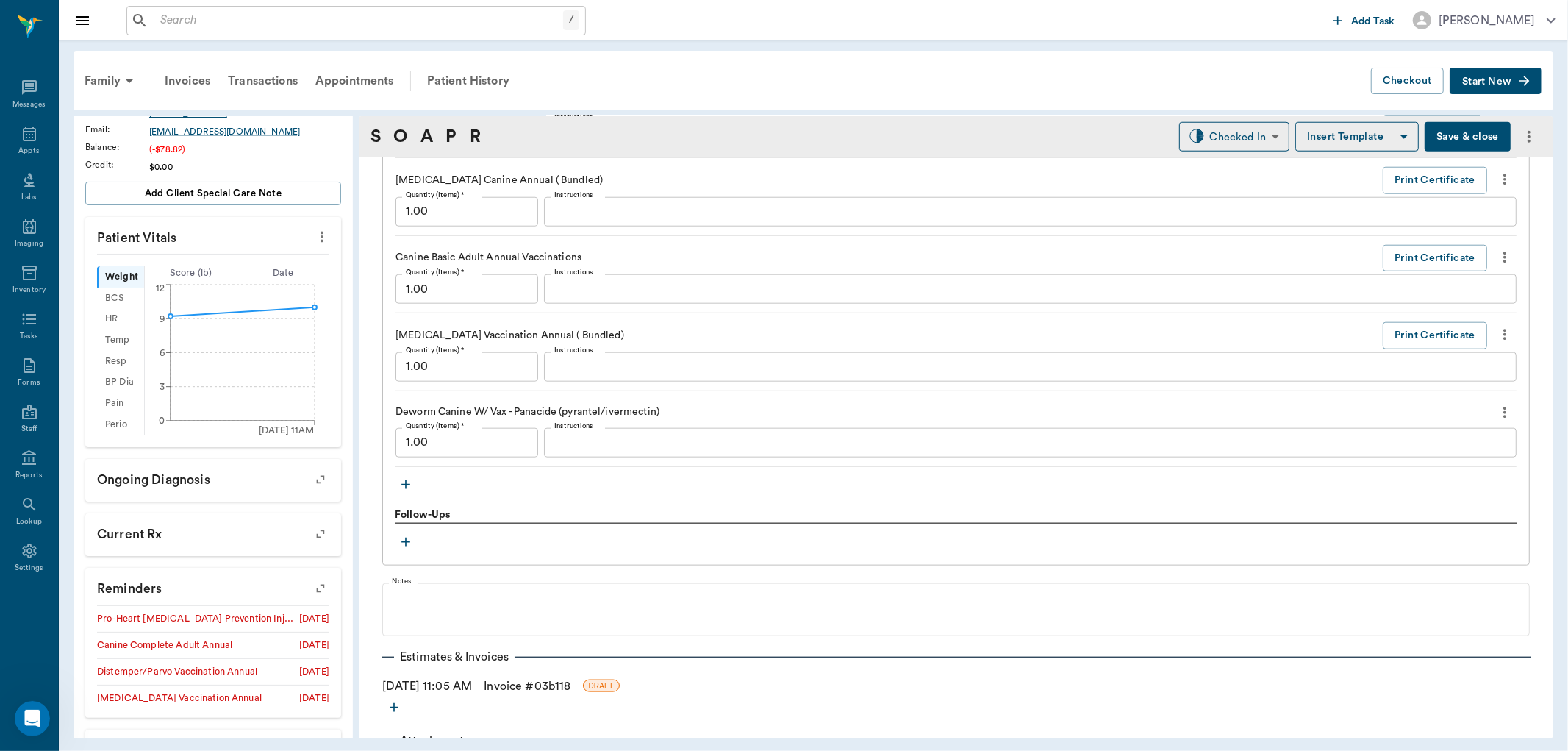
click at [406, 489] on icon "button" at bounding box center [406, 485] width 14 height 14
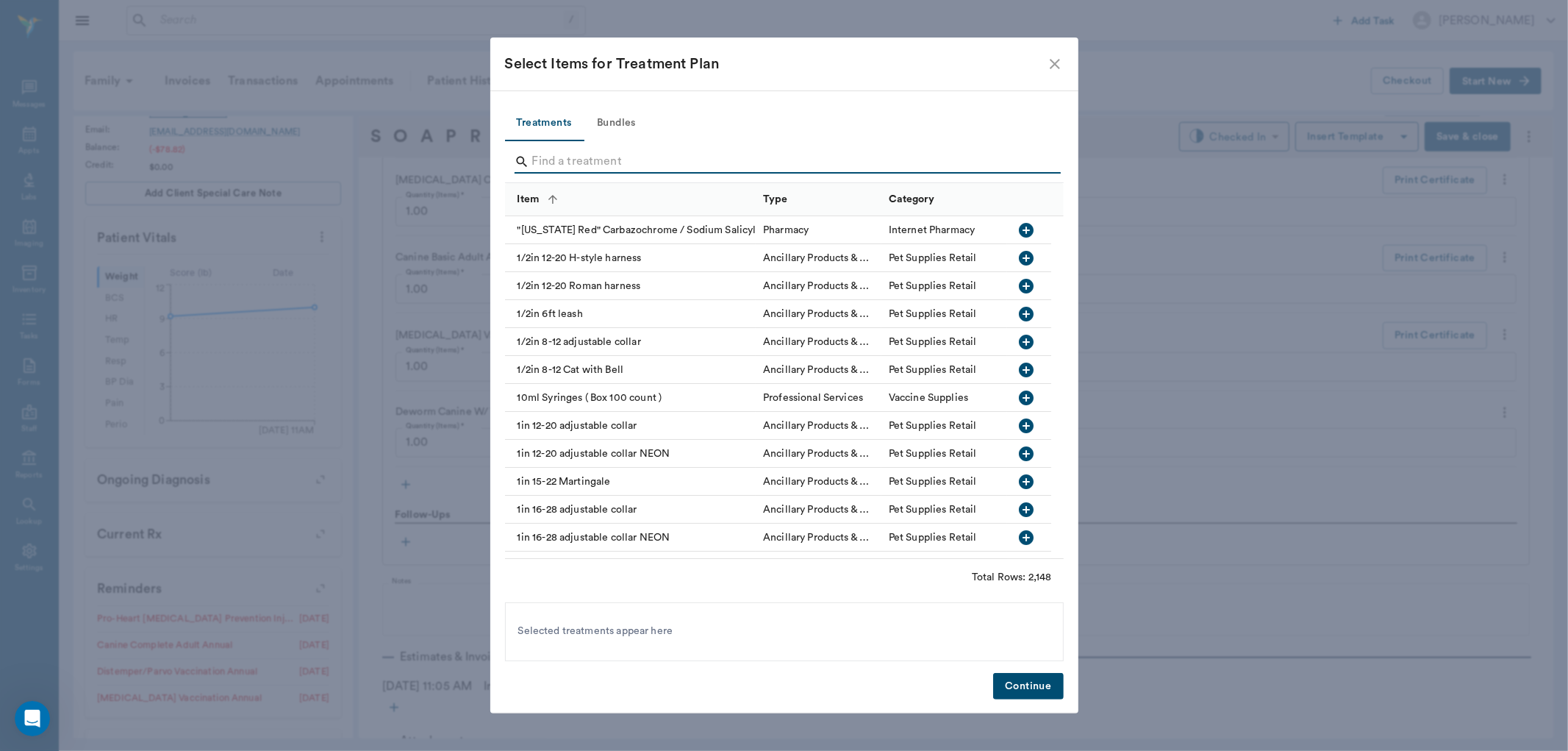
click at [607, 160] on input "Search" at bounding box center [786, 162] width 507 height 24
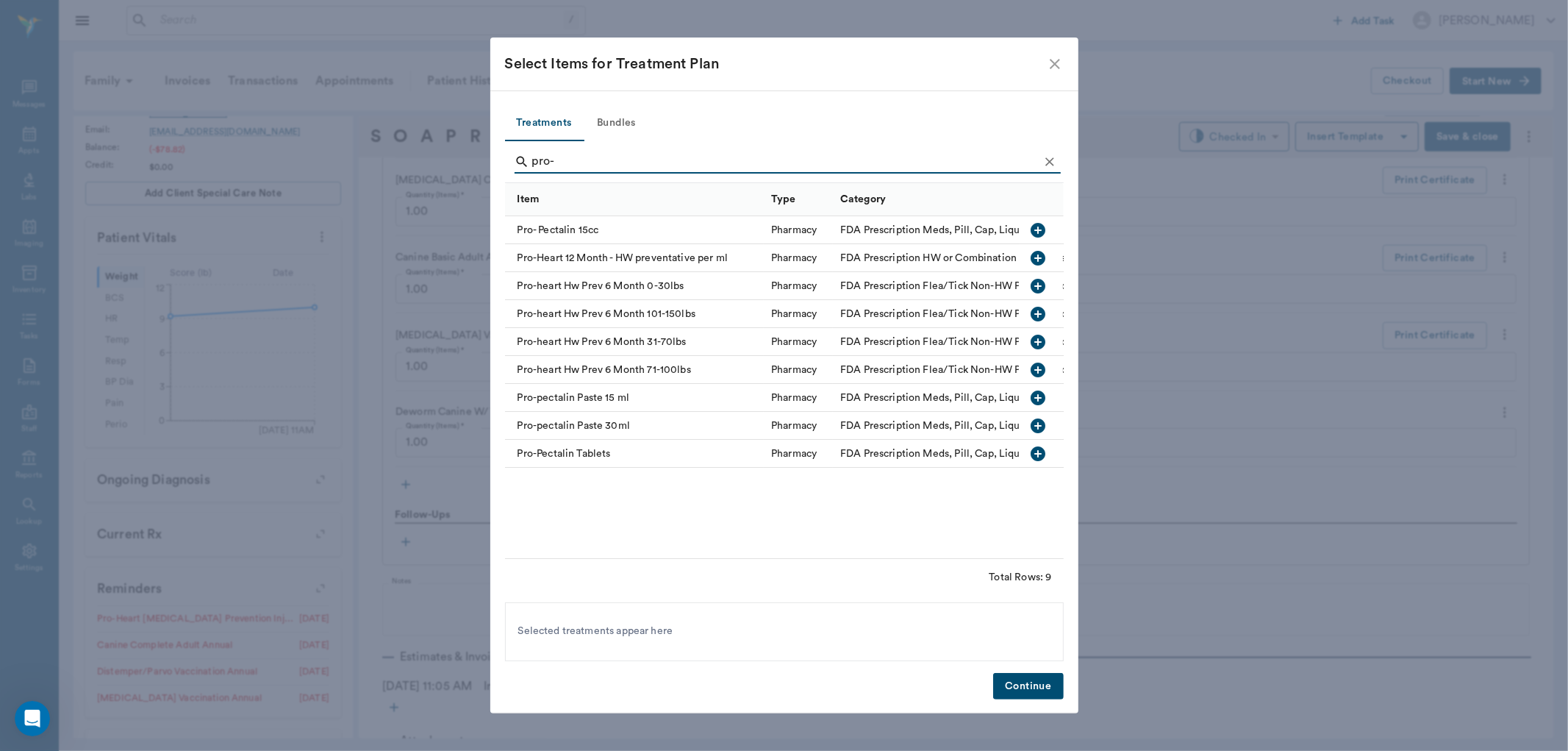
type input "pro-"
click at [1037, 284] on icon "button" at bounding box center [1039, 286] width 14 height 14
click at [1053, 155] on icon "Clear" at bounding box center [1050, 162] width 14 height 14
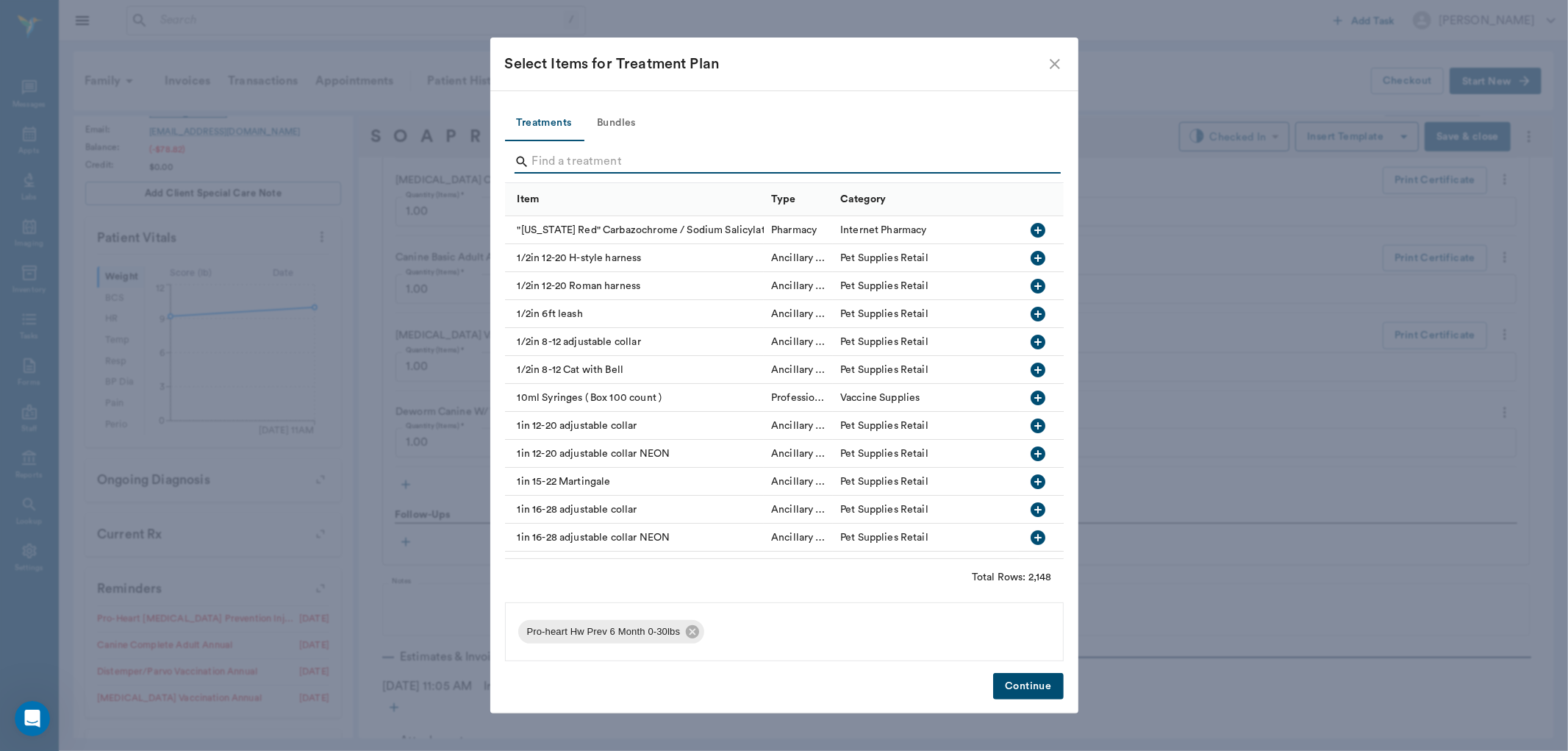
click at [1020, 163] on input "Search" at bounding box center [786, 162] width 507 height 24
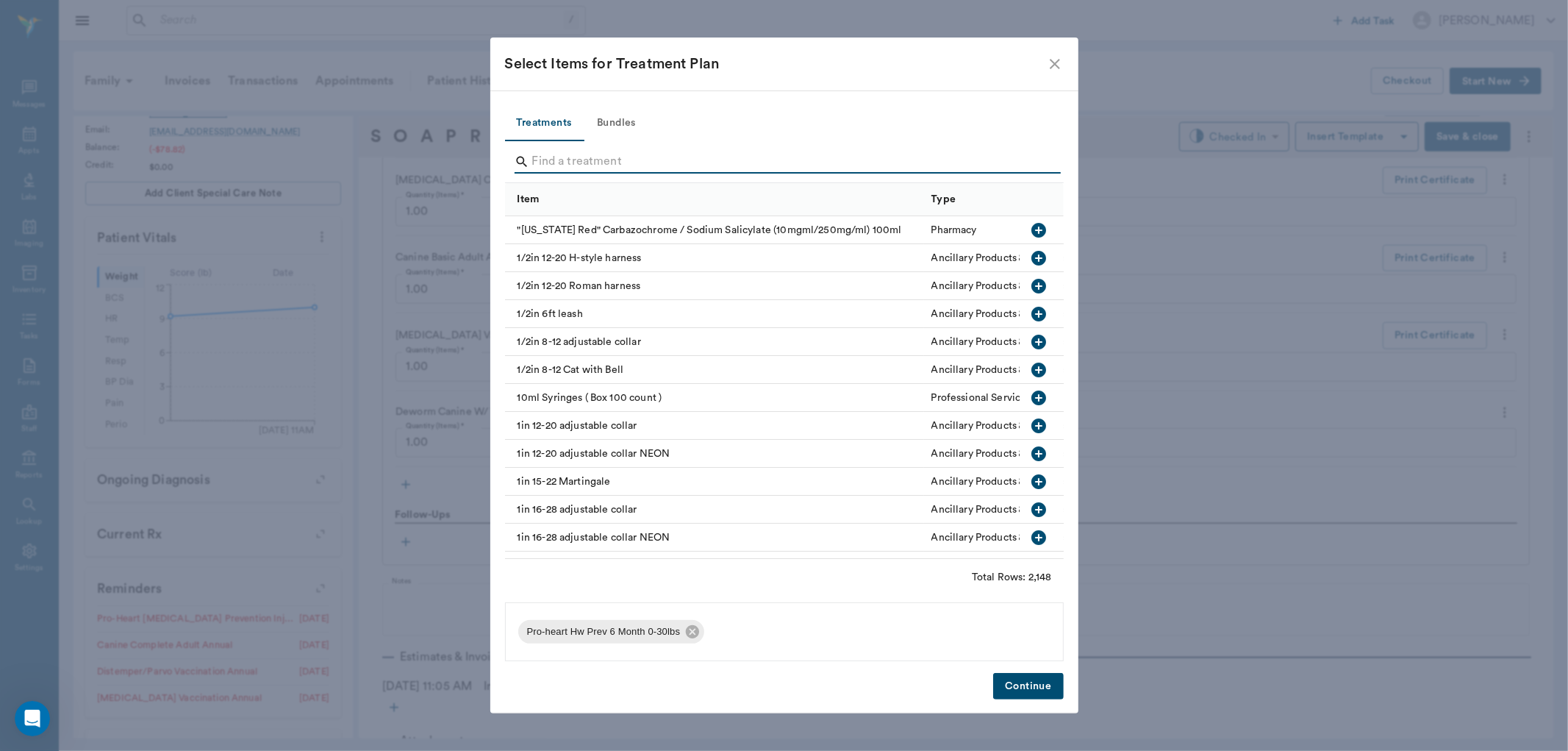
click at [1044, 685] on button "Continue" at bounding box center [1029, 686] width 70 height 27
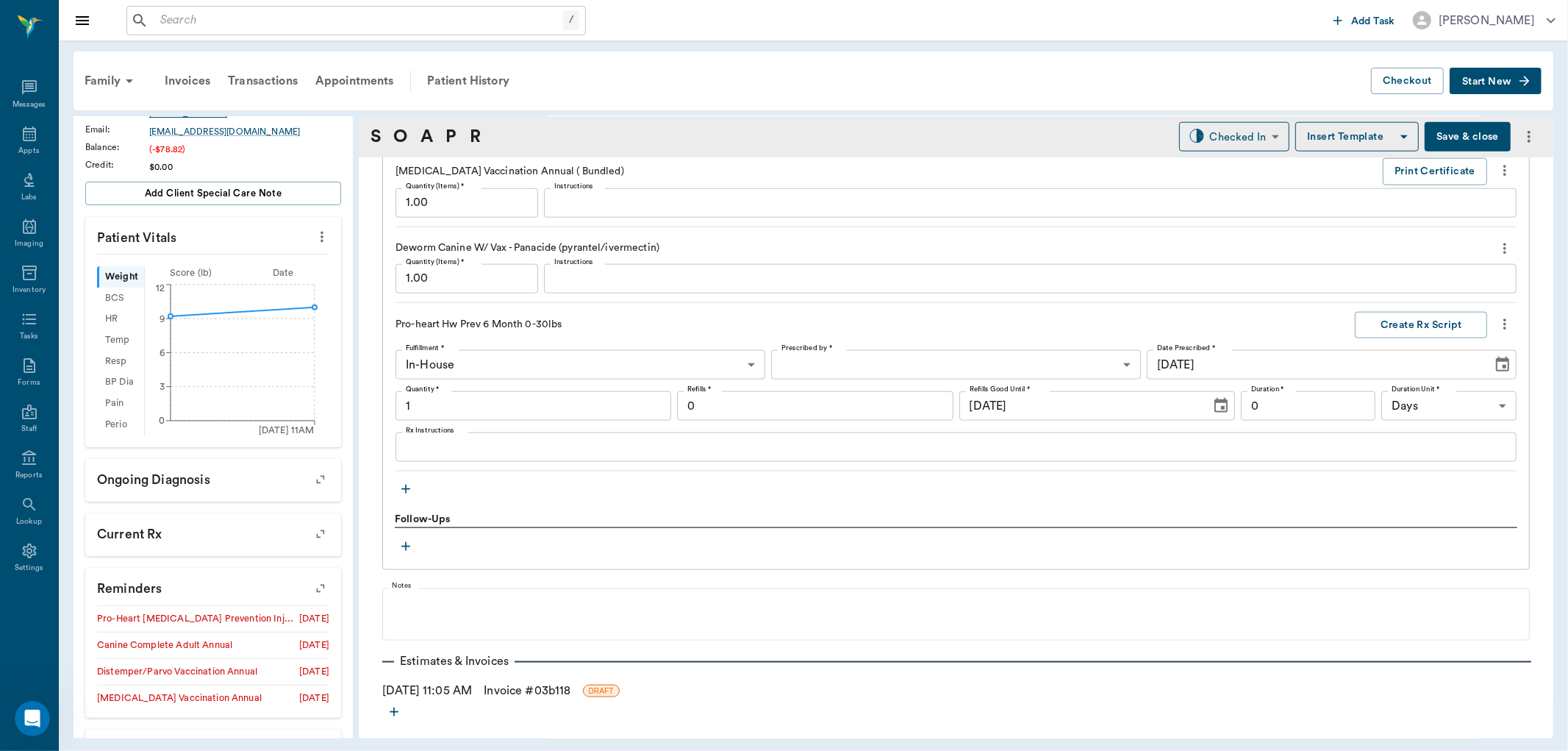
scroll to position [1529, 0]
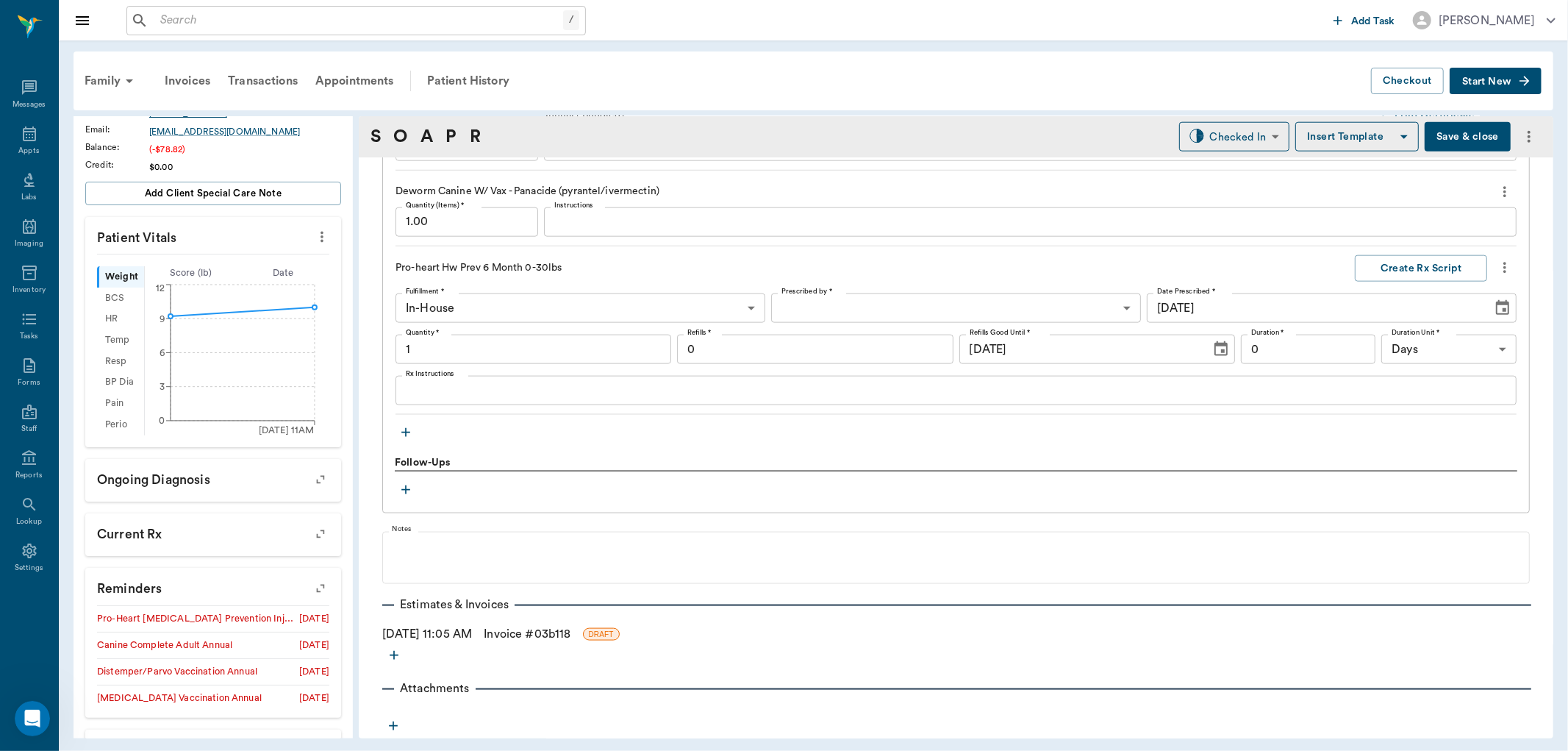
click at [28, 138] on icon at bounding box center [29, 134] width 18 height 18
type input "1.00"
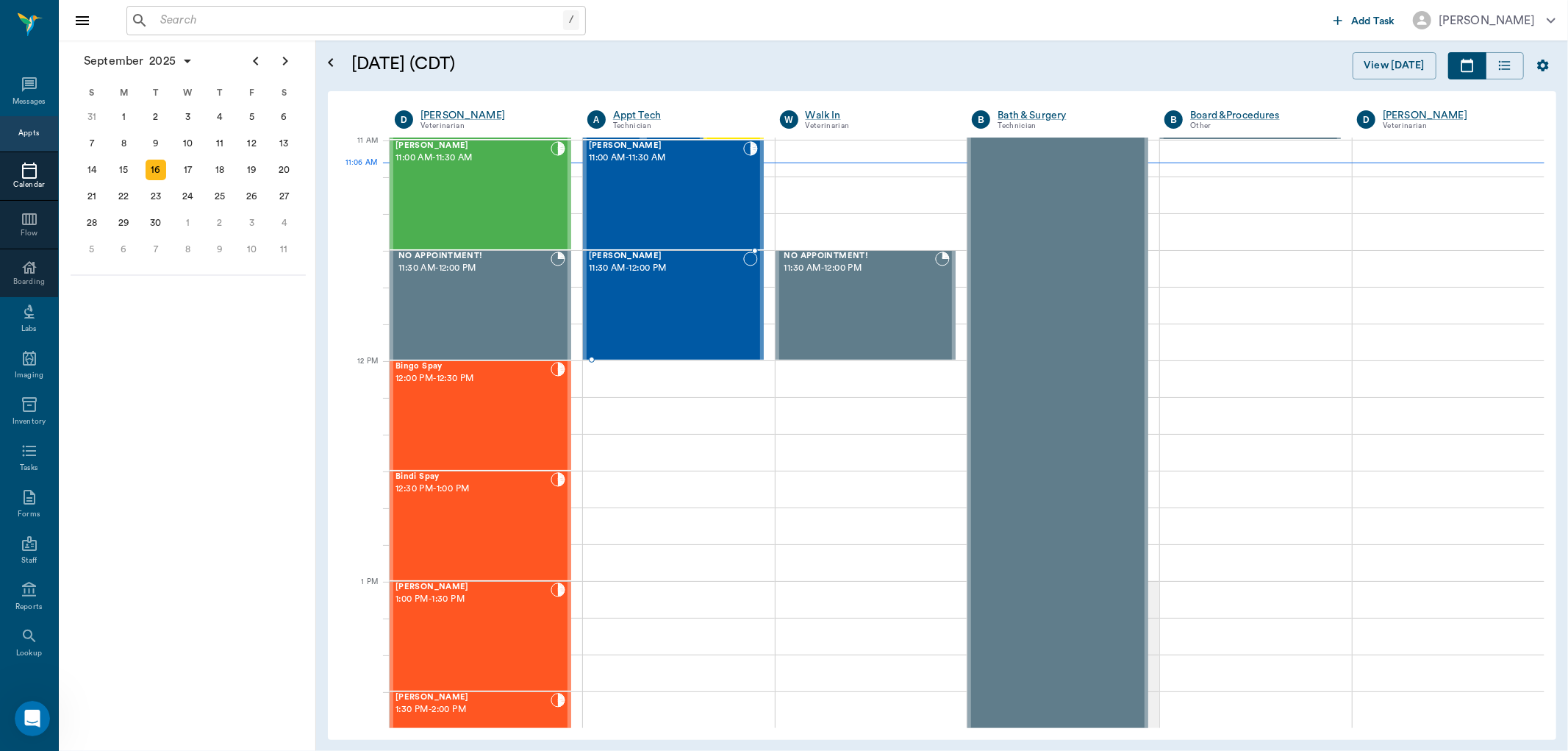
scroll to position [665, 0]
click at [684, 191] on div "Ruthie Smith 11:00 AM - 11:30 AM" at bounding box center [666, 195] width 155 height 108
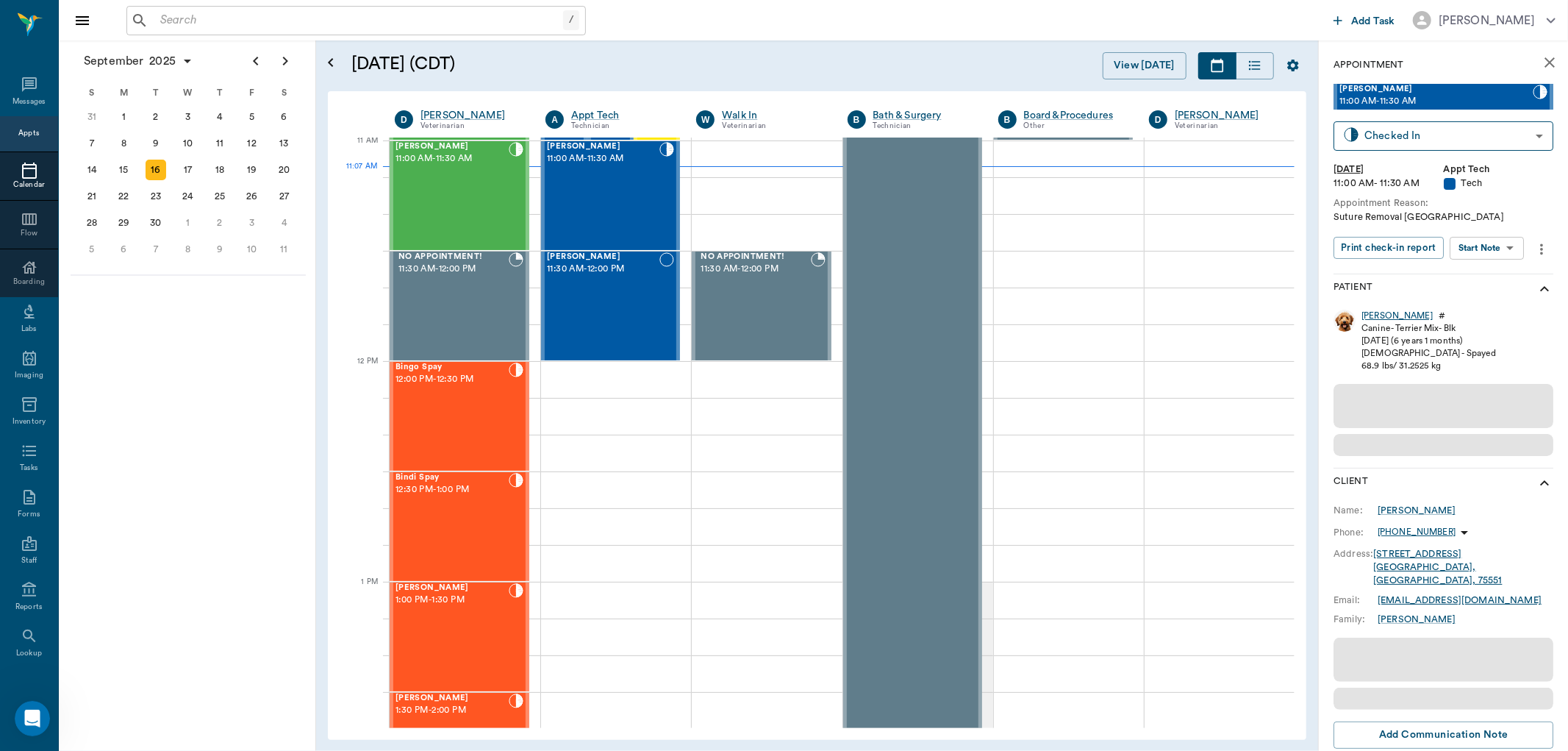
click at [1370, 320] on div "Ruthie" at bounding box center [1397, 317] width 72 height 13
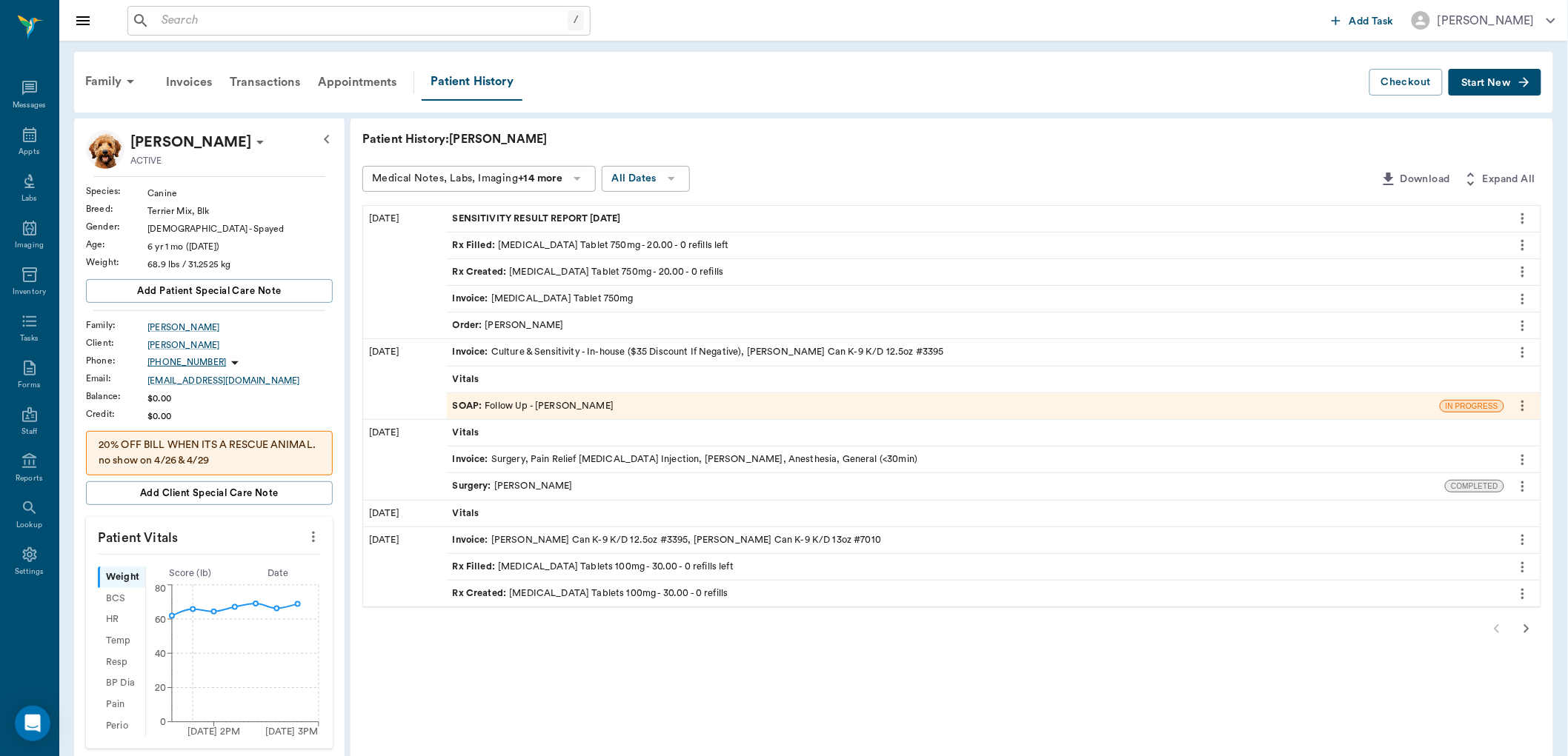
click at [1521, 632] on icon "button" at bounding box center [1526, 628] width 18 height 18
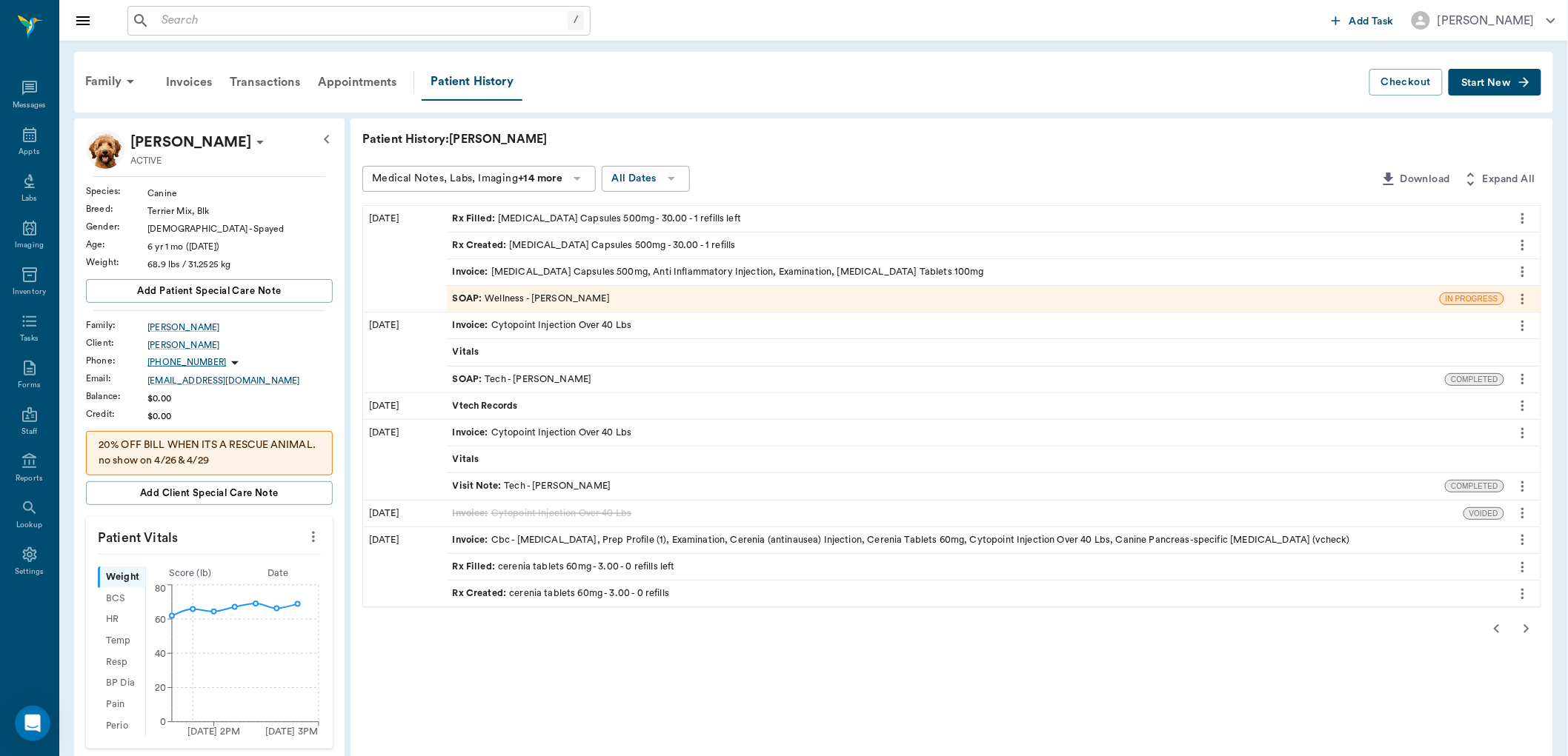
click at [1526, 638] on icon "button" at bounding box center [1526, 628] width 18 height 18
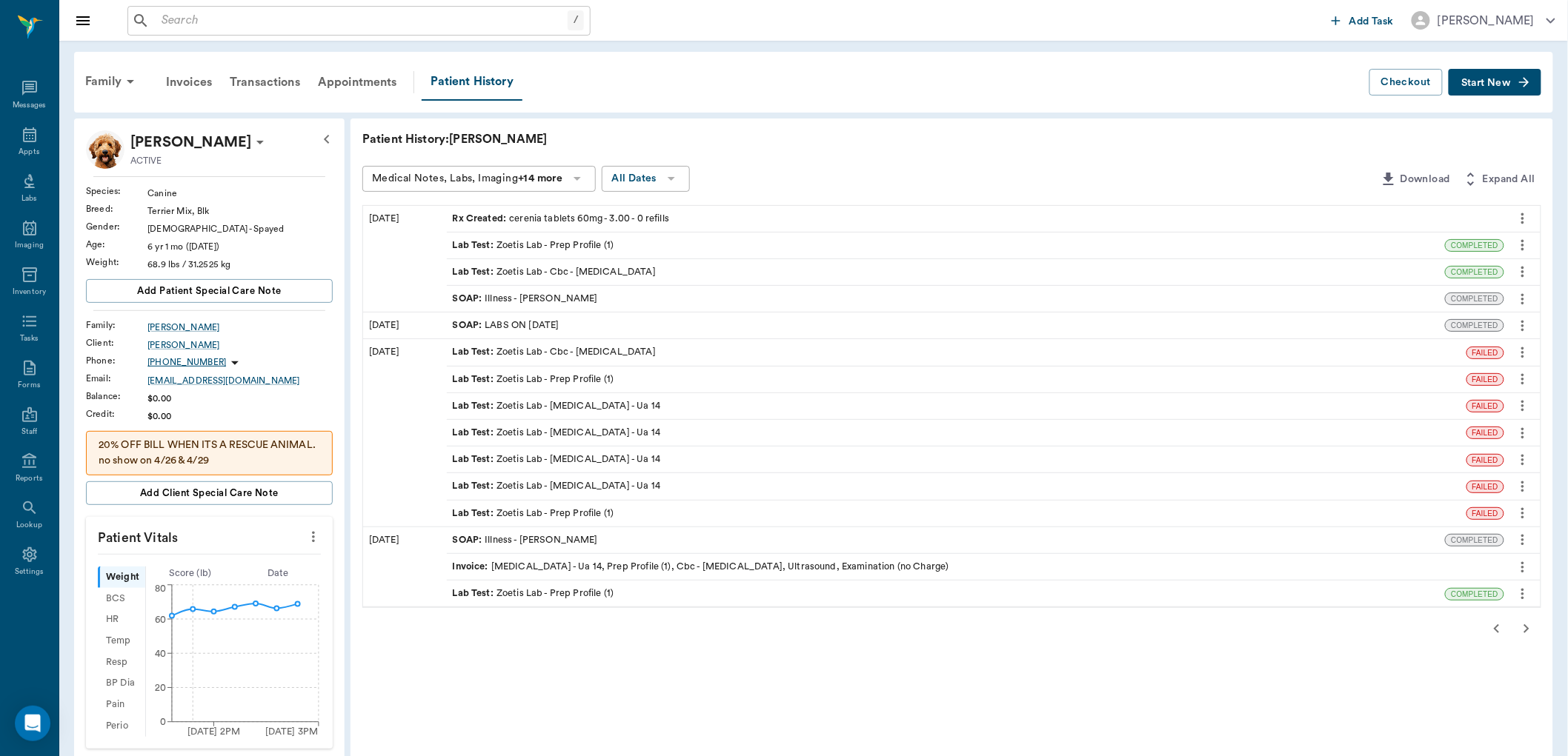
click at [1535, 626] on icon "button" at bounding box center [1526, 628] width 18 height 18
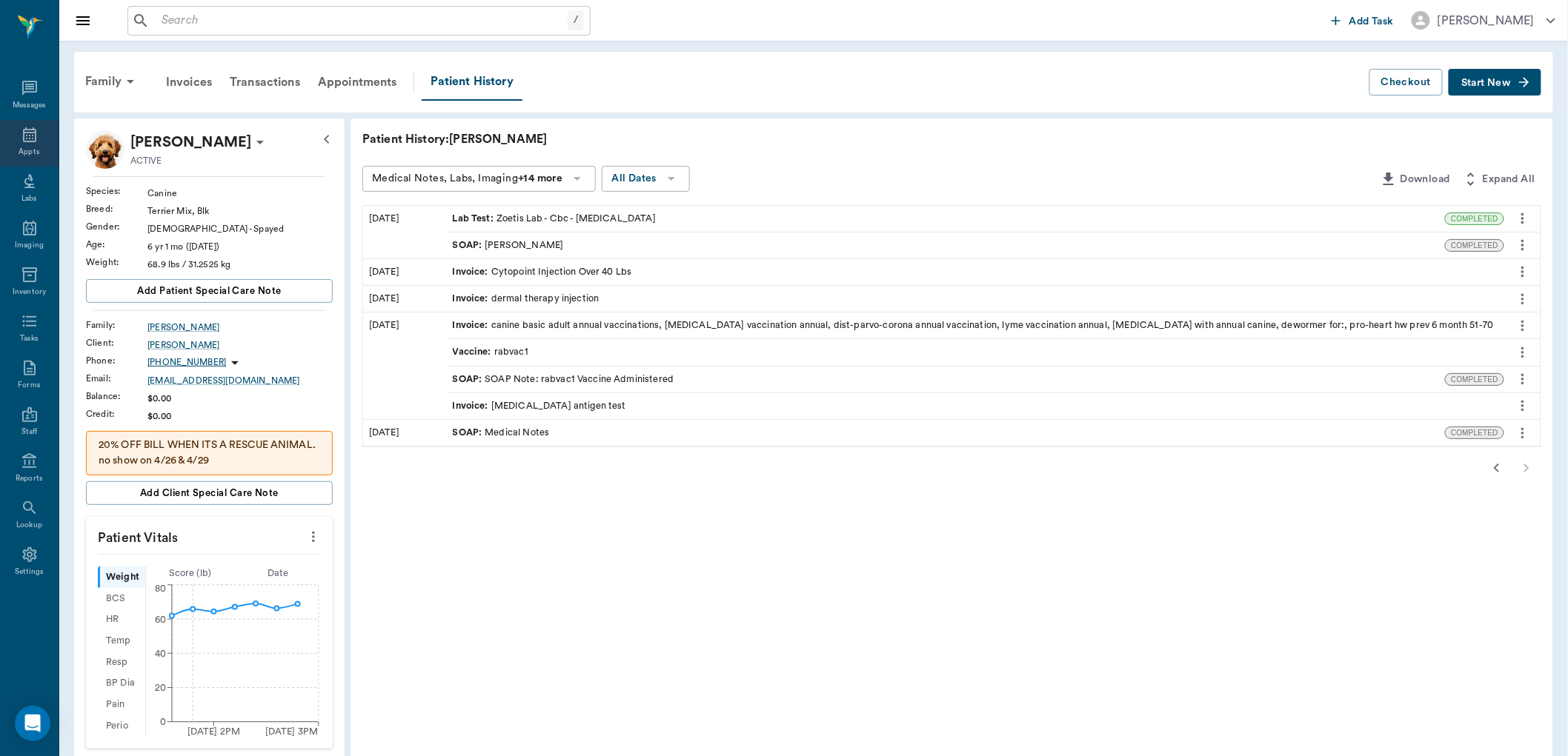
click at [13, 135] on div "Appts" at bounding box center [29, 144] width 59 height 47
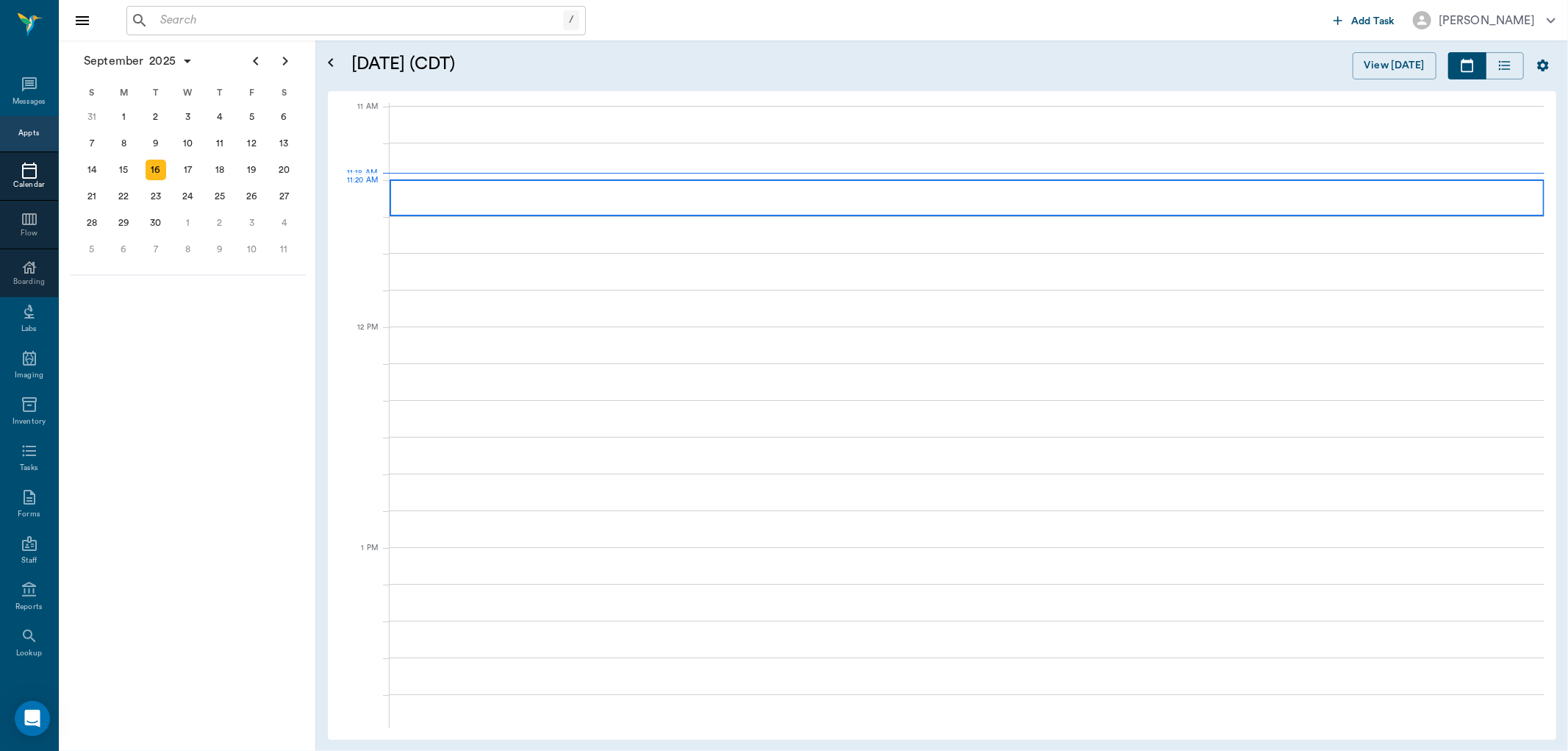
scroll to position [663, 0]
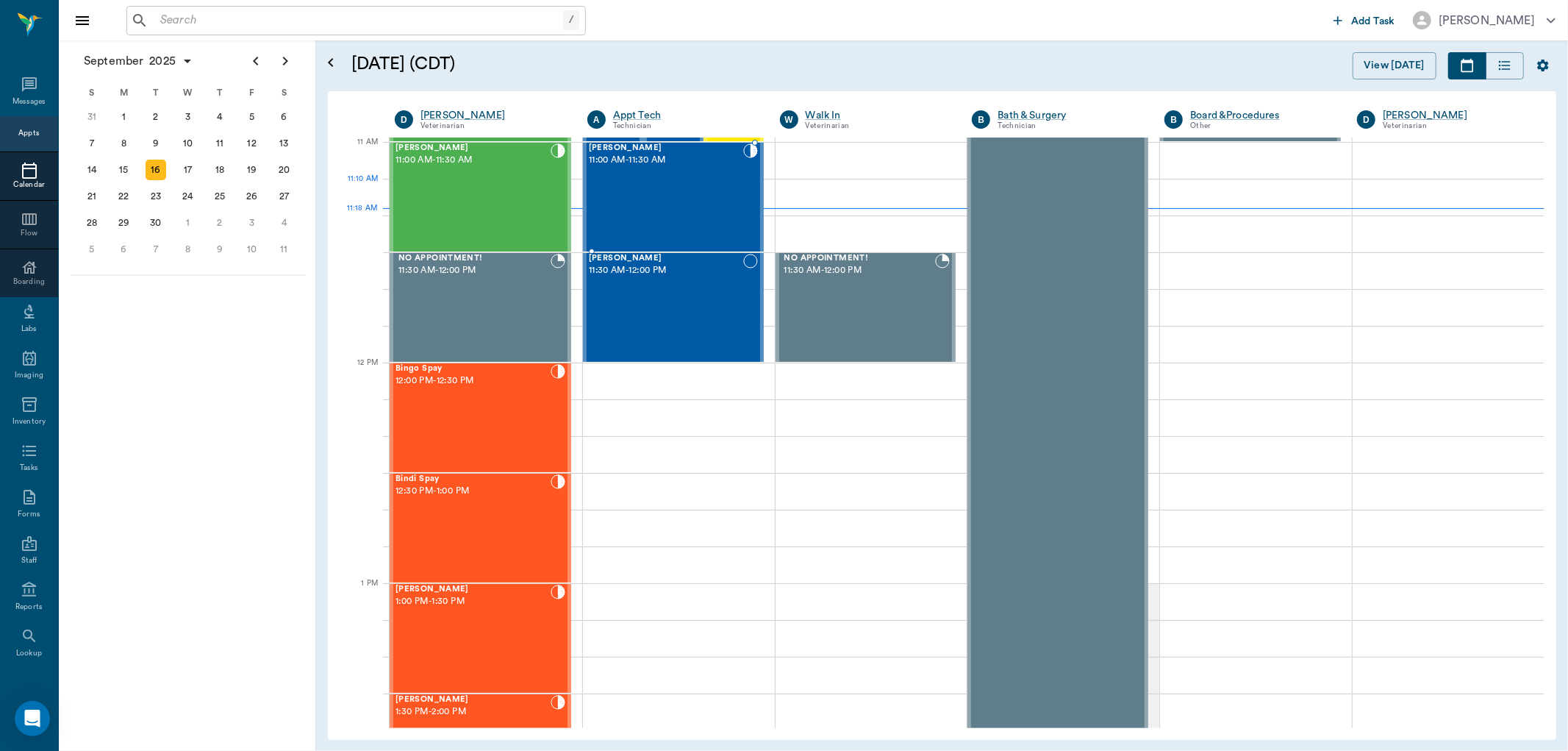
click at [634, 199] on div "Ruthie Smith 11:00 AM - 11:30 AM" at bounding box center [666, 197] width 155 height 108
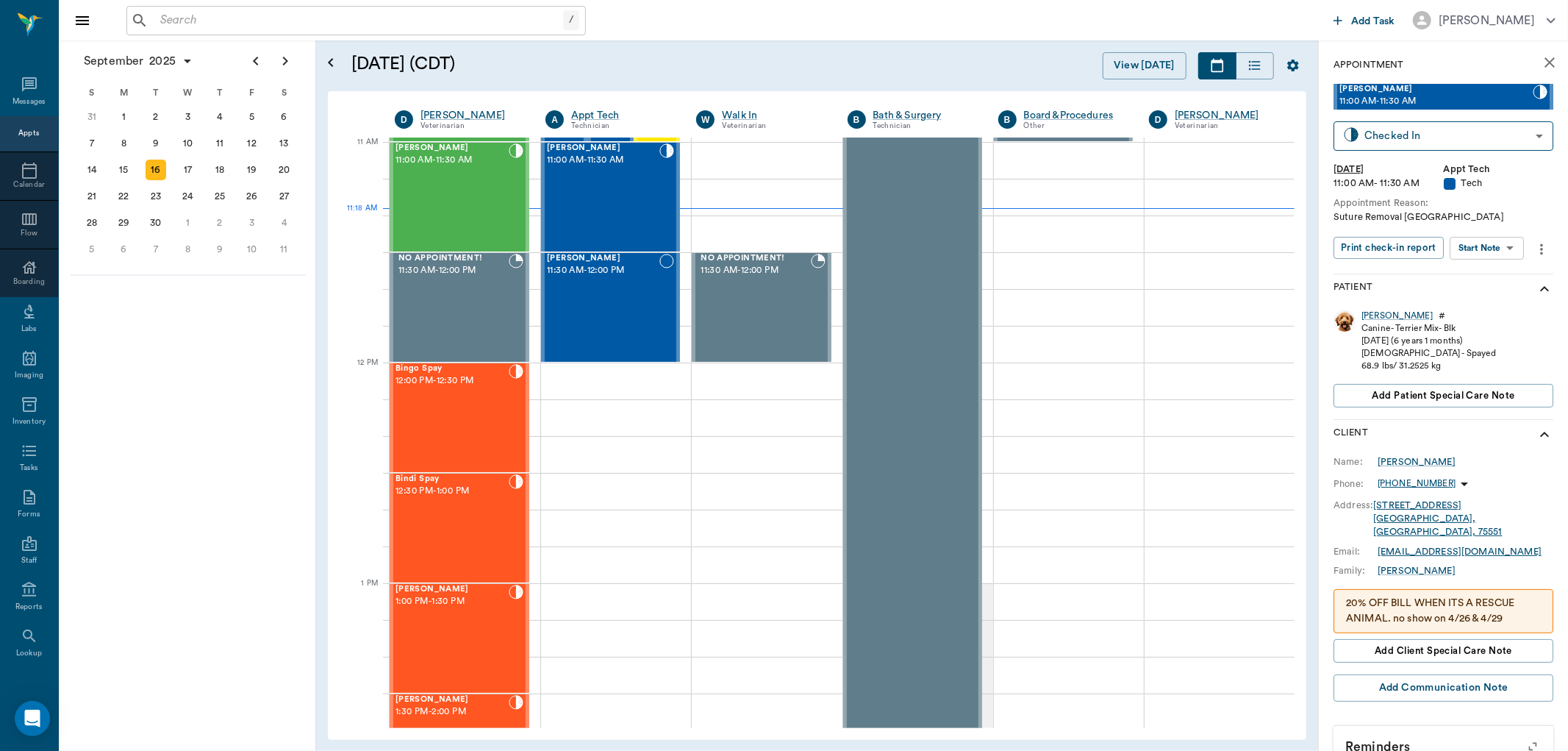
click at [1482, 247] on body "/ ​ Add Task Dr. Bert Ellsworth Nectar Messages Appts Calendar Flow Boarding La…" at bounding box center [784, 376] width 1568 height 751
click at [1482, 273] on button "Start SOAP" at bounding box center [1471, 277] width 50 height 17
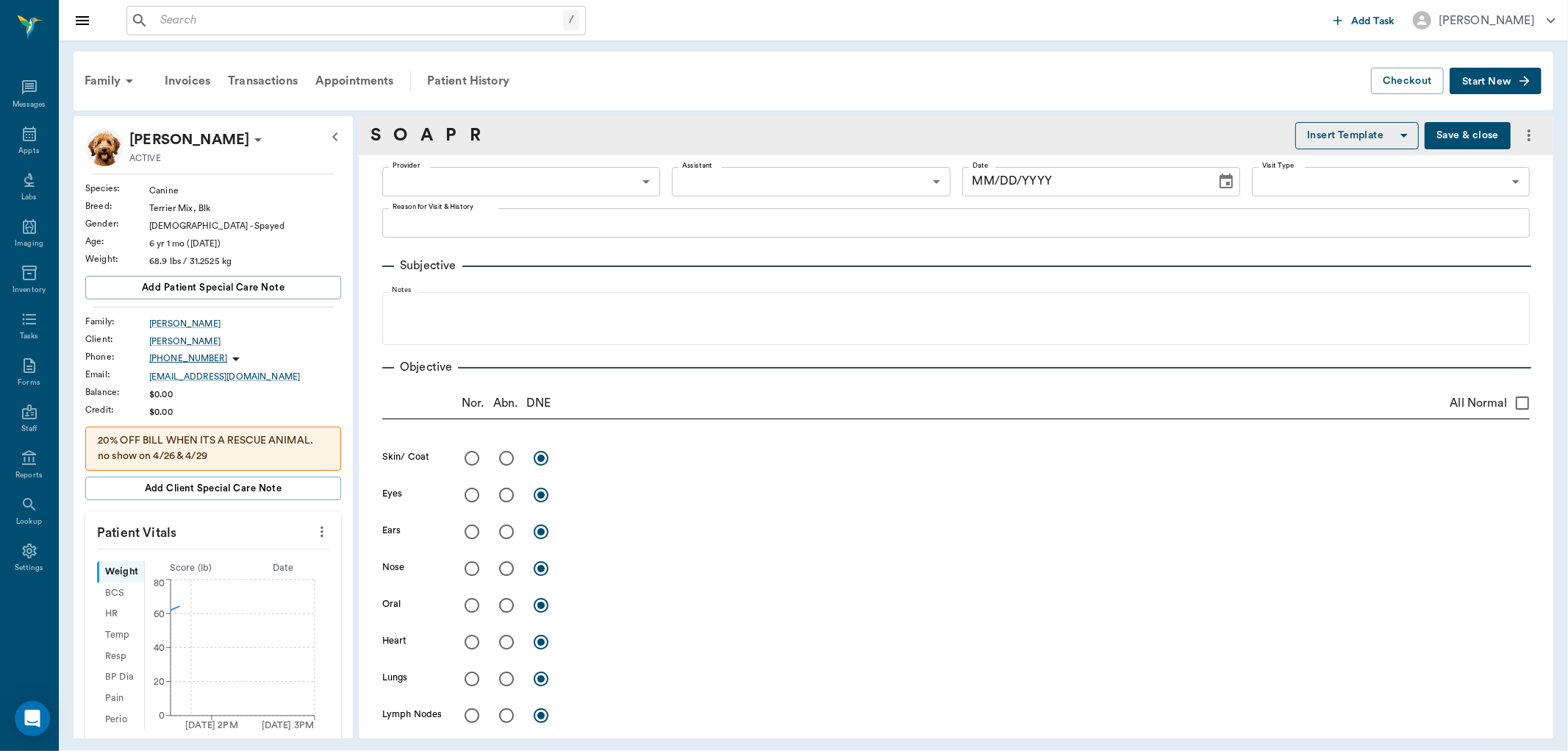
type input "63ec2f075fda476ae8351a4c"
type input "65d2be4f46e3a538d89b8c1a"
type textarea "Suture Removal Caryn"
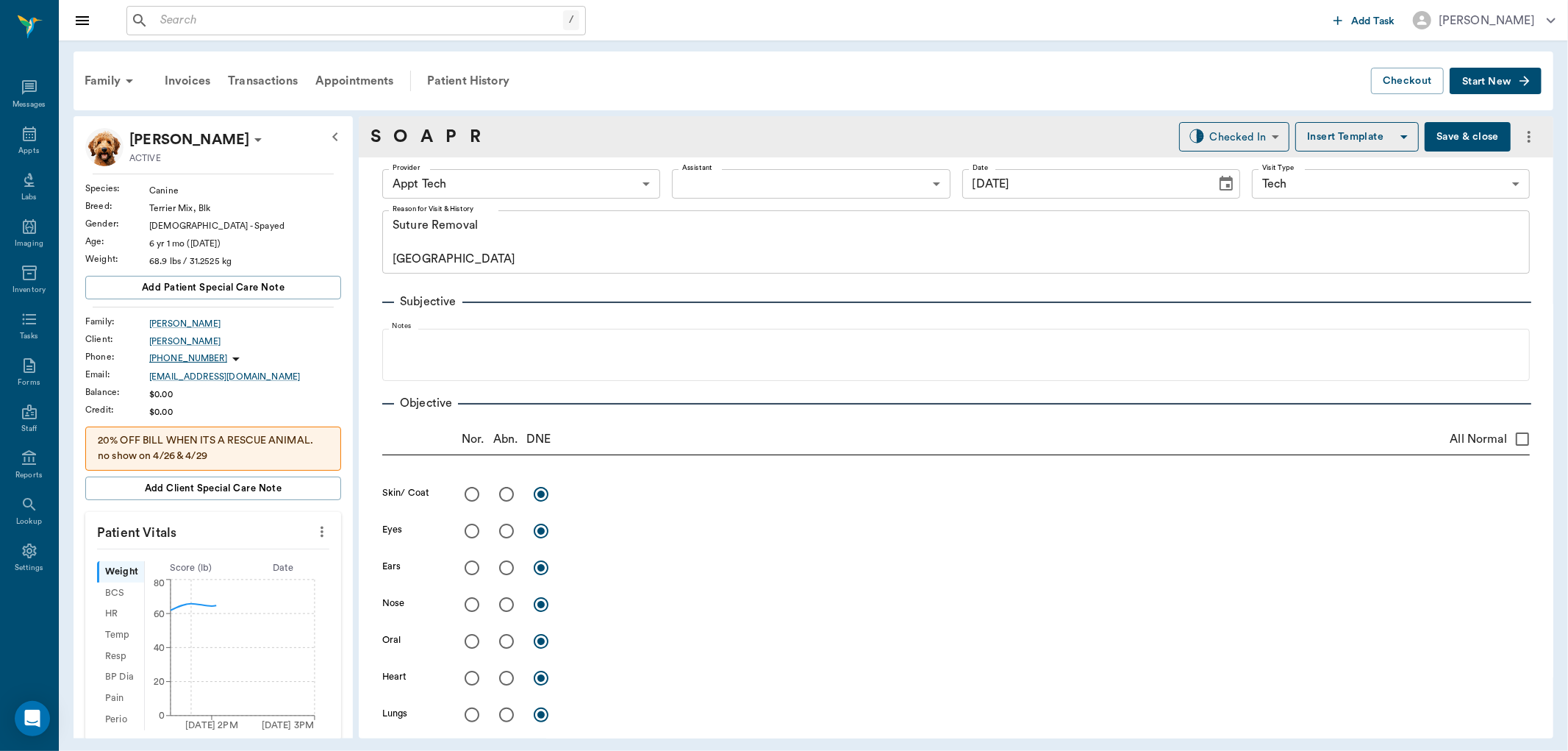
type input "[DATE]"
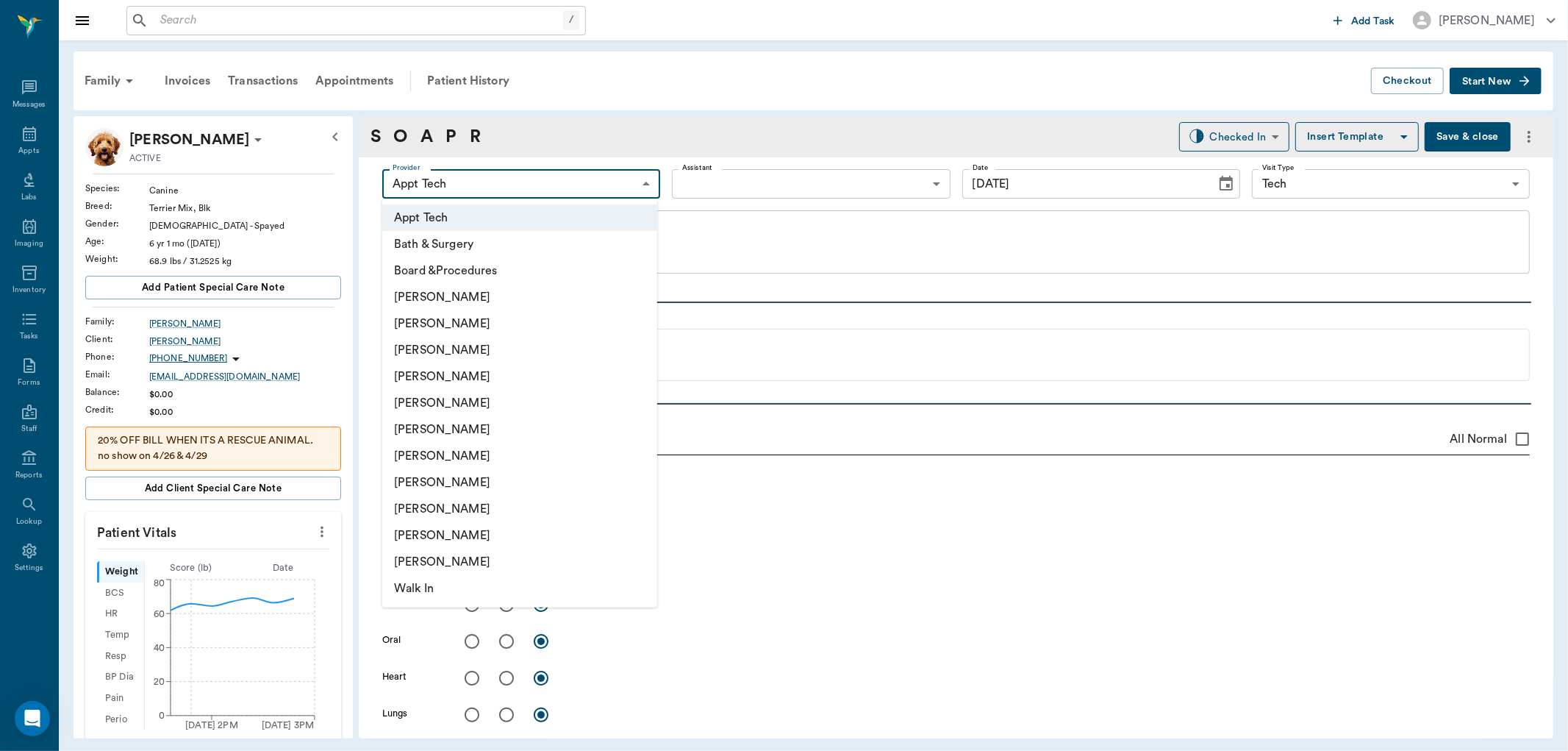
click at [513, 187] on body "/ ​ Add Task Dr. Bert Ellsworth Nectar Messages Appts Labs Imaging Inventory Ta…" at bounding box center [784, 376] width 1568 height 751
click at [452, 377] on li "[PERSON_NAME]" at bounding box center [519, 376] width 275 height 26
type input "63ec2f075fda476ae8351a4d"
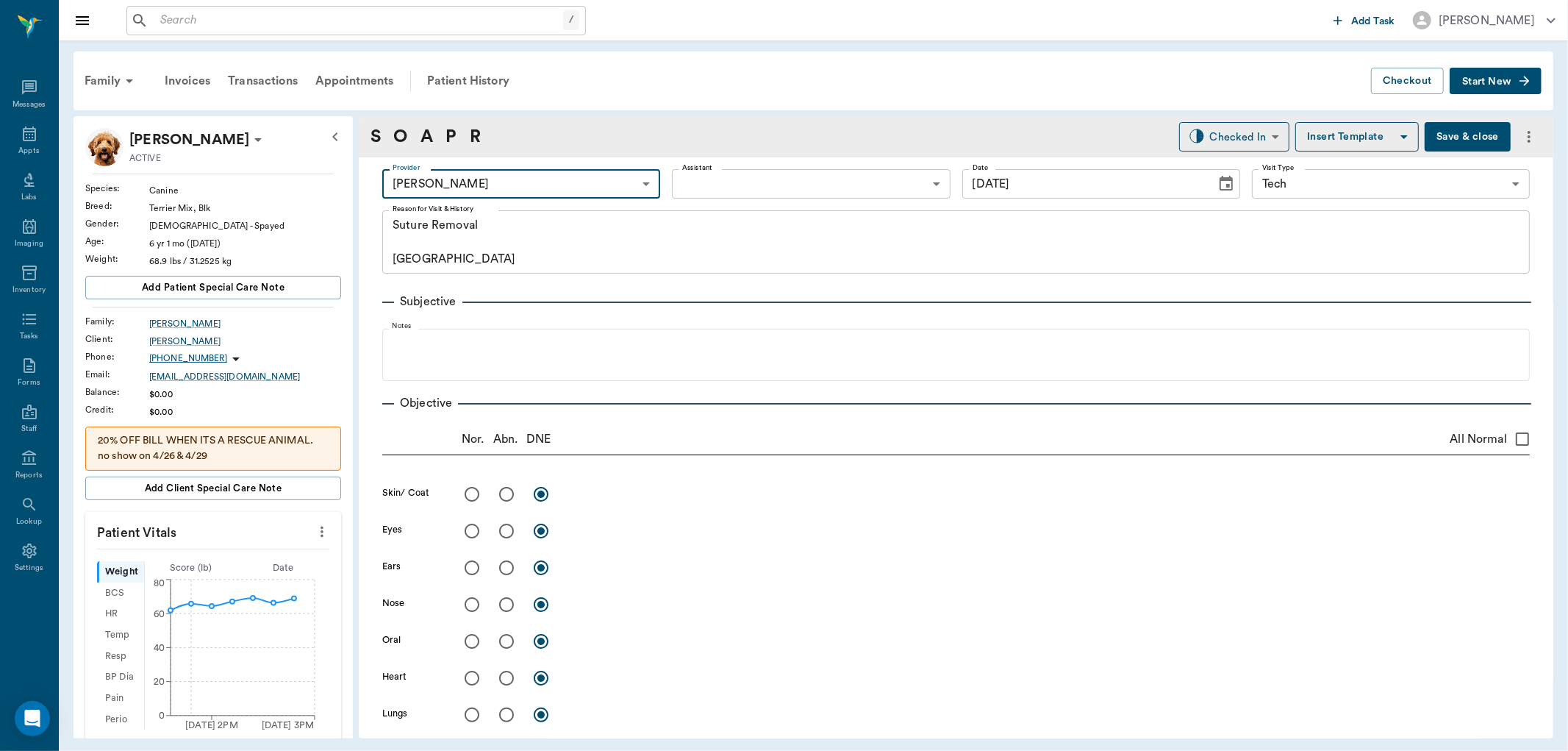
click at [769, 195] on body "/ ​ Add Task Dr. Bert Ellsworth Nectar Messages Appts Labs Imaging Inventory Ta…" at bounding box center [784, 376] width 1568 height 751
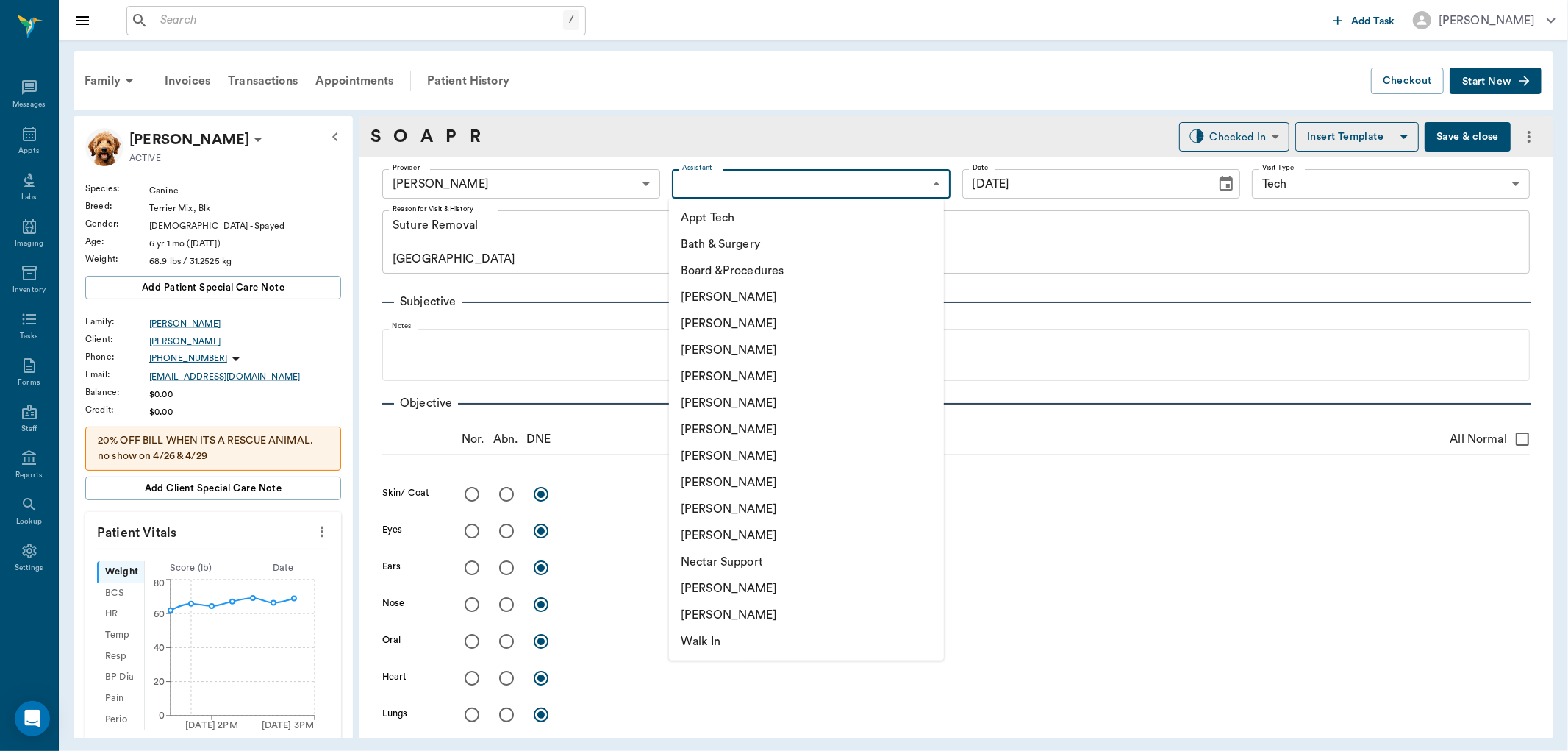
drag, startPoint x: 704, startPoint y: 479, endPoint x: 649, endPoint y: 445, distance: 64.7
click at [681, 467] on ul "Appt Tech Bath & Surgery Board &Procedures Caryn Watson Christy Dudley Daniel V…" at bounding box center [806, 430] width 275 height 462
drag, startPoint x: 737, startPoint y: 484, endPoint x: 649, endPoint y: 443, distance: 97.1
click at [734, 482] on li "[PERSON_NAME]" at bounding box center [806, 482] width 275 height 26
type input "63ec2e7e52e12b0ba117b124"
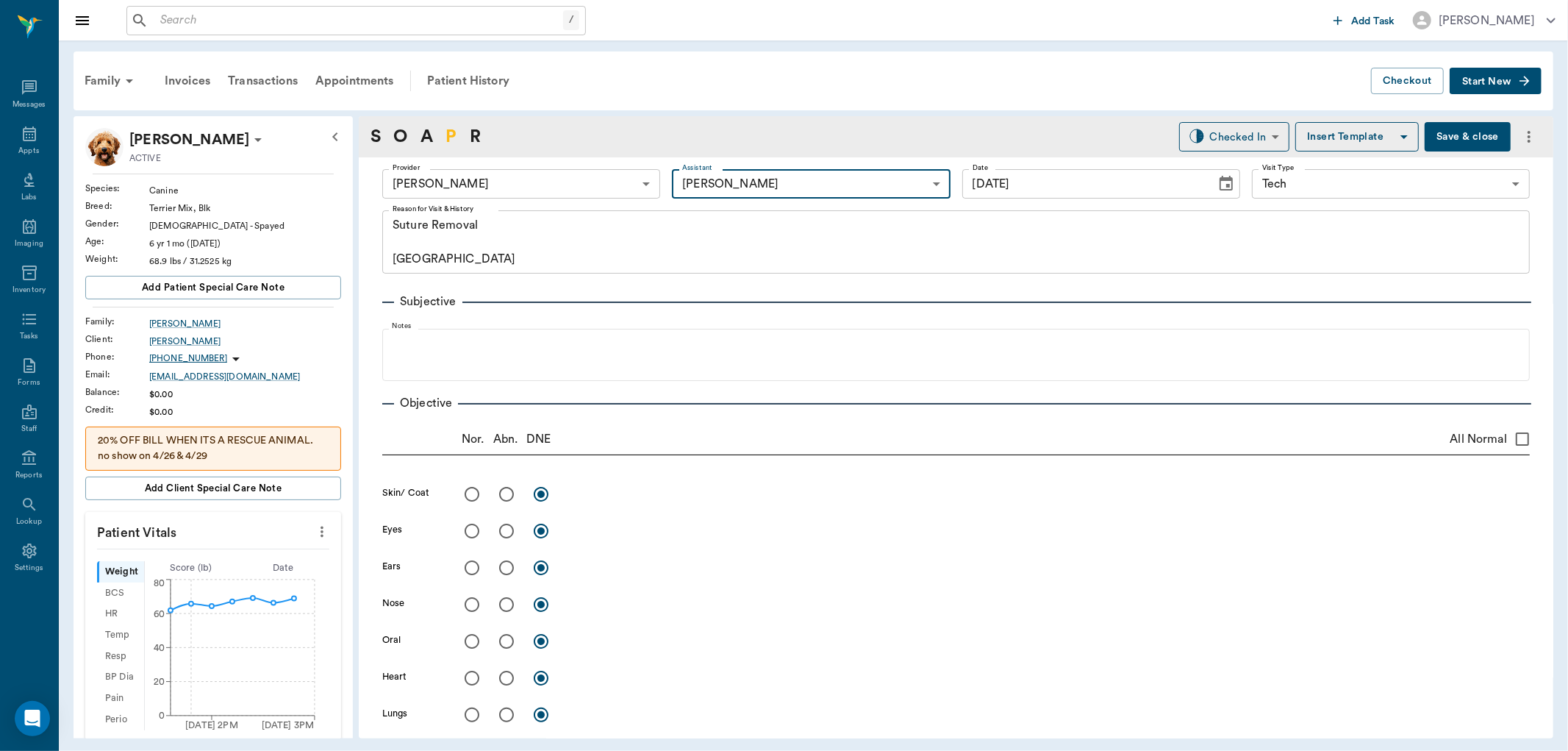
click at [453, 131] on link "P" at bounding box center [451, 136] width 11 height 26
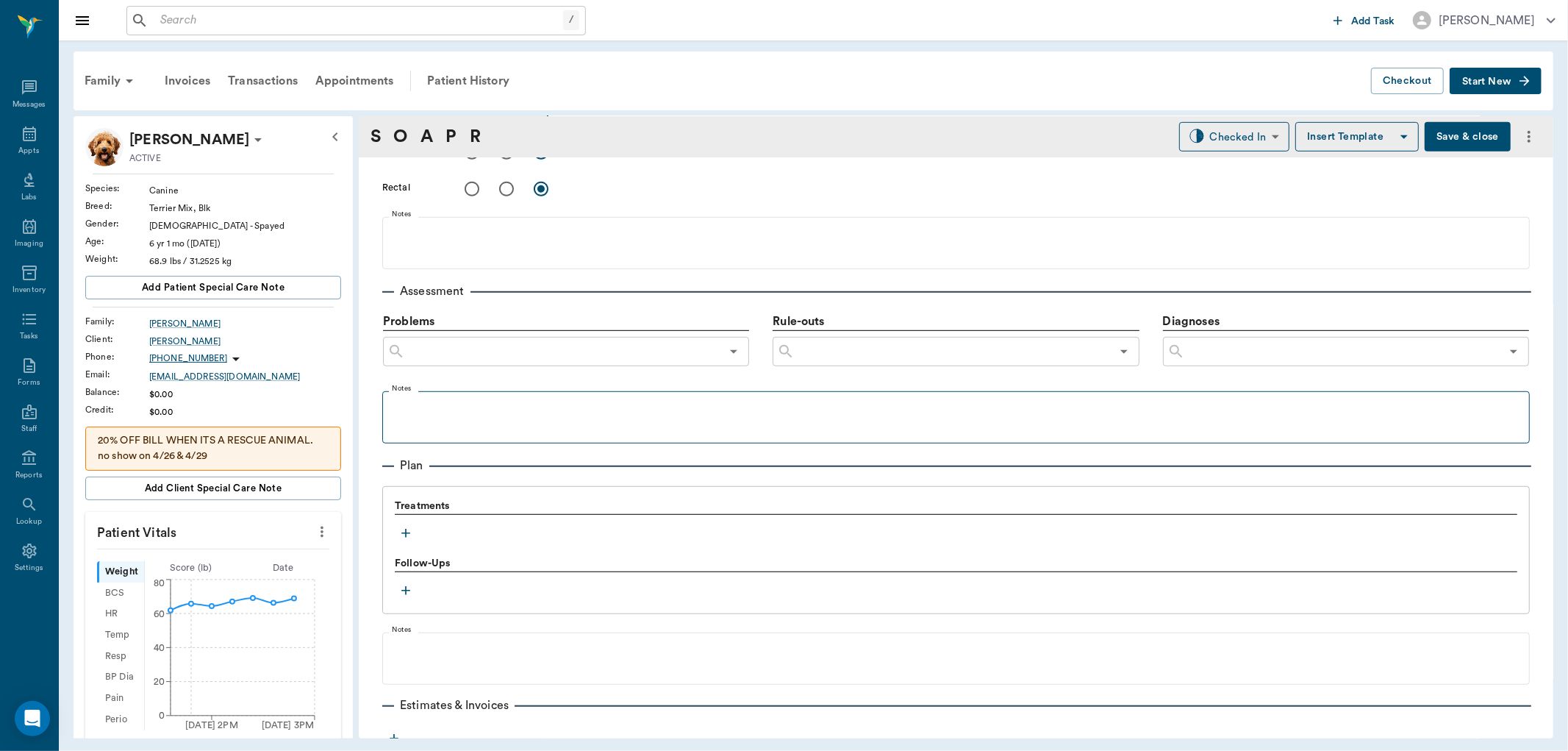
scroll to position [829, 0]
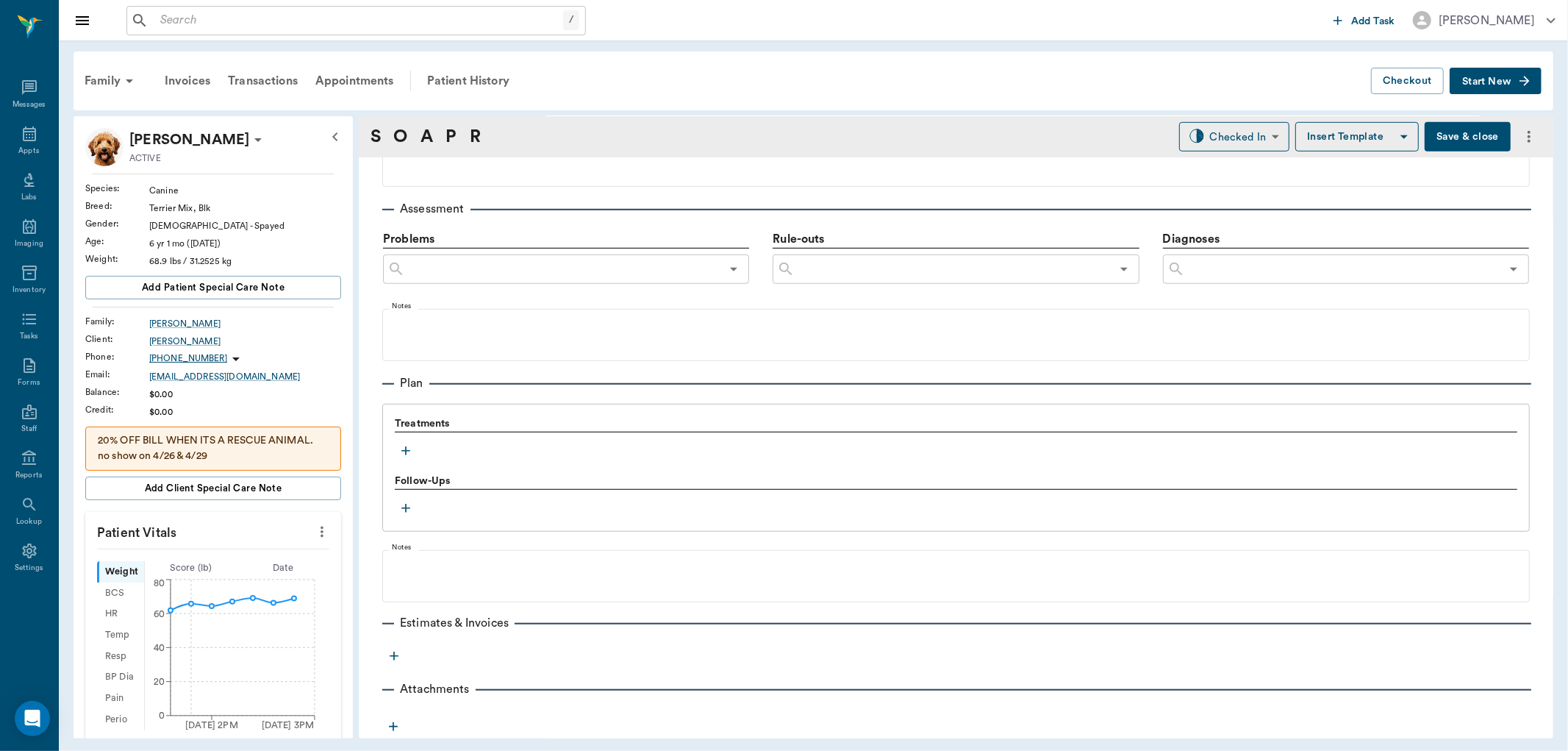
click at [403, 454] on icon "button" at bounding box center [406, 450] width 14 height 14
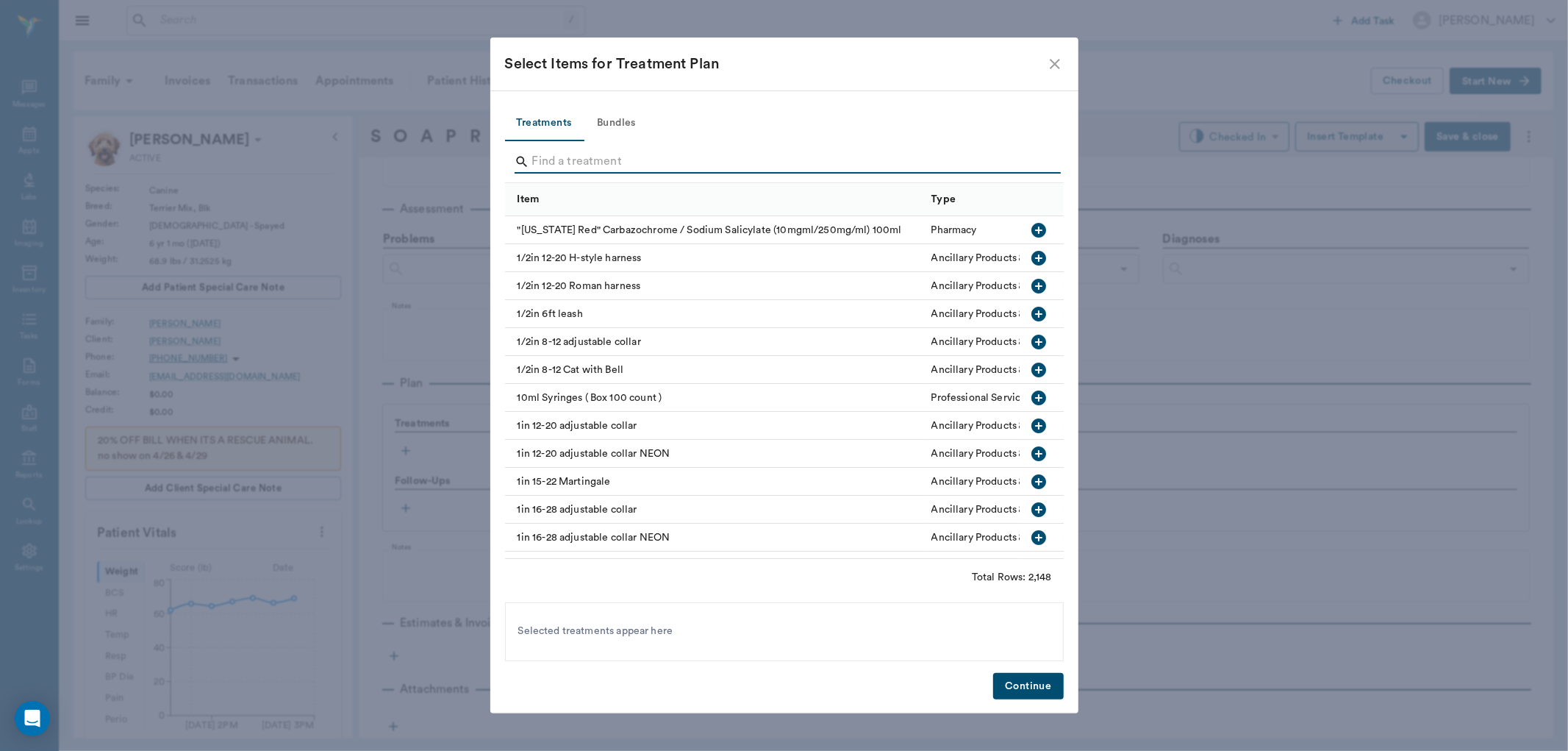
click at [548, 152] on input "Search" at bounding box center [786, 162] width 507 height 24
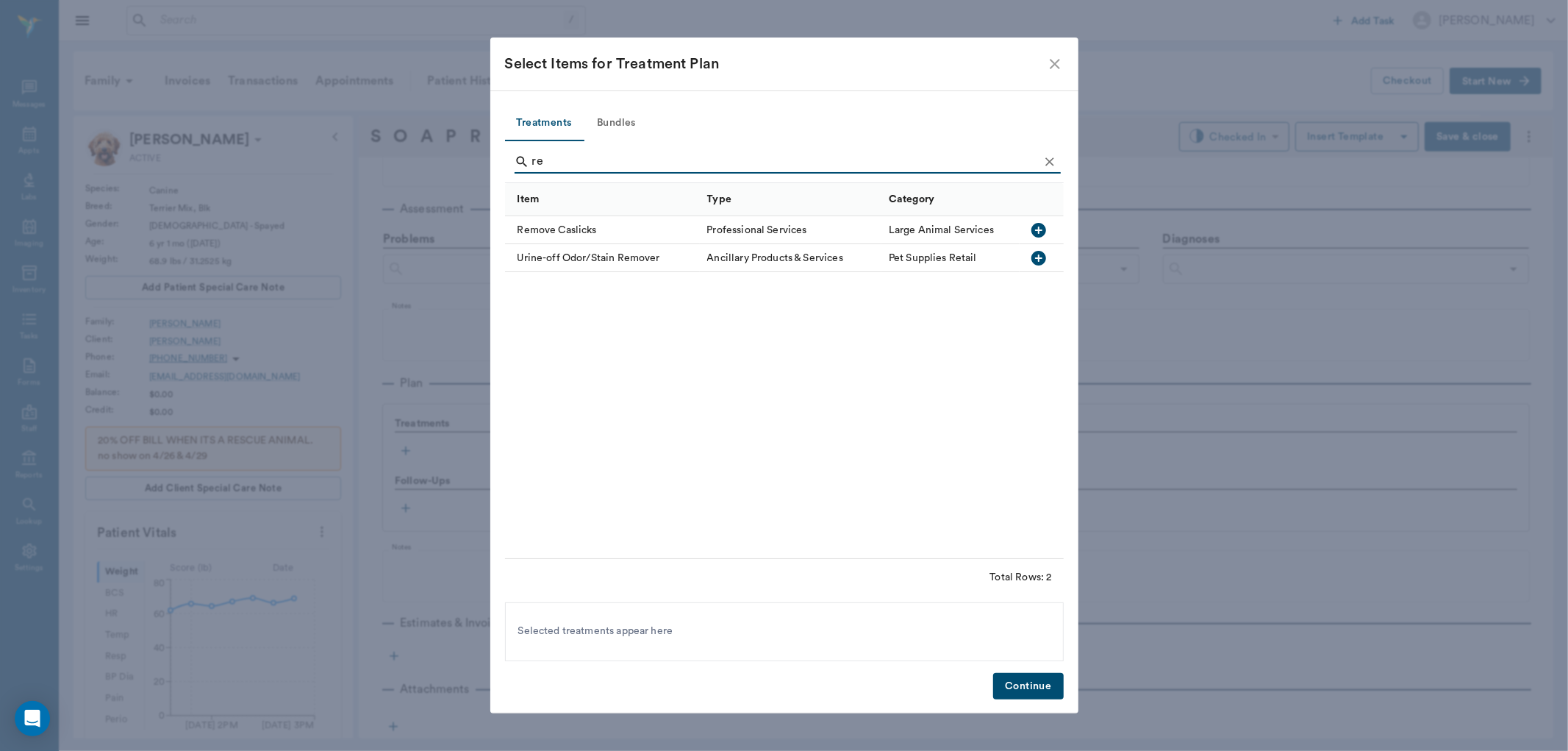
type input "r"
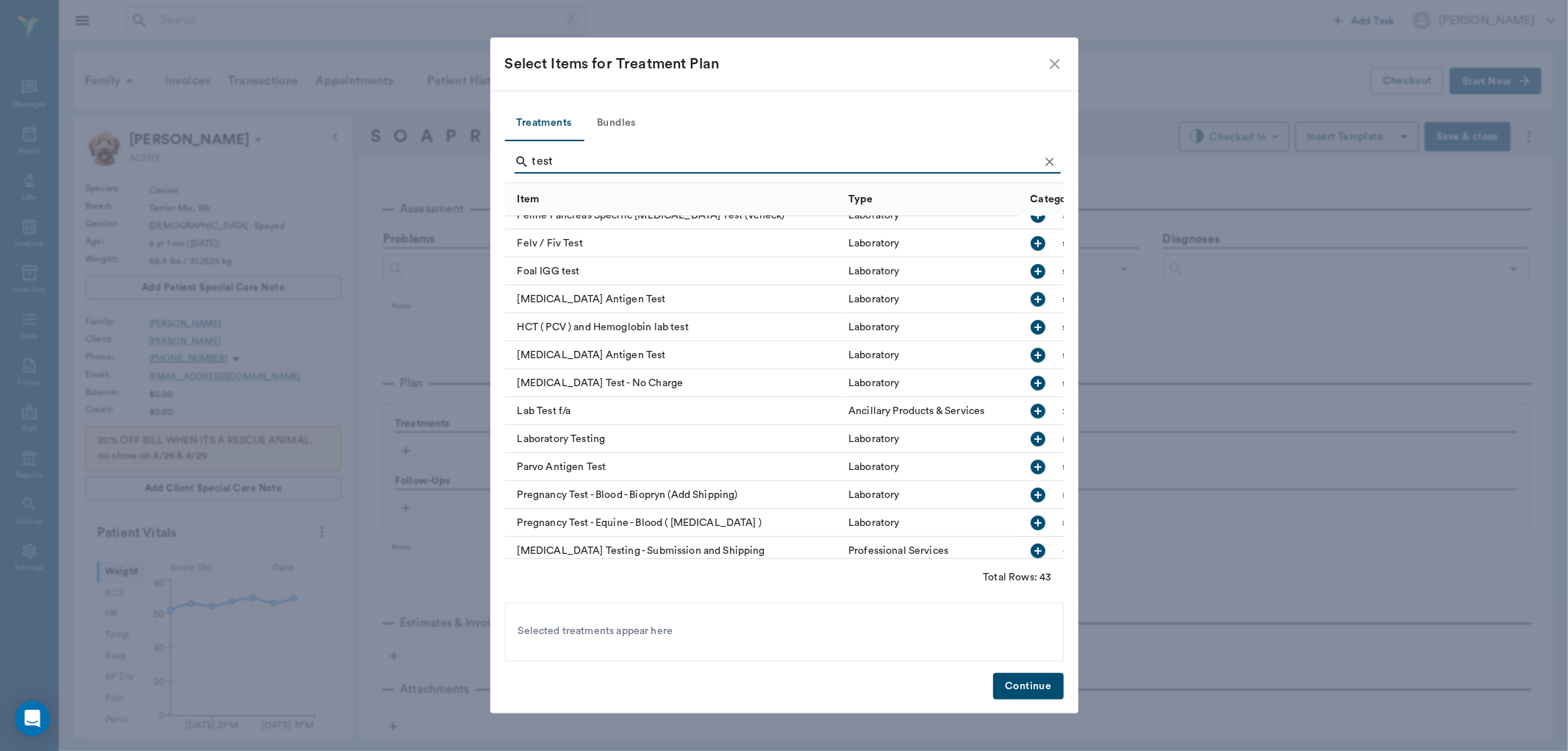
scroll to position [572, 0]
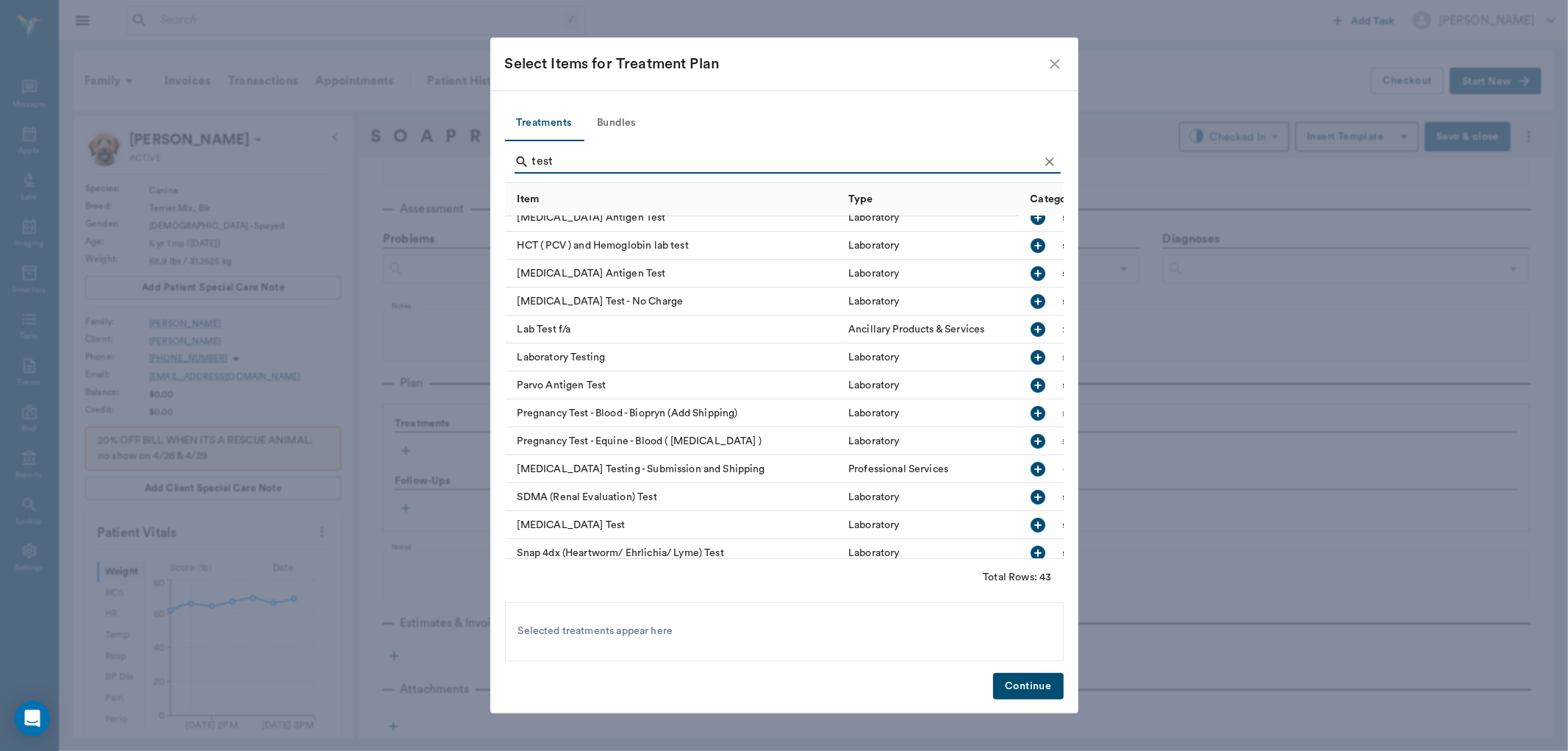
type input "test"
click at [1032, 271] on icon "button" at bounding box center [1039, 273] width 14 height 14
click at [1045, 686] on button "Continue" at bounding box center [1029, 686] width 70 height 27
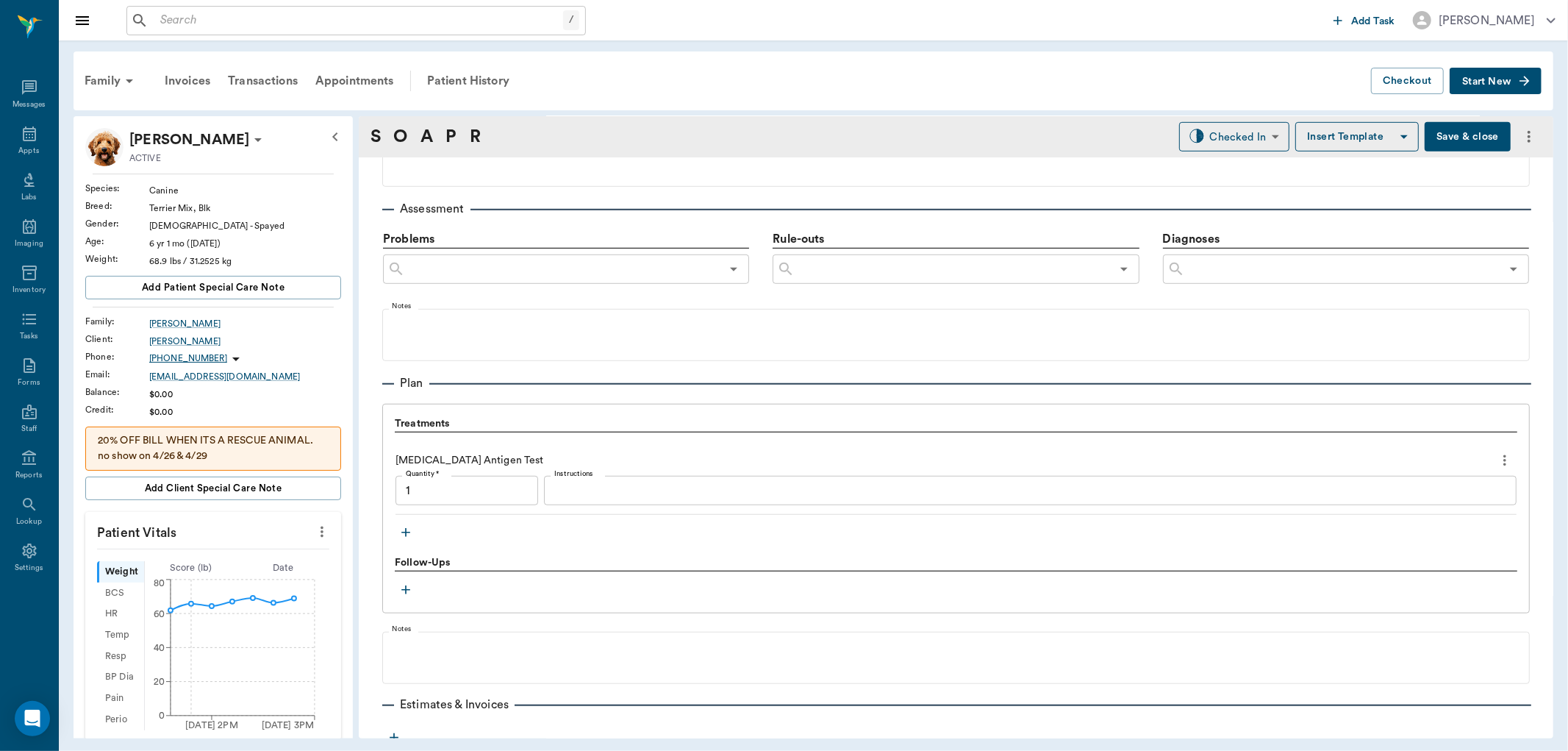
type input "1.00"
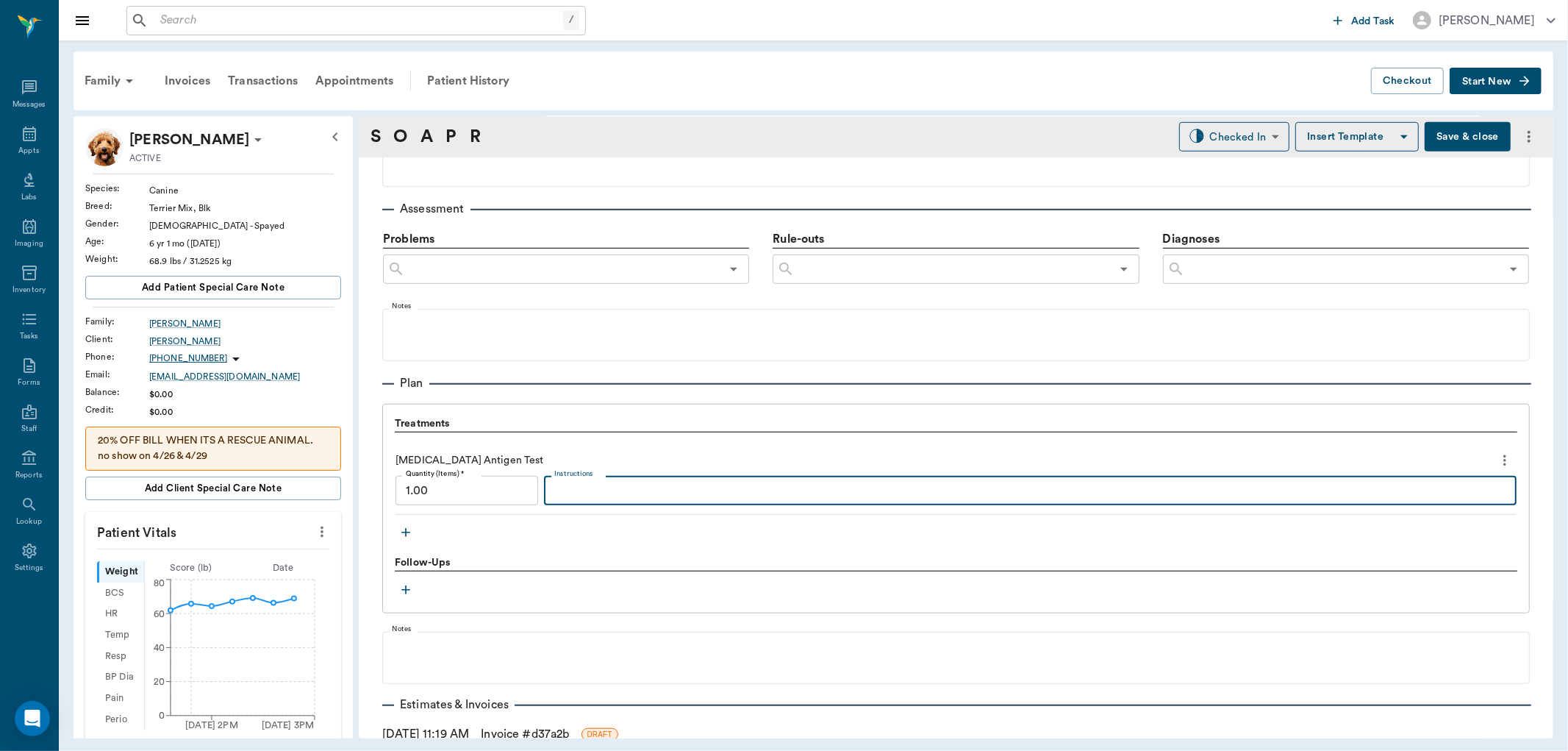
drag, startPoint x: 563, startPoint y: 497, endPoint x: 554, endPoint y: 486, distance: 14.2
click at [563, 496] on textarea "Instructions" at bounding box center [1030, 490] width 952 height 17
type textarea "negative"
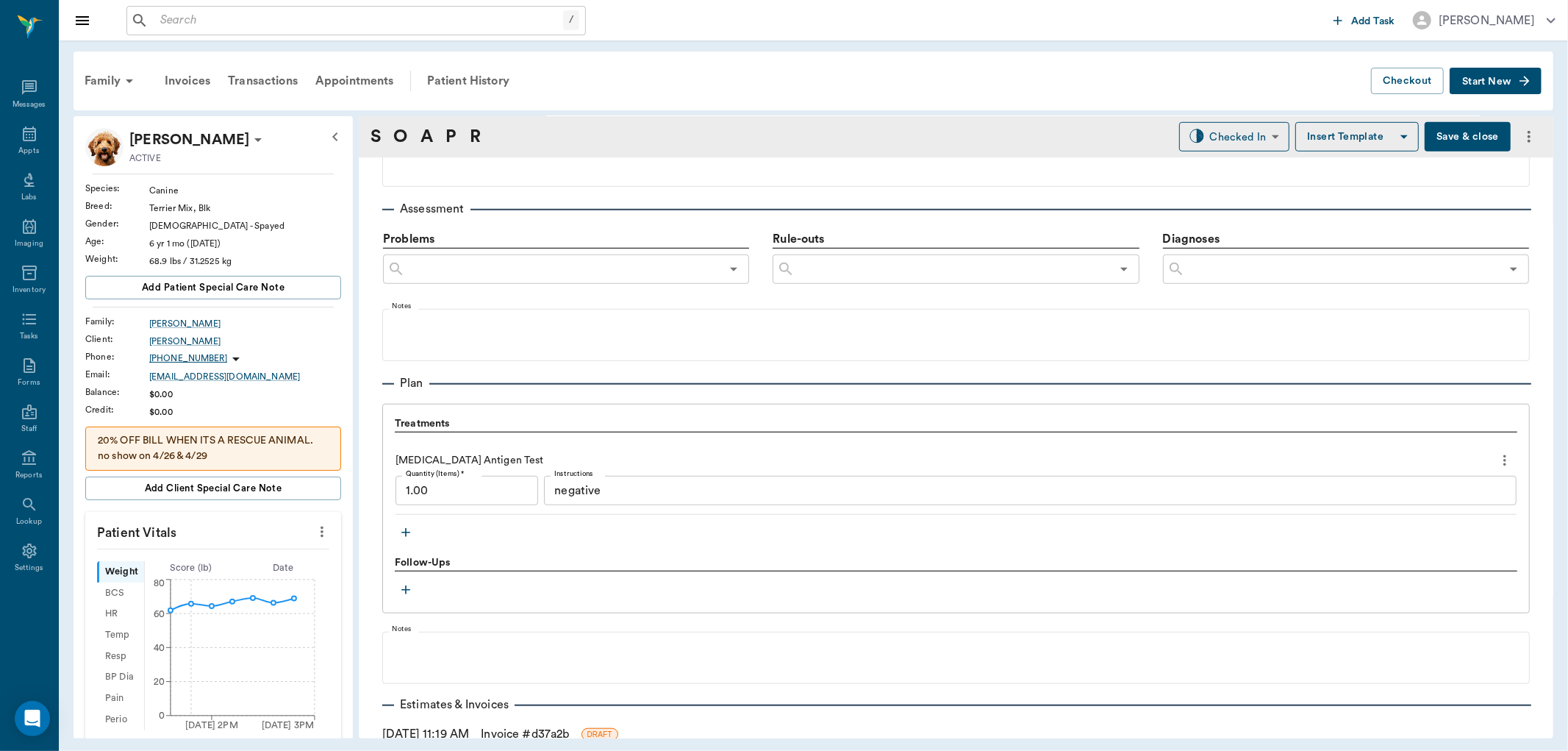
click at [405, 529] on icon "button" at bounding box center [406, 533] width 14 height 14
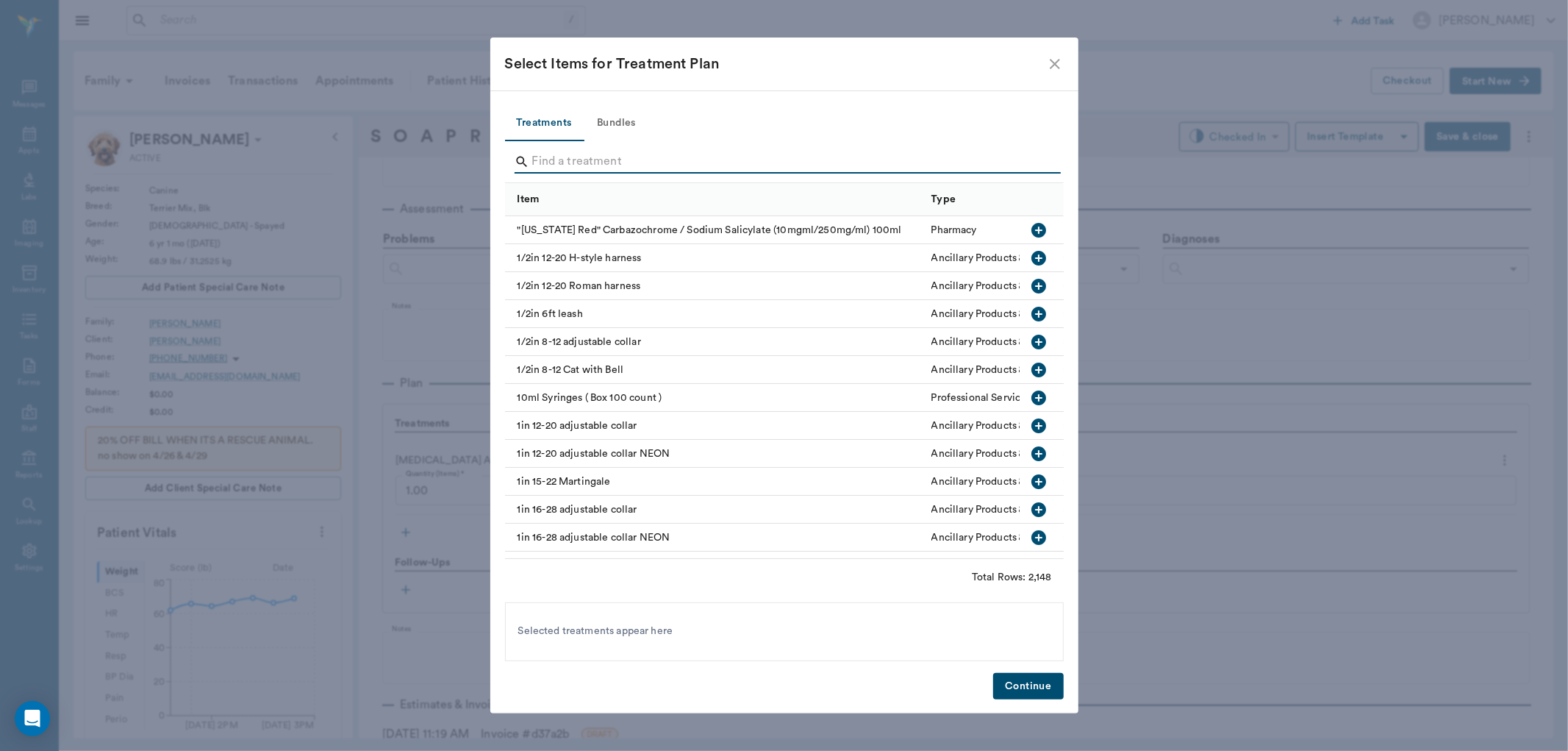
click at [567, 160] on input "Search" at bounding box center [786, 162] width 507 height 24
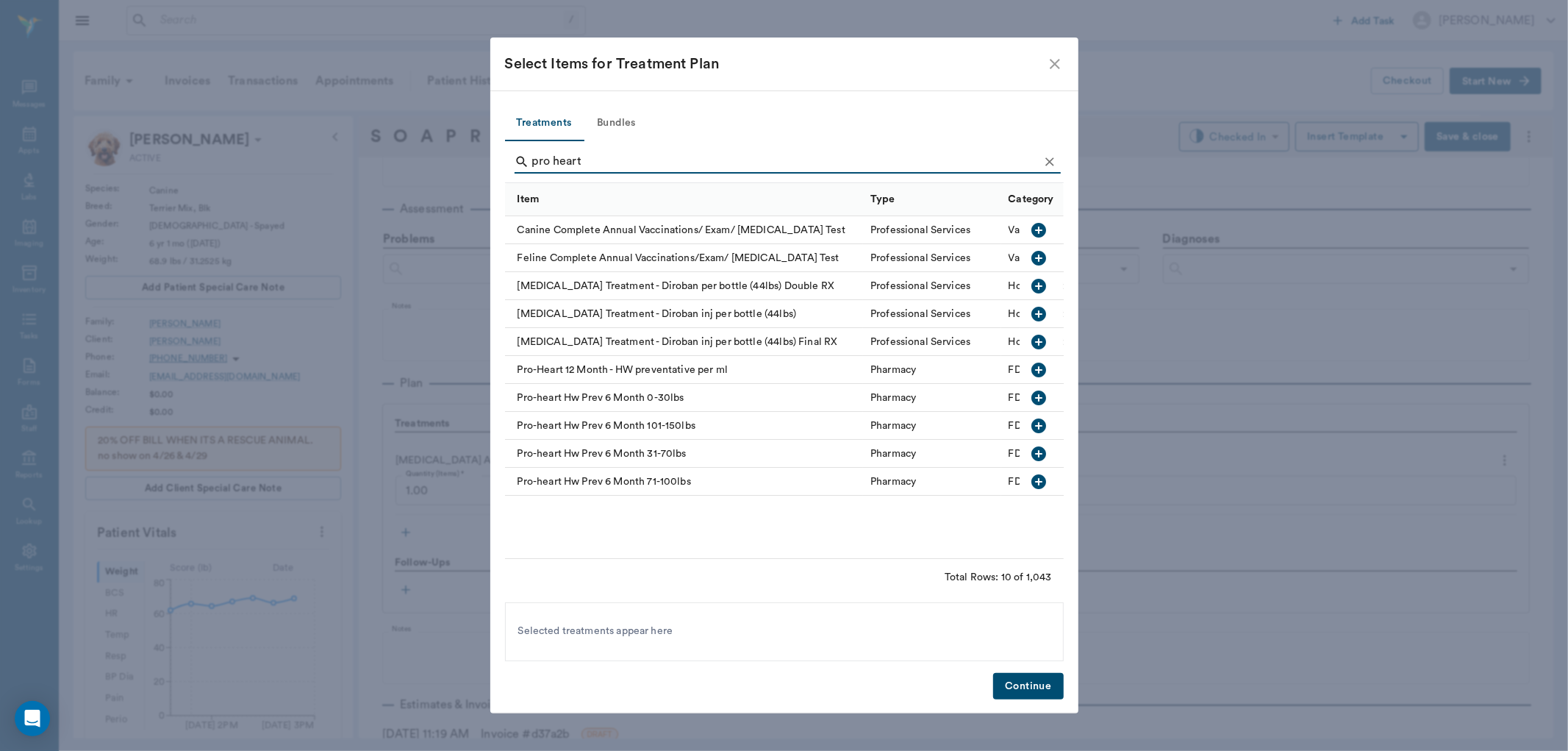
type input "pro heart"
click at [1041, 453] on icon "button" at bounding box center [1039, 454] width 18 height 18
click at [1038, 682] on button "Continue" at bounding box center [1029, 686] width 70 height 27
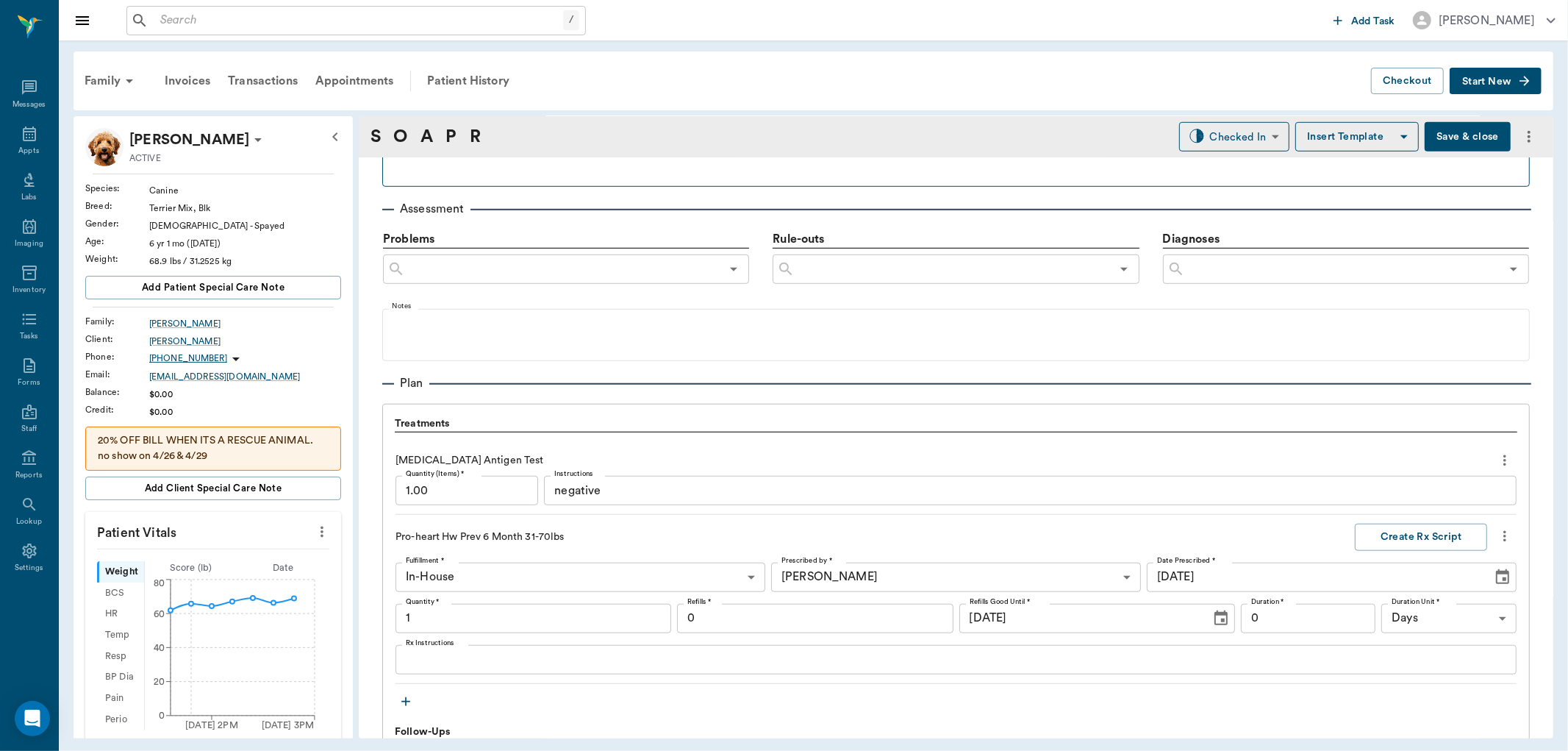
type input "1.00"
click at [314, 531] on icon "more" at bounding box center [322, 532] width 16 height 18
click at [201, 556] on span "Enter Vitals" at bounding box center [247, 557] width 123 height 15
click at [189, 574] on input "text" at bounding box center [212, 576] width 128 height 29
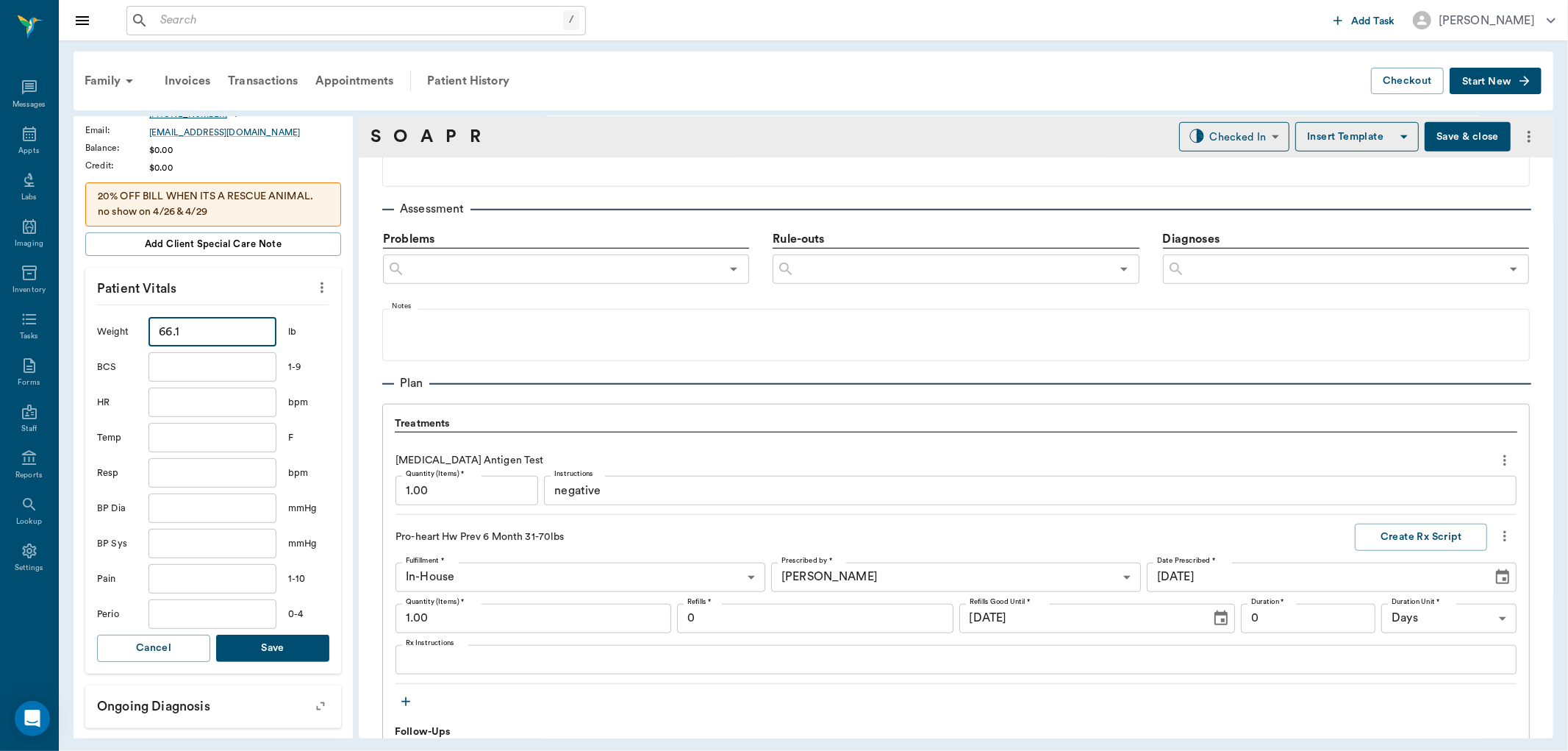
scroll to position [245, 0]
type input "66.1"
click at [272, 653] on button "Save" at bounding box center [272, 648] width 113 height 27
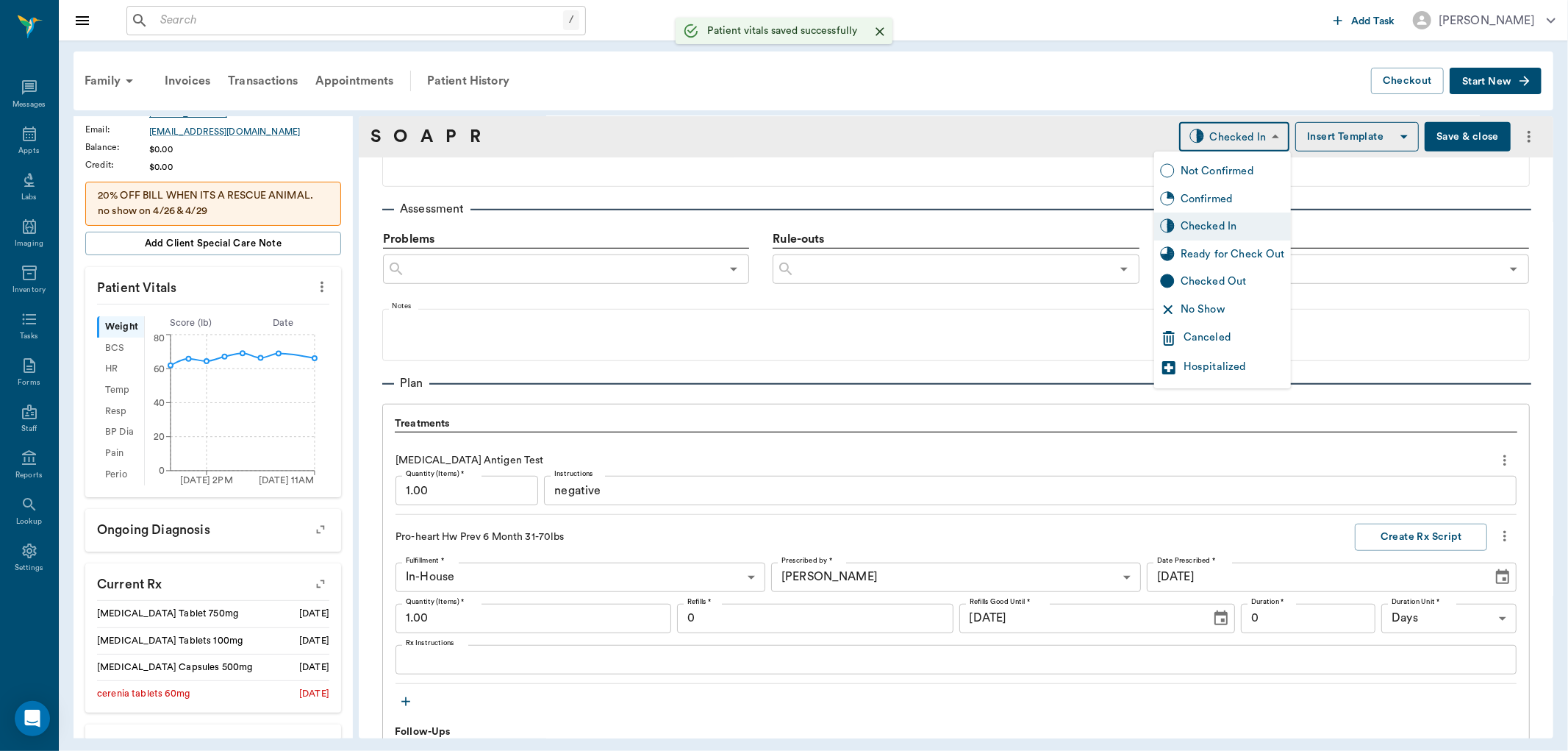
click at [1186, 144] on body "/ ​ Add Task Dr. Bert Ellsworth Nectar Messages Appts Labs Imaging Inventory Ta…" at bounding box center [784, 376] width 1568 height 751
click at [1188, 252] on div "Ready for Check Out" at bounding box center [1233, 254] width 104 height 16
type input "READY_TO_CHECKOUT"
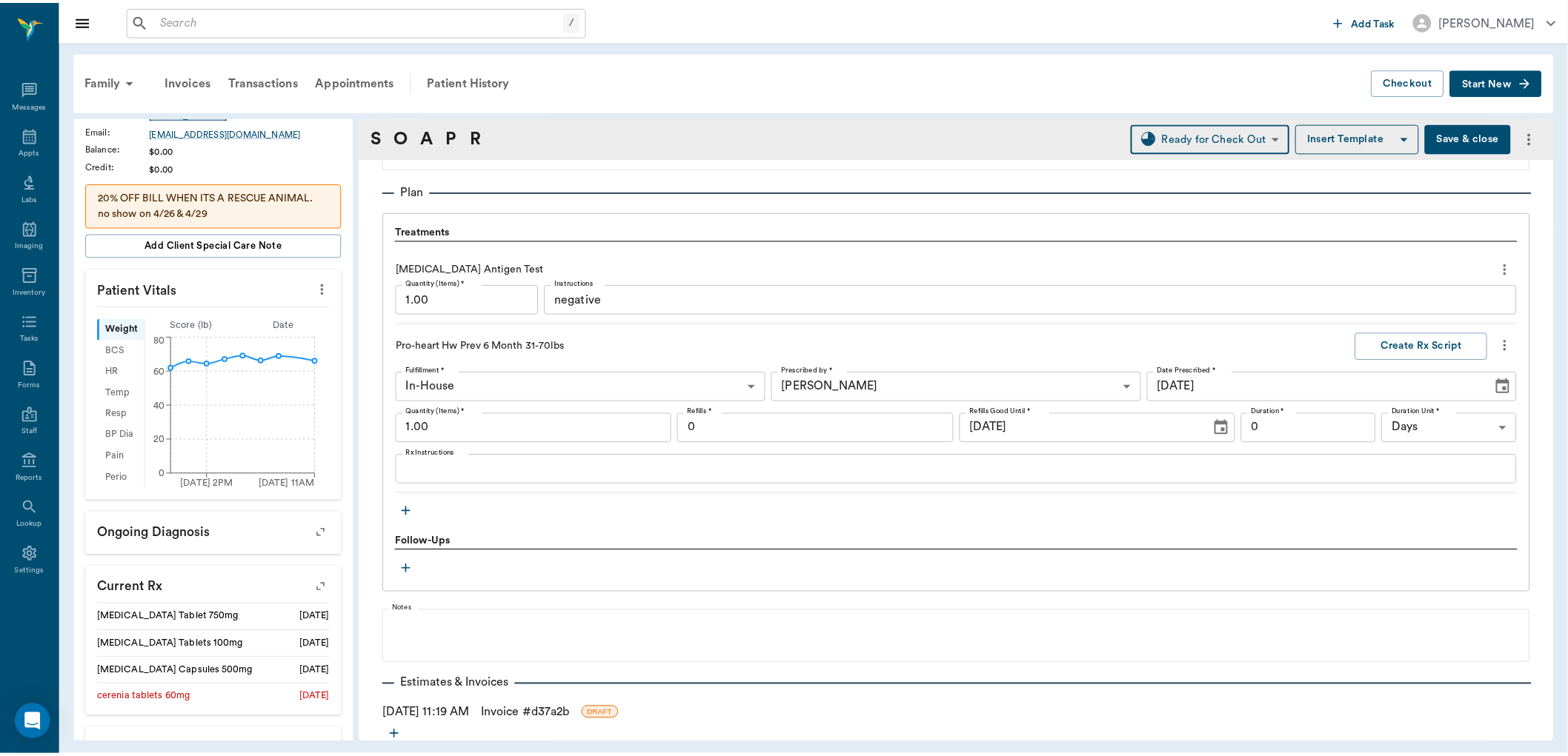
scroll to position [1106, 0]
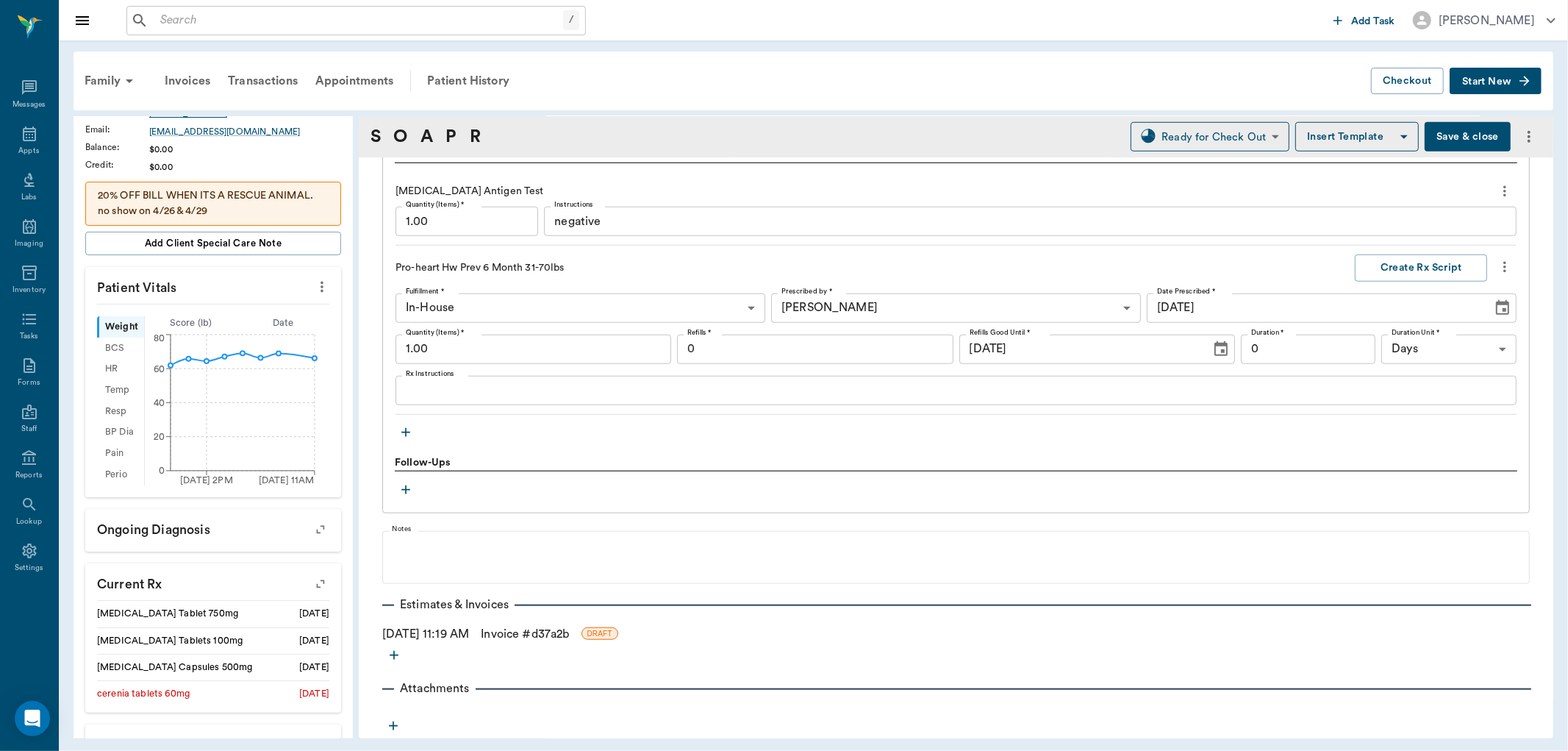
click at [544, 635] on link "Invoice # d37a2b" at bounding box center [525, 634] width 88 height 18
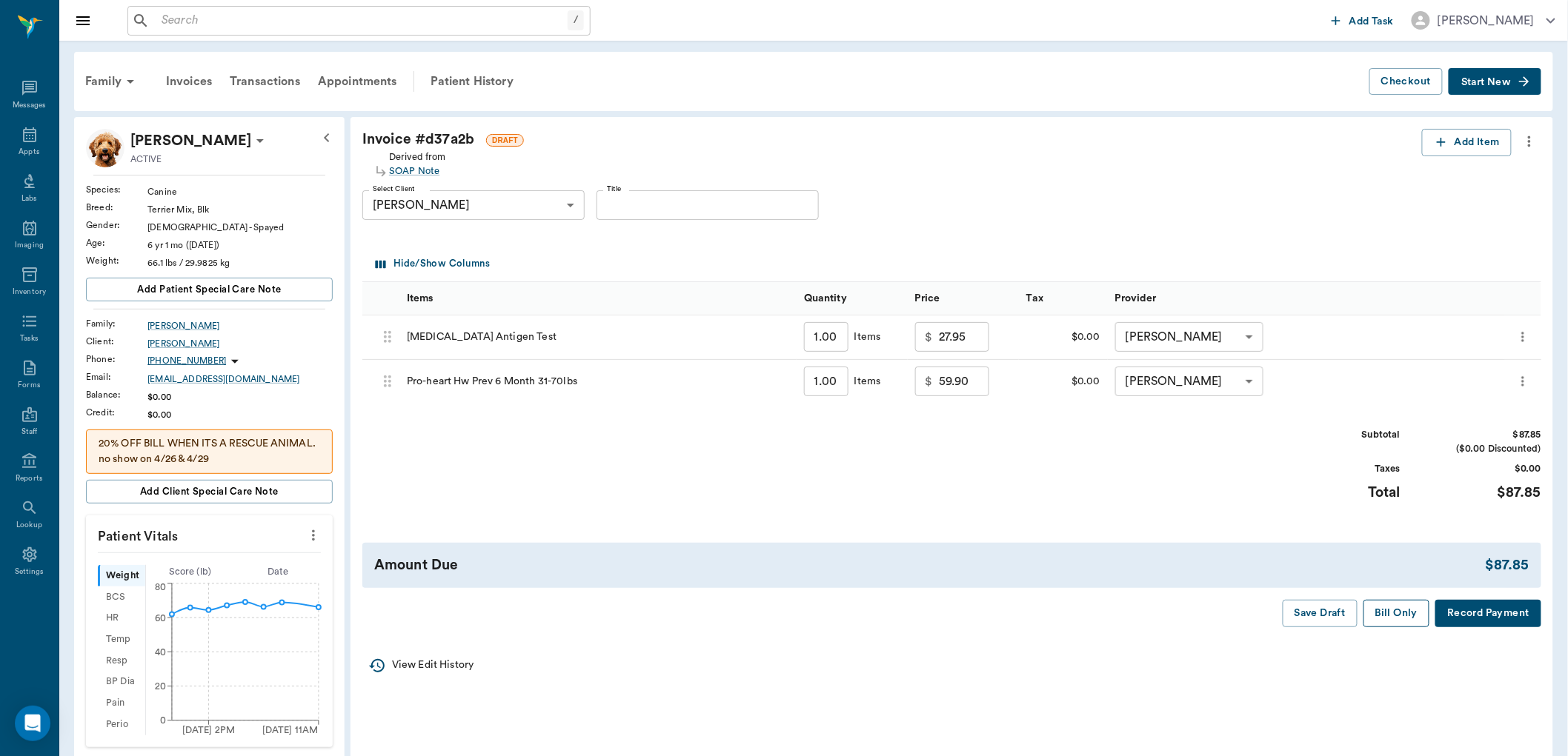
click at [1391, 603] on button "Bill Only" at bounding box center [1396, 614] width 67 height 27
click at [21, 143] on icon at bounding box center [30, 135] width 18 height 18
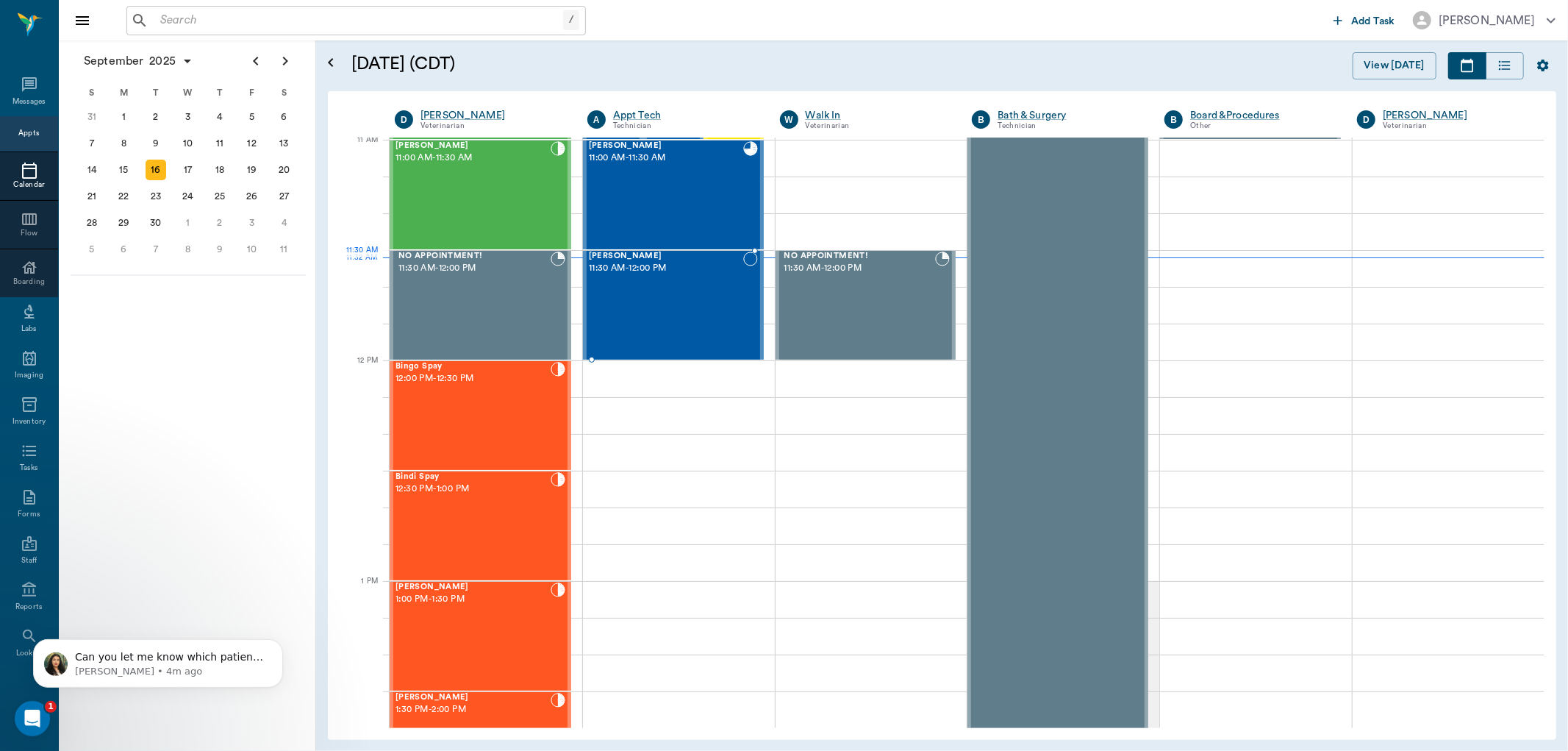
click at [662, 287] on div "Annie Bouchard 11:30 AM - 12:00 PM" at bounding box center [666, 305] width 155 height 108
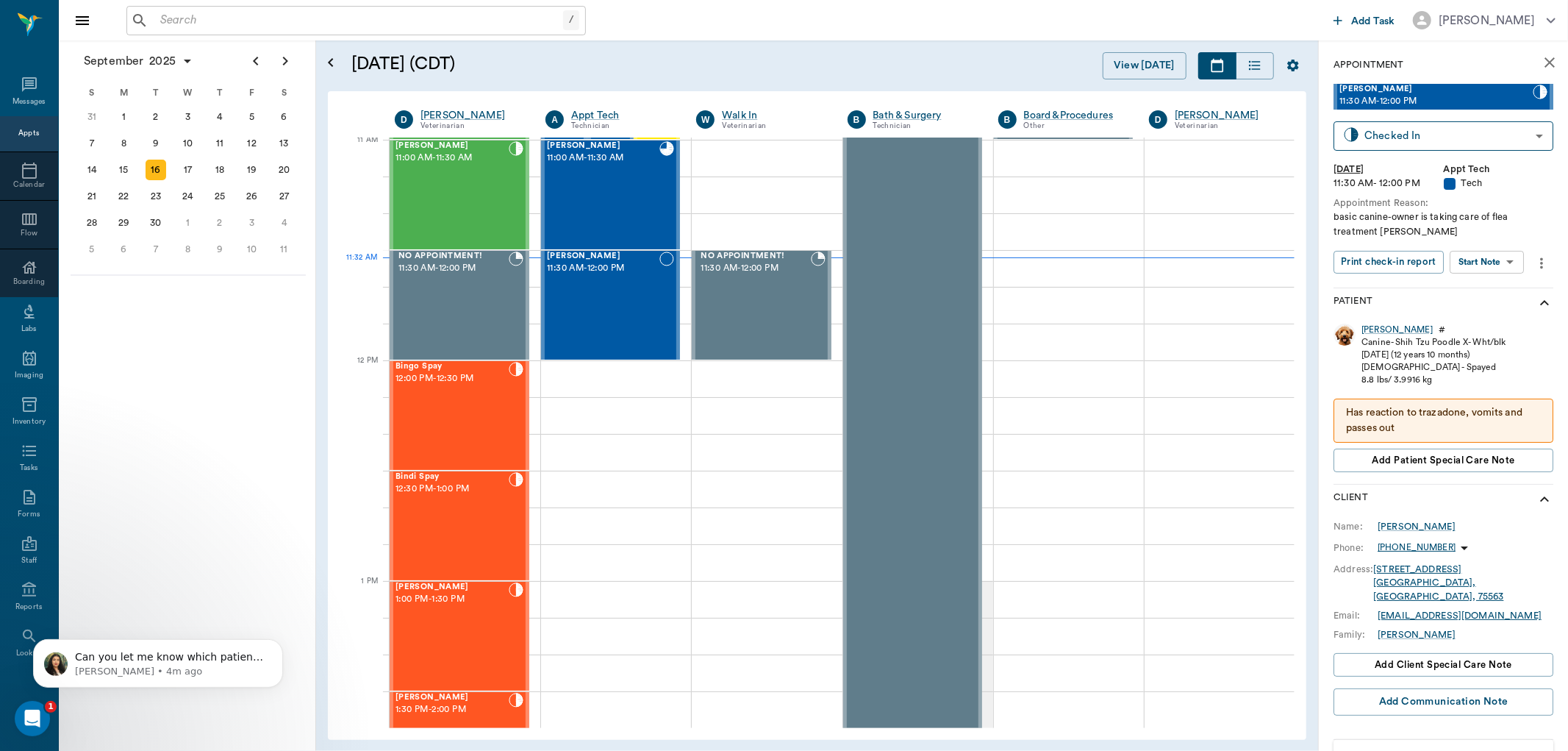
click at [1472, 259] on body "/ ​ Add Task Dr. Bert Ellsworth Nectar Messages Appts Calendar Flow Boarding La…" at bounding box center [784, 376] width 1568 height 751
click at [1456, 288] on button "Start SOAP" at bounding box center [1471, 292] width 50 height 17
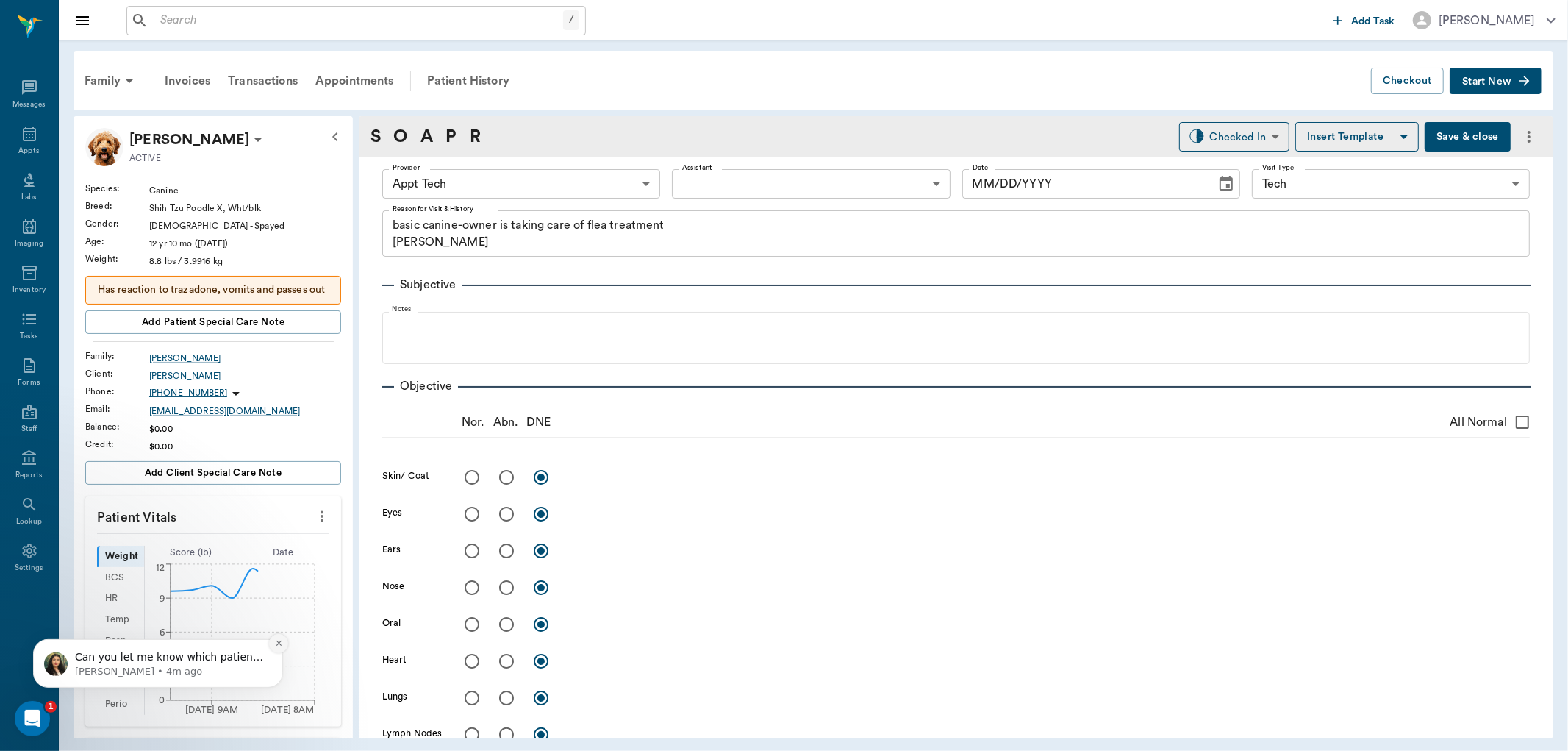
type input "63ec2f075fda476ae8351a4c"
type input "65d2be4f46e3a538d89b8c1a"
type textarea "basic canine-owner is taking care of flea treatment Christy"
type input "[DATE]"
click at [281, 643] on icon "Dismiss notification" at bounding box center [279, 643] width 8 height 8
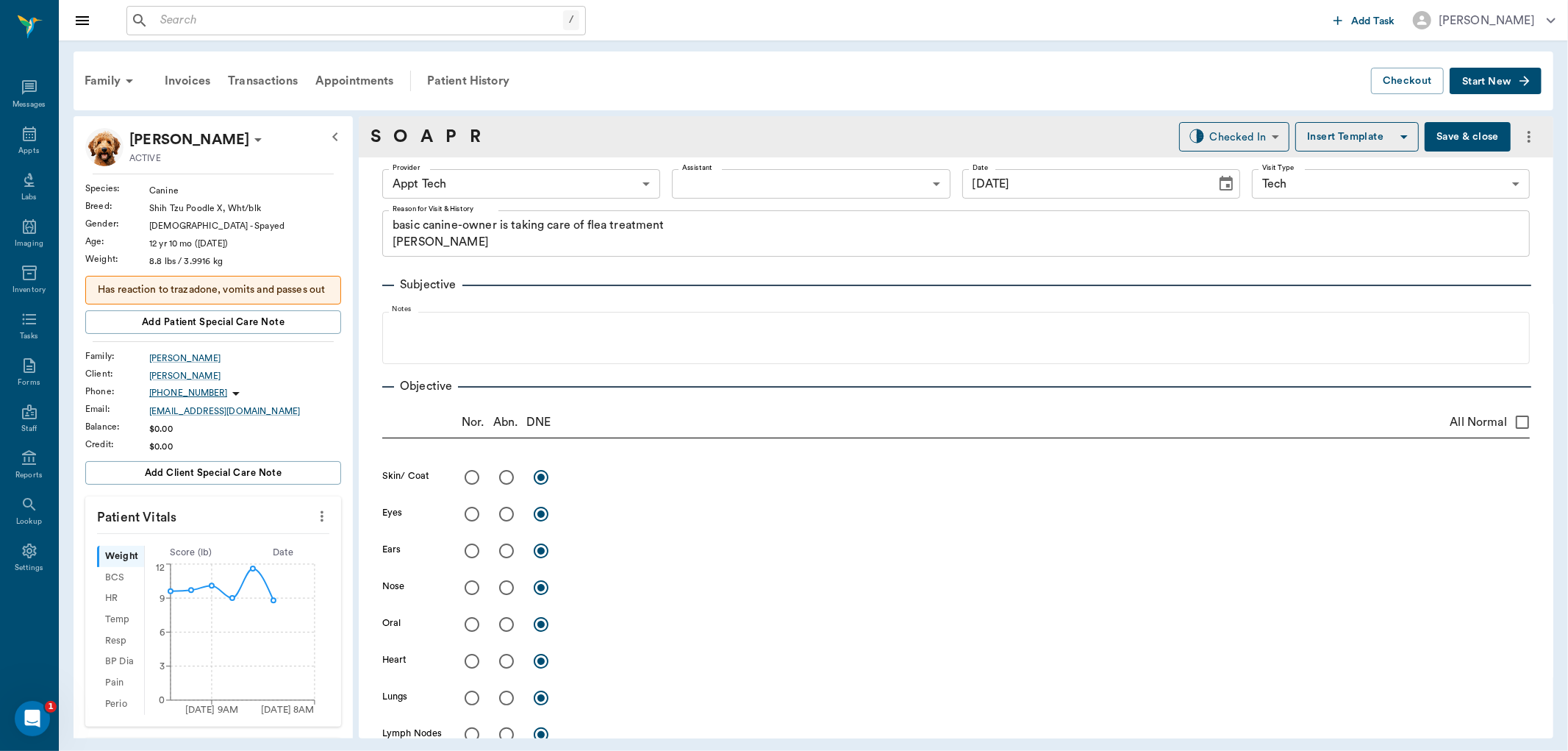
click at [314, 525] on icon "more" at bounding box center [322, 517] width 16 height 18
click at [244, 562] on span "Enter Vitals" at bounding box center [247, 557] width 123 height 15
click at [214, 576] on input "text" at bounding box center [212, 560] width 128 height 29
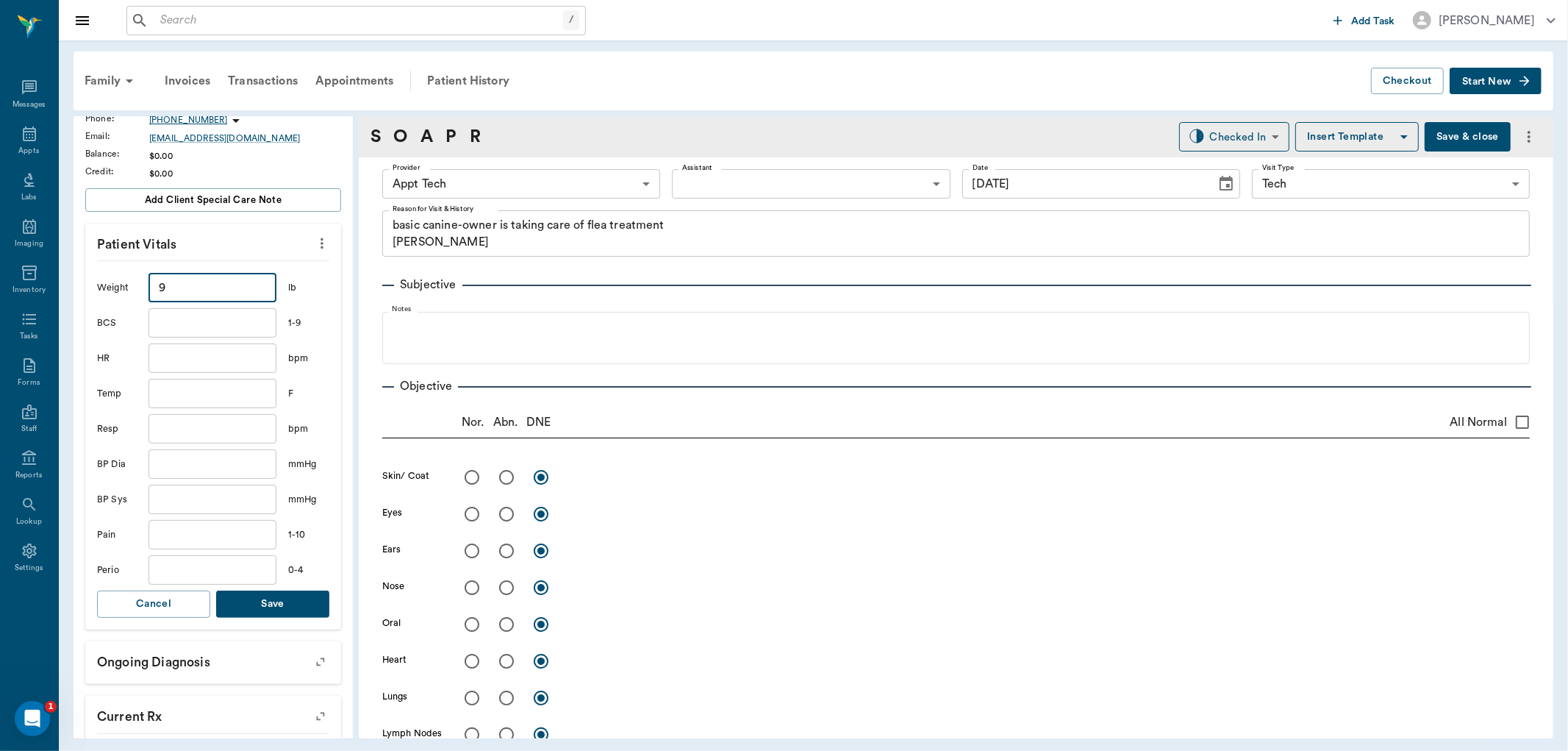
scroll to position [327, 0]
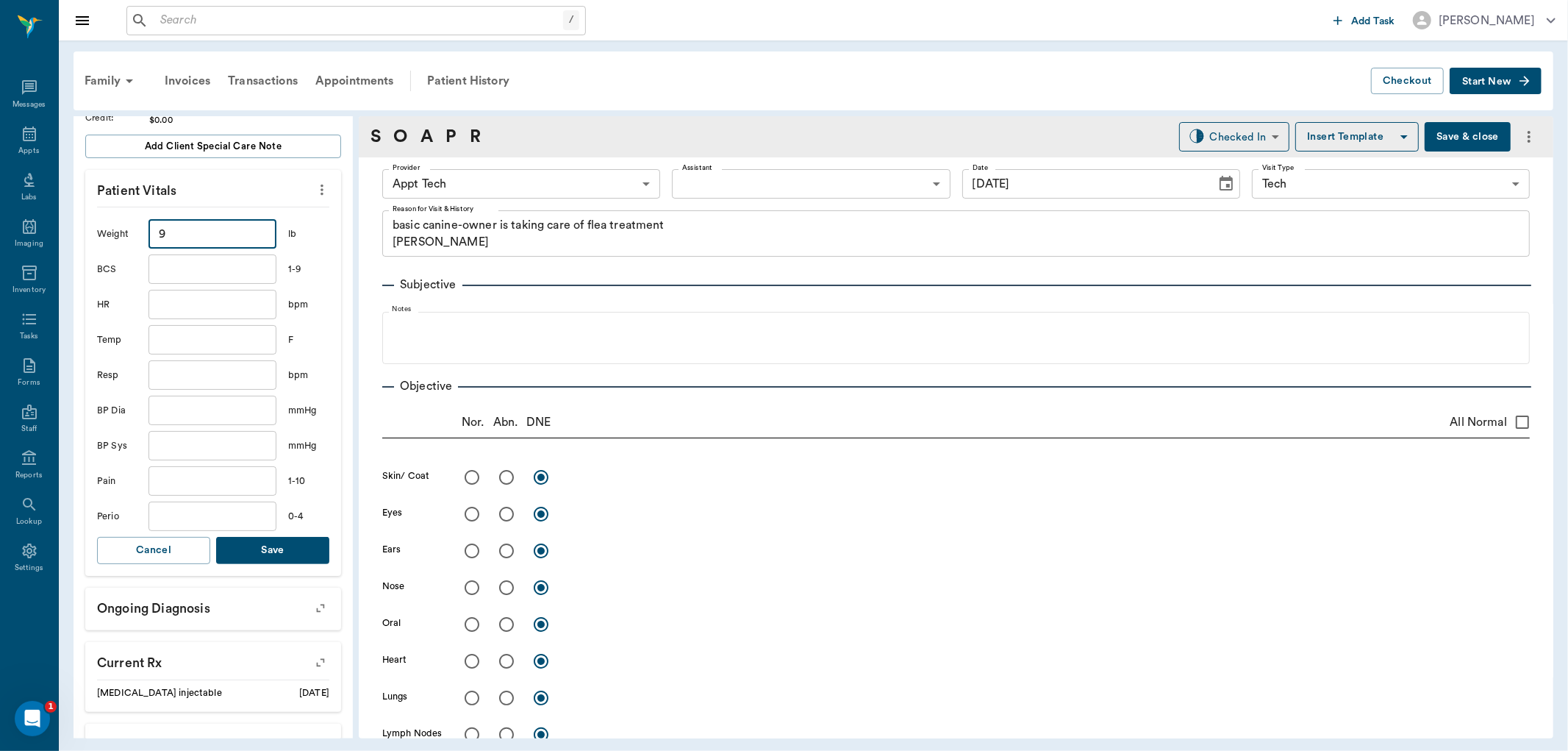
type input "9"
click at [285, 564] on button "Save" at bounding box center [272, 551] width 113 height 27
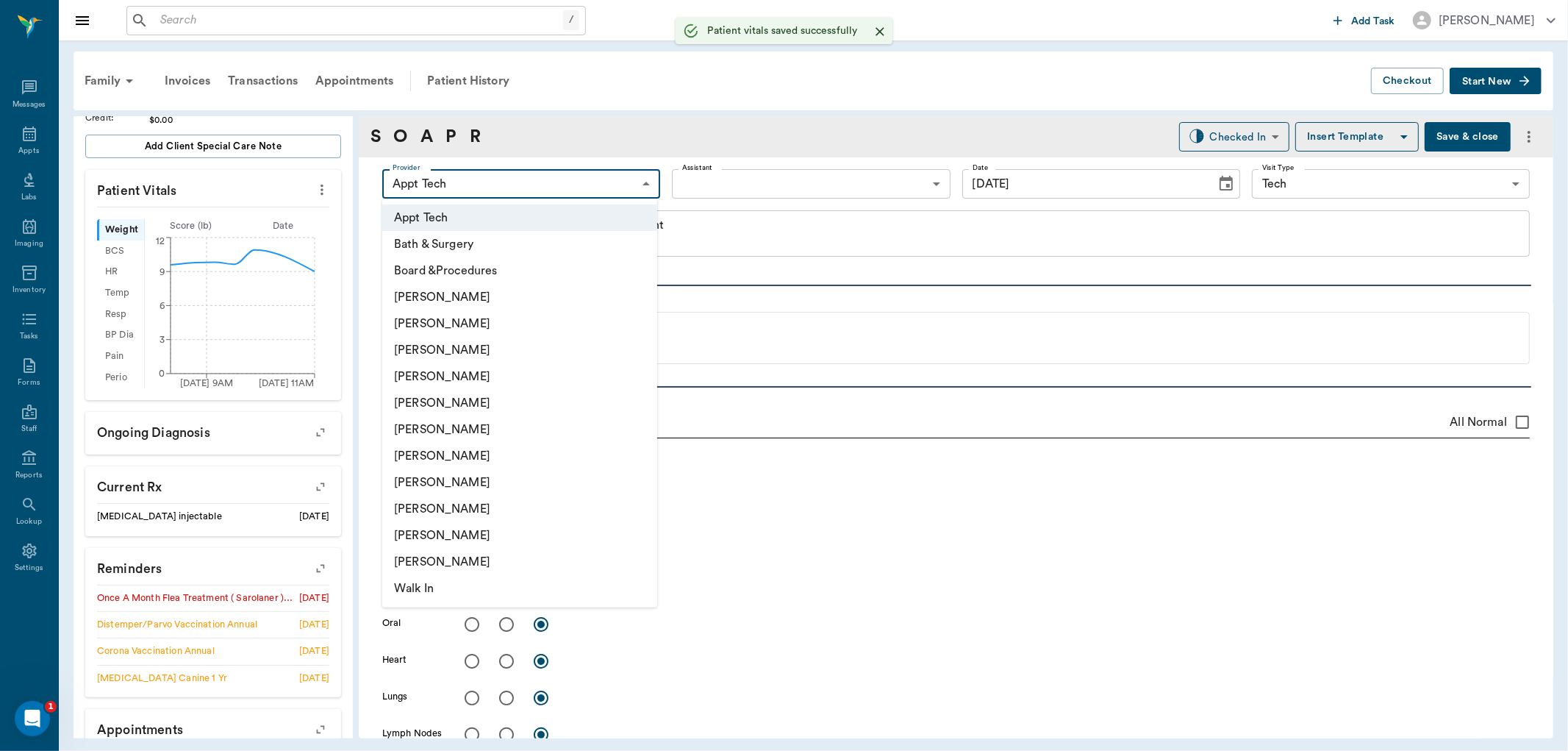
click at [528, 191] on body "/ ​ Add Task Dr. Bert Ellsworth Nectar Messages Appts Labs Imaging Inventory Ta…" at bounding box center [784, 376] width 1568 height 751
click at [445, 486] on li "[PERSON_NAME]" at bounding box center [519, 482] width 275 height 26
type input "63ec2e7e52e12b0ba117b124"
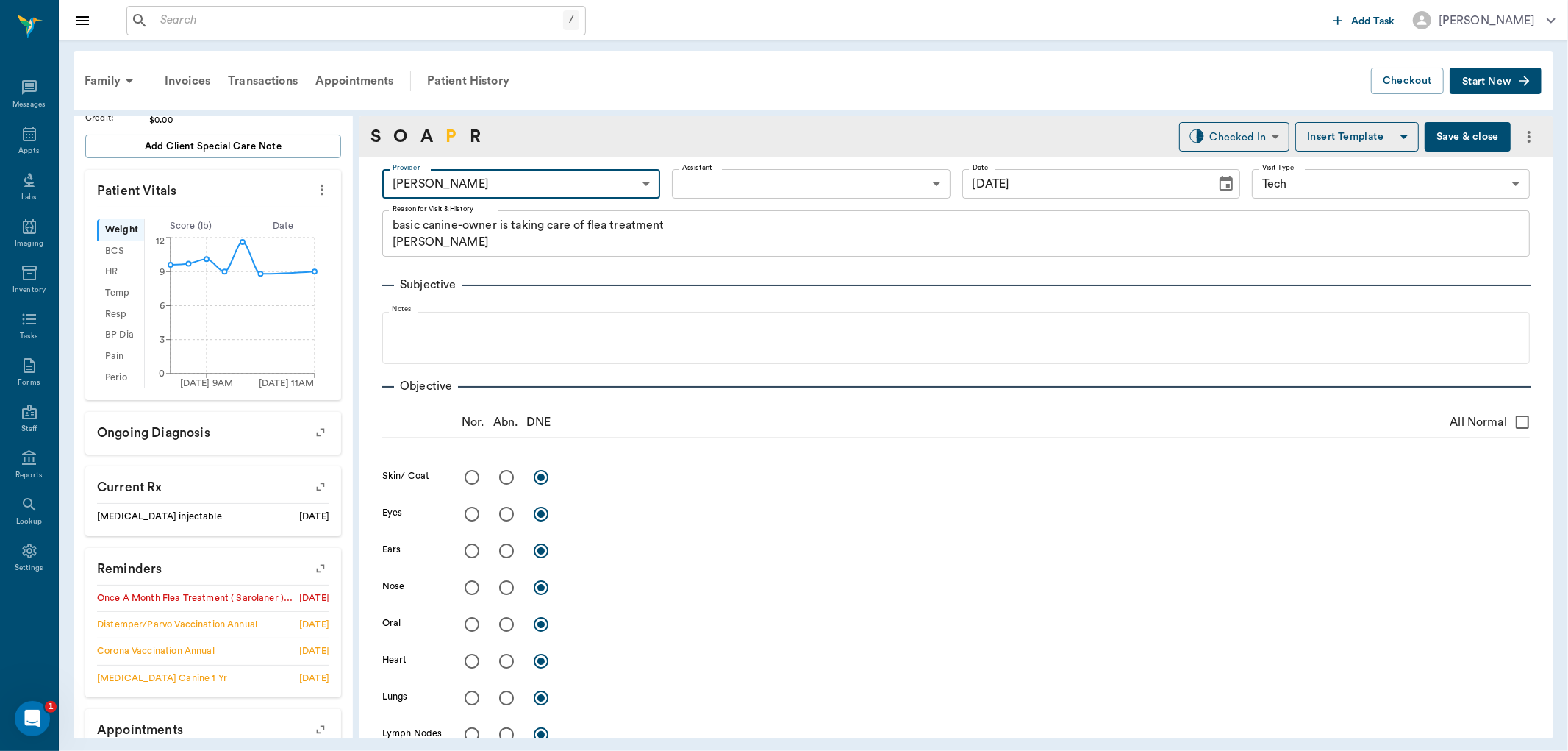
click at [452, 135] on link "P" at bounding box center [451, 136] width 11 height 26
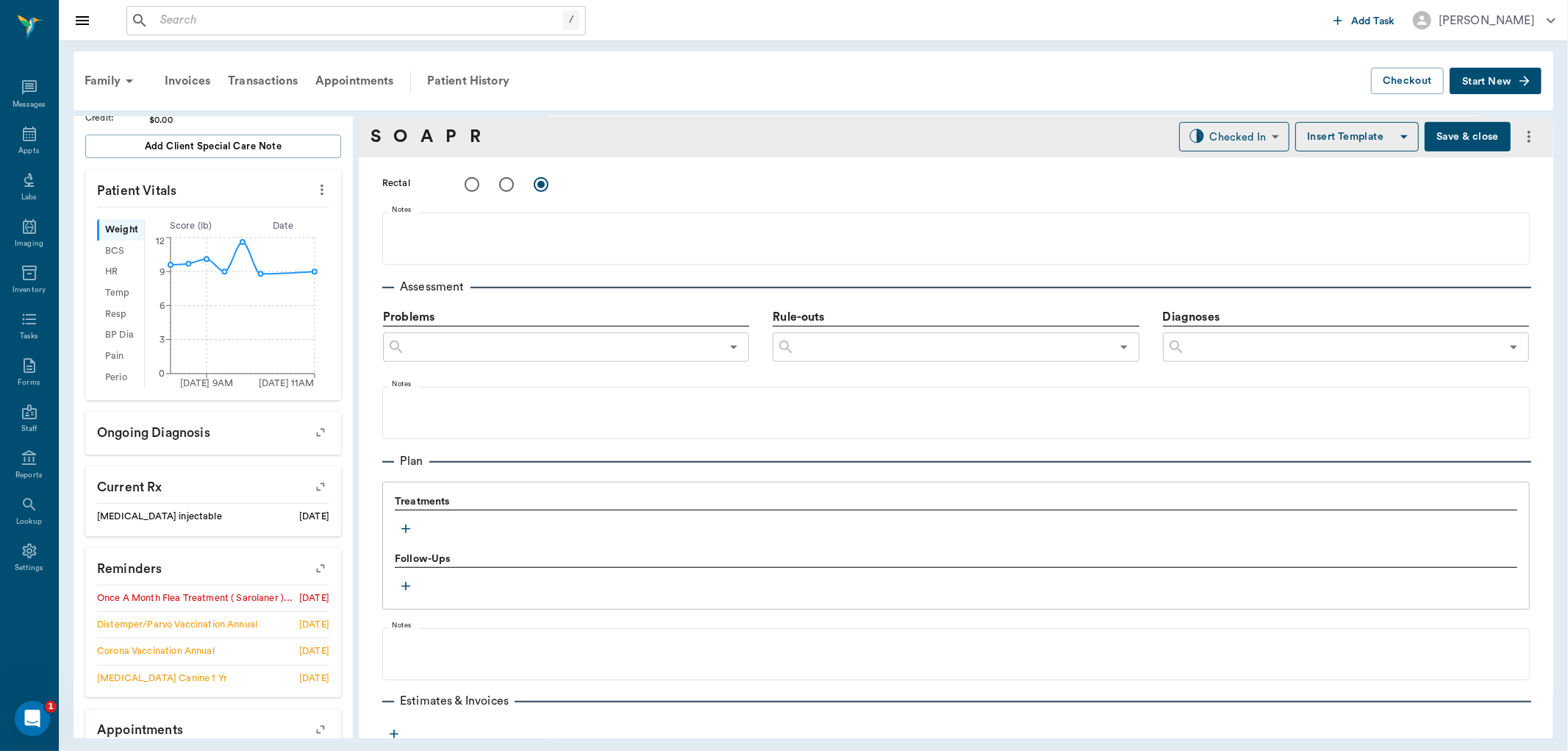
scroll to position [813, 0]
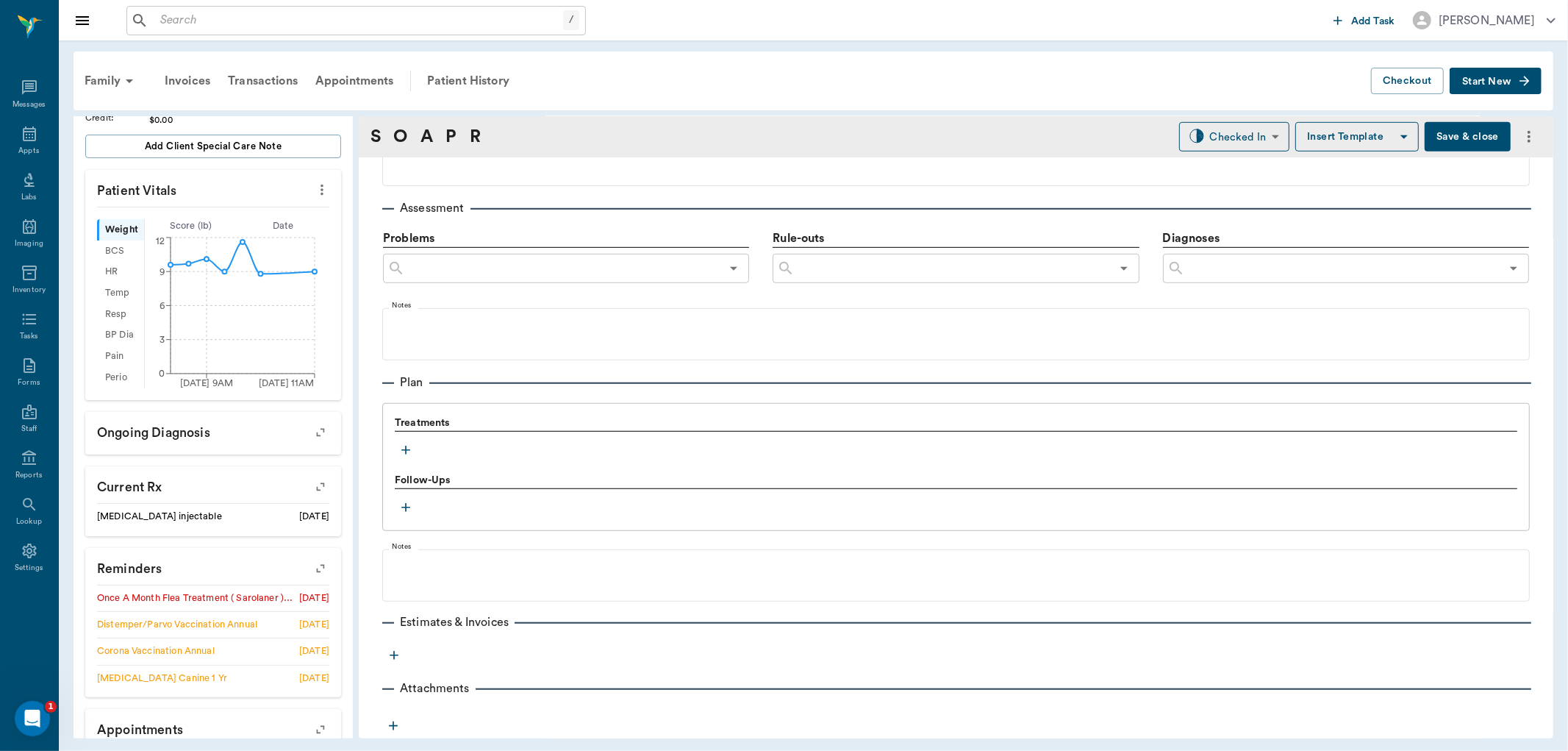
click at [412, 443] on icon "button" at bounding box center [406, 450] width 14 height 14
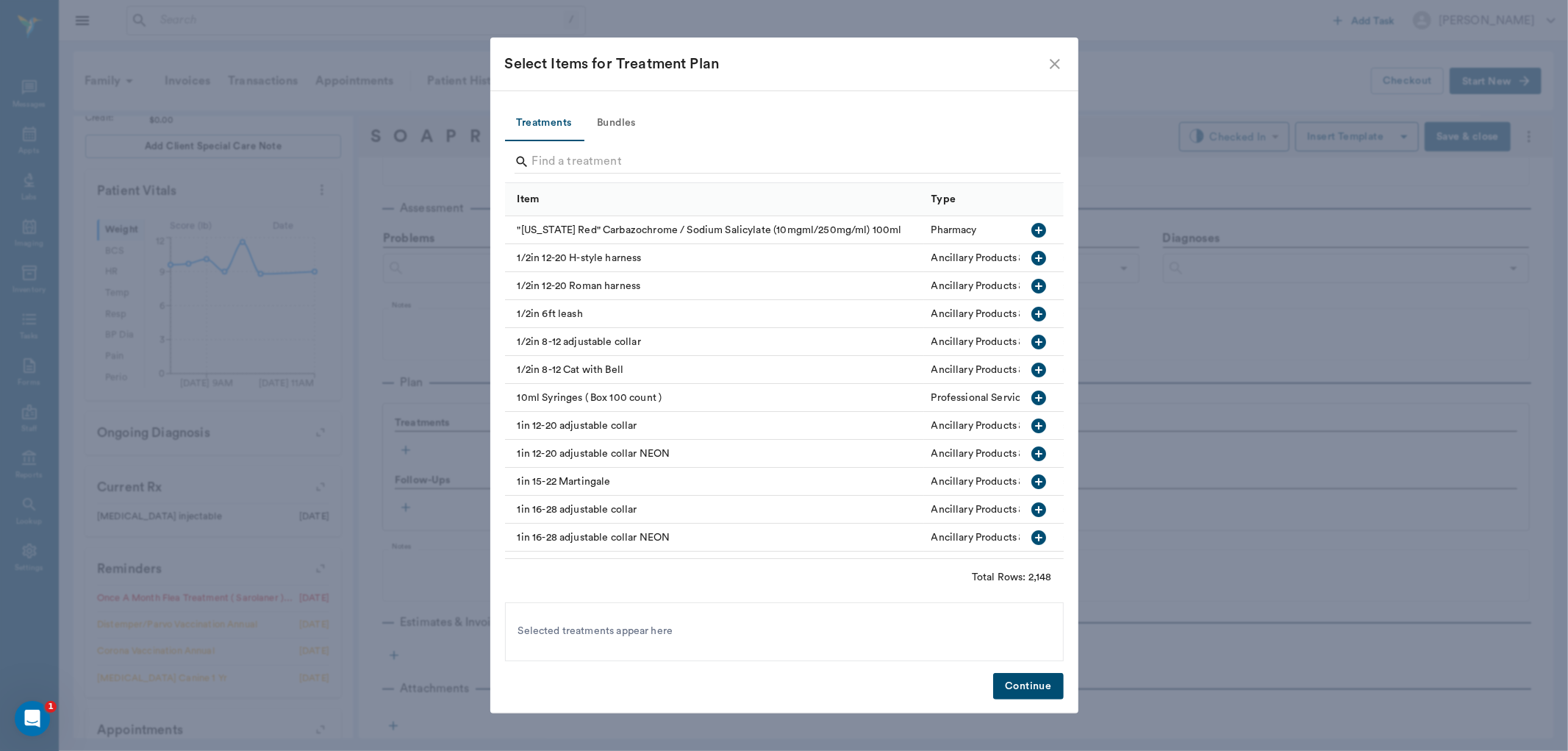
click at [606, 124] on button "Bundles" at bounding box center [617, 124] width 66 height 35
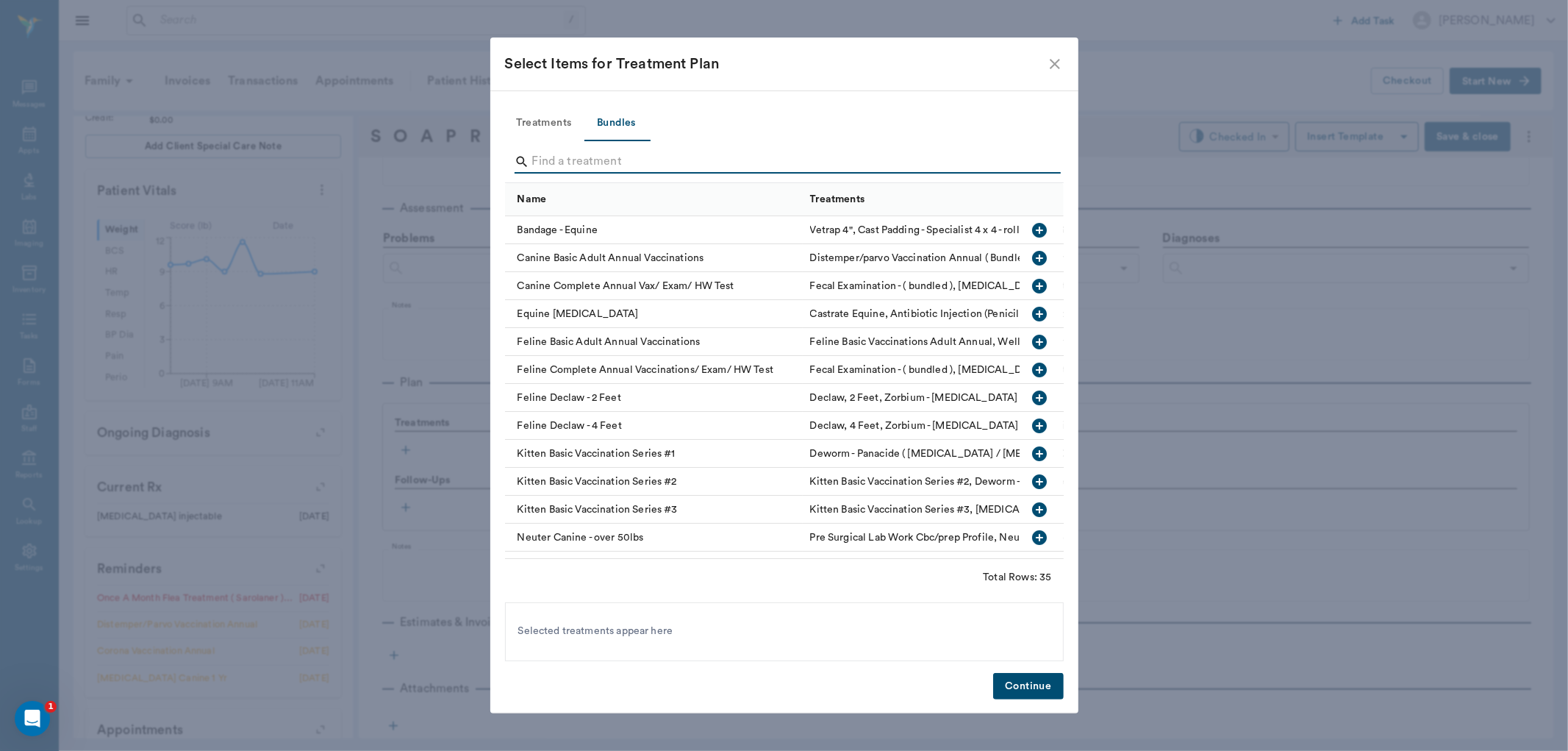
click at [554, 162] on input "Search" at bounding box center [786, 162] width 507 height 24
click at [1033, 251] on icon "button" at bounding box center [1040, 258] width 14 height 14
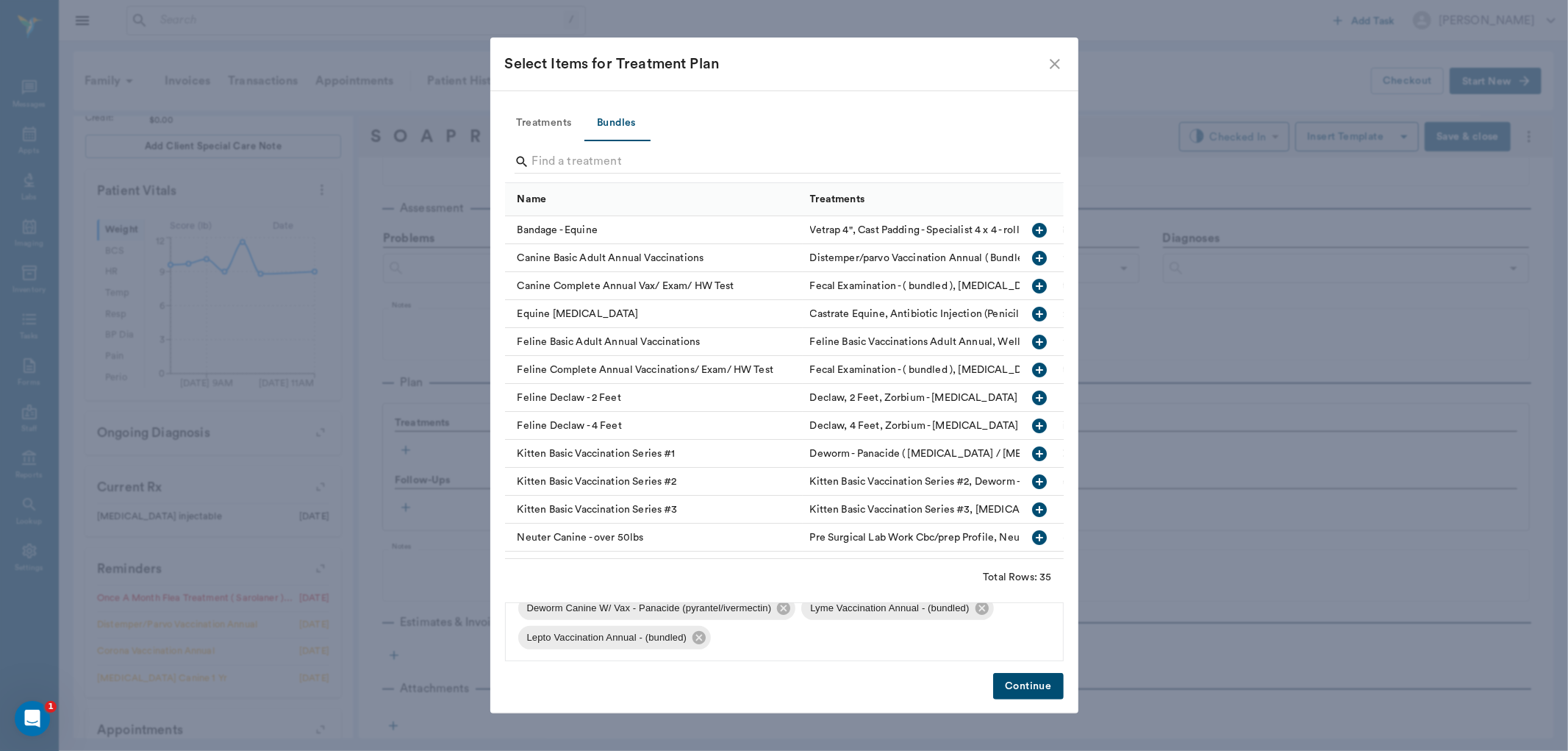
scroll to position [108, 0]
click at [701, 633] on icon at bounding box center [699, 637] width 14 height 14
click at [983, 634] on icon at bounding box center [982, 637] width 16 height 16
click at [1030, 680] on button "Continue" at bounding box center [1029, 686] width 70 height 27
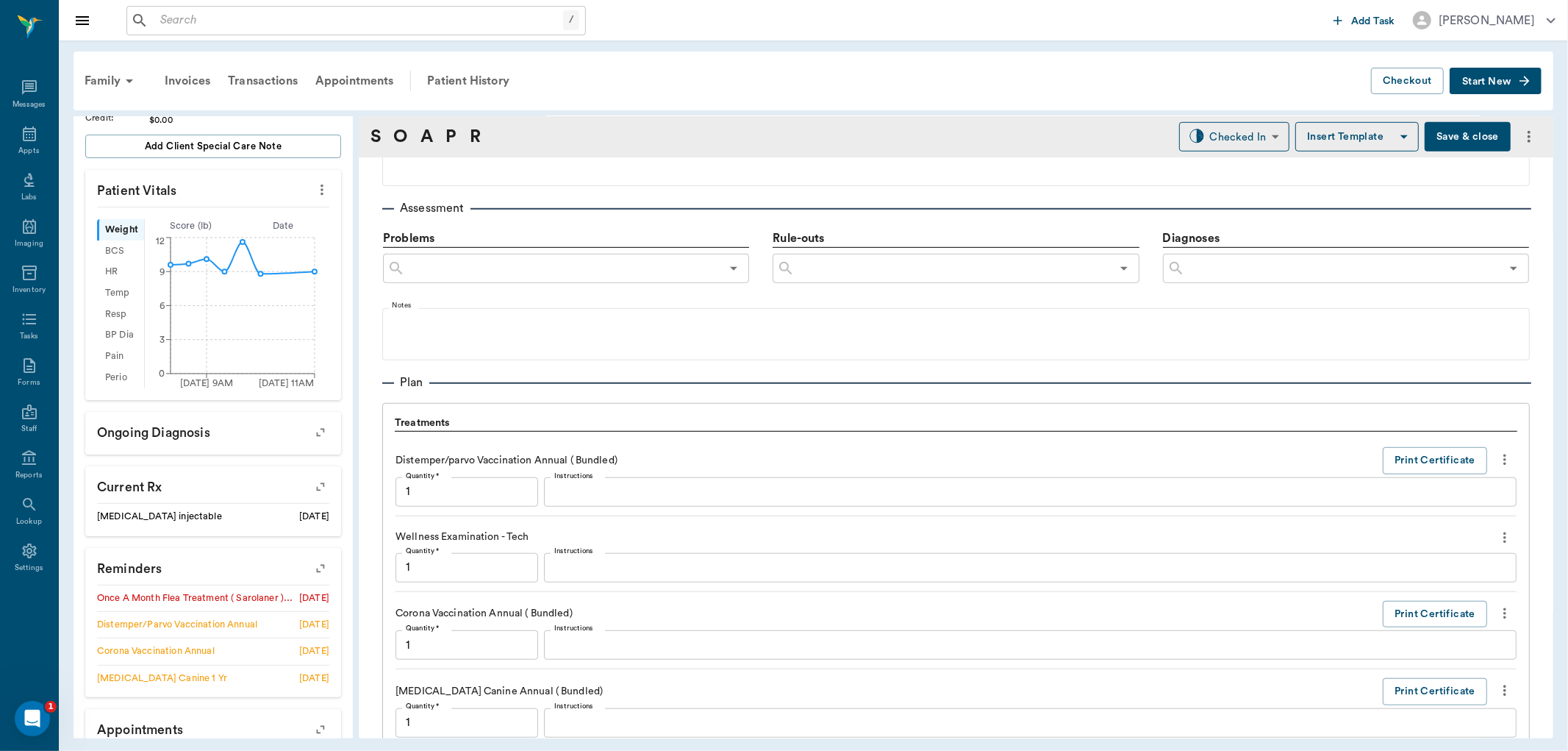
scroll to position [1359, 0]
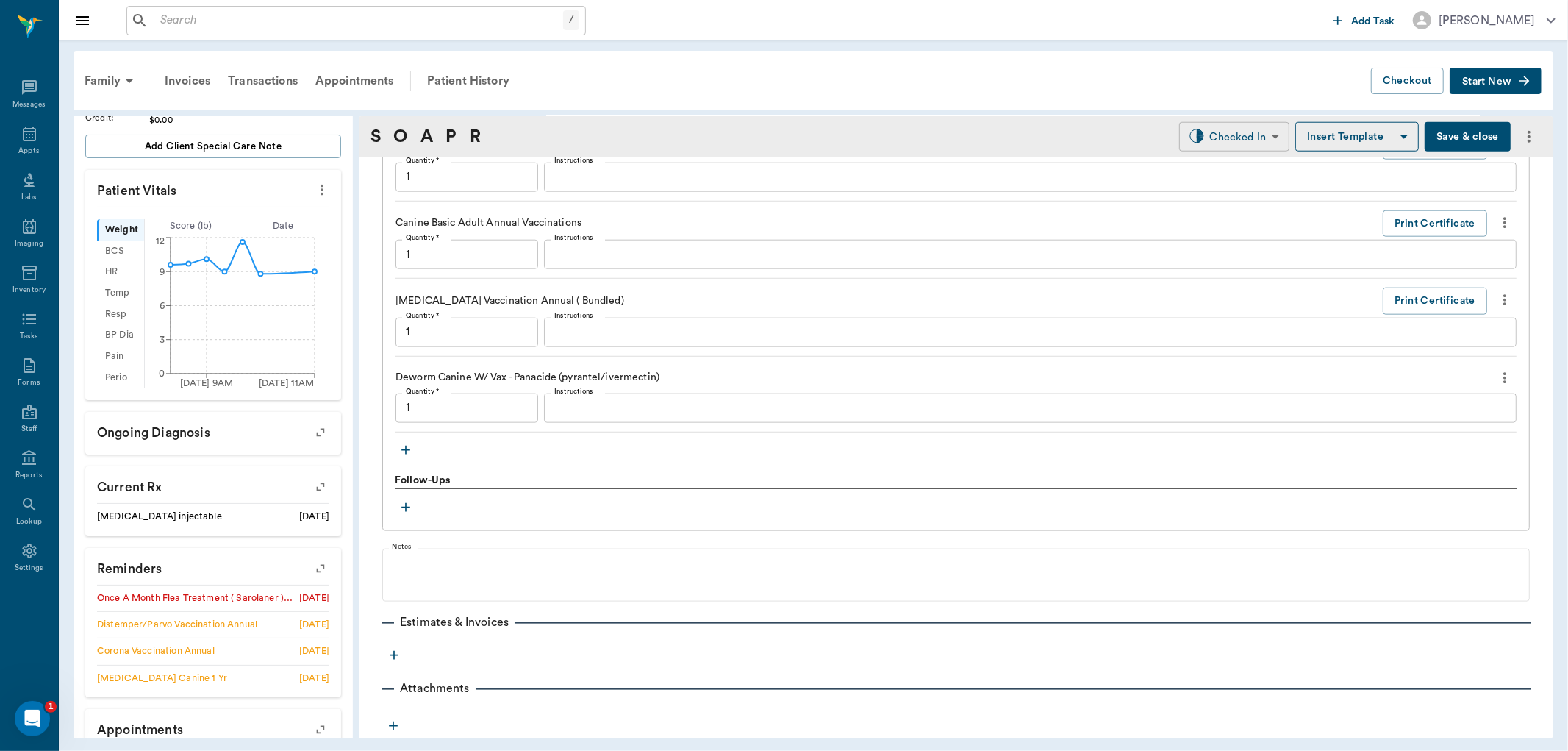
type input "1.00"
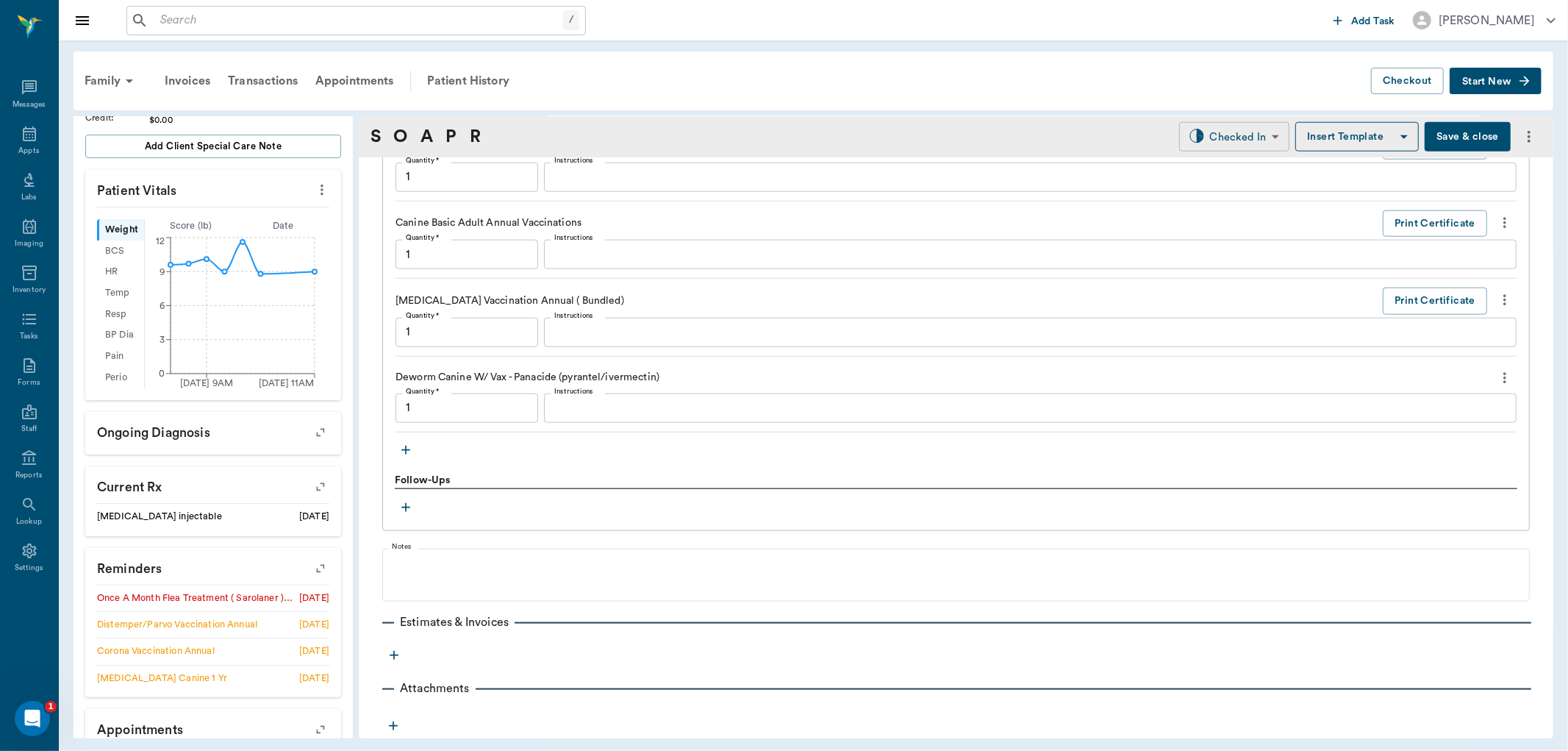
type input "1.00"
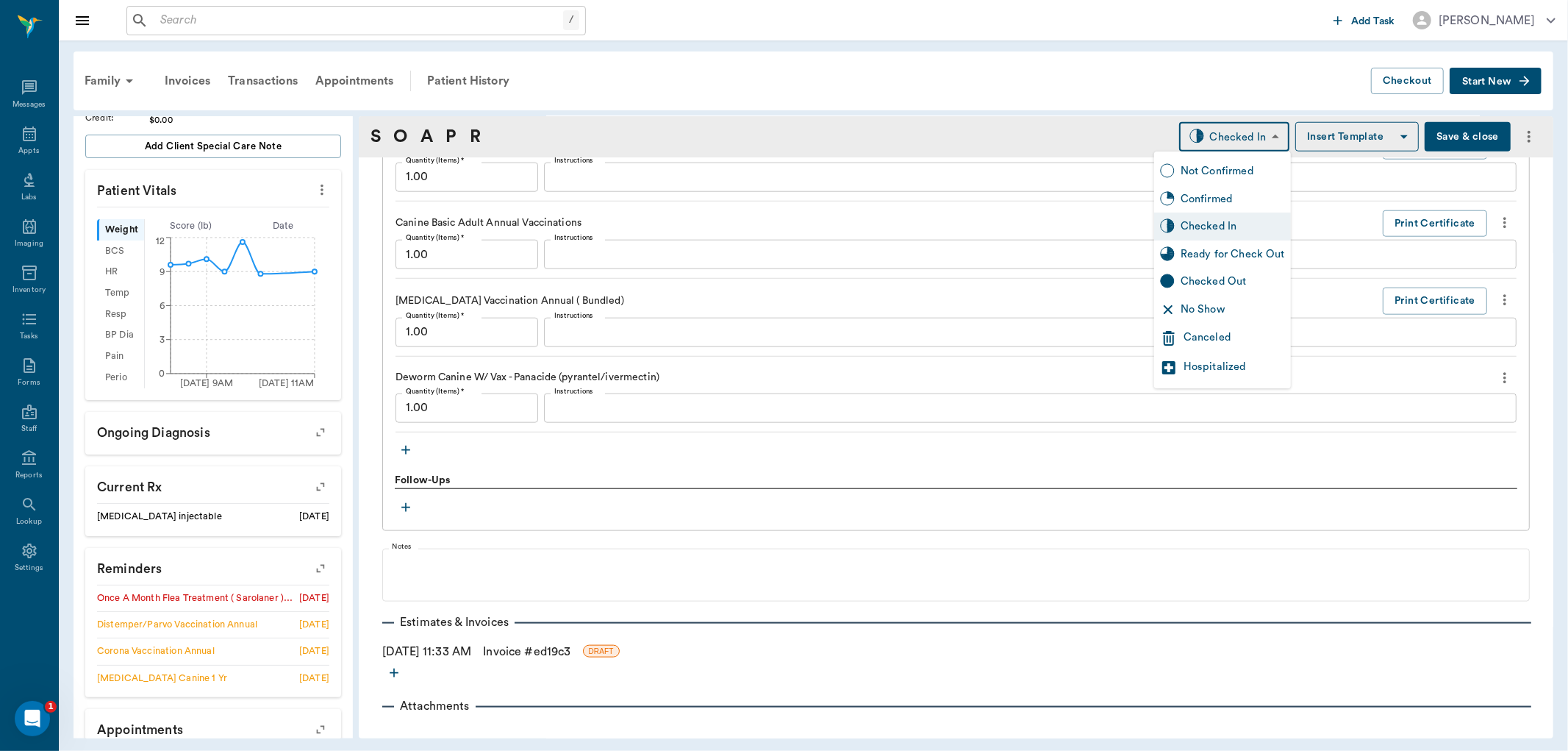
click at [1255, 130] on body "/ ​ Add Task Dr. Bert Ellsworth Nectar Messages Appts Labs Imaging Inventory Ta…" at bounding box center [784, 376] width 1568 height 751
click at [1217, 255] on div "Ready for Check Out" at bounding box center [1233, 254] width 104 height 16
type input "READY_TO_CHECKOUT"
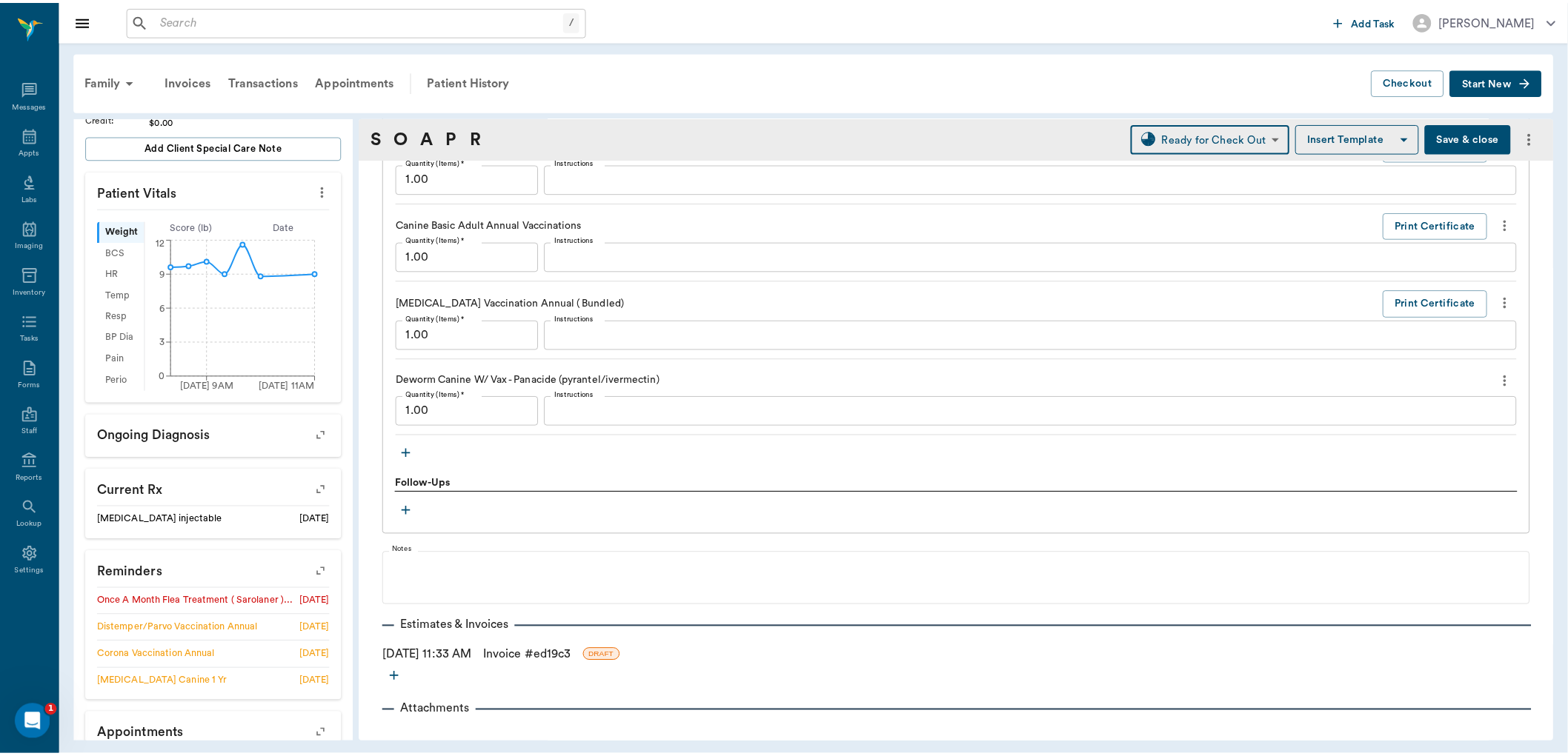
scroll to position [1387, 0]
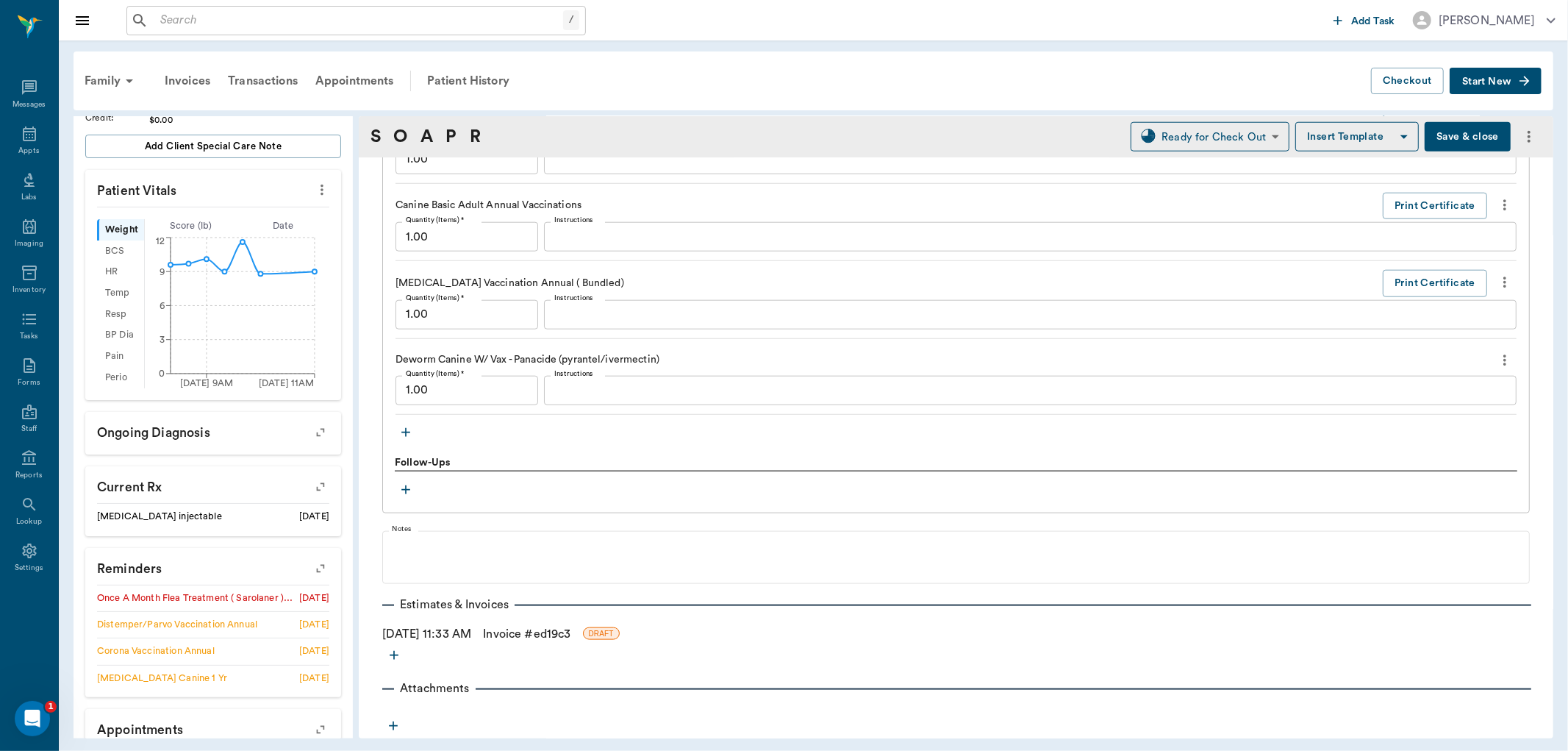
click at [570, 630] on link "Invoice # ed19c3" at bounding box center [527, 634] width 88 height 18
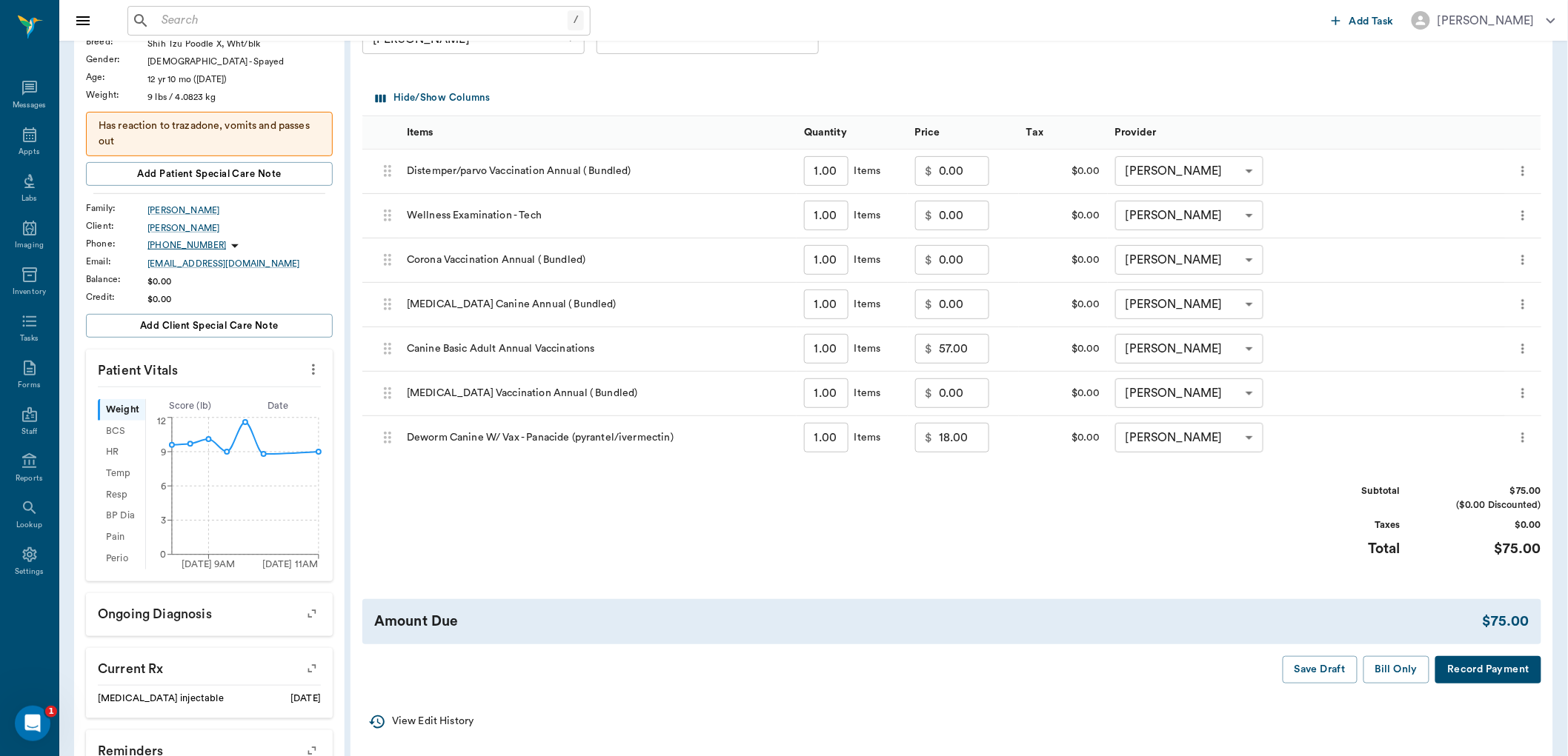
scroll to position [246, 0]
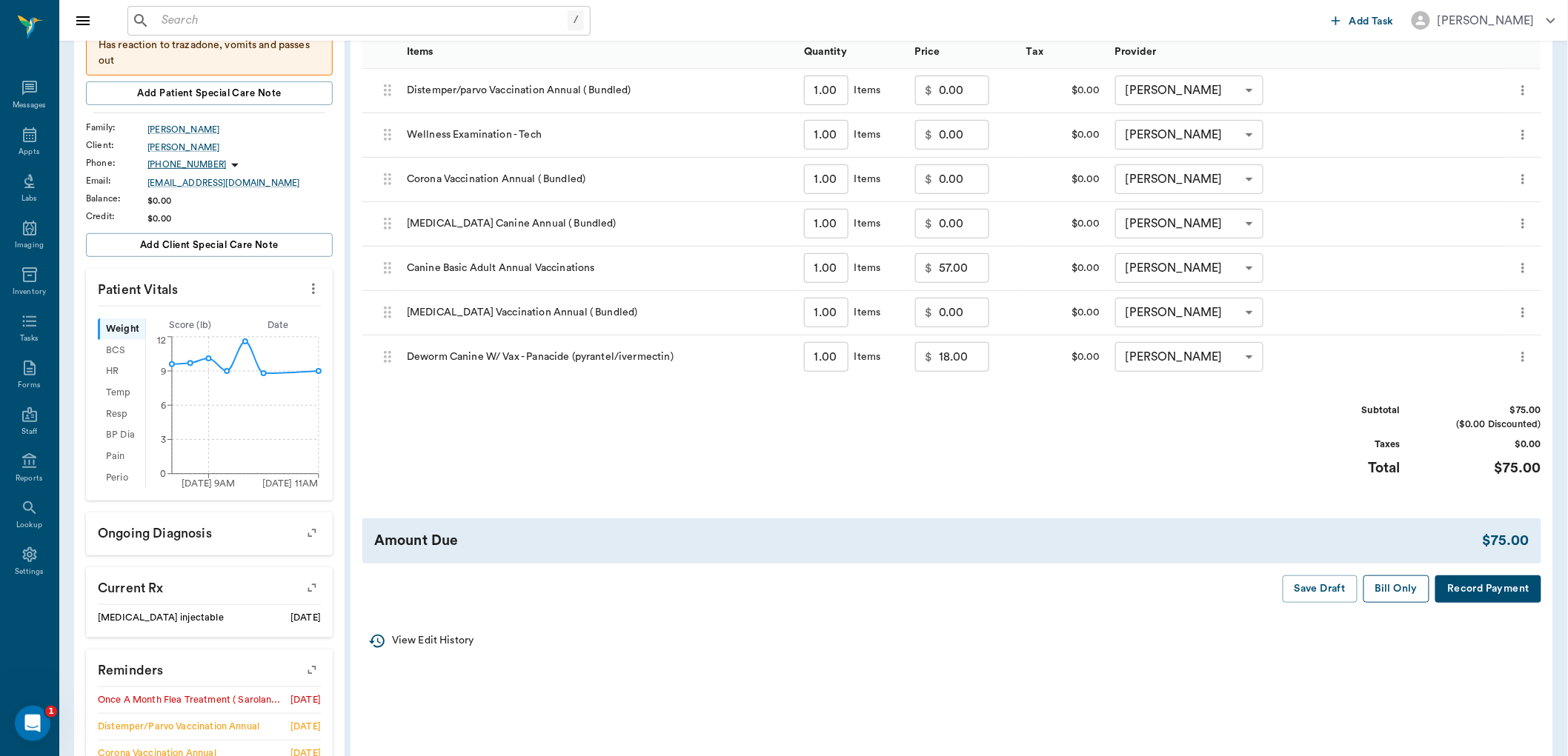
click at [1410, 583] on button "Bill Only" at bounding box center [1396, 589] width 67 height 27
click at [41, 147] on div "Appts" at bounding box center [29, 144] width 59 height 47
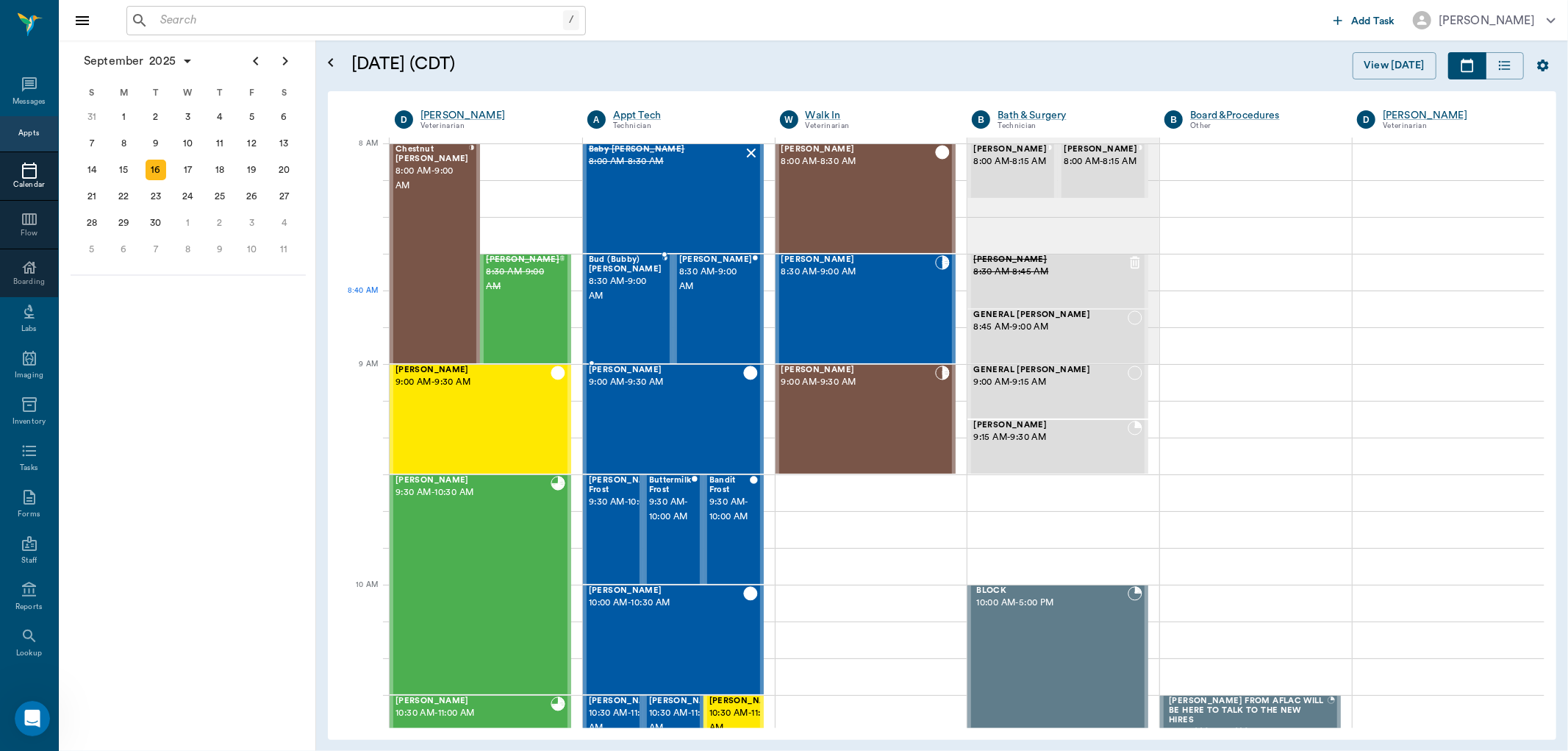
click at [608, 310] on div "[PERSON_NAME] (Bubby) [PERSON_NAME] 8:30 AM - 9:00 AM" at bounding box center [625, 309] width 73 height 108
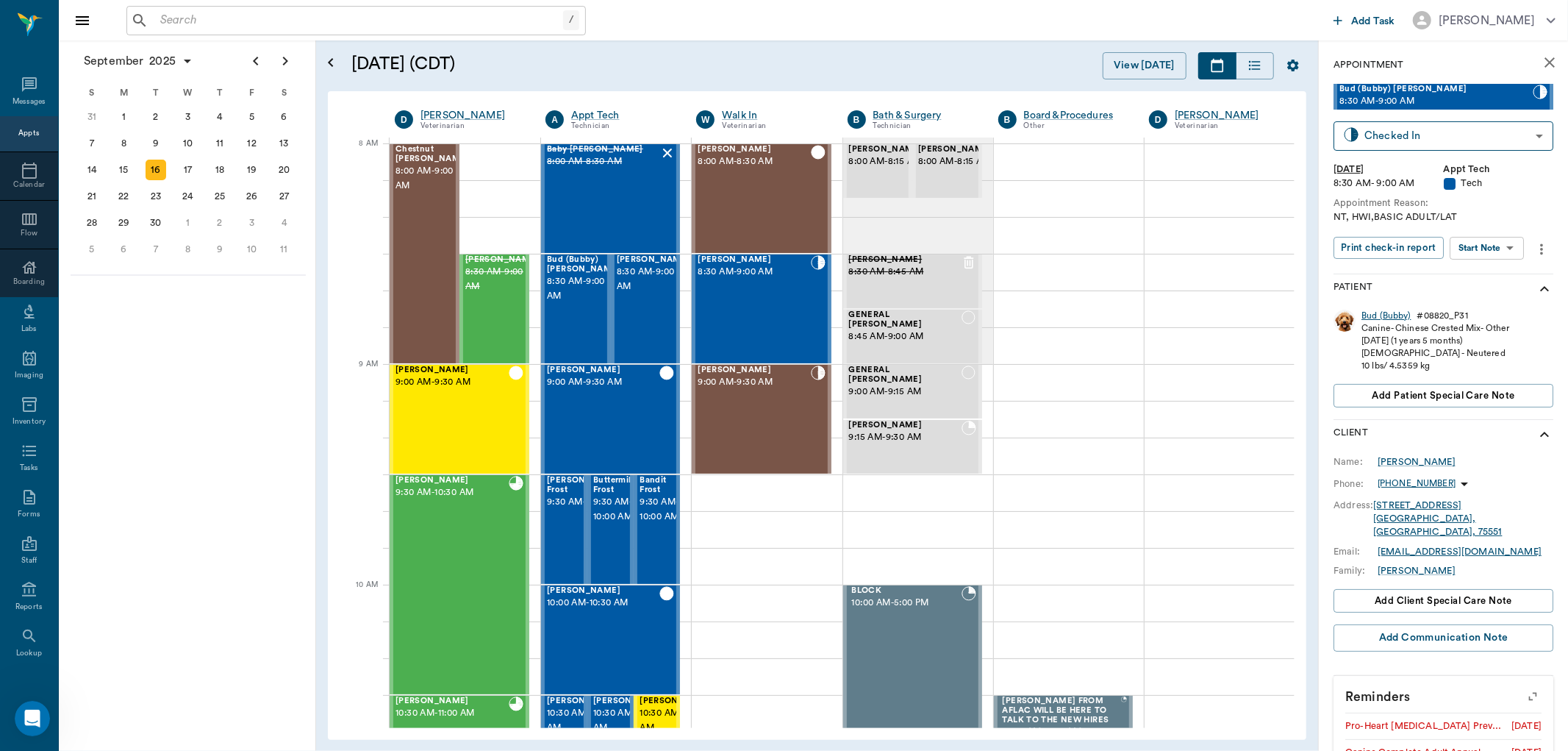
click at [1387, 319] on div "Bud (Bubby)" at bounding box center [1386, 317] width 49 height 13
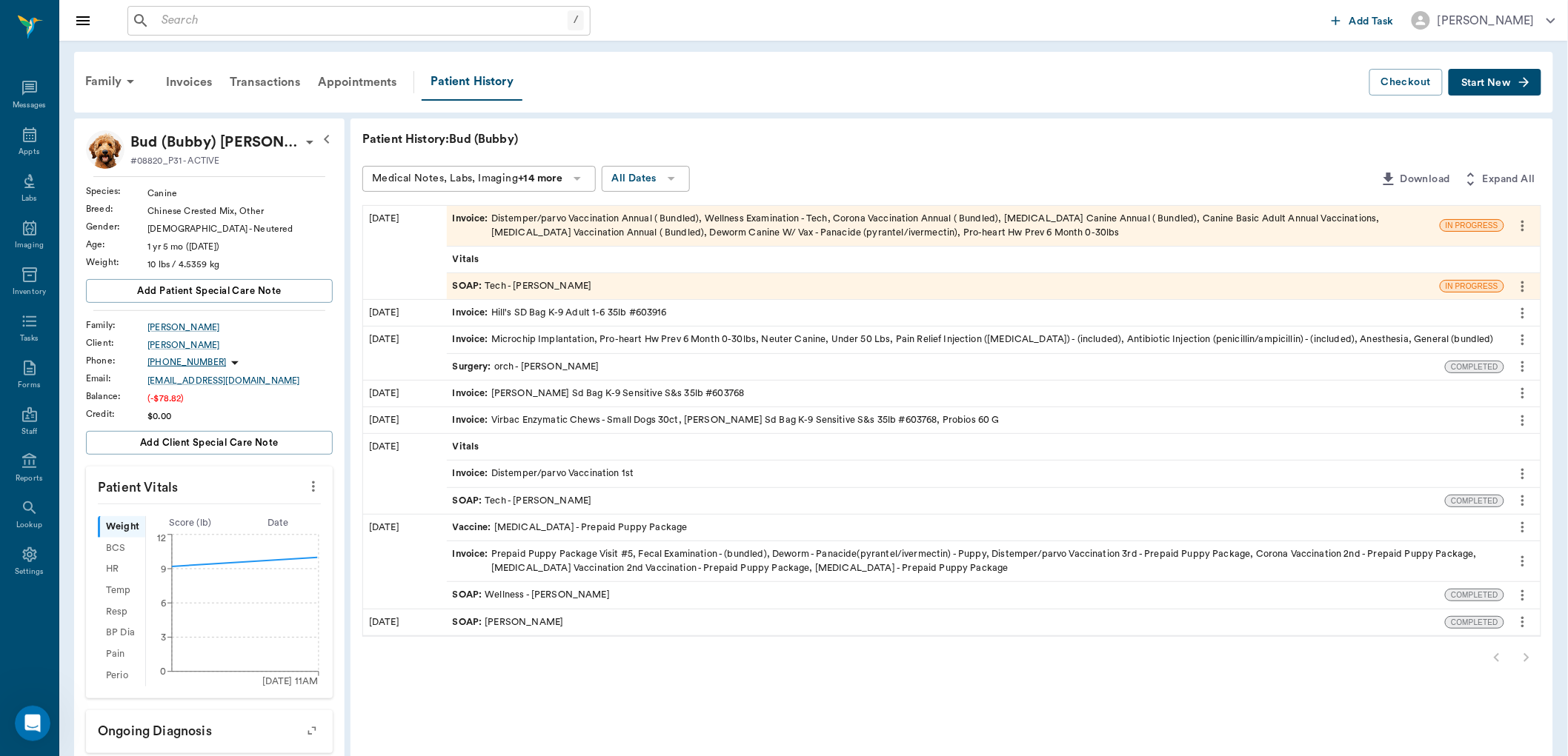
click at [462, 216] on span "Invoice :" at bounding box center [472, 226] width 39 height 28
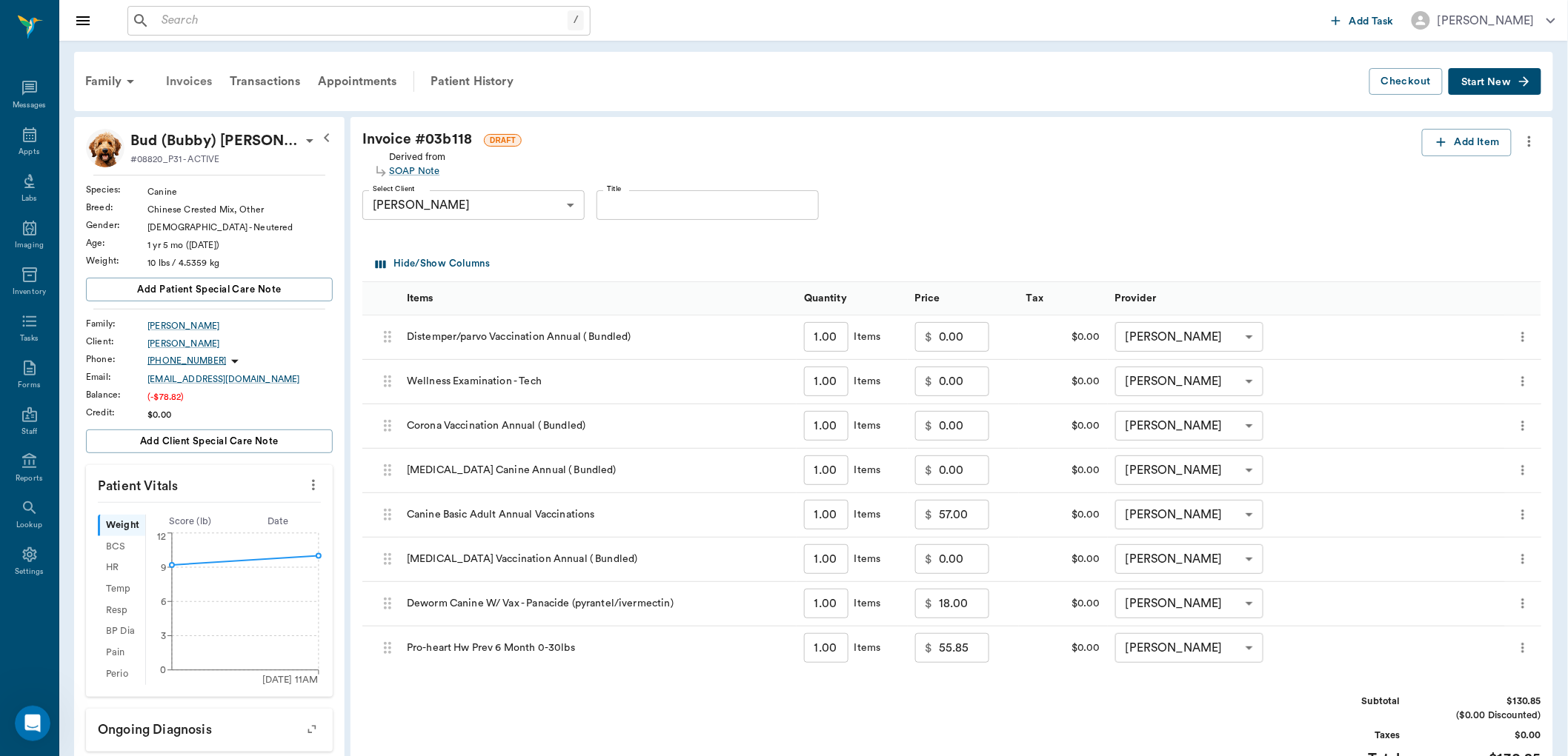
click at [195, 78] on div "Invoices" at bounding box center [189, 81] width 63 height 35
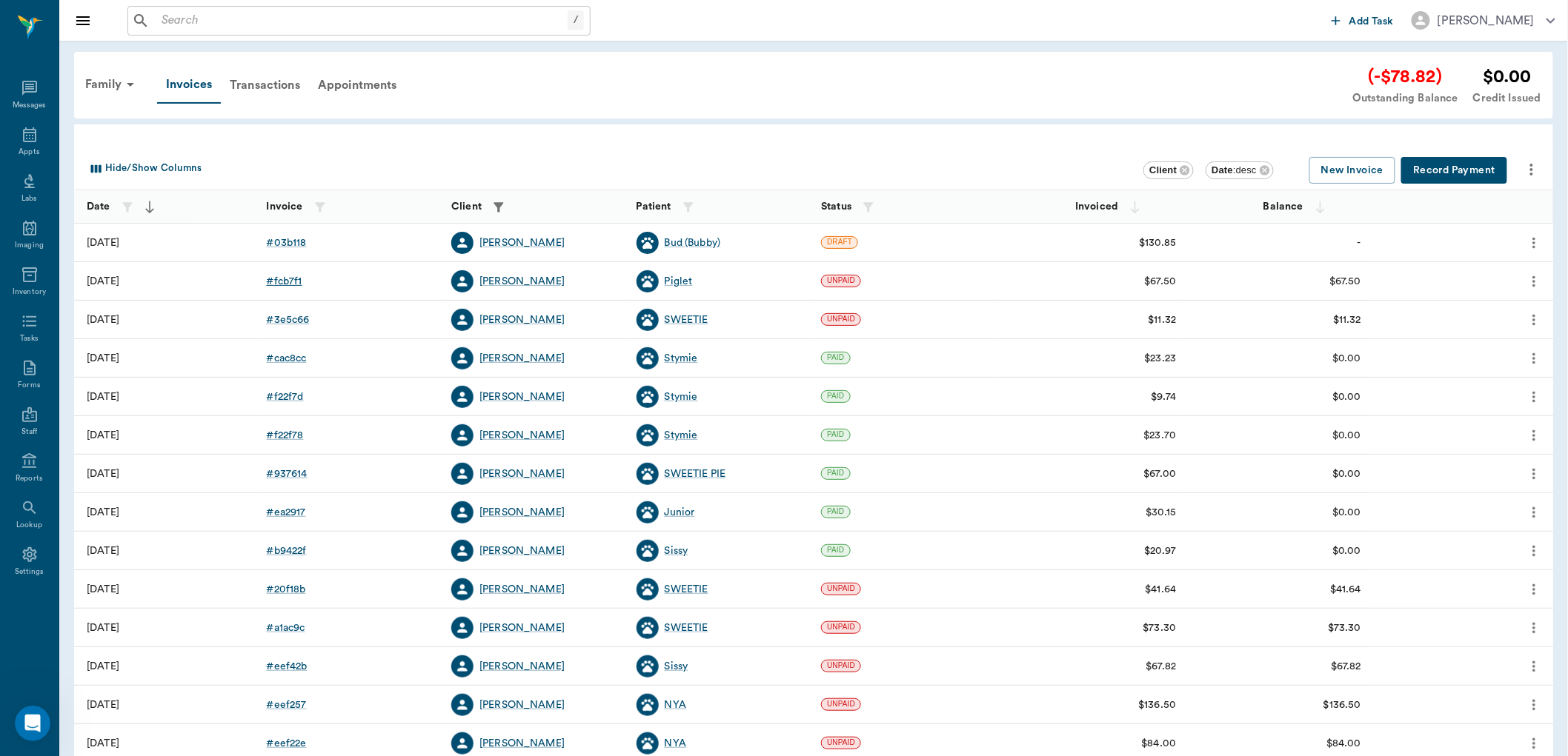
click at [290, 282] on div "# fcb7f1" at bounding box center [284, 281] width 35 height 14
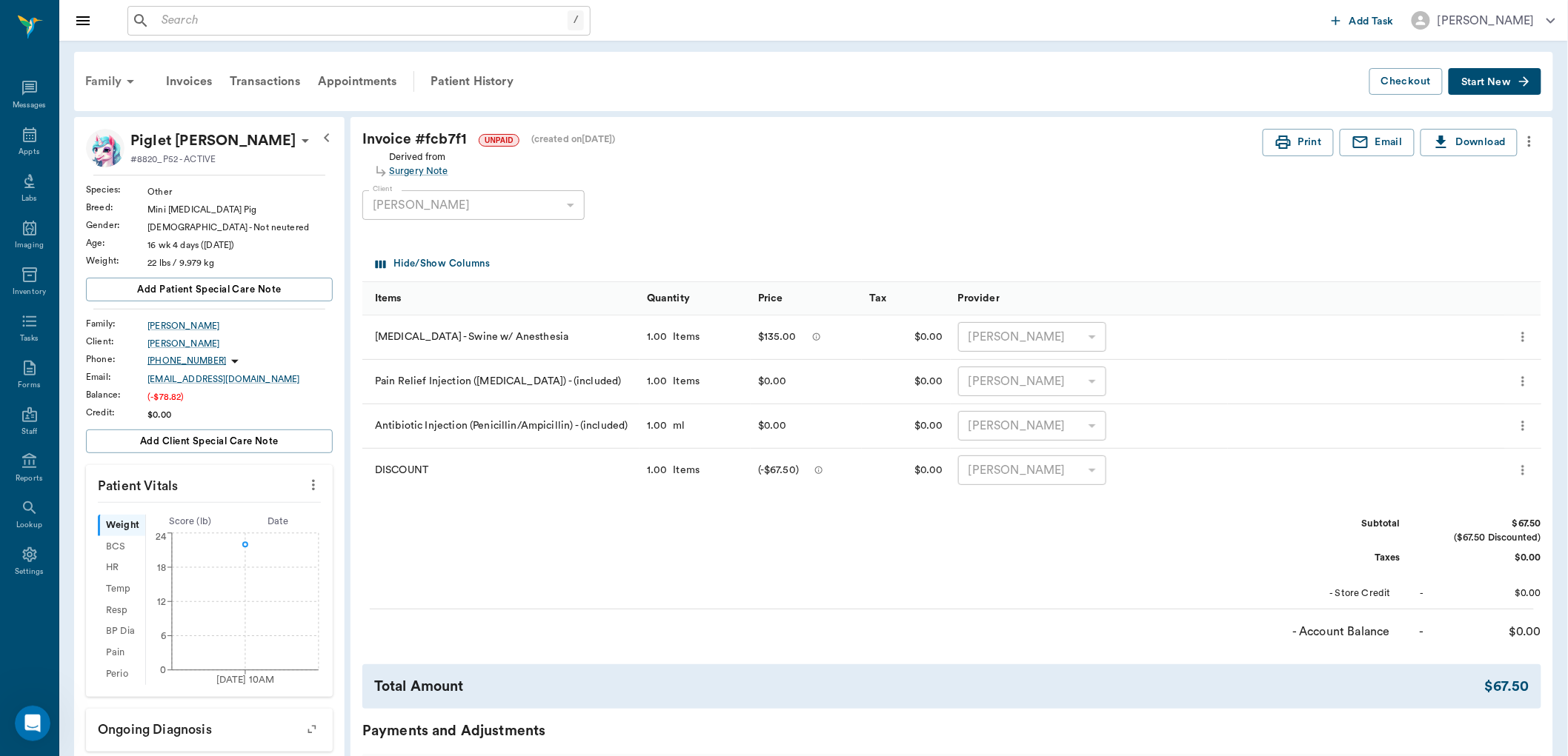
click at [92, 83] on div "Family" at bounding box center [112, 81] width 72 height 35
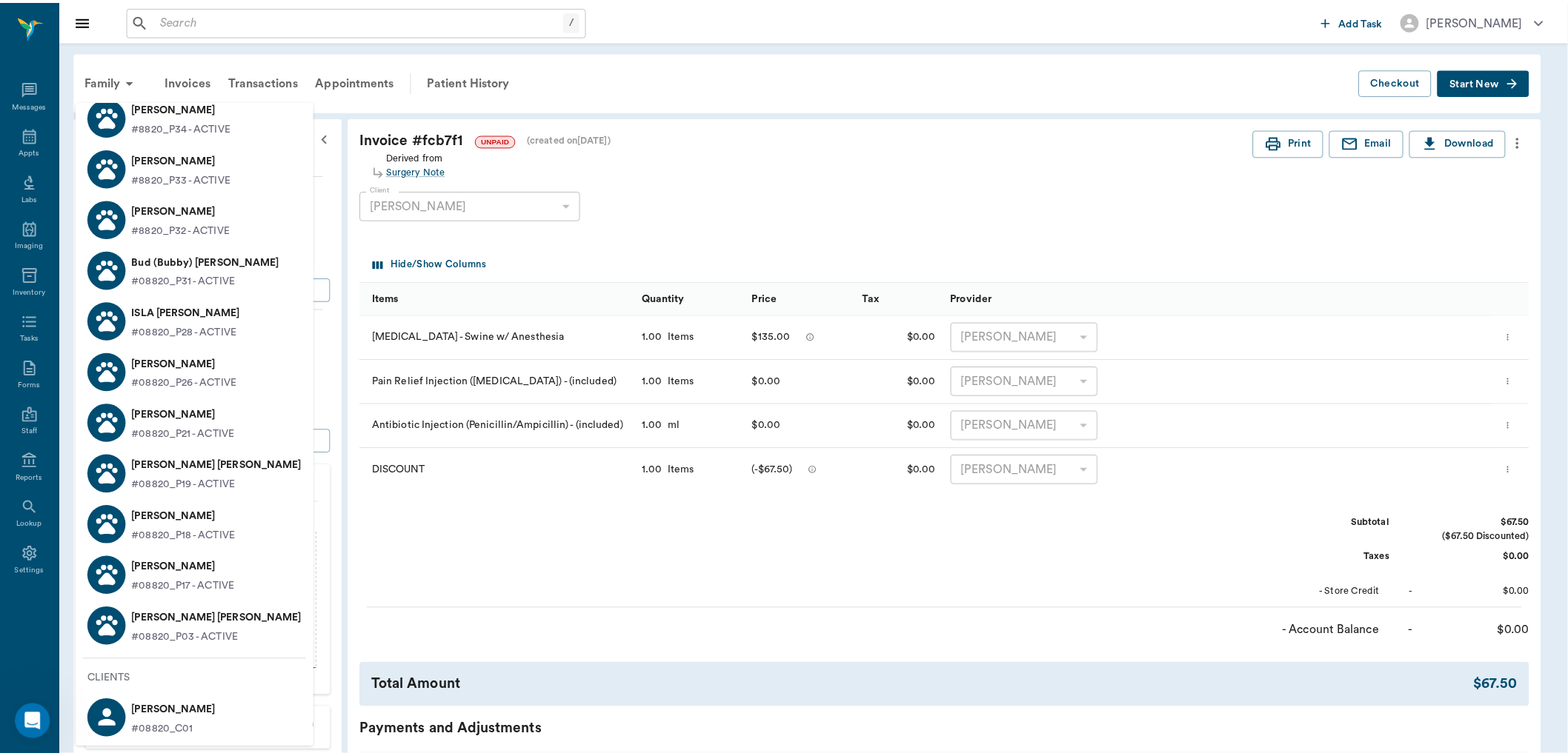
scroll to position [597, 0]
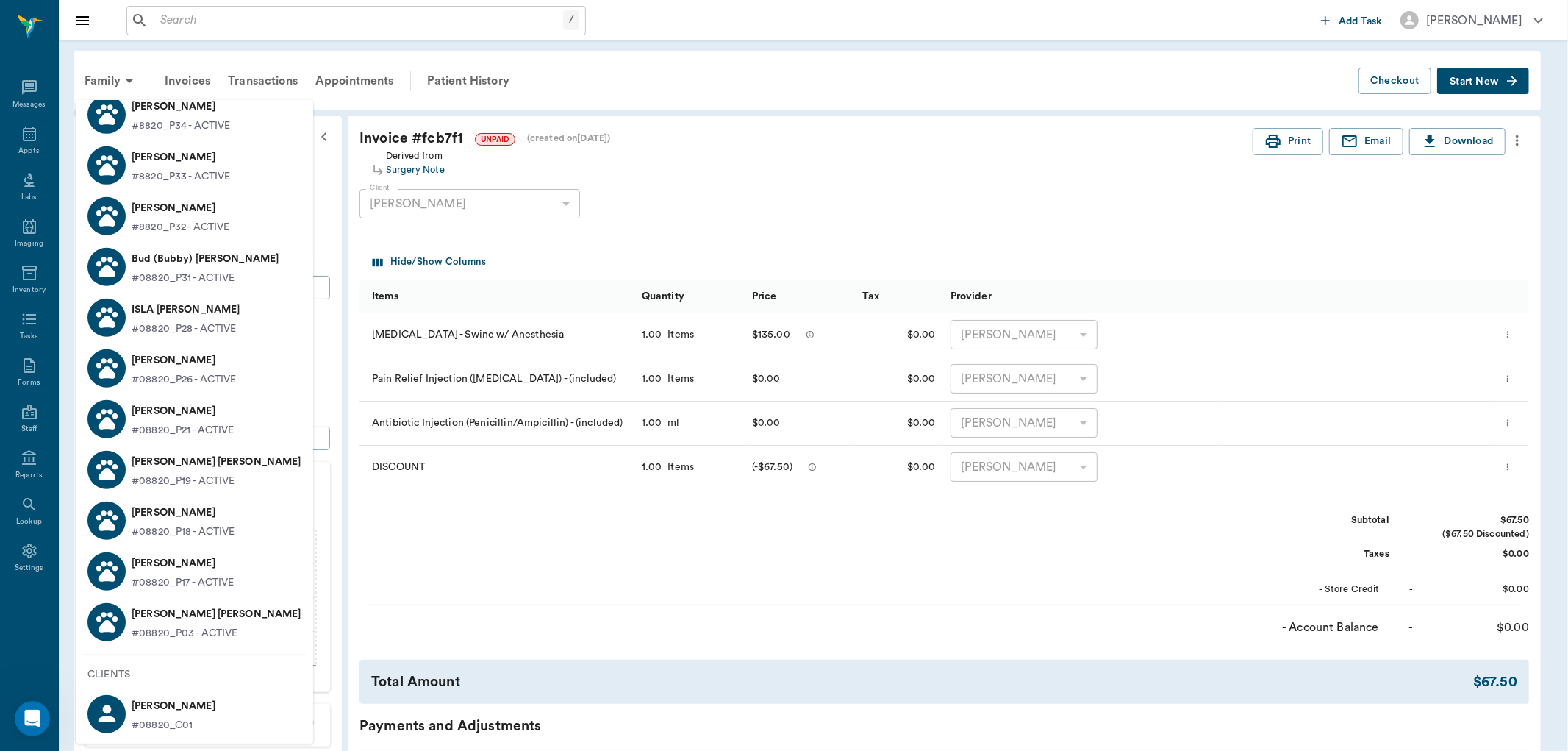
click at [160, 265] on p "Bud (Bubby) [PERSON_NAME]" at bounding box center [205, 259] width 147 height 24
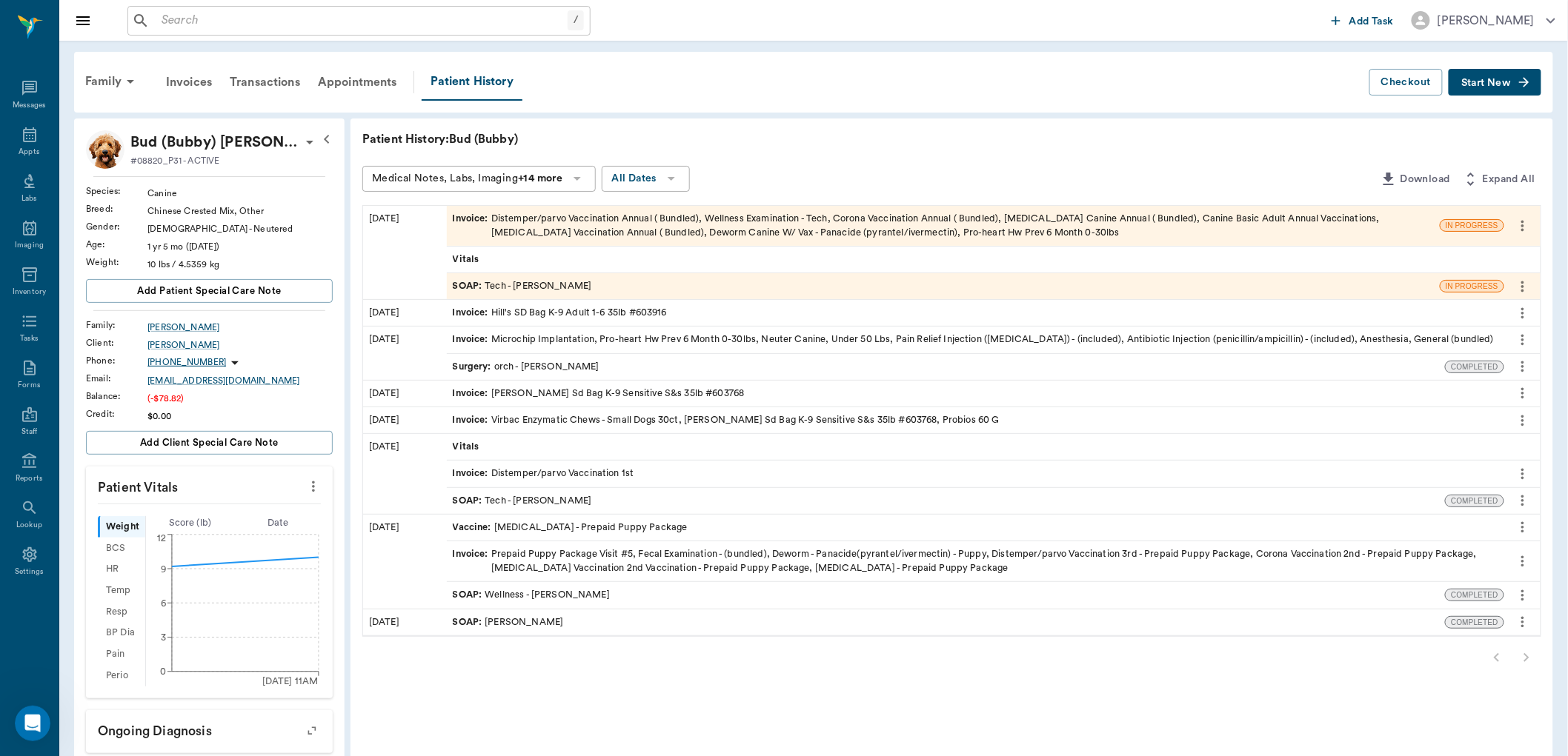
click at [467, 220] on span "Invoice :" at bounding box center [472, 226] width 39 height 28
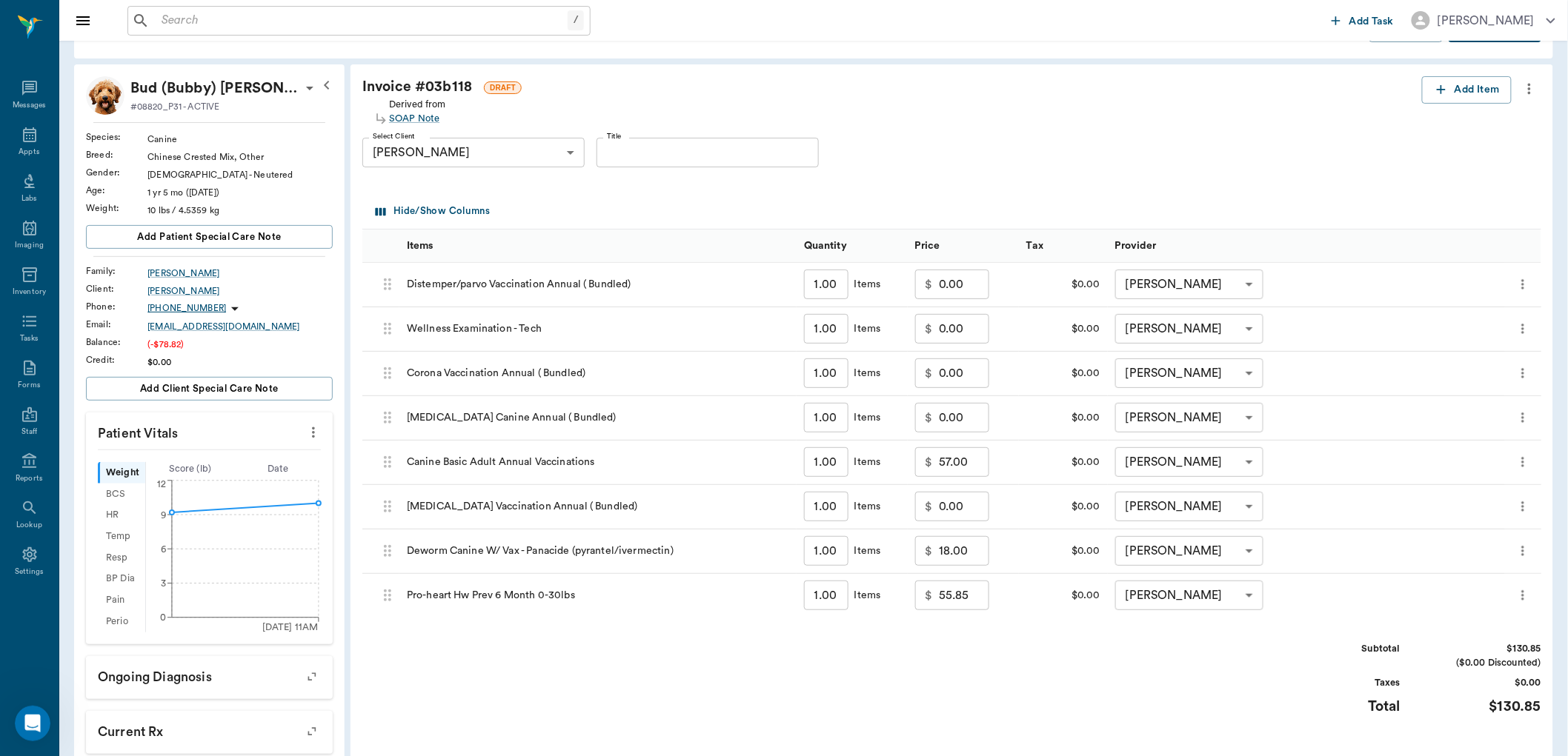
scroll to position [82, 0]
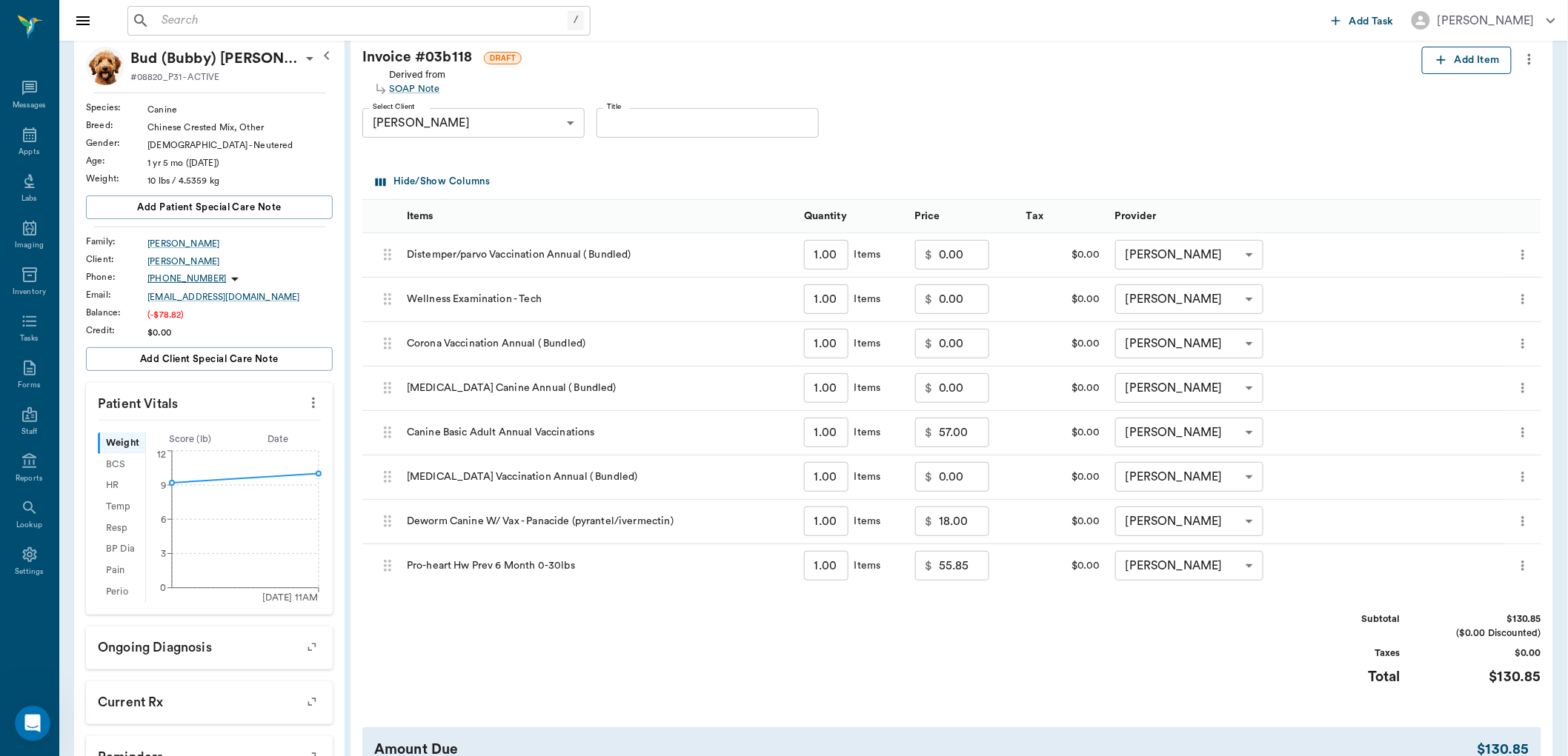
click at [1439, 57] on icon "button" at bounding box center [1441, 60] width 14 height 14
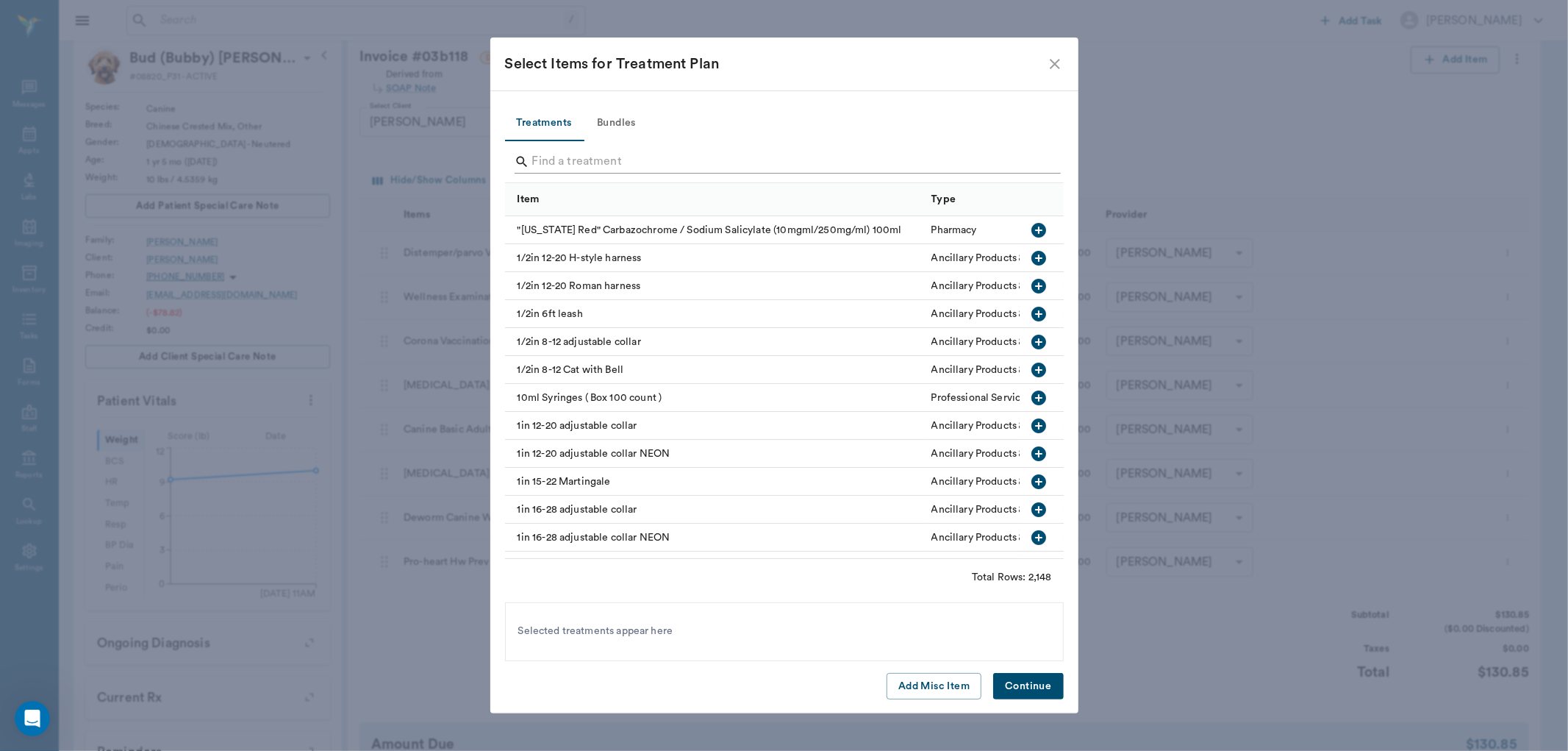
click at [563, 159] on input "Search" at bounding box center [786, 162] width 507 height 24
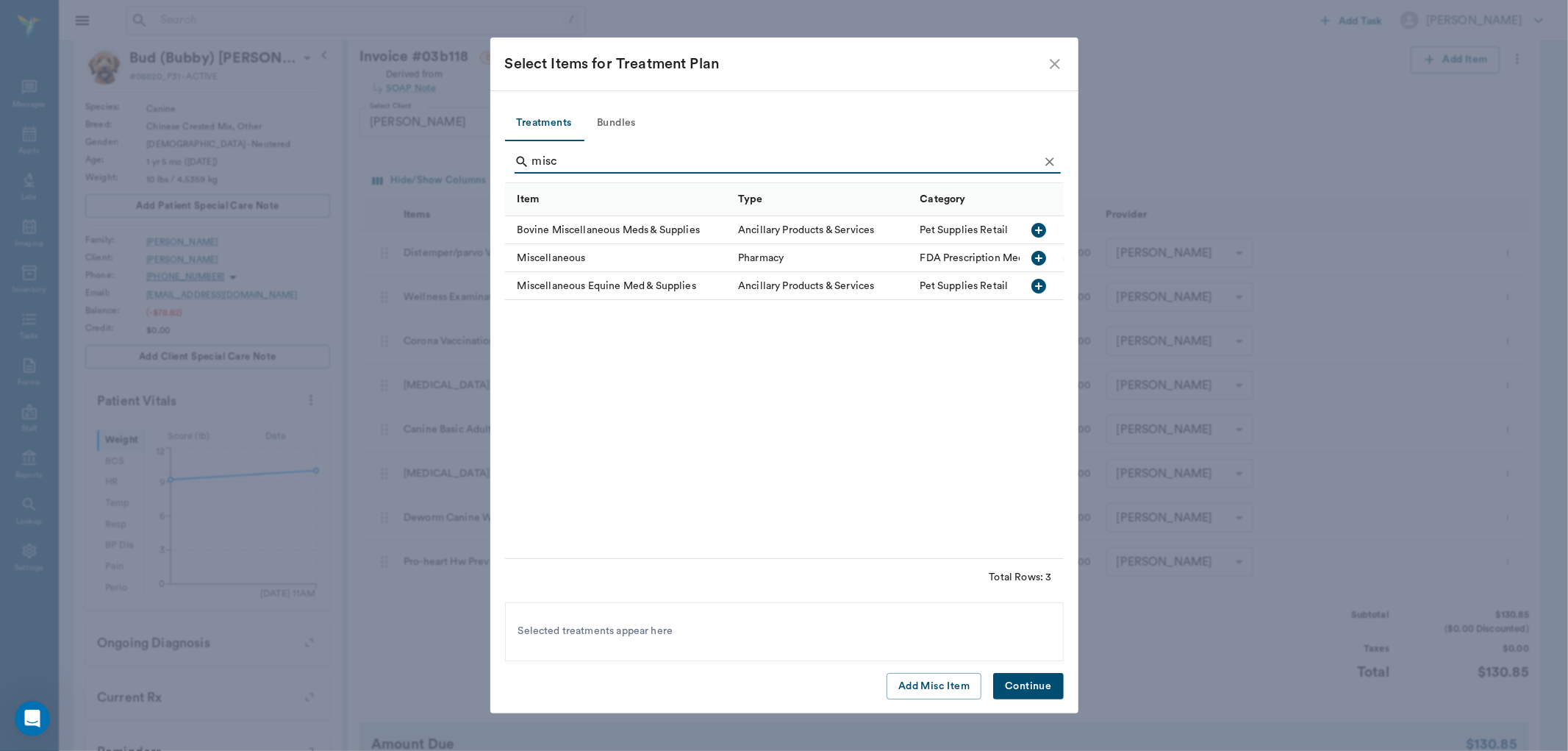
type input "misc"
click at [1039, 258] on icon "button" at bounding box center [1039, 258] width 18 height 18
click at [1042, 693] on button "Continue" at bounding box center [1029, 686] width 70 height 27
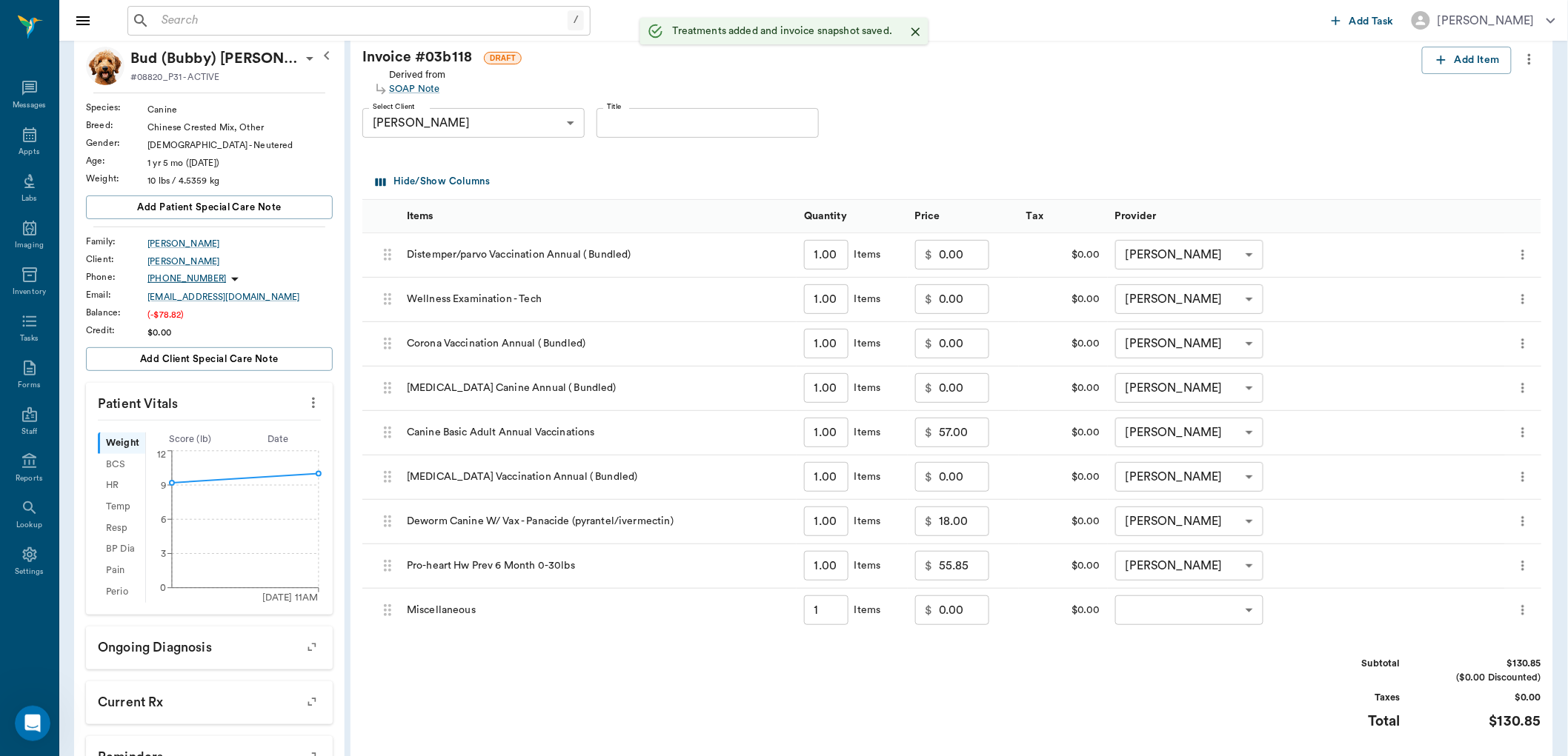
type input "1.00"
click at [941, 619] on input "0.00" at bounding box center [963, 610] width 51 height 30
type input "-39.25"
click at [1163, 613] on body "/ ​ Add Task Dr. Bert Ellsworth Nectar Messages Appts Labs Imaging Inventory Ta…" at bounding box center [784, 470] width 1568 height 1104
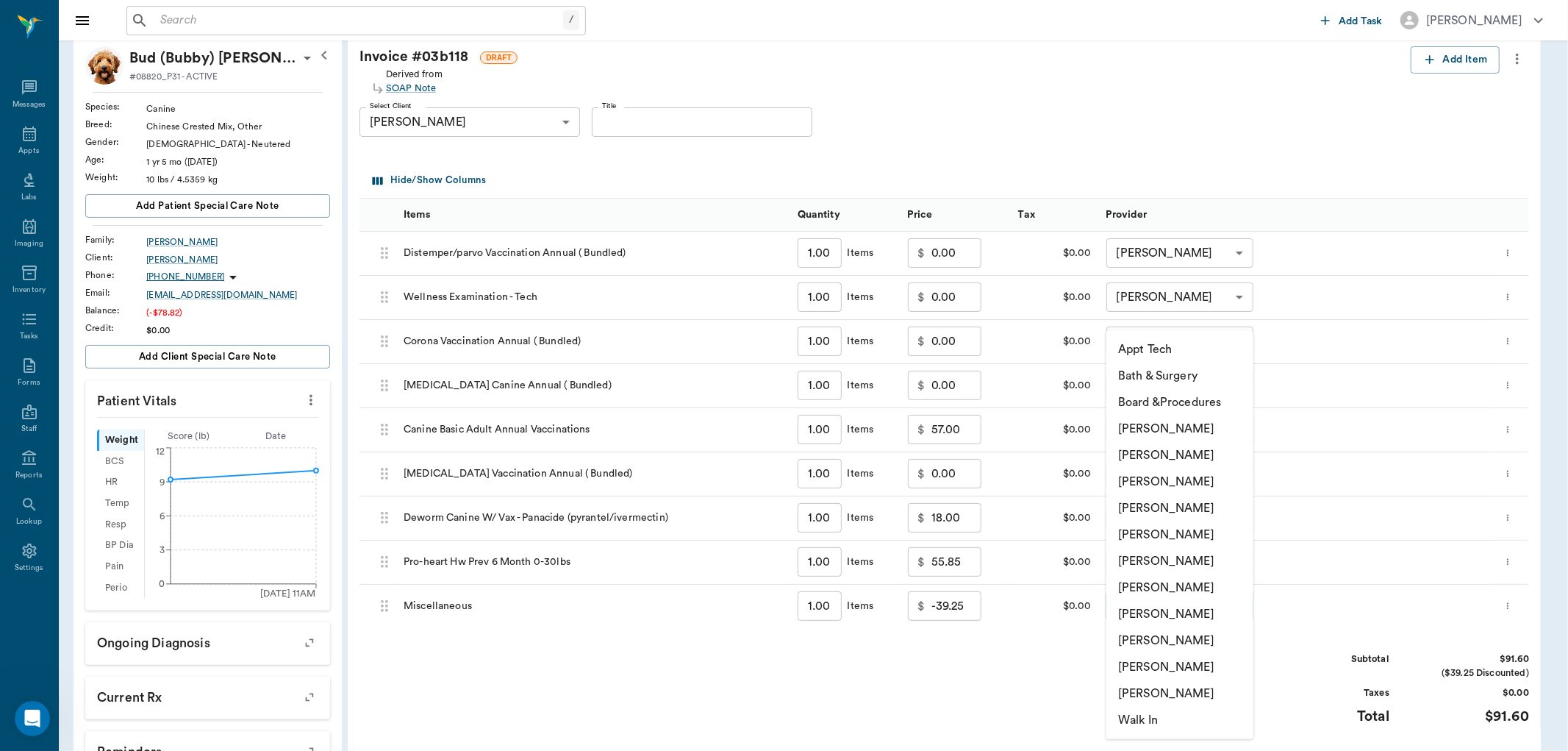
click at [1149, 642] on li "[PERSON_NAME]" at bounding box center [1180, 640] width 147 height 26
type input "none-63ec2ede52e12b0ba117d0d7"
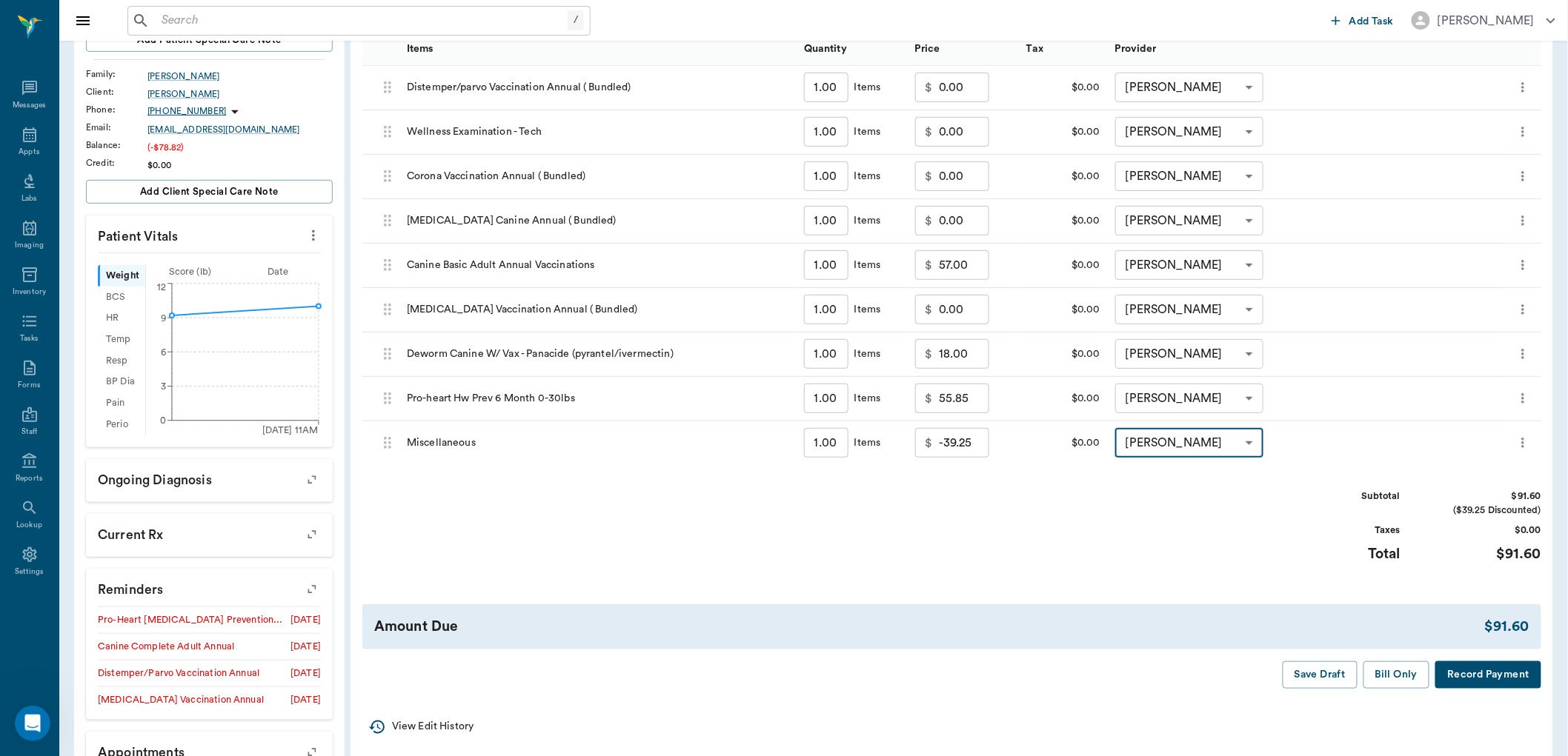
scroll to position [329, 0]
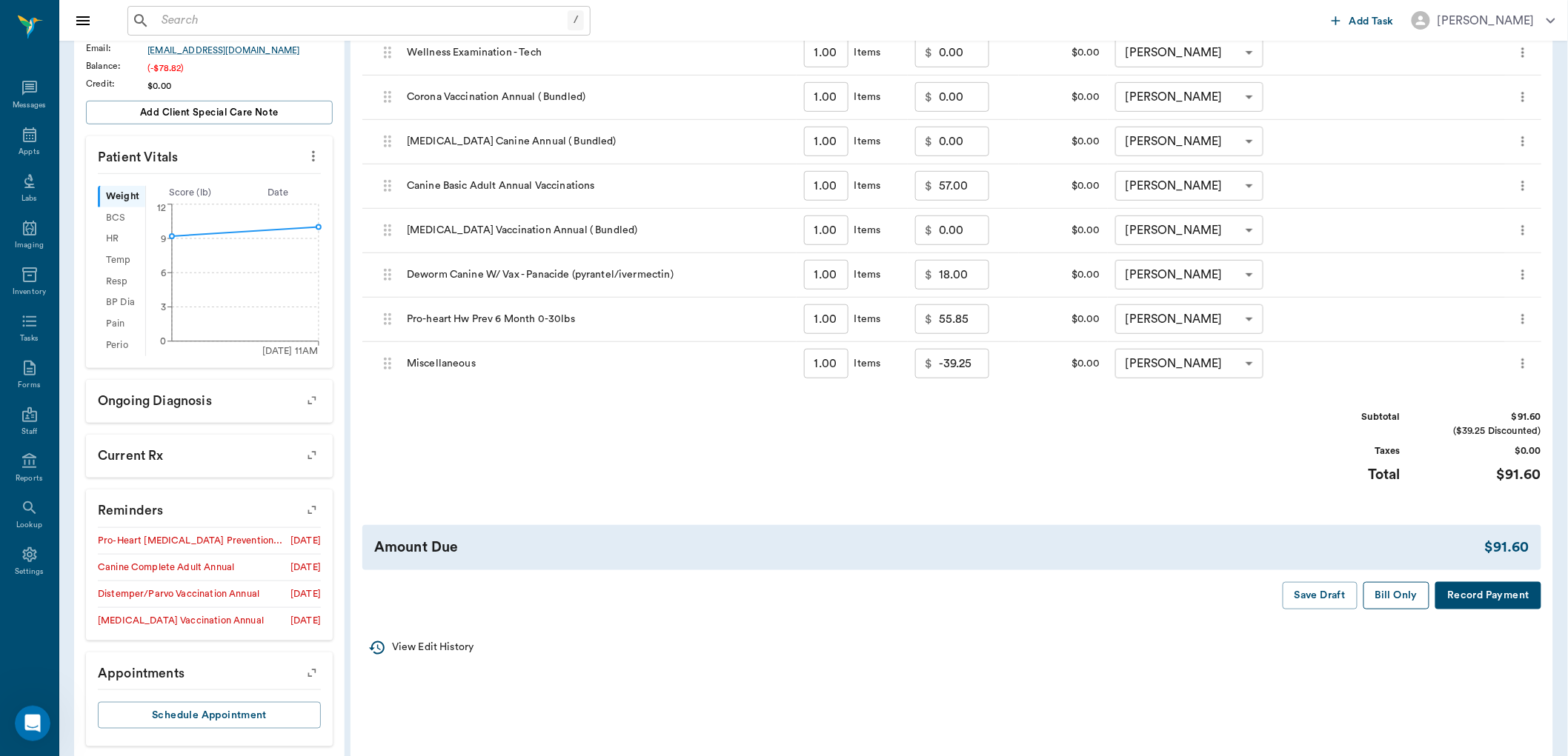
click at [1398, 595] on button "Bill Only" at bounding box center [1396, 595] width 67 height 27
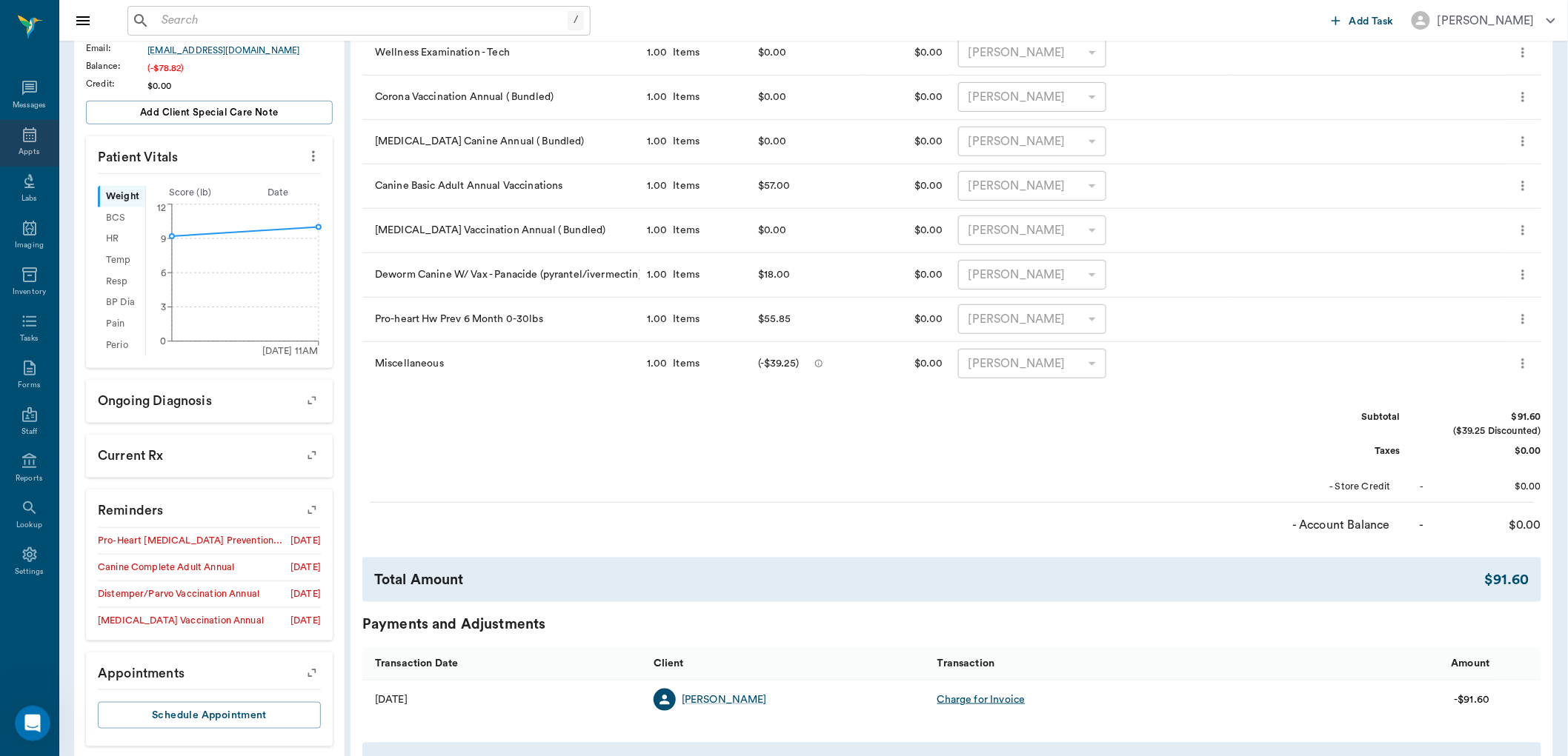
click at [31, 135] on icon at bounding box center [30, 135] width 18 height 18
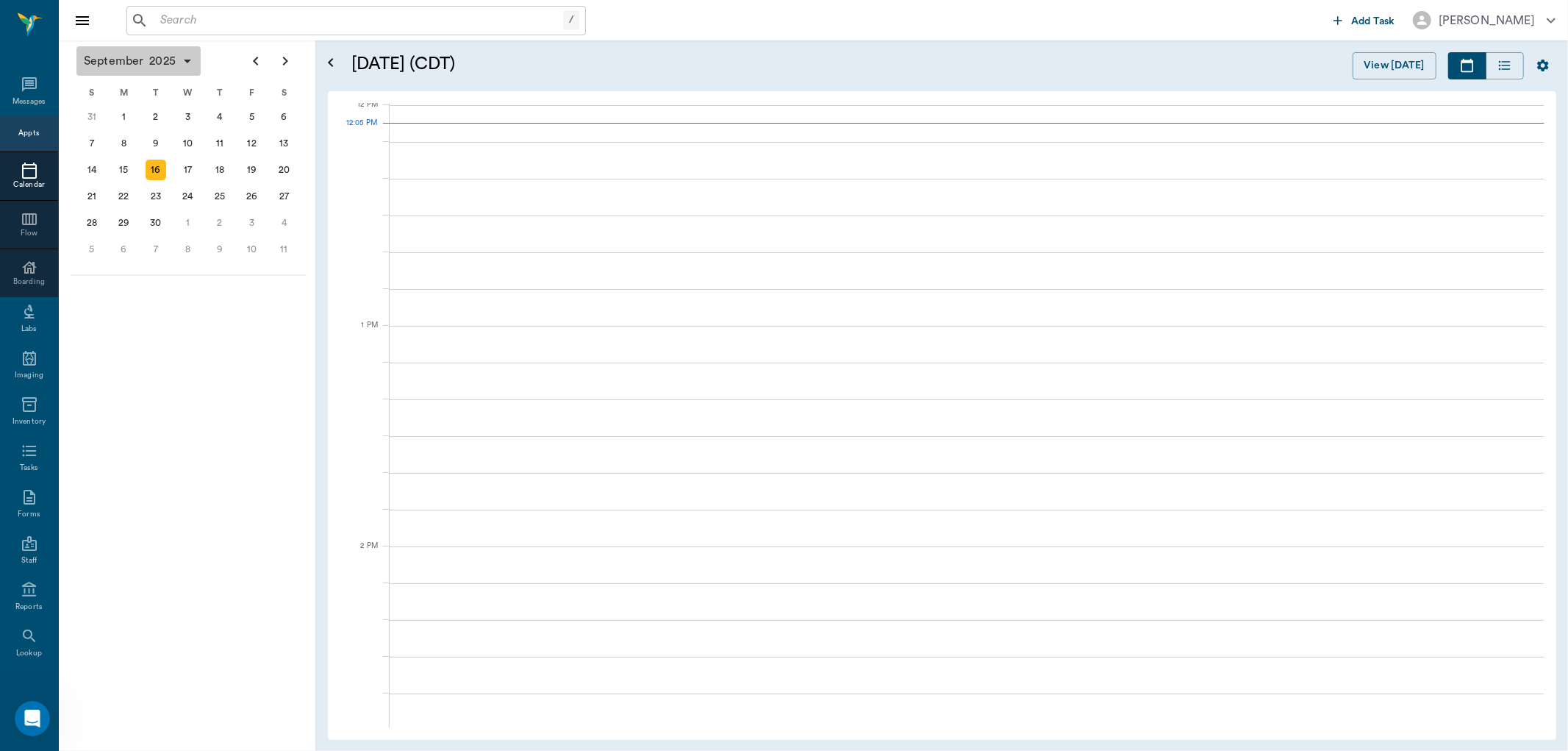
scroll to position [887, 0]
